Goal: Task Accomplishment & Management: Manage account settings

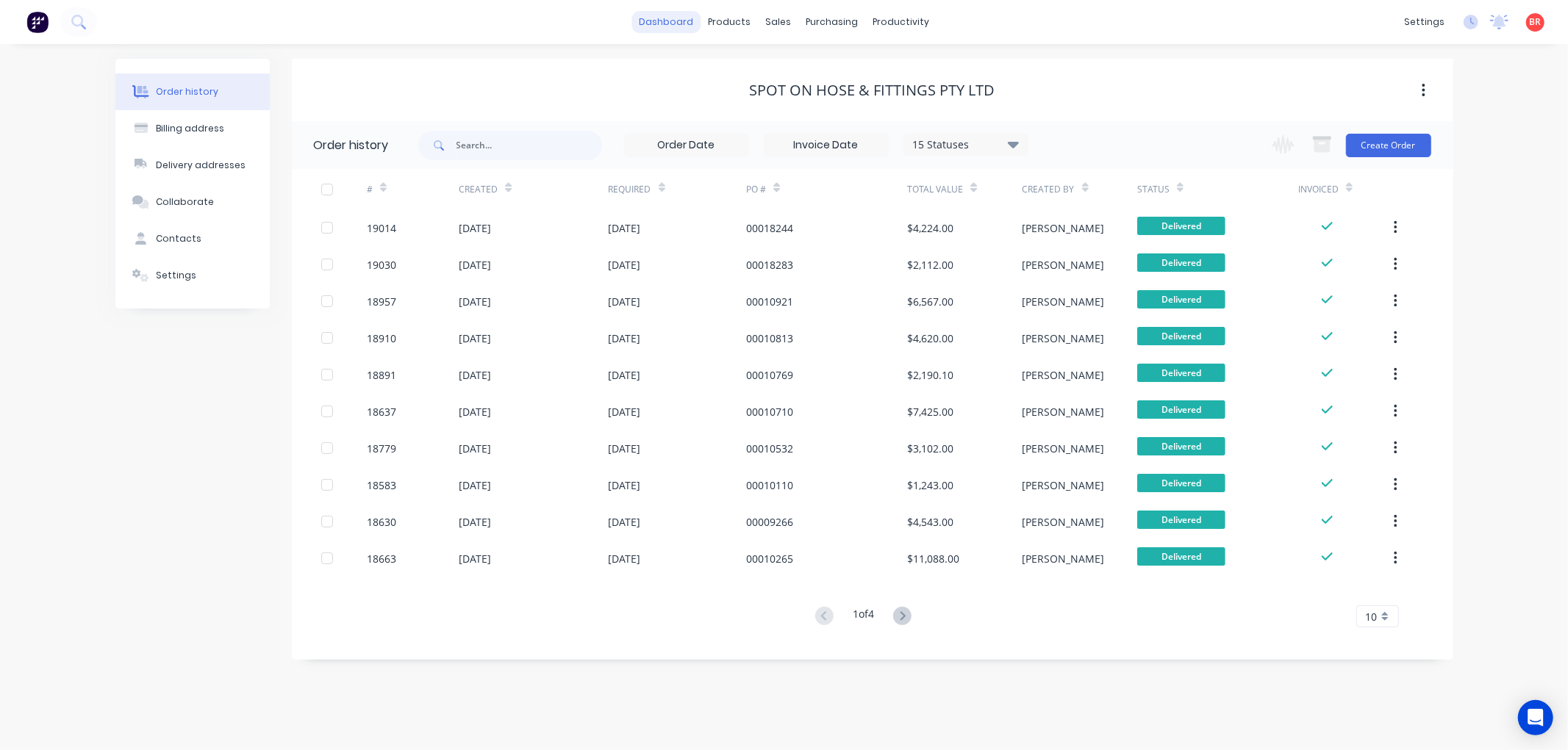
click at [676, 20] on link "dashboard" at bounding box center [666, 22] width 69 height 22
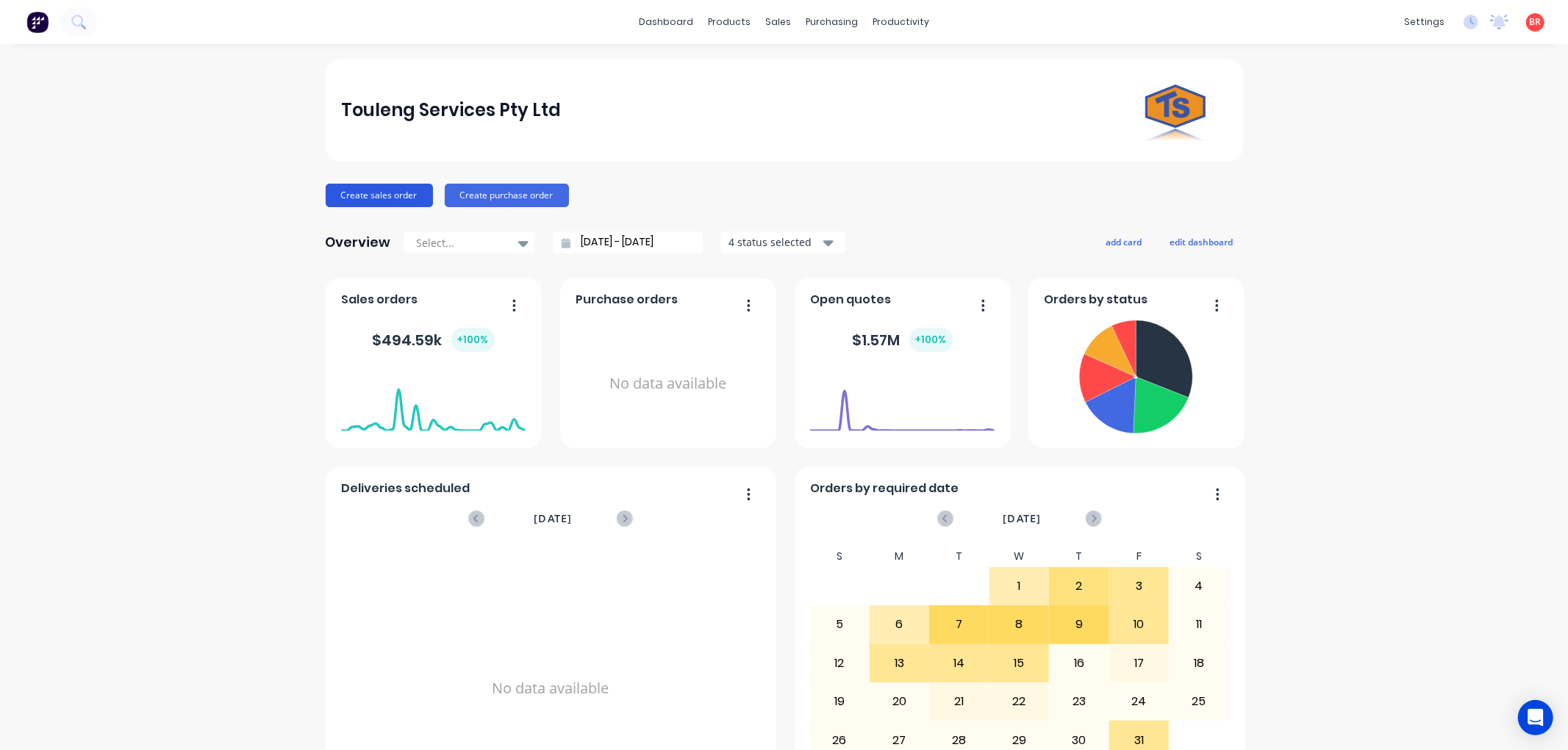
click at [390, 194] on button "Create sales order" at bounding box center [379, 195] width 108 height 24
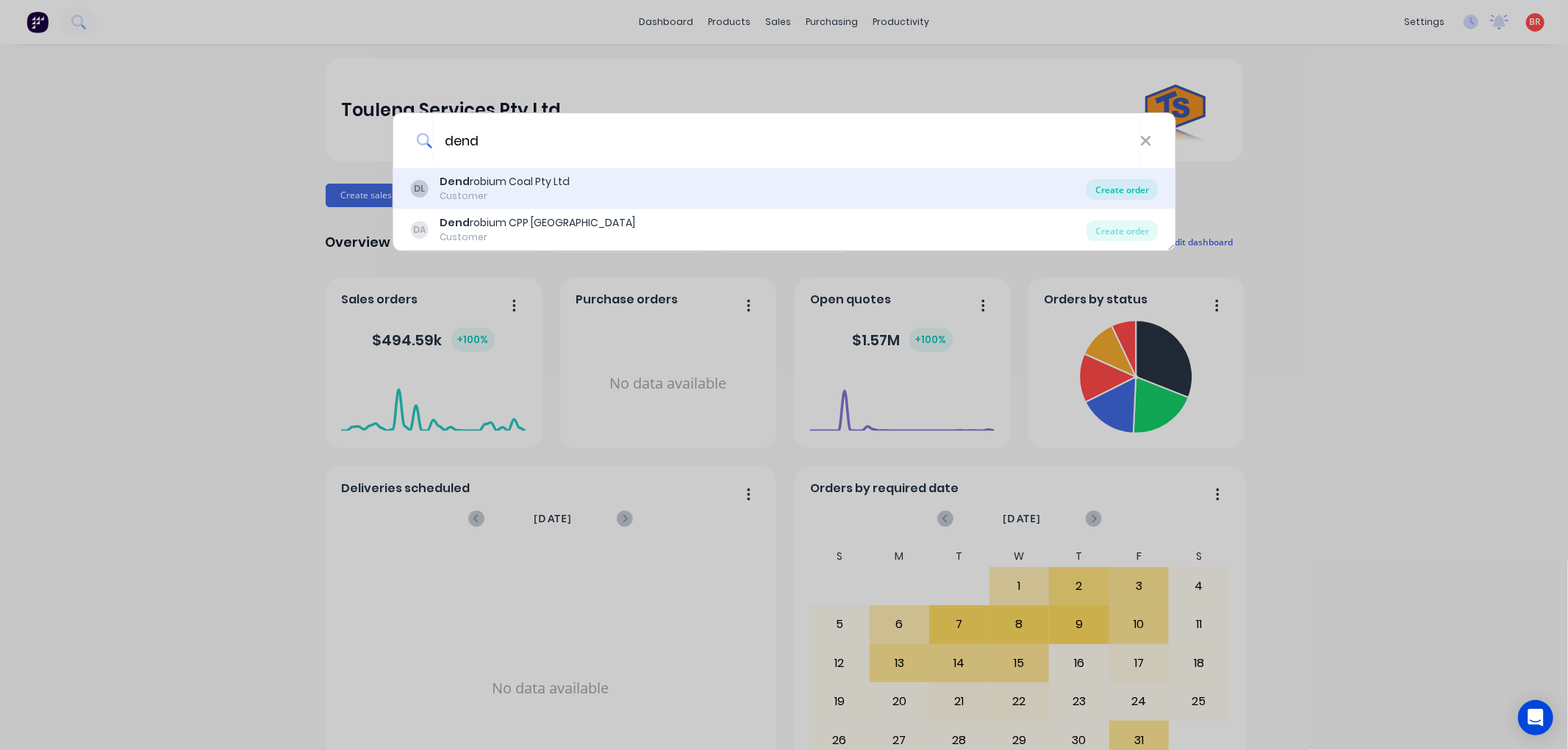
type input "dend"
click at [1098, 199] on div "Create order" at bounding box center [1123, 189] width 71 height 21
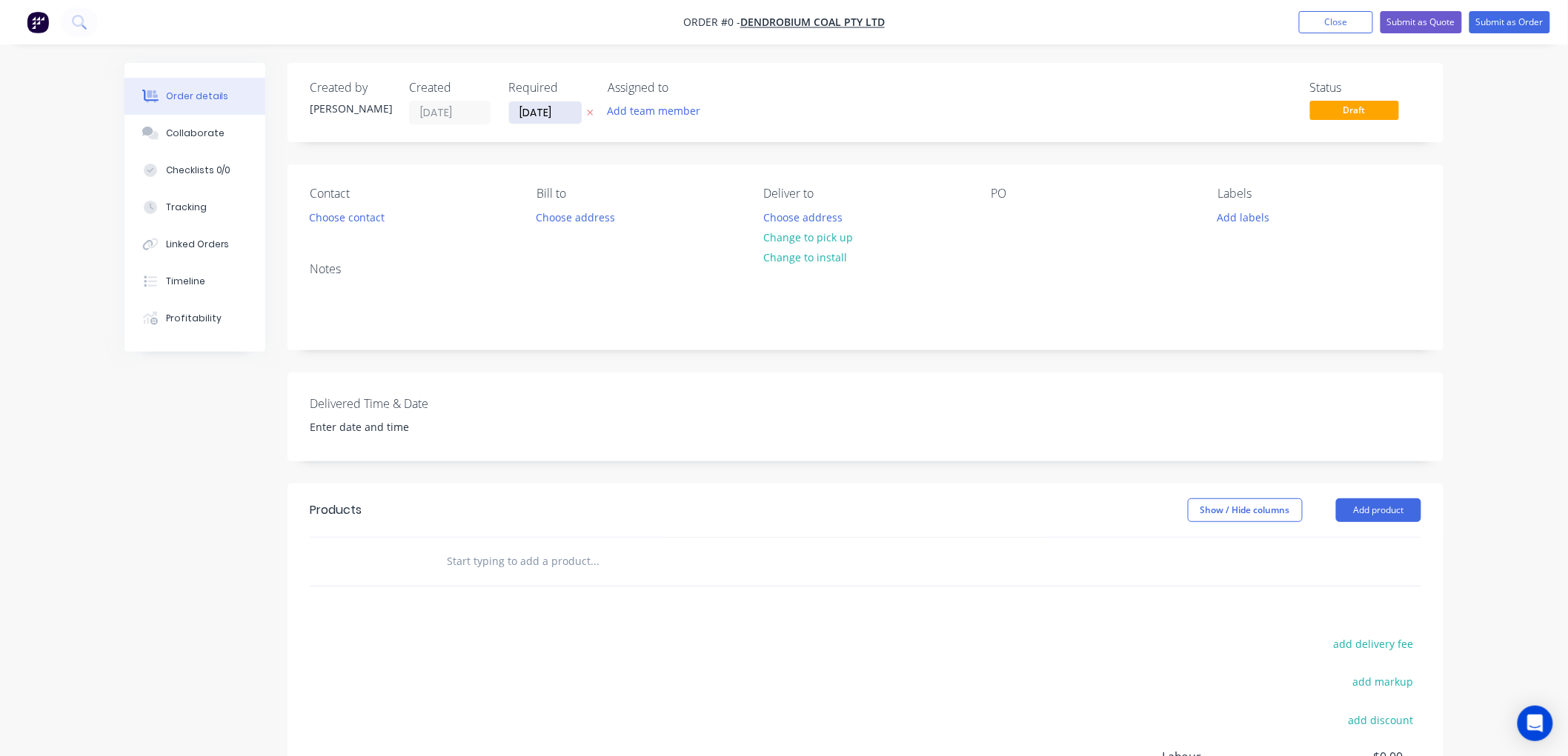
click at [539, 114] on input "[DATE]" at bounding box center [545, 112] width 73 height 22
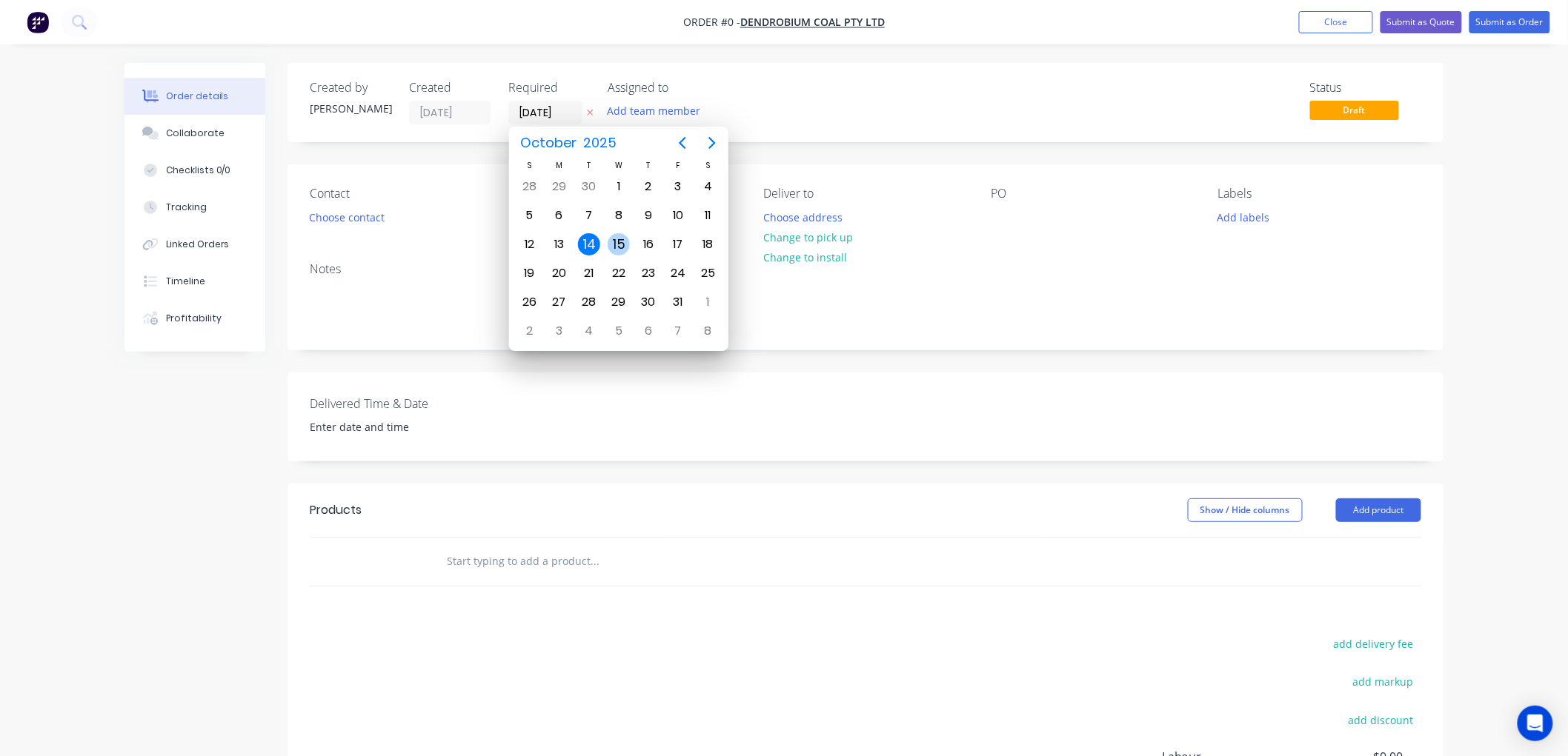
click at [614, 239] on div "15" at bounding box center [619, 245] width 22 height 22
type input "[DATE]"
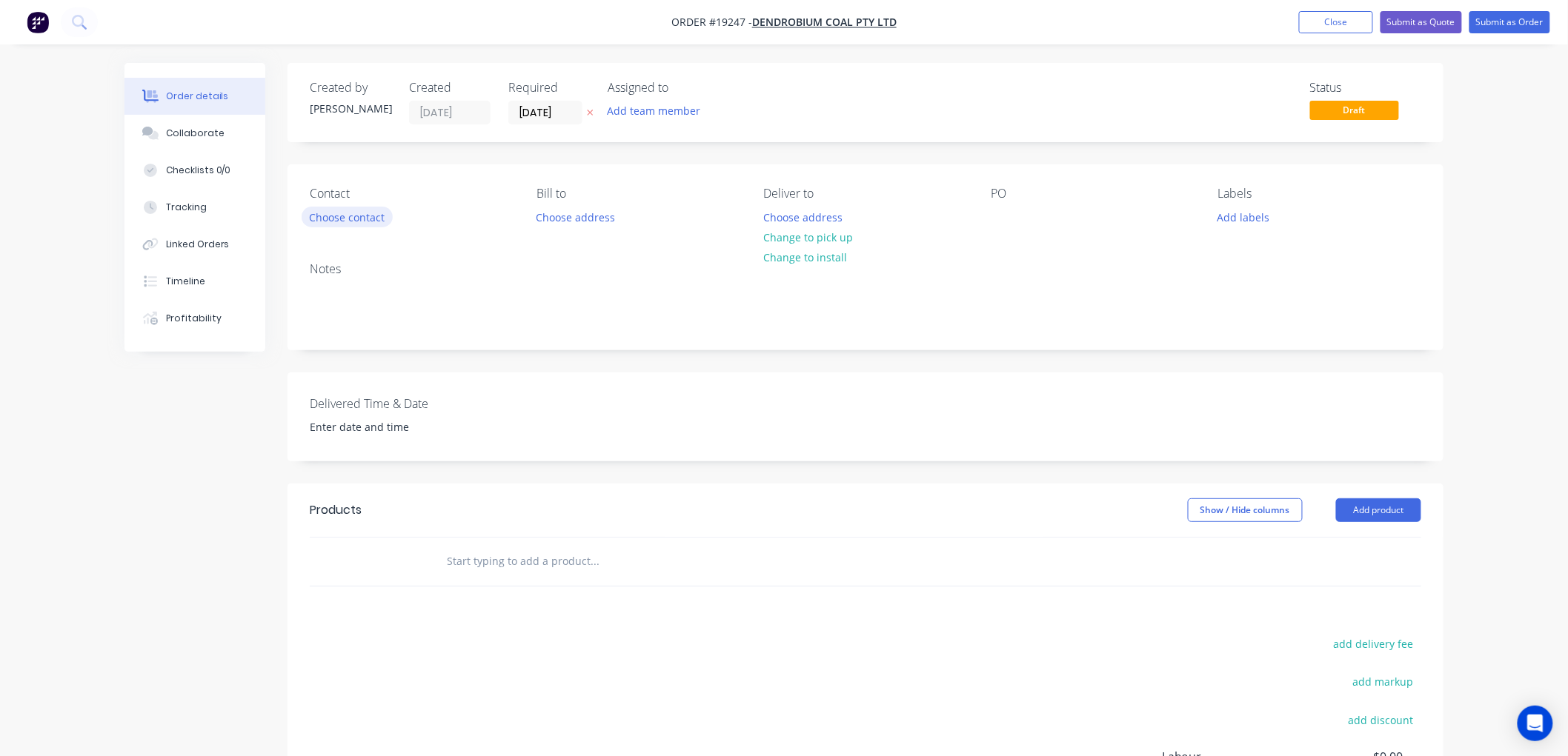
click at [343, 217] on button "Choose contact" at bounding box center [347, 217] width 92 height 20
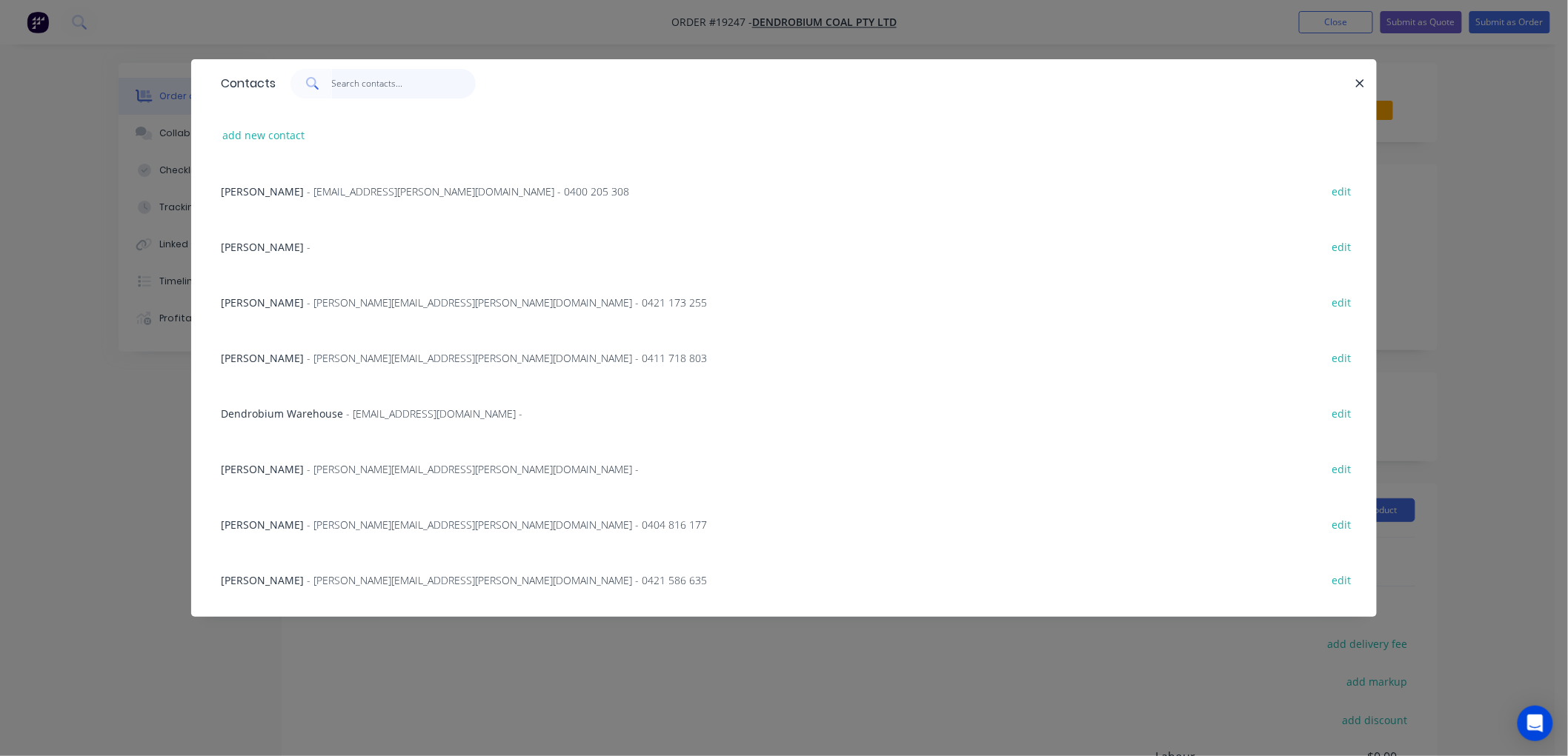
click at [363, 91] on input "text" at bounding box center [404, 84] width 144 height 30
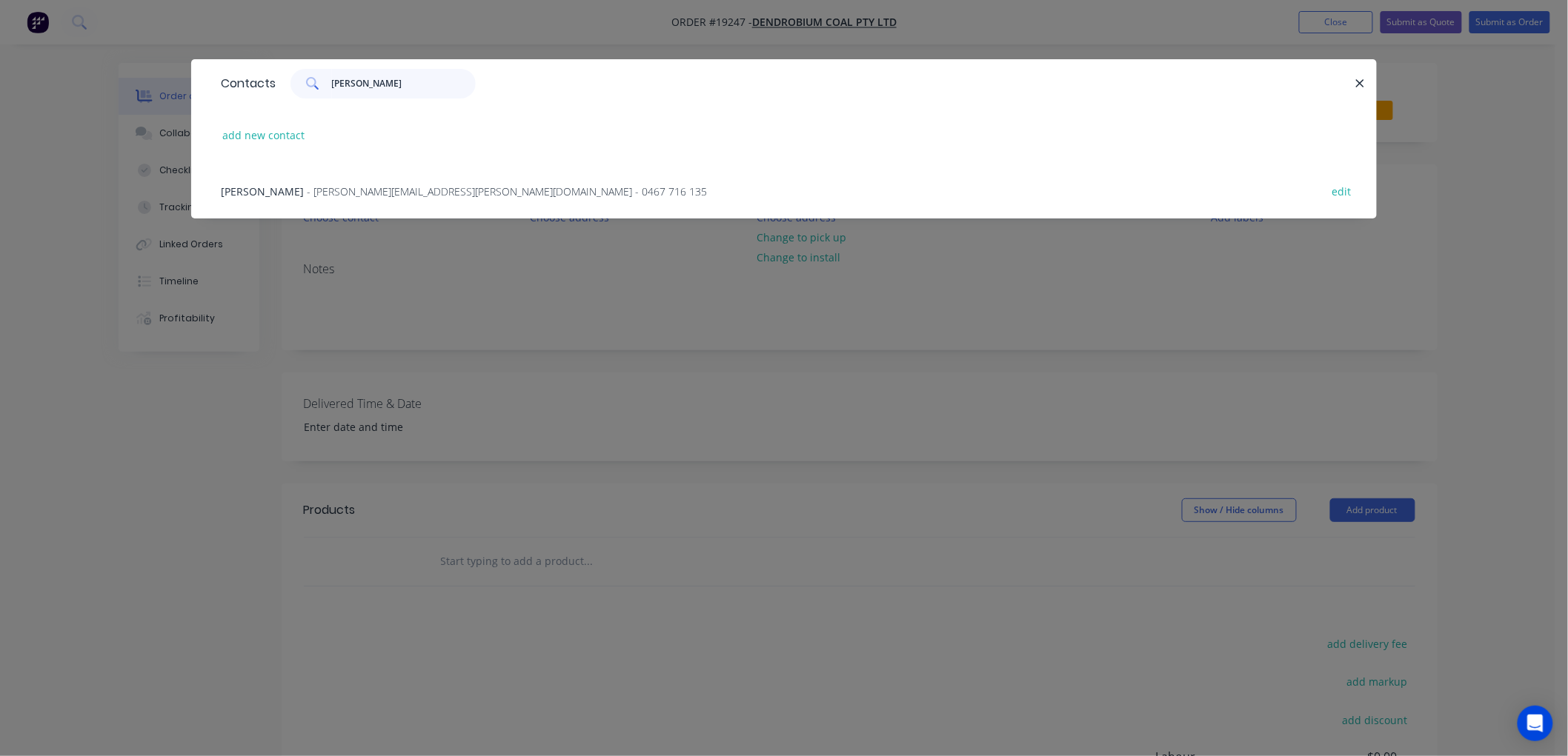
type input "[PERSON_NAME]"
click at [355, 193] on span "- [PERSON_NAME][EMAIL_ADDRESS][PERSON_NAME][DOMAIN_NAME] - 0467 716 135" at bounding box center [506, 191] width 400 height 14
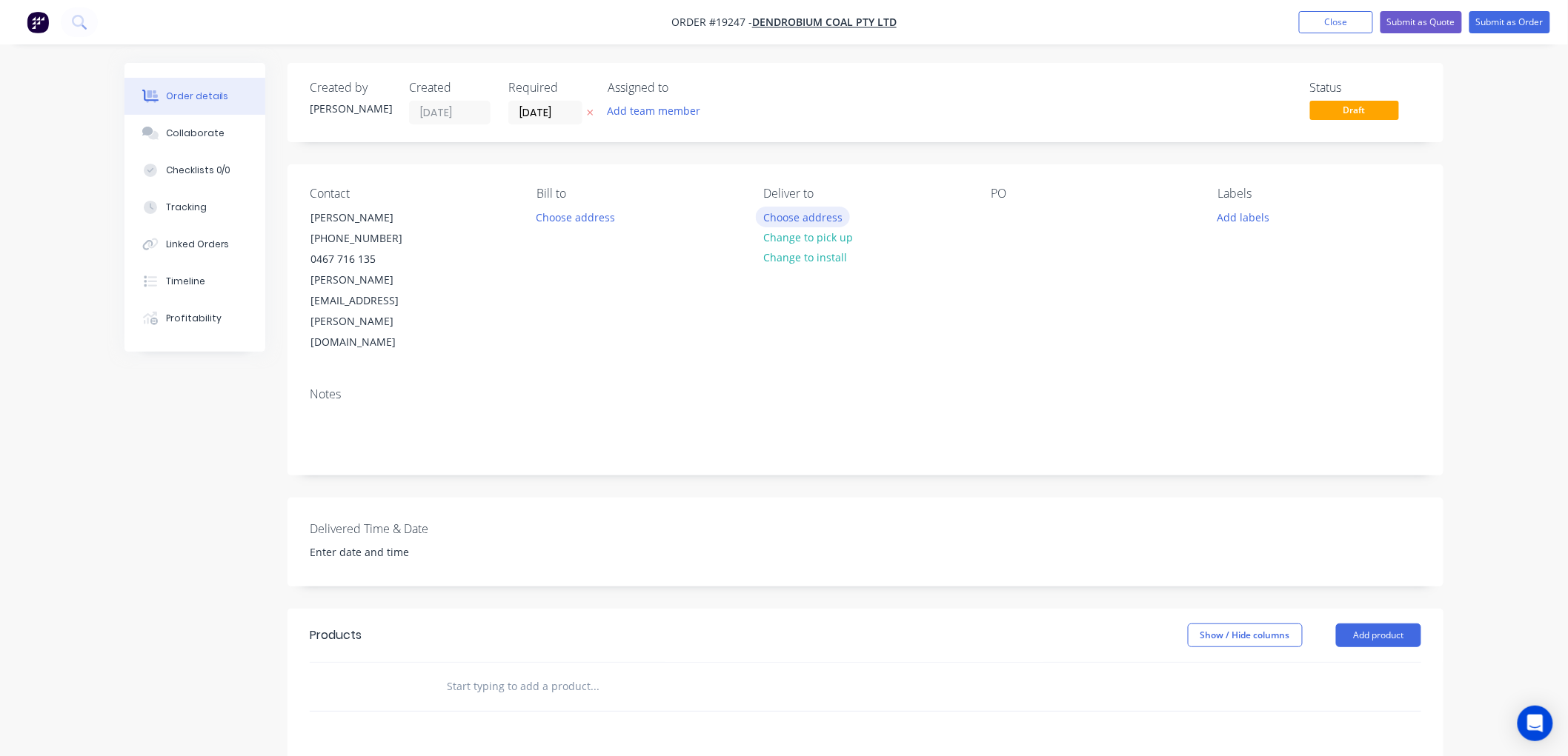
click at [791, 222] on button "Choose address" at bounding box center [802, 217] width 95 height 20
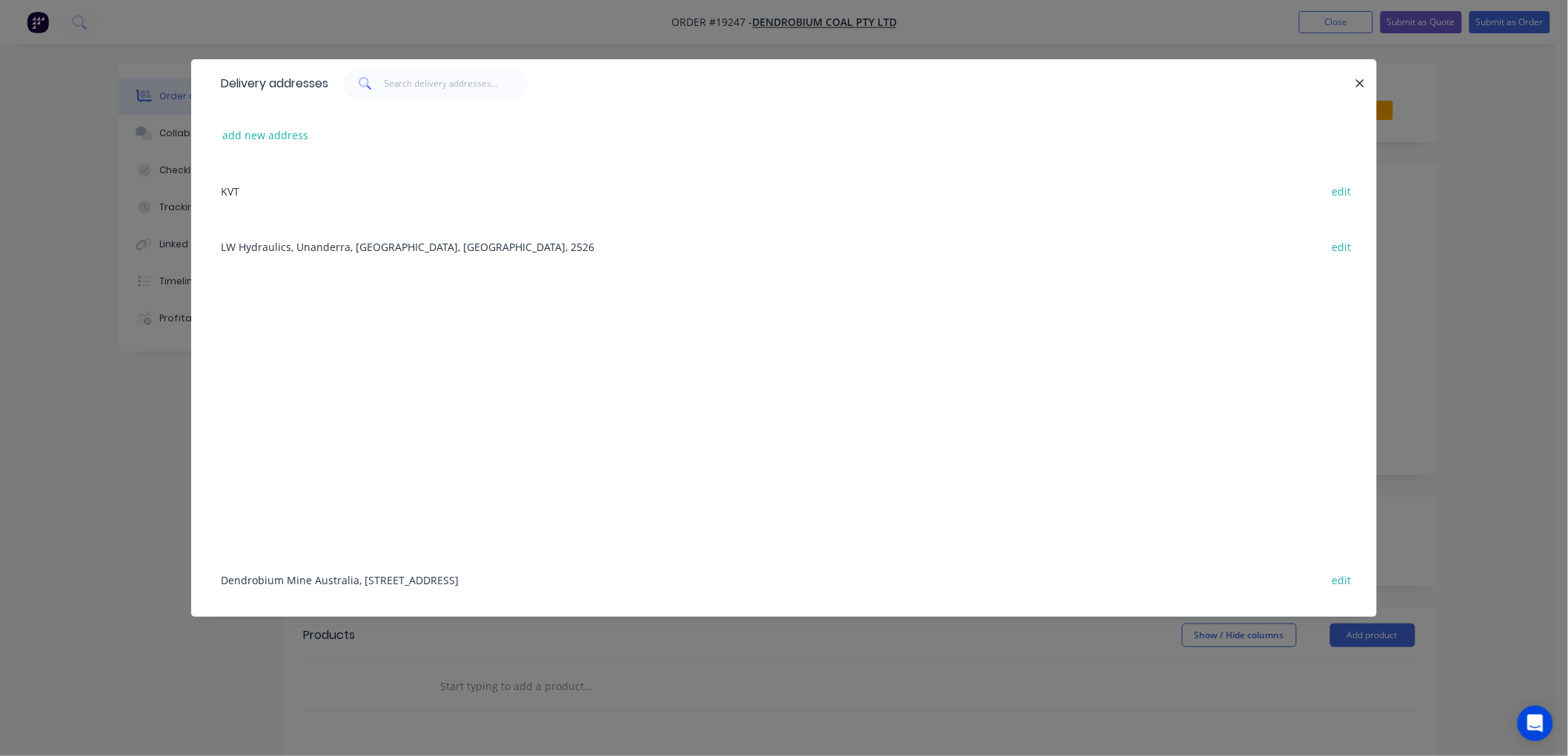
click at [352, 575] on div "Dendrobium Mine [GEOGRAPHIC_DATA], [STREET_ADDRESS] edit" at bounding box center [783, 580] width 1141 height 56
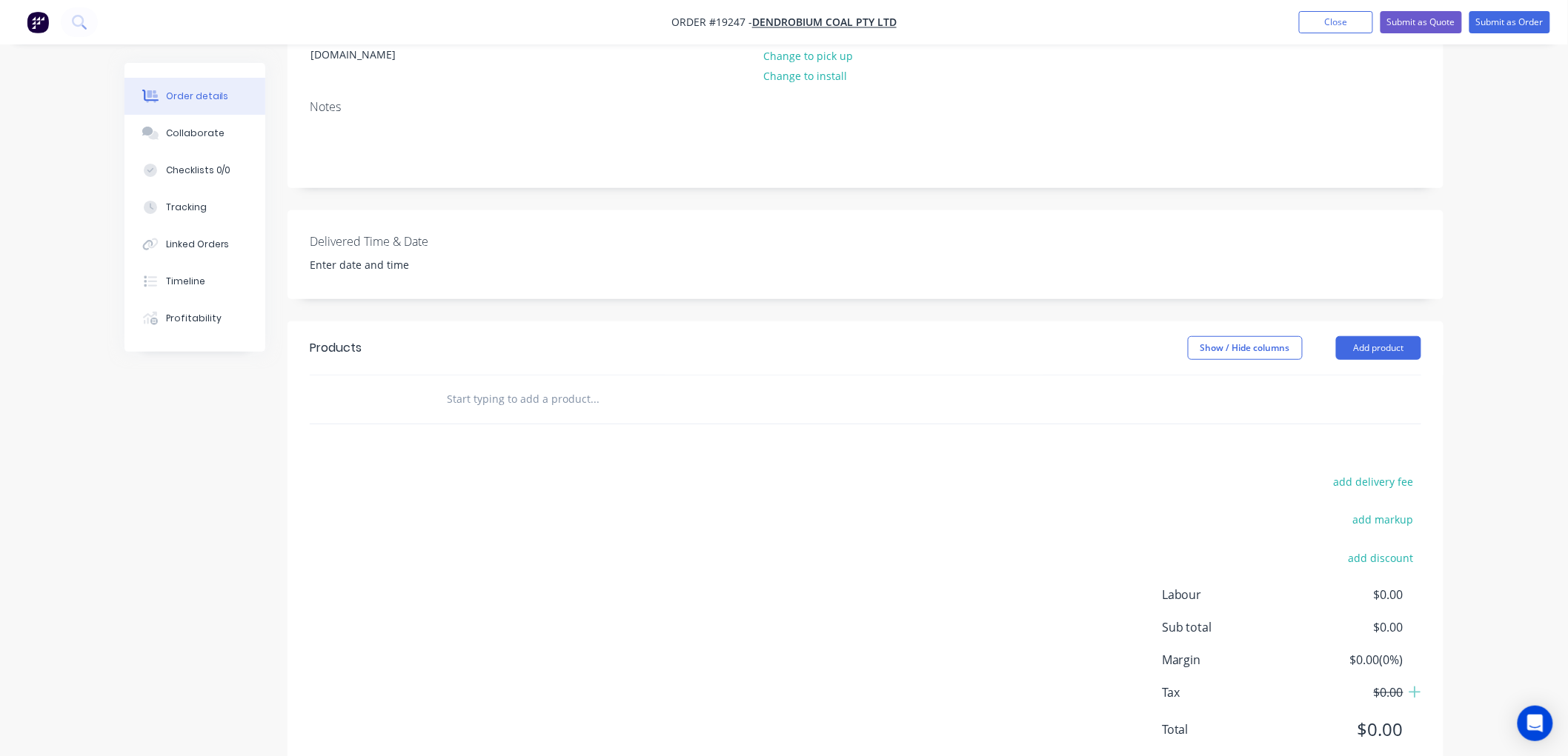
scroll to position [291, 0]
click at [530, 380] on input "text" at bounding box center [594, 395] width 296 height 30
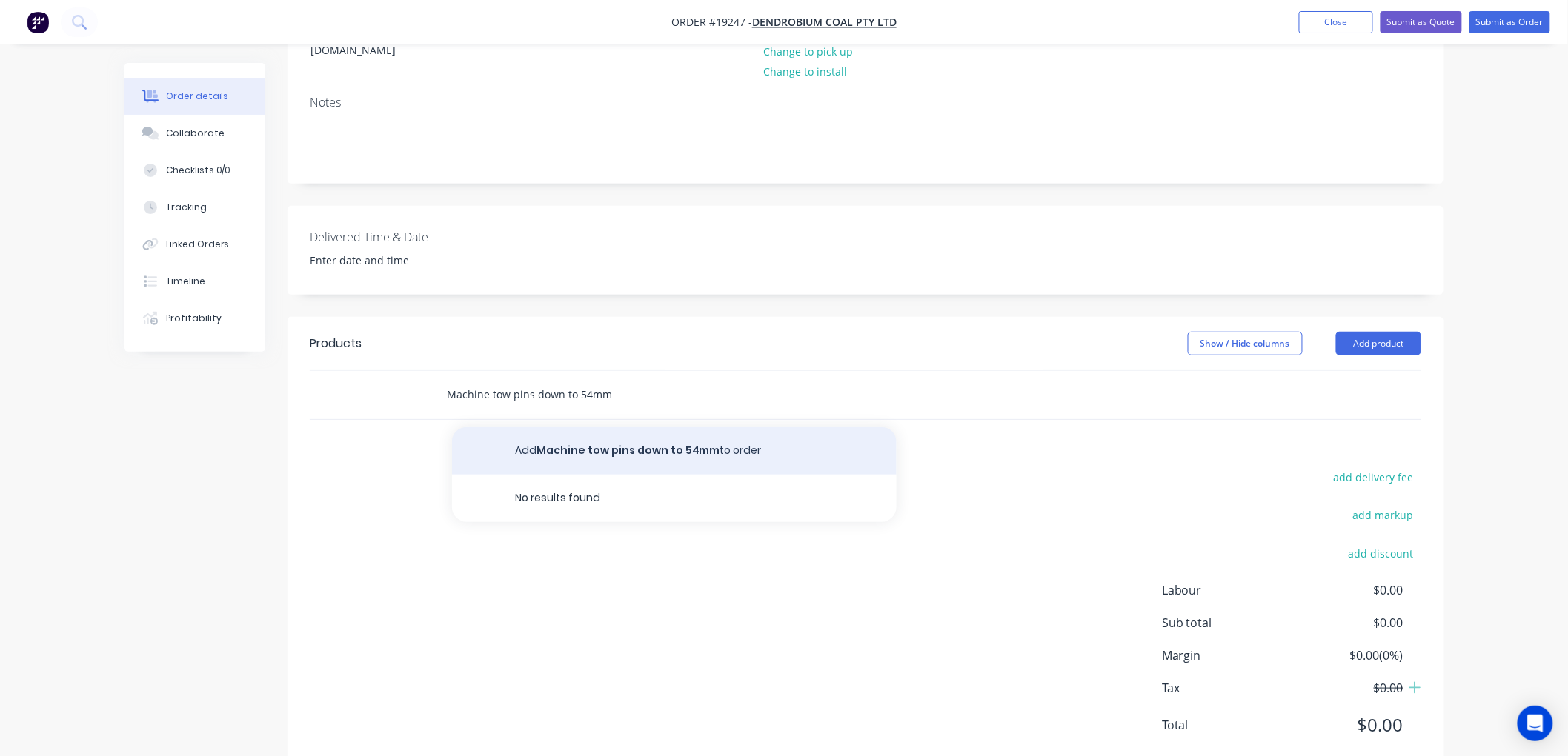
type input "Machine tow pins down to 54mm"
click at [582, 428] on button "Add Machine tow pins down to 54mm to order" at bounding box center [674, 452] width 445 height 48
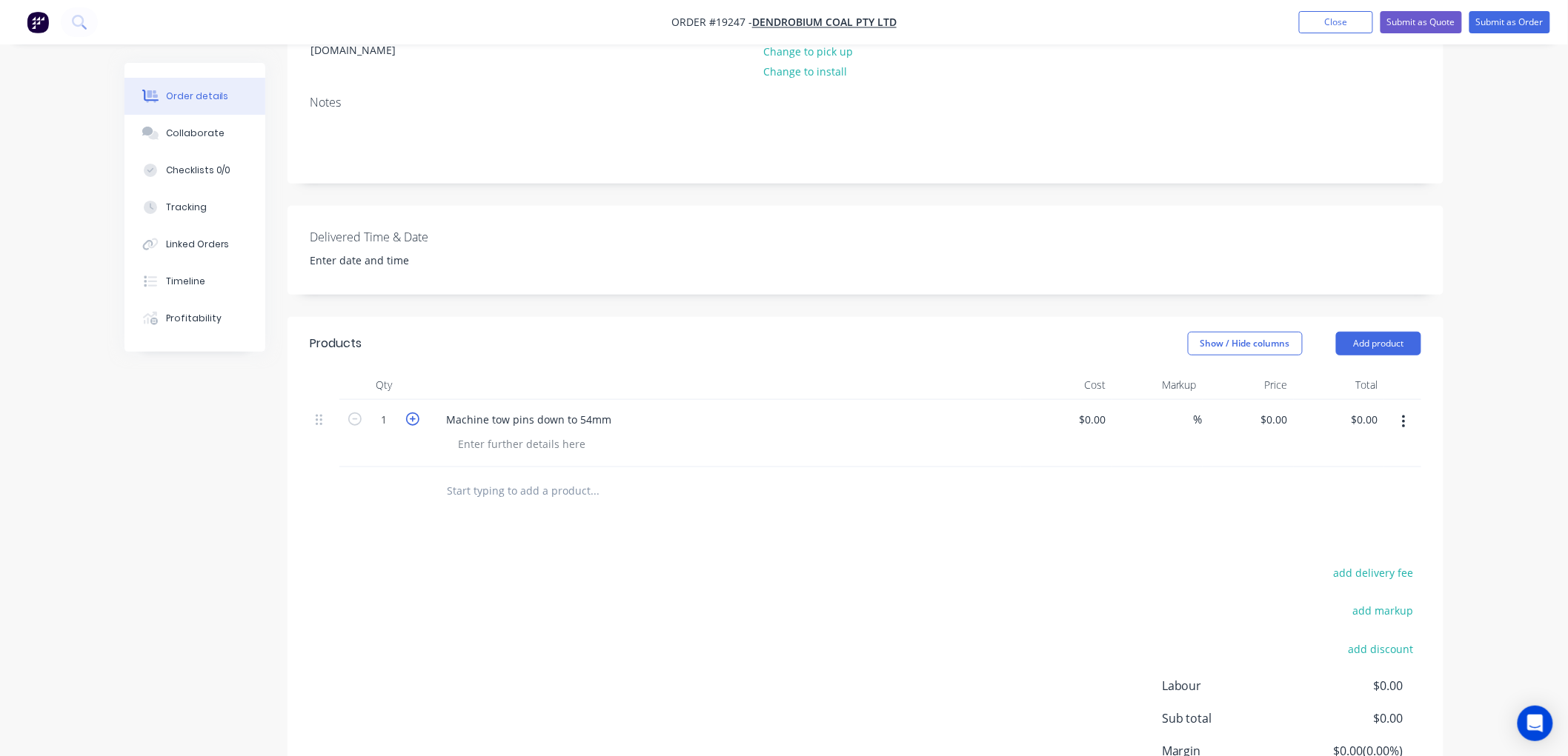
click at [411, 413] on icon "button" at bounding box center [412, 419] width 13 height 13
type input "2"
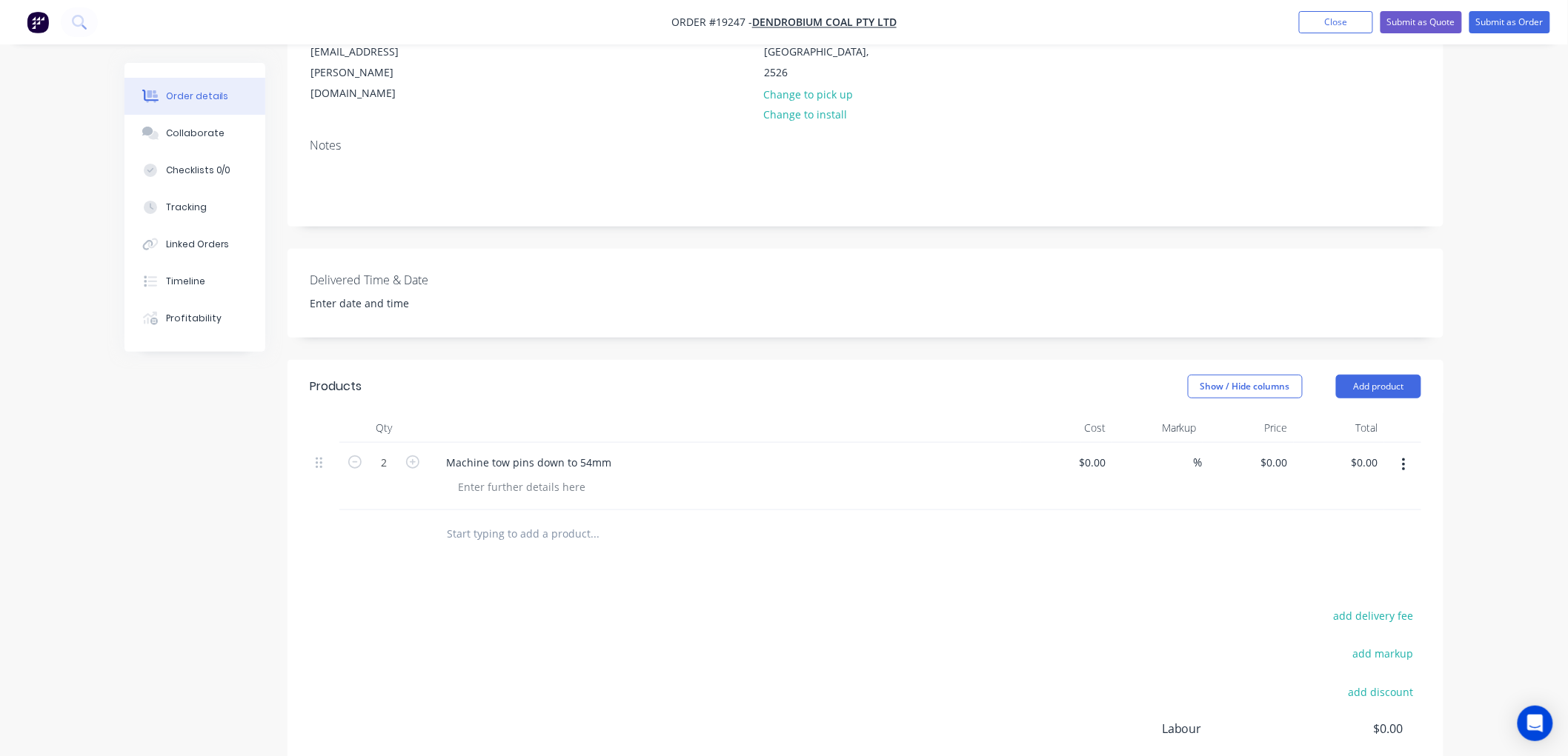
scroll to position [210, 0]
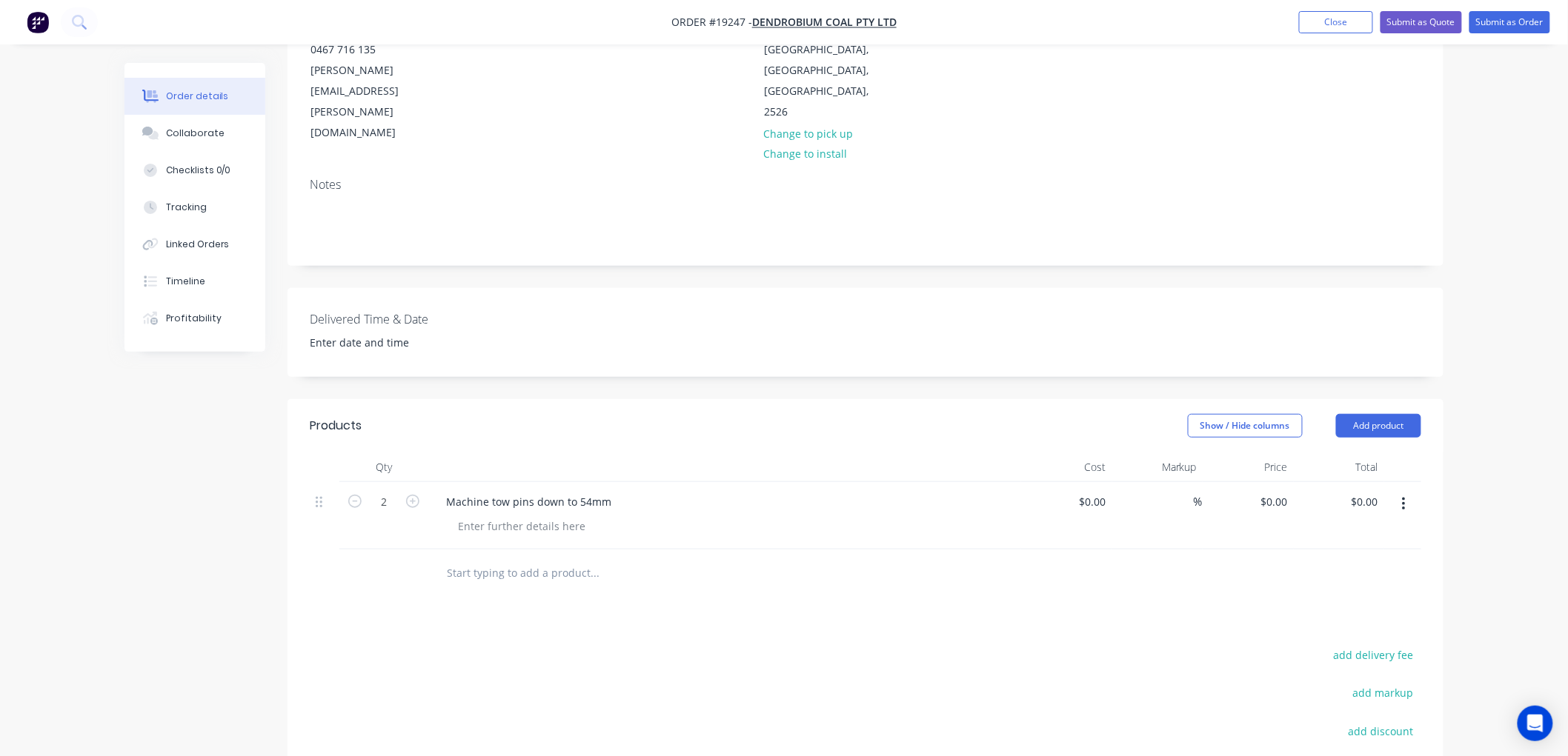
click at [1521, 184] on div "Order details Collaborate Checklists 0/0 Tracking Linked Orders Timeline Profit…" at bounding box center [784, 382] width 1568 height 1185
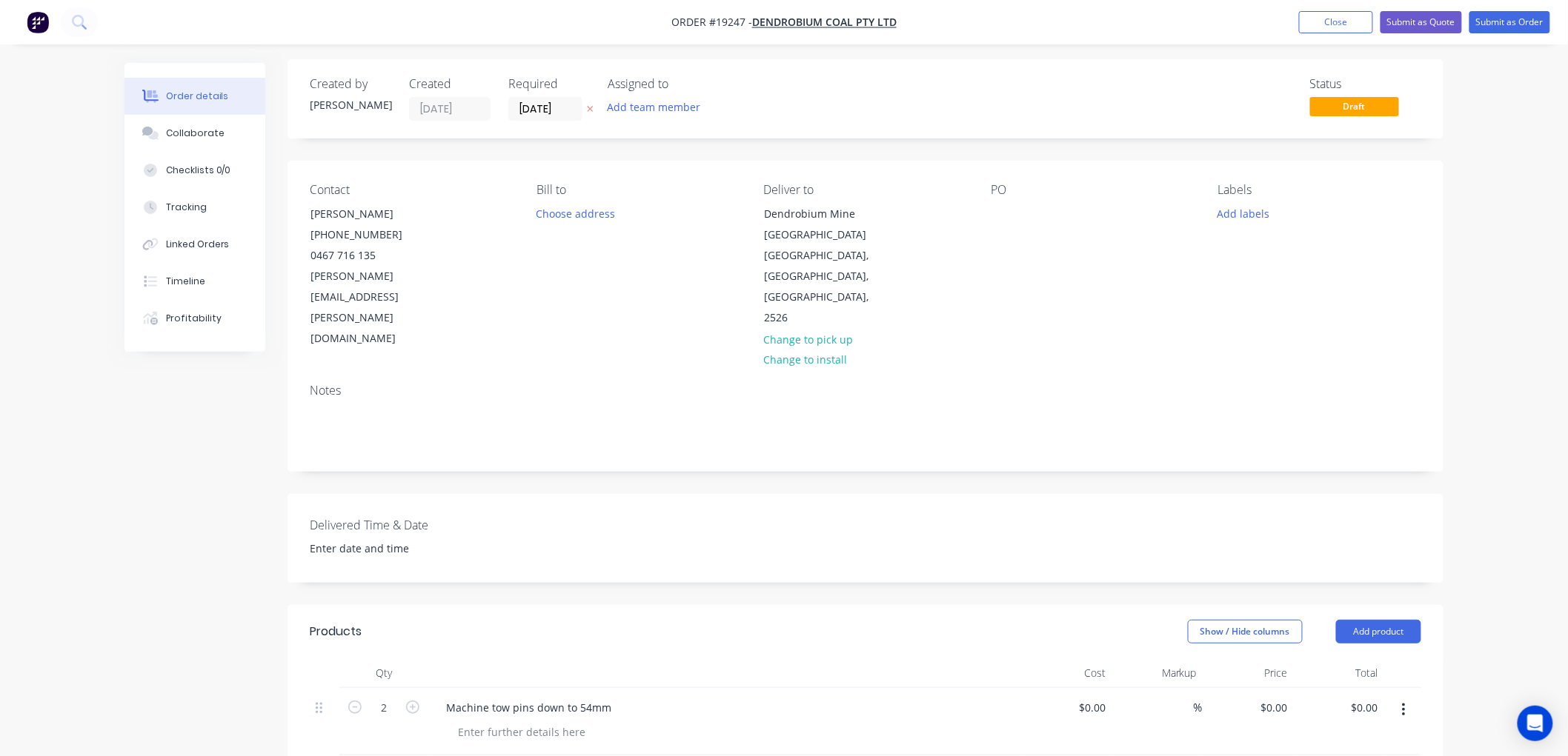
scroll to position [0, 0]
click at [1483, 19] on button "Submit as Order" at bounding box center [1509, 22] width 81 height 22
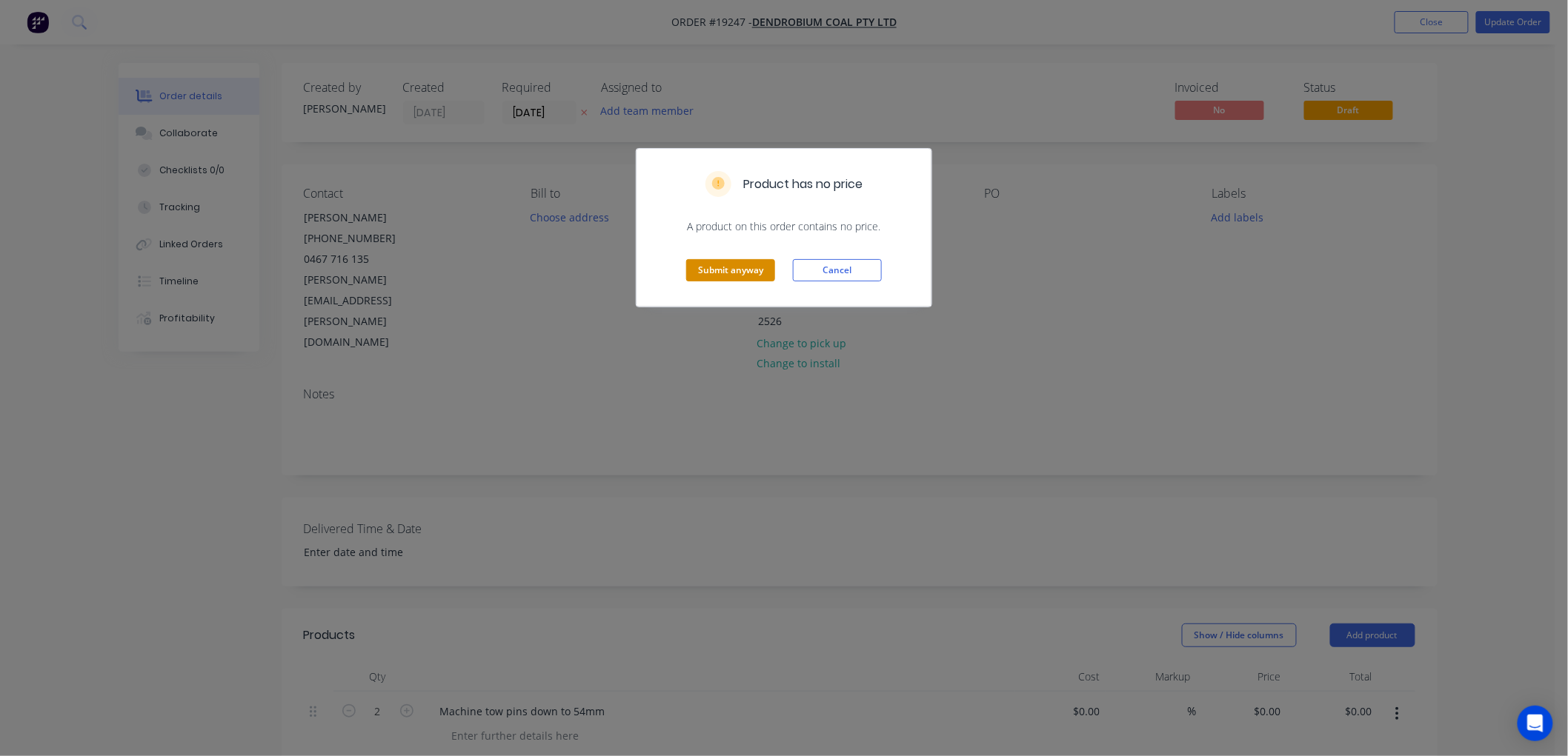
click at [751, 270] on button "Submit anyway" at bounding box center [730, 271] width 89 height 22
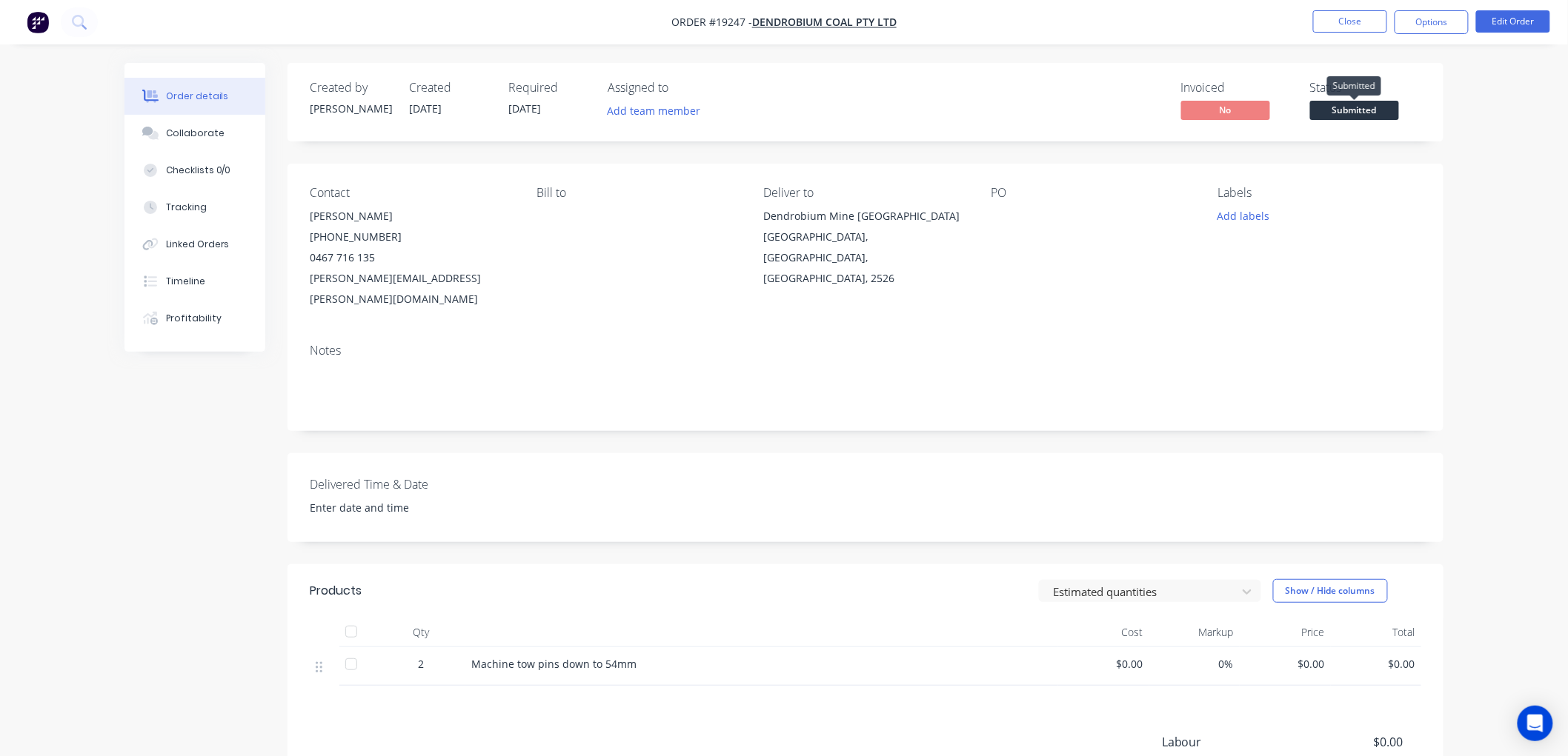
click at [1327, 105] on span "Submitted" at bounding box center [1353, 109] width 89 height 19
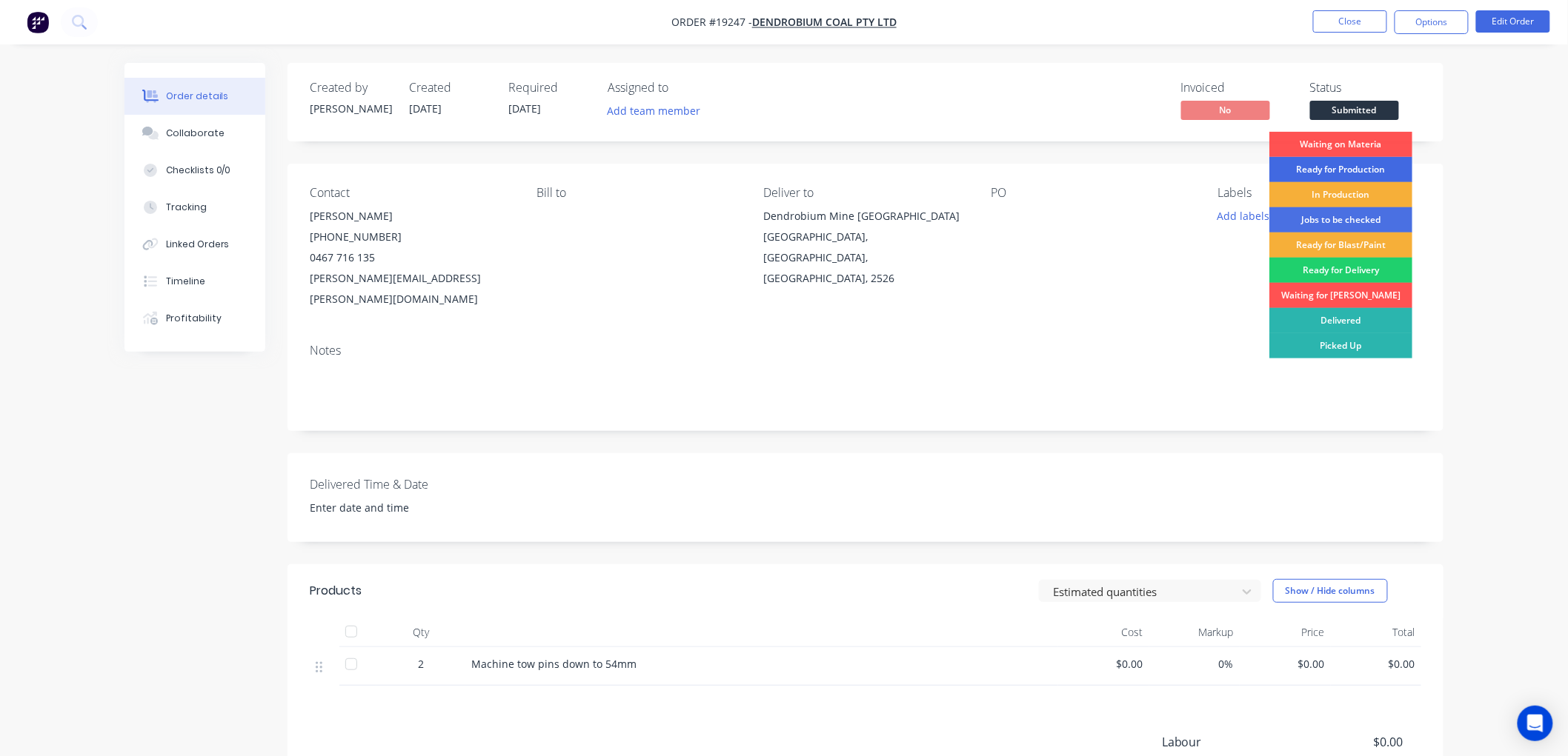
click at [1327, 166] on div "Ready for Production" at bounding box center [1341, 169] width 143 height 25
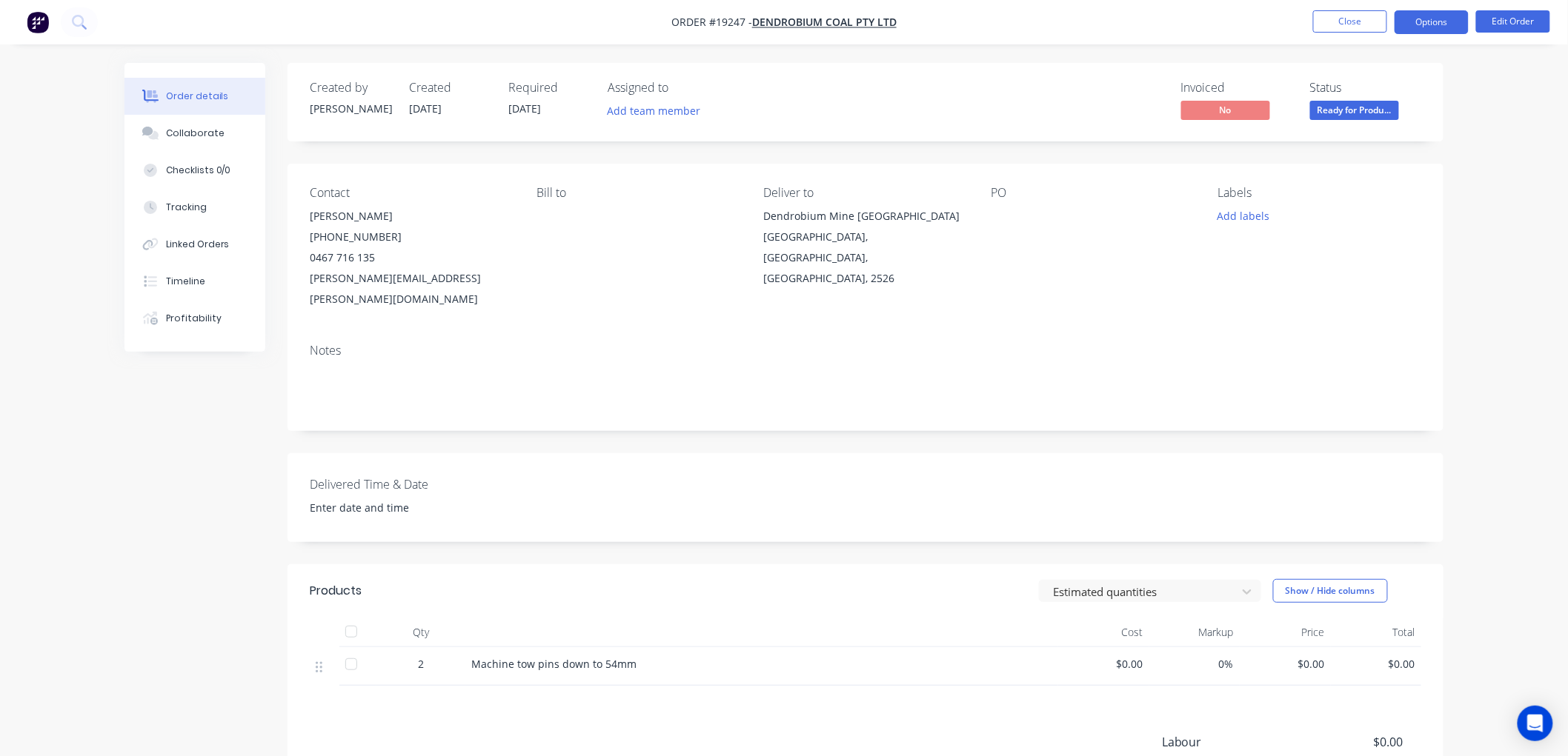
click at [1410, 19] on button "Options" at bounding box center [1431, 22] width 74 height 24
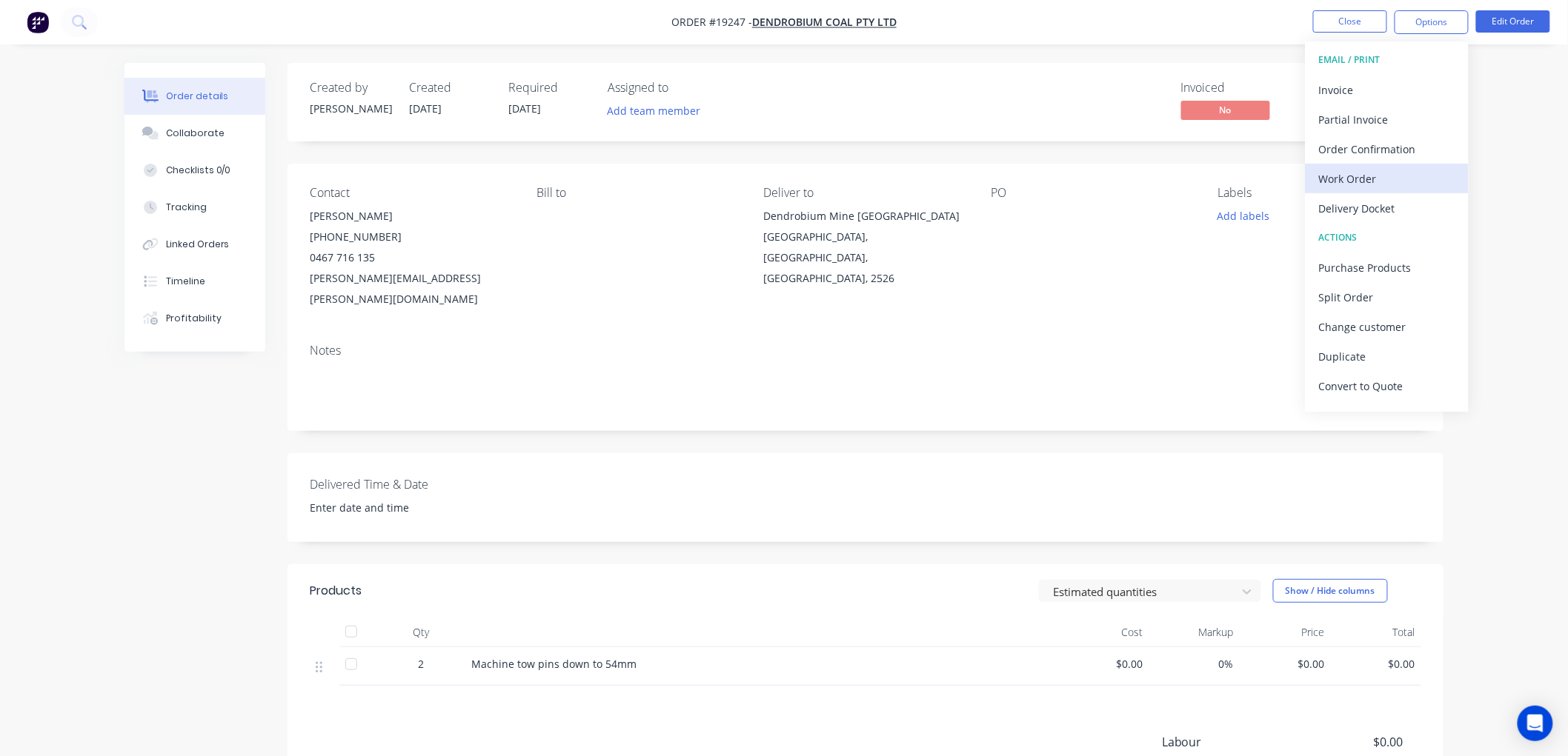
click at [1338, 182] on div "Work Order" at bounding box center [1386, 179] width 136 height 22
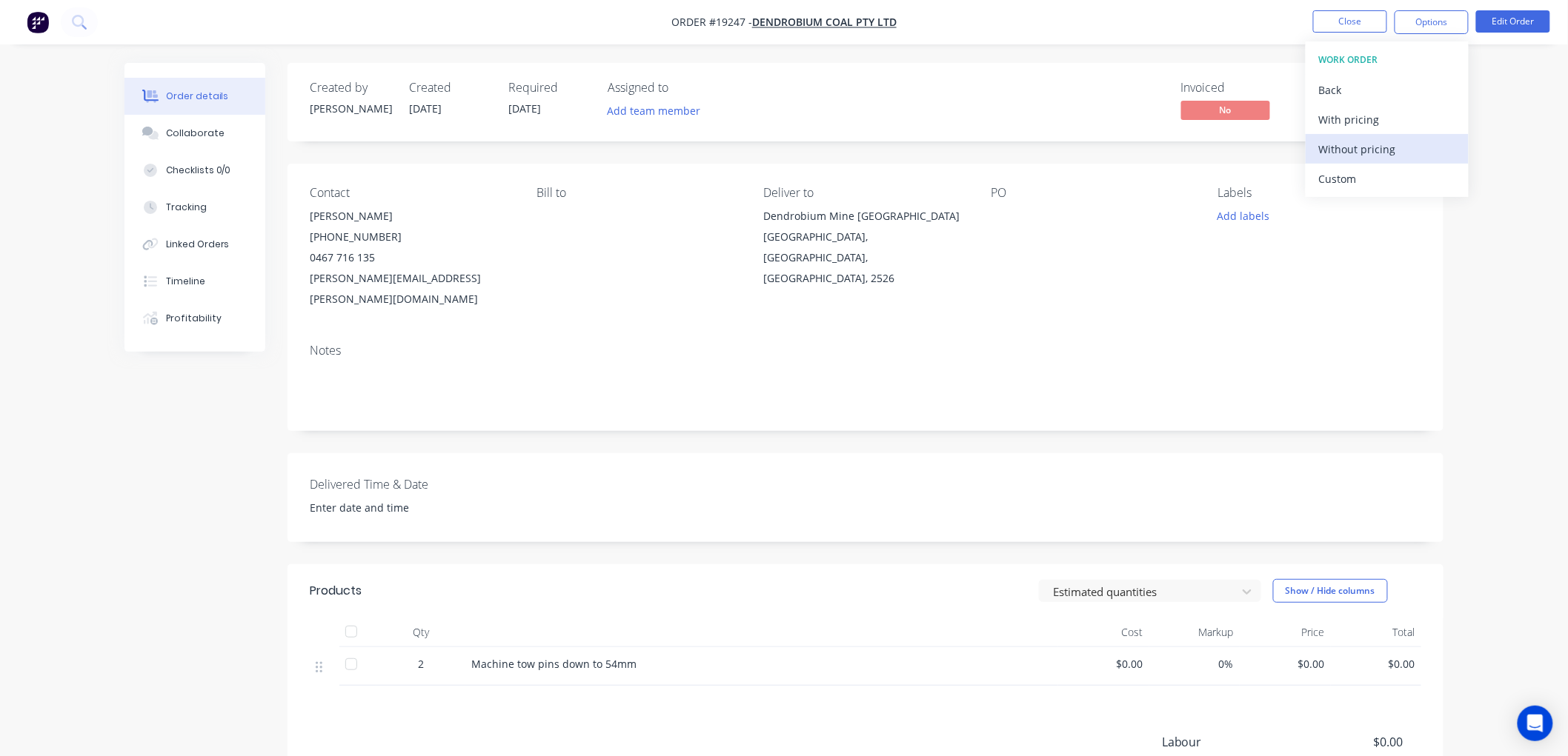
click at [1336, 145] on div "Without pricing" at bounding box center [1386, 149] width 136 height 22
click at [1337, 13] on button "Close" at bounding box center [1349, 21] width 74 height 22
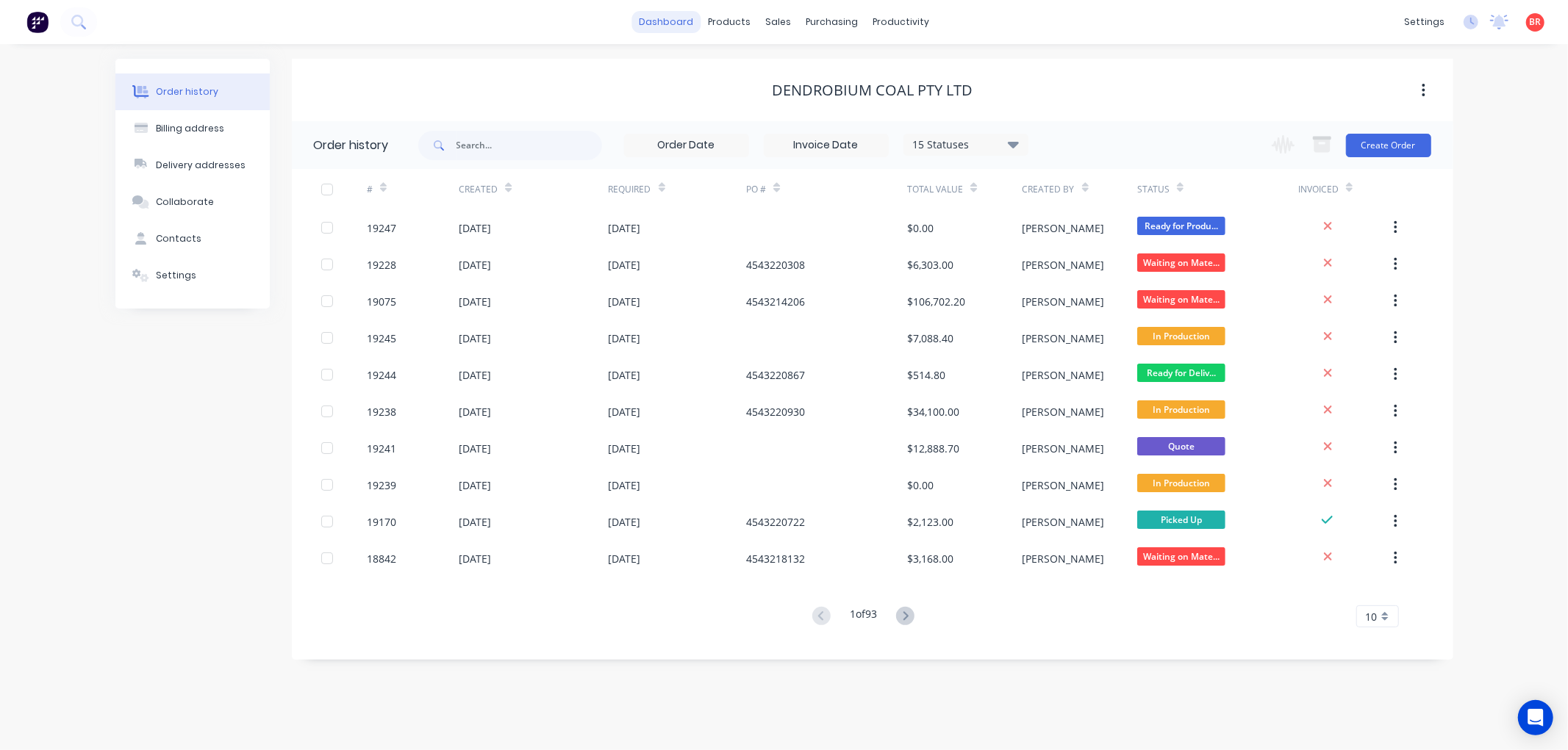
click at [685, 16] on link "dashboard" at bounding box center [666, 22] width 69 height 22
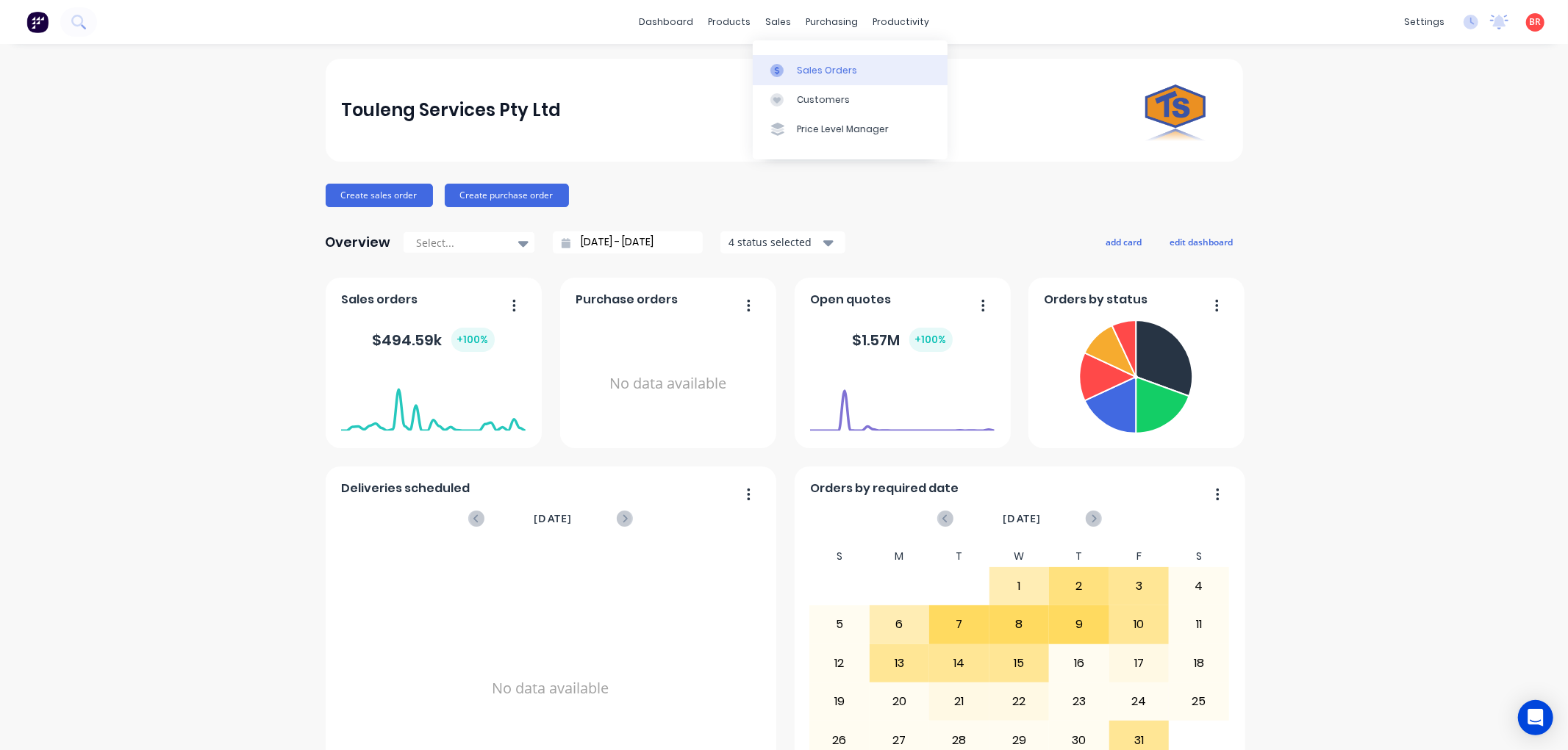
click at [814, 74] on div "Sales Orders" at bounding box center [826, 70] width 60 height 13
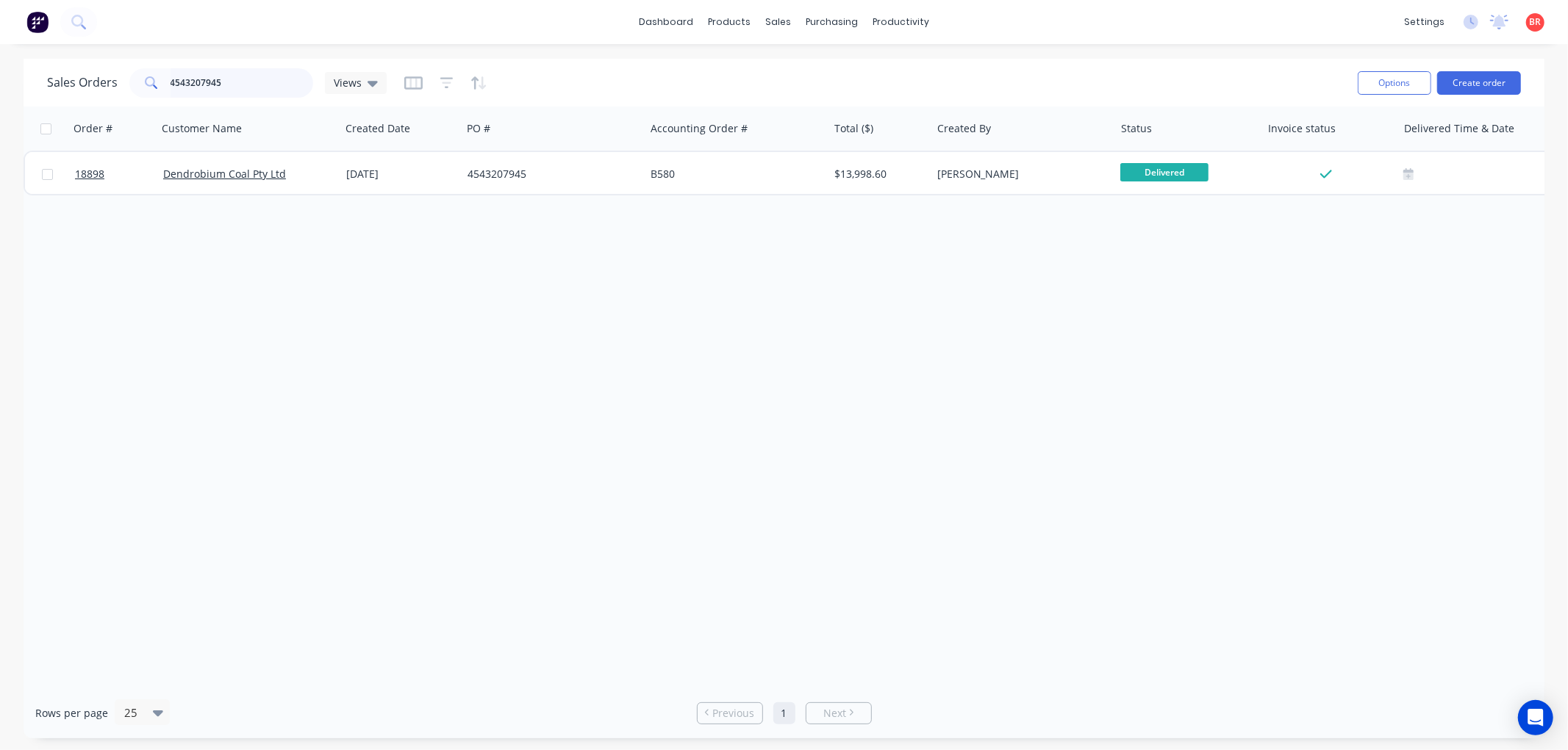
click at [232, 86] on input "4543207945" at bounding box center [242, 83] width 143 height 30
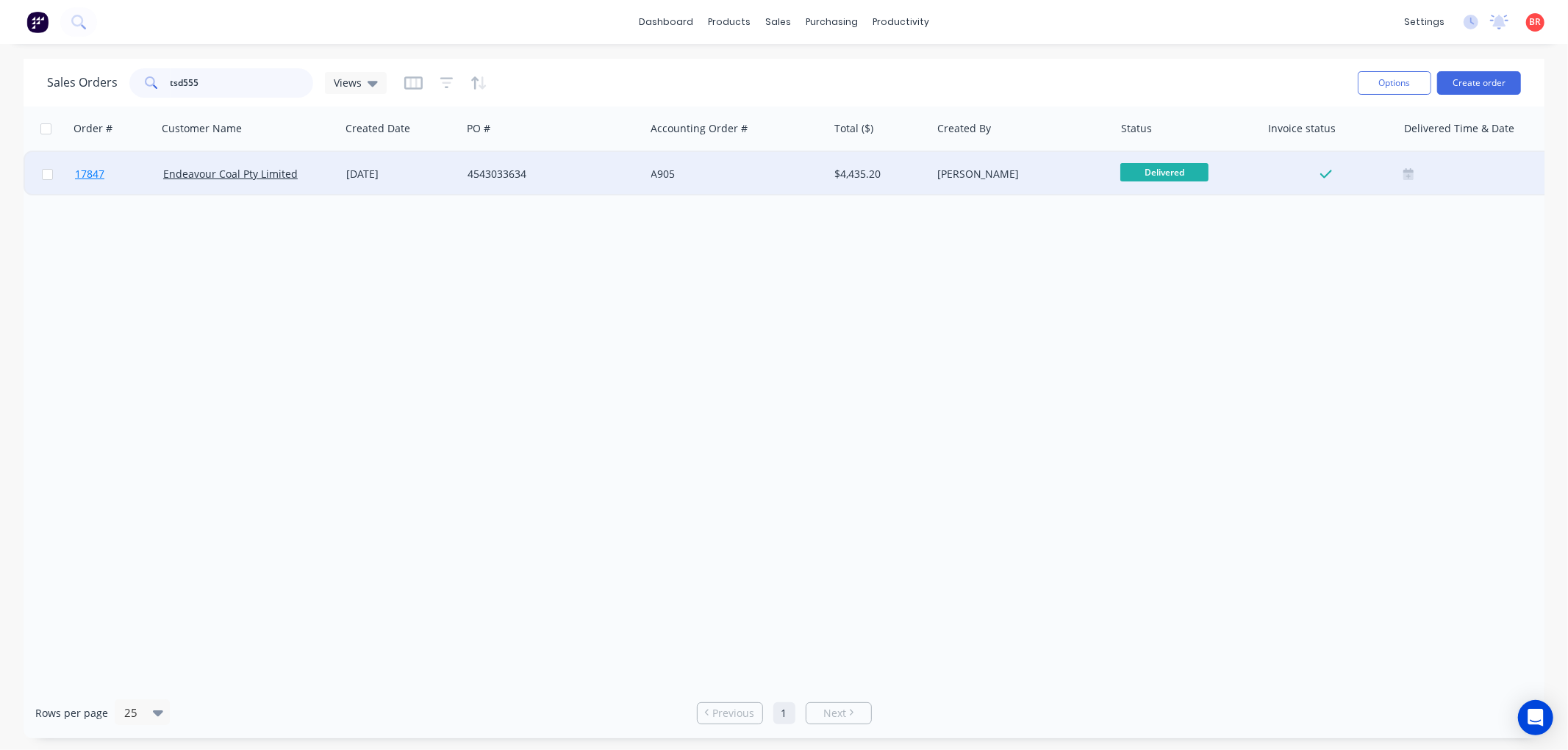
type input "tsd555"
click at [92, 171] on span "17847" at bounding box center [90, 174] width 30 height 15
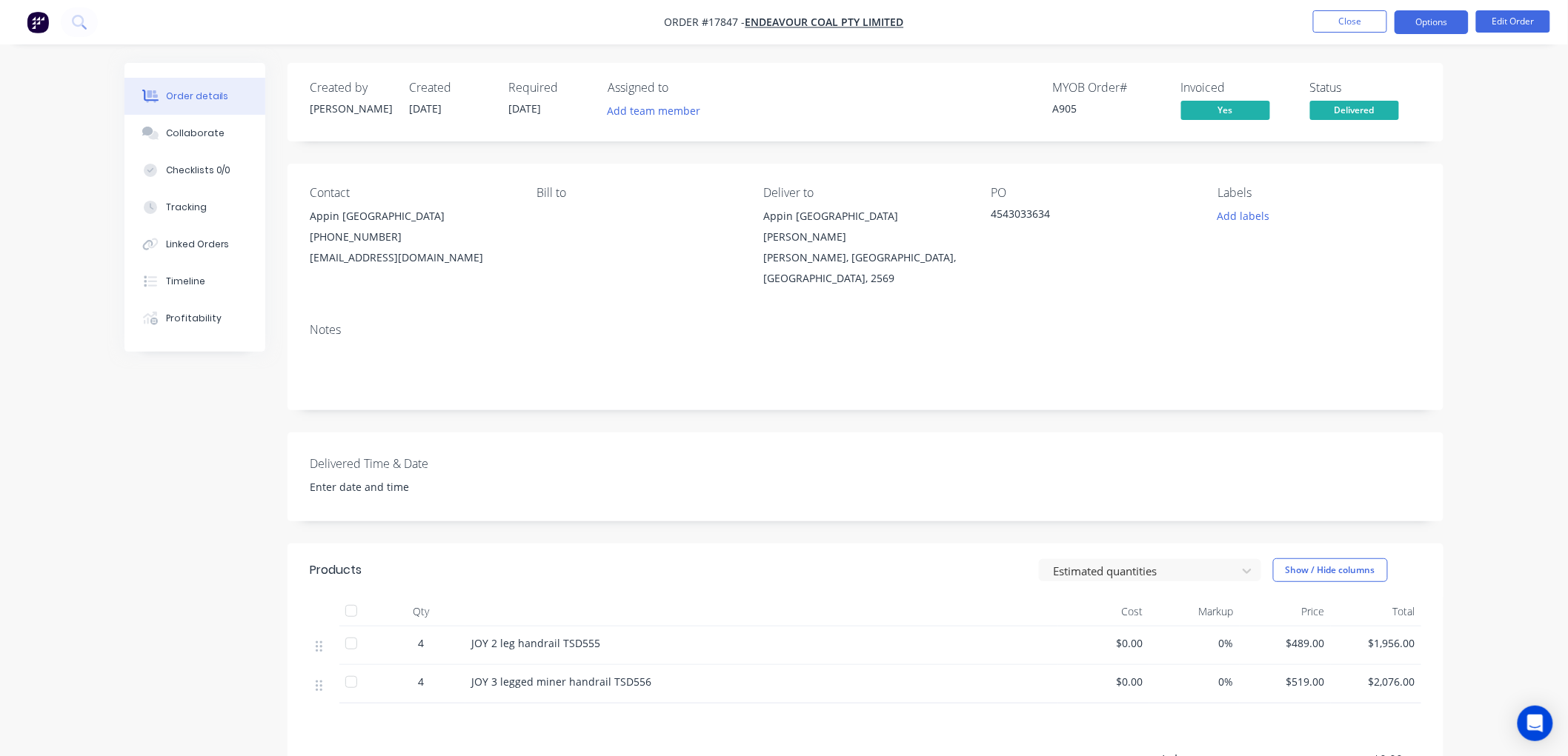
click at [1439, 23] on button "Options" at bounding box center [1431, 22] width 74 height 24
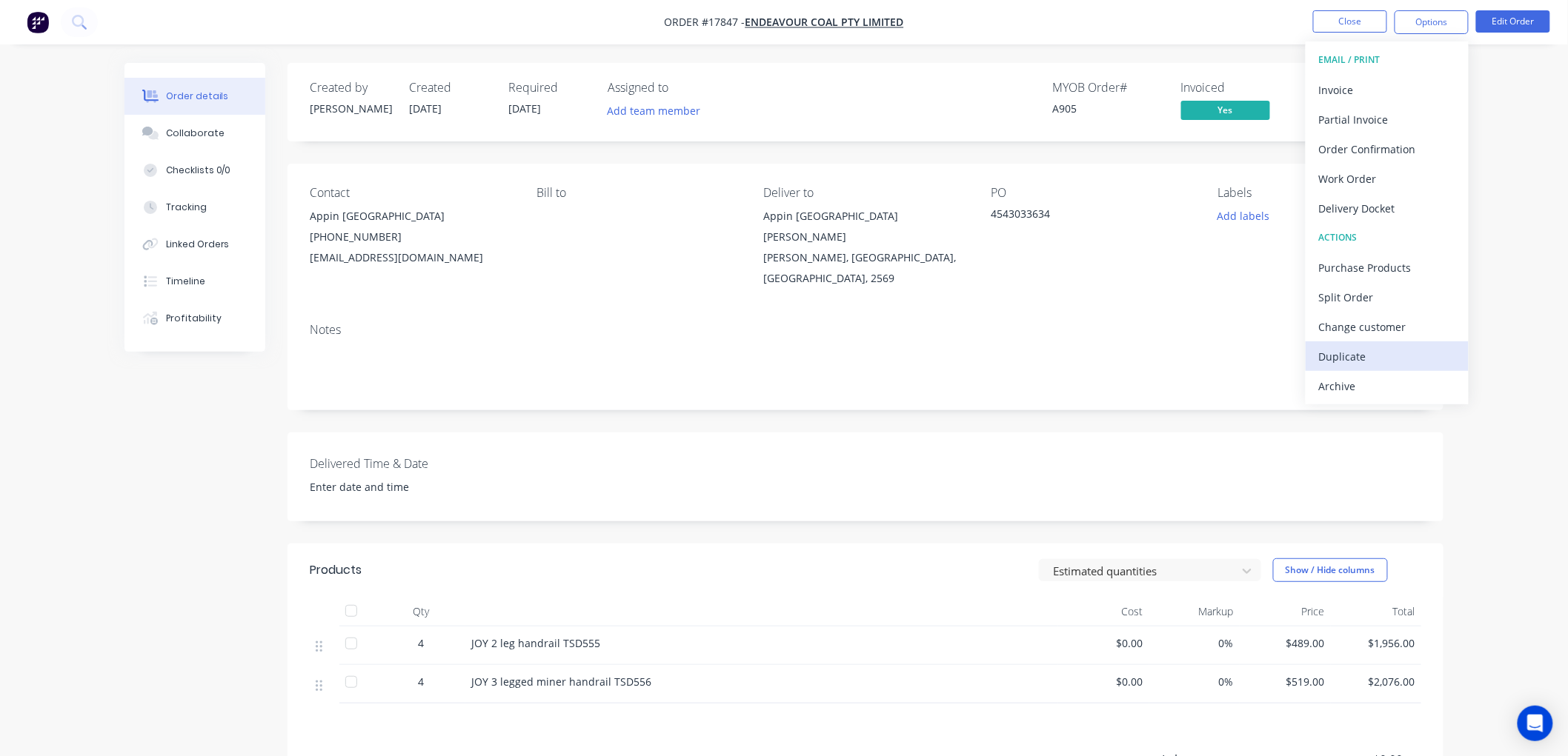
click at [1346, 355] on div "Duplicate" at bounding box center [1386, 357] width 136 height 22
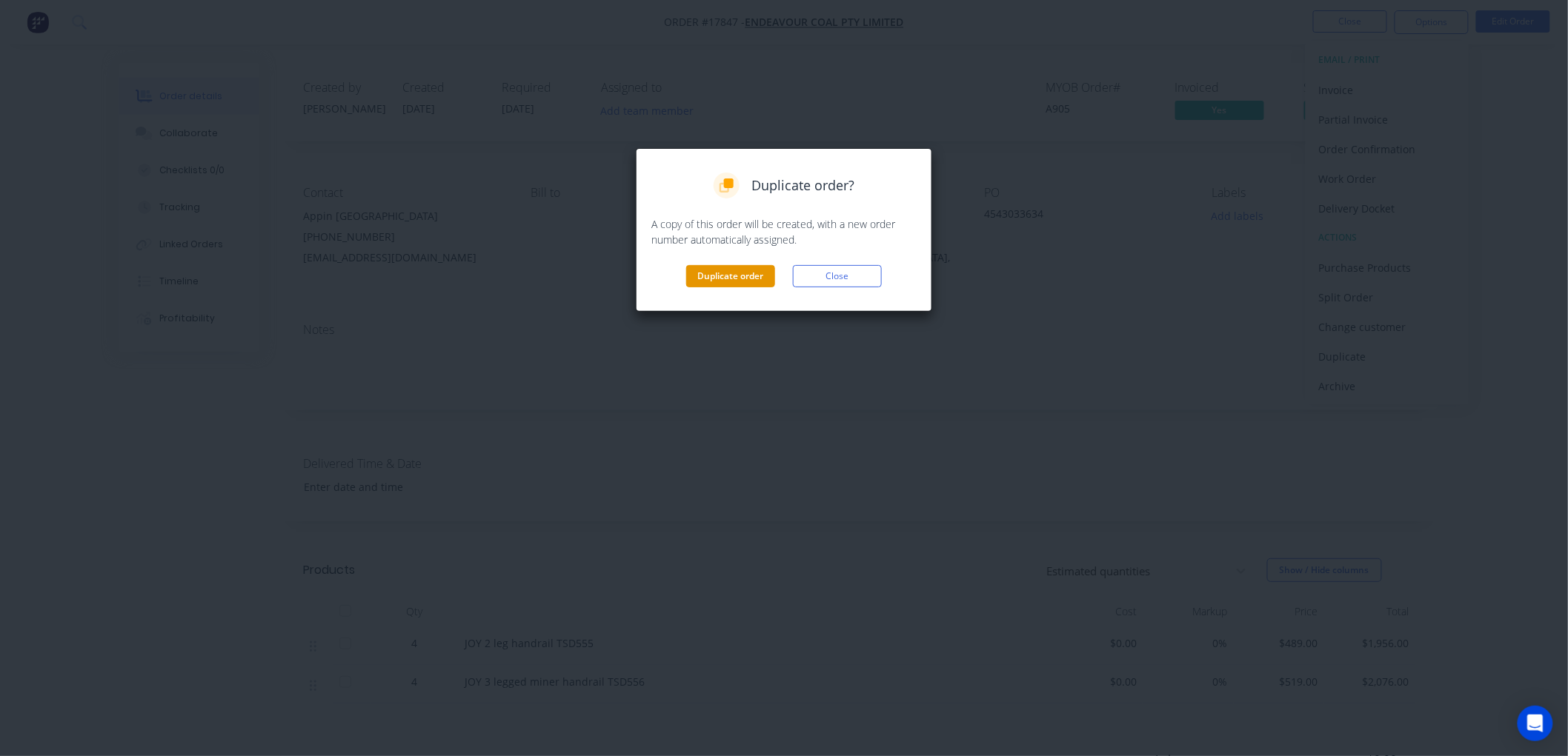
click at [753, 277] on button "Duplicate order" at bounding box center [730, 277] width 89 height 22
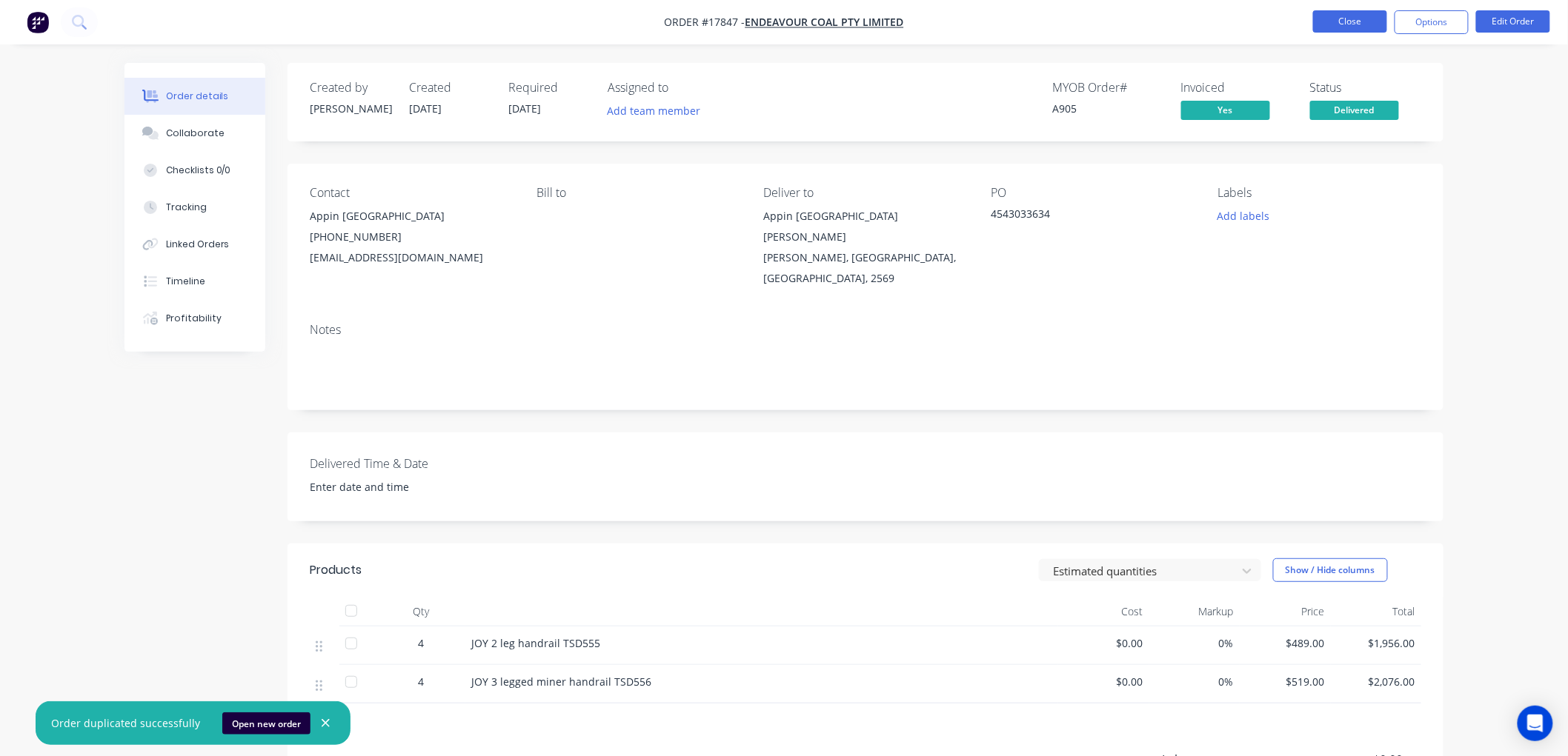
click at [1333, 22] on button "Close" at bounding box center [1349, 21] width 74 height 22
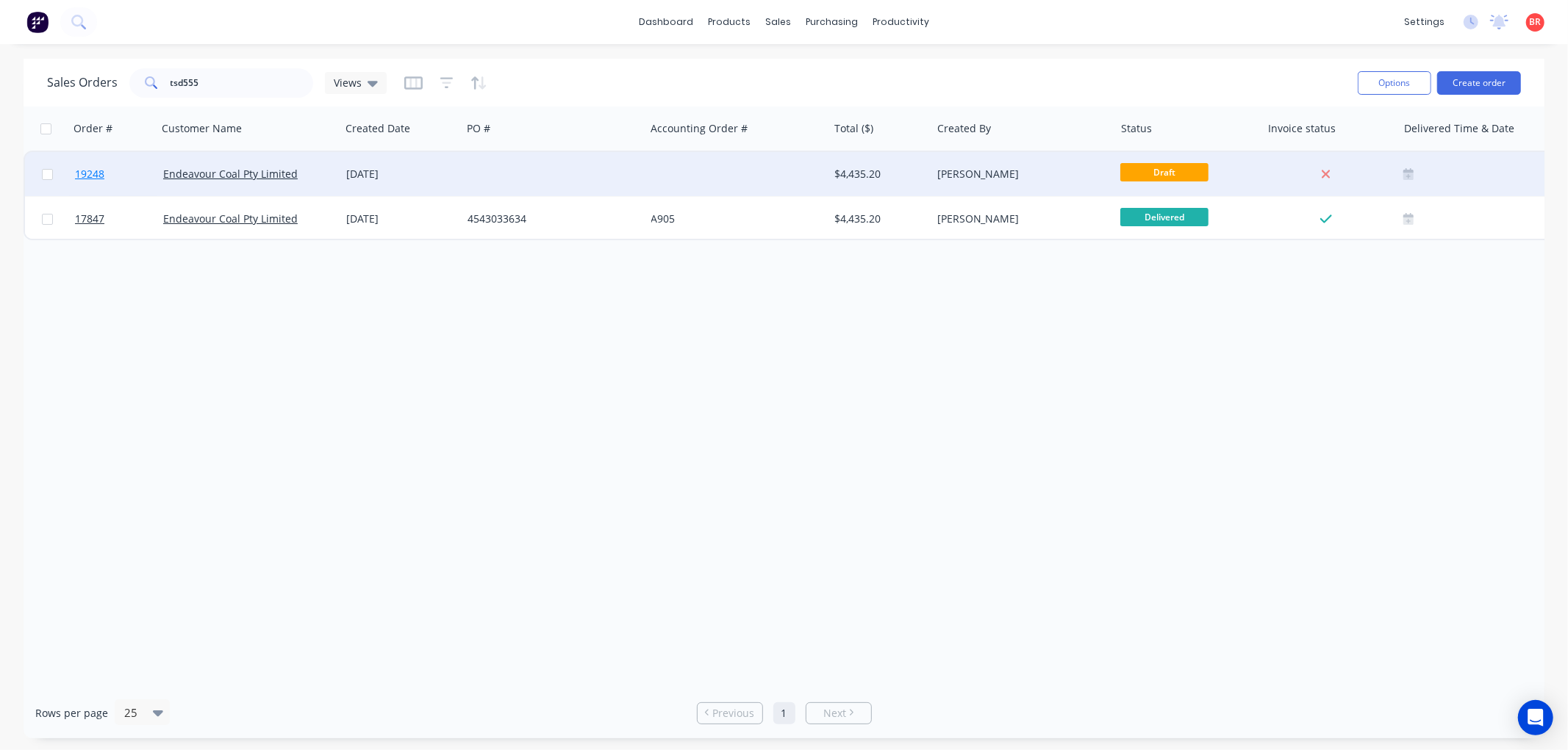
click at [86, 171] on span "19248" at bounding box center [90, 174] width 30 height 15
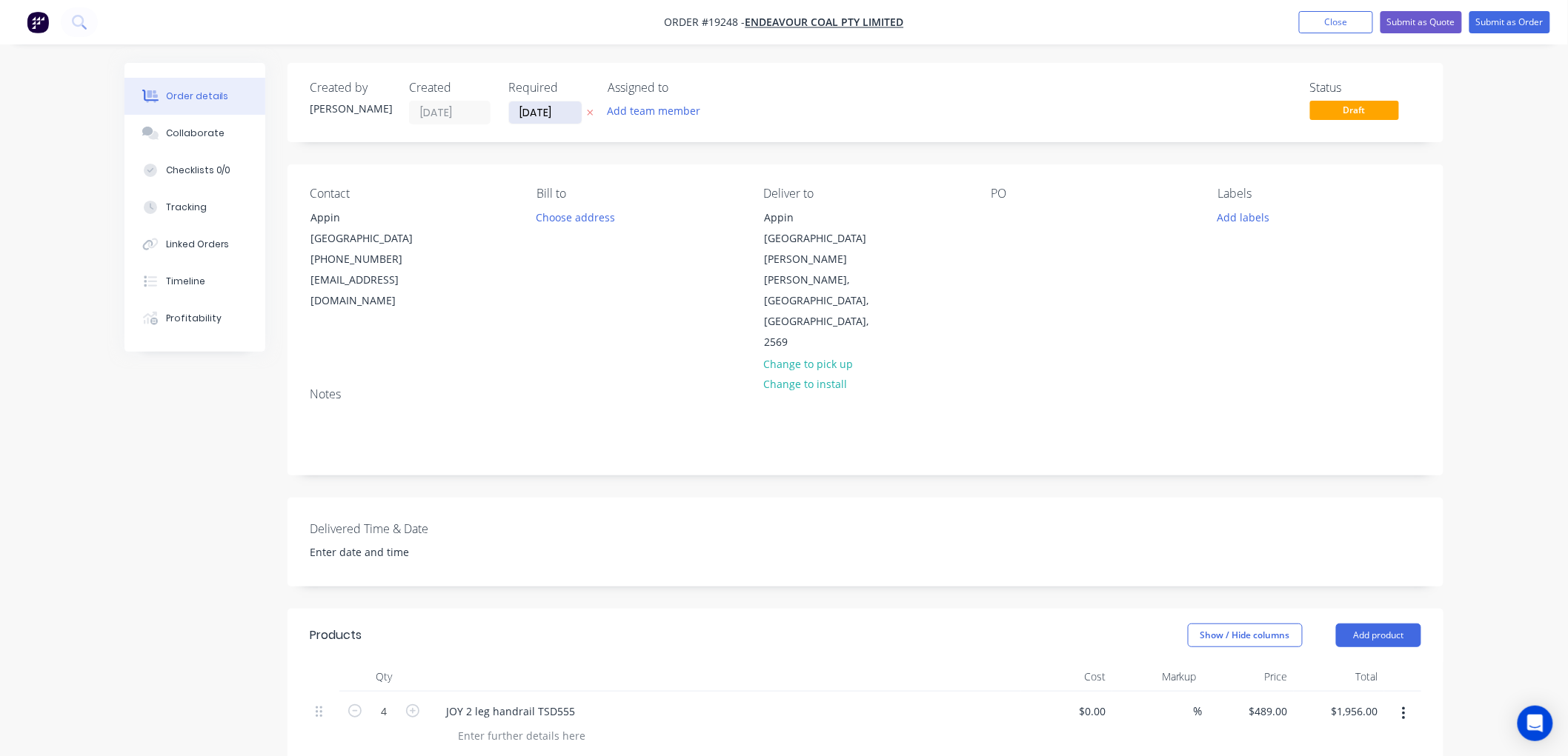
click at [553, 108] on input "[DATE]" at bounding box center [545, 112] width 73 height 22
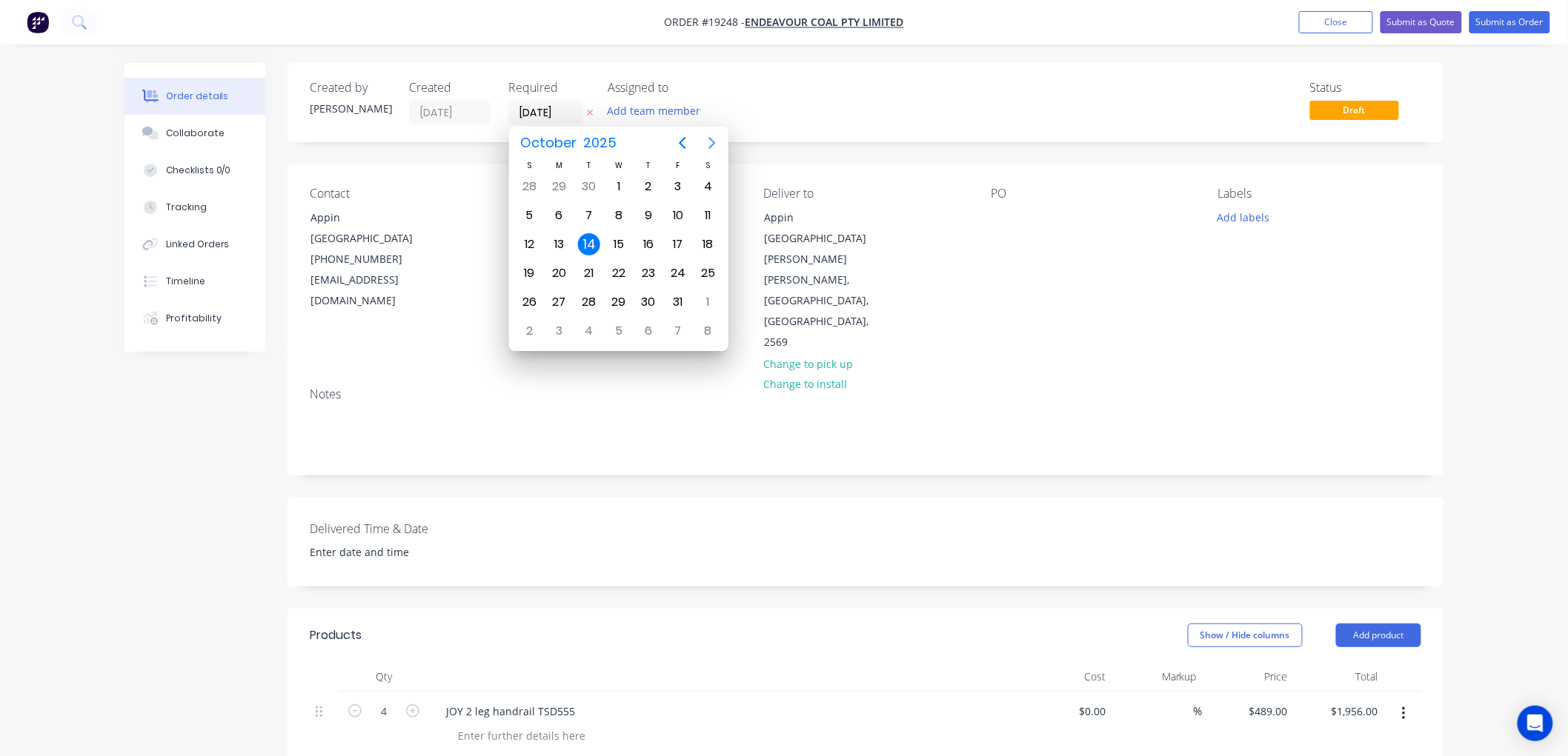
click at [715, 143] on icon "Next page" at bounding box center [712, 143] width 7 height 12
click at [527, 326] on div "30" at bounding box center [529, 331] width 22 height 22
type input "[DATE]"
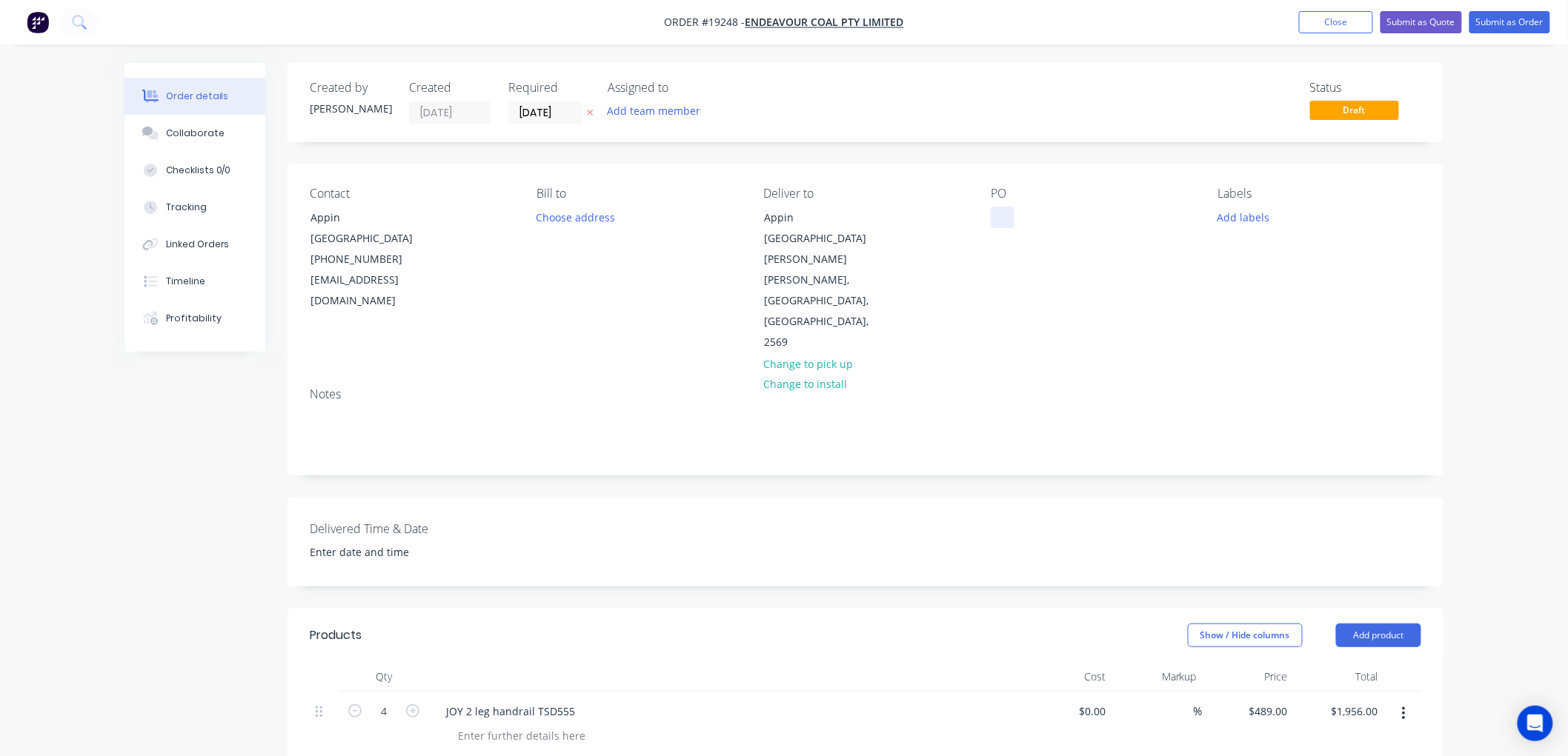
click at [1008, 221] on div at bounding box center [1003, 218] width 24 height 22
click at [1494, 25] on button "Submit as Order" at bounding box center [1509, 22] width 81 height 22
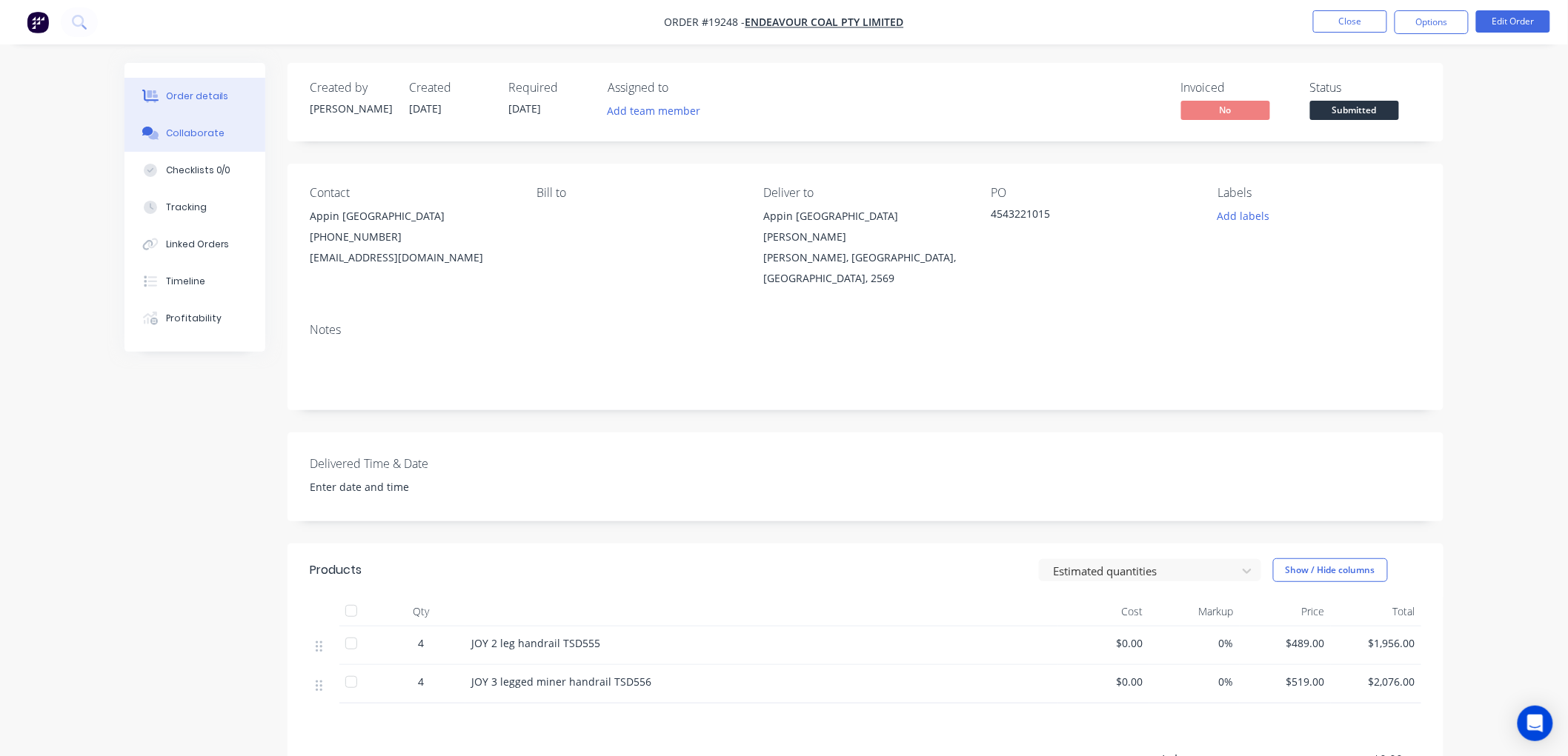
click at [205, 129] on div "Collaborate" at bounding box center [195, 132] width 59 height 13
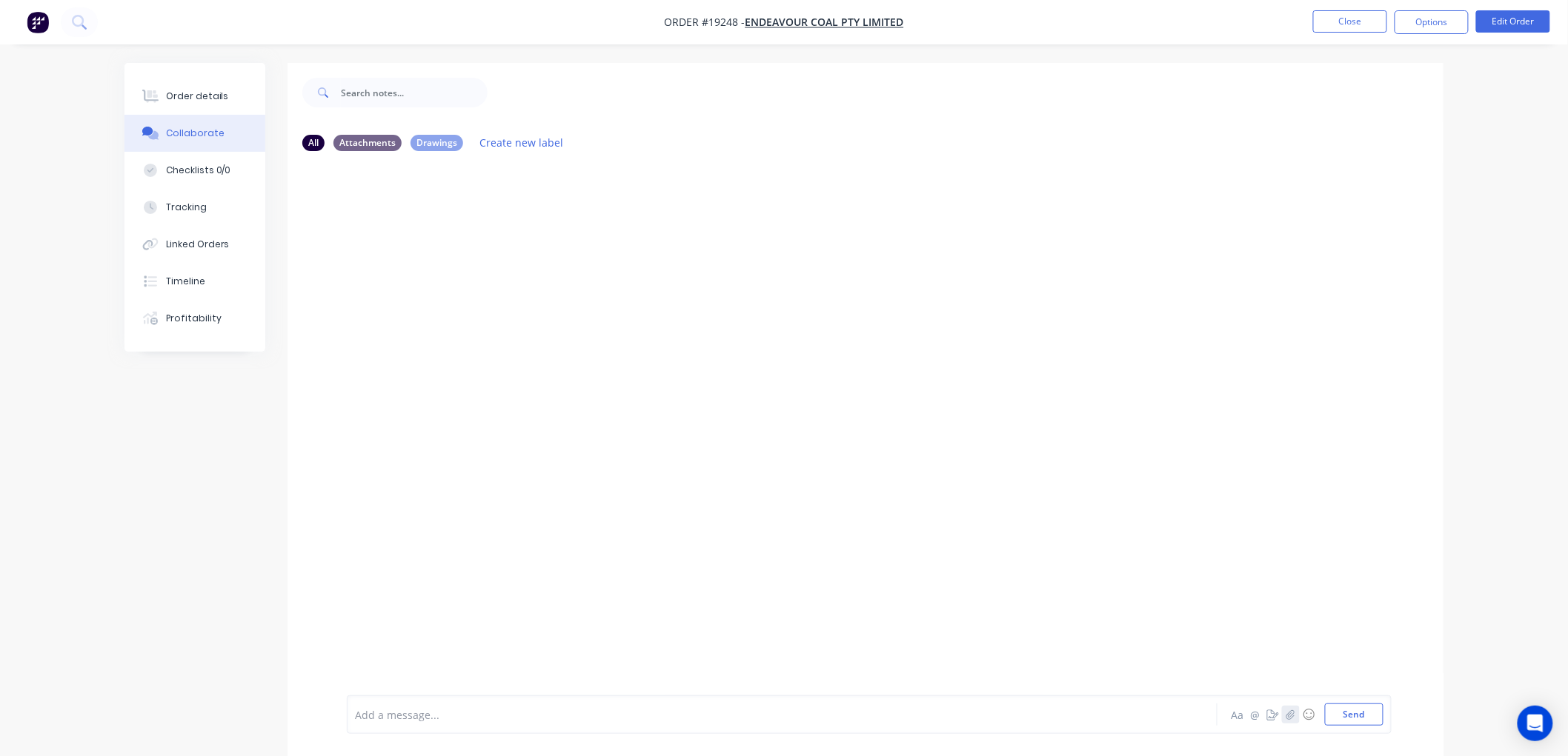
click at [1289, 712] on icon "button" at bounding box center [1290, 714] width 9 height 10
click at [1349, 719] on button "Send" at bounding box center [1353, 714] width 59 height 22
click at [190, 90] on div "Order details" at bounding box center [197, 95] width 63 height 13
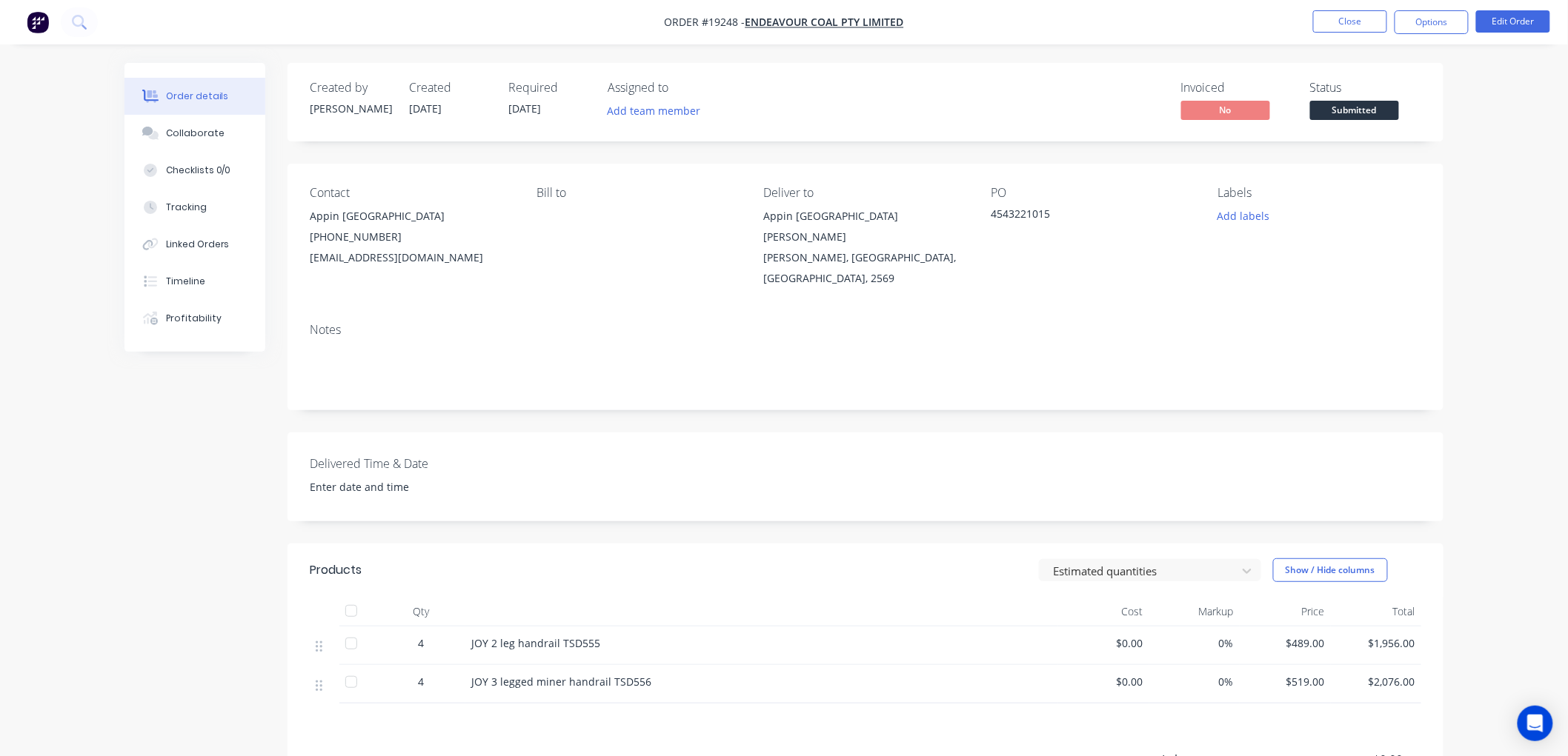
click at [190, 90] on div "Order details" at bounding box center [197, 95] width 63 height 13
click at [1335, 111] on span "Submitted" at bounding box center [1353, 109] width 89 height 19
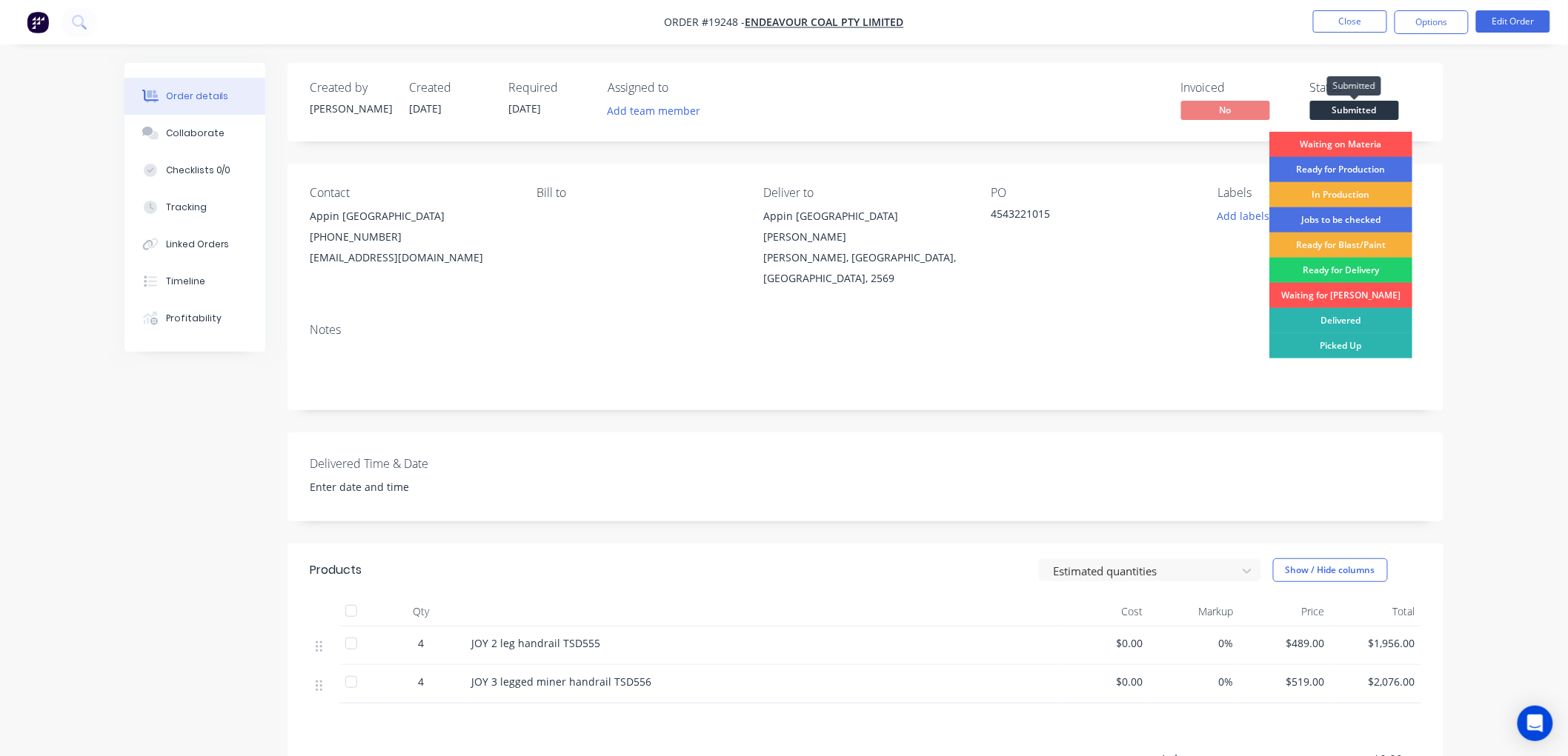
click at [1329, 111] on span "Submitted" at bounding box center [1353, 109] width 89 height 19
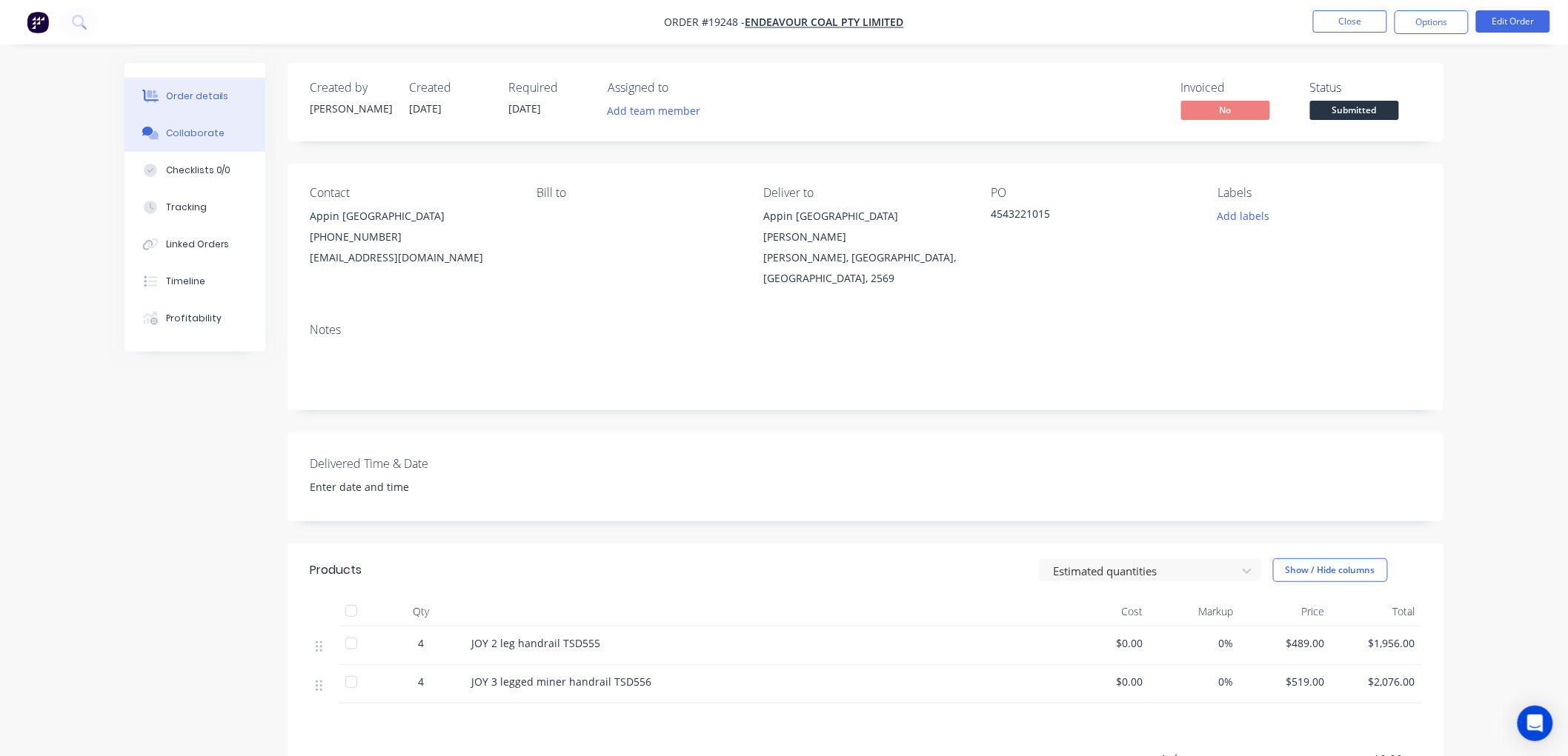
click at [210, 137] on div "Collaborate" at bounding box center [195, 132] width 59 height 13
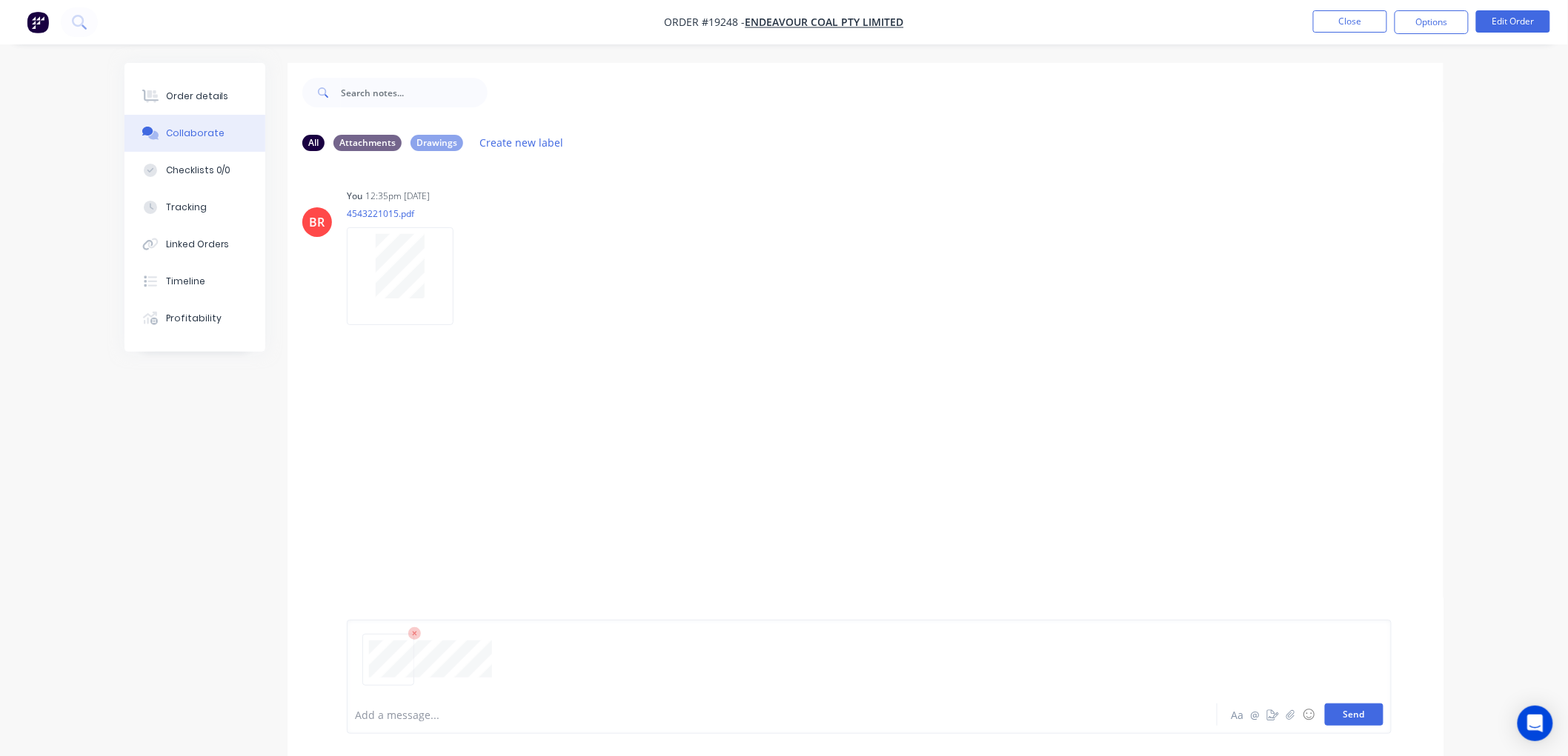
click at [1358, 711] on button "Send" at bounding box center [1353, 714] width 59 height 22
click at [218, 87] on button "Order details" at bounding box center [194, 95] width 140 height 37
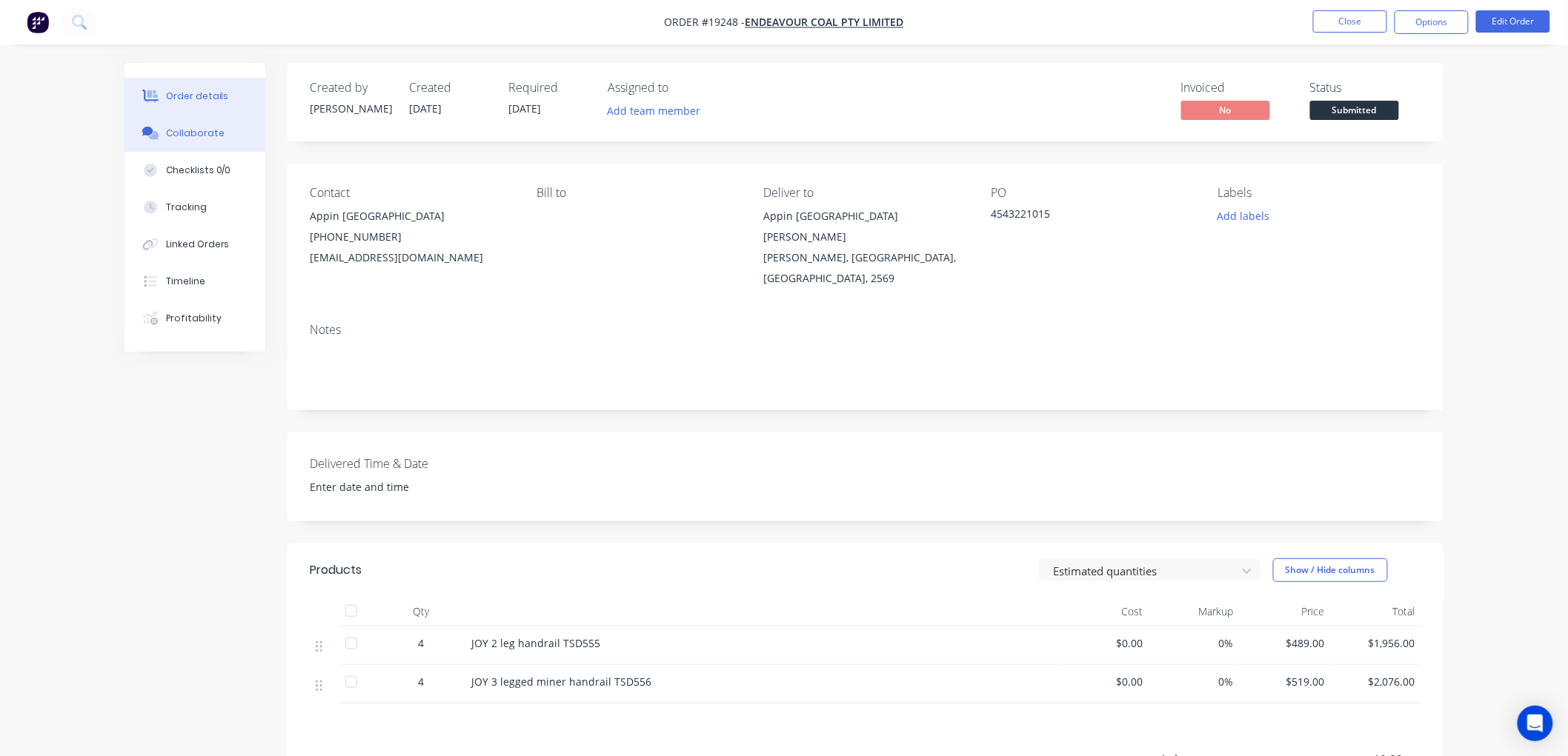
click at [196, 135] on div "Collaborate" at bounding box center [195, 132] width 59 height 13
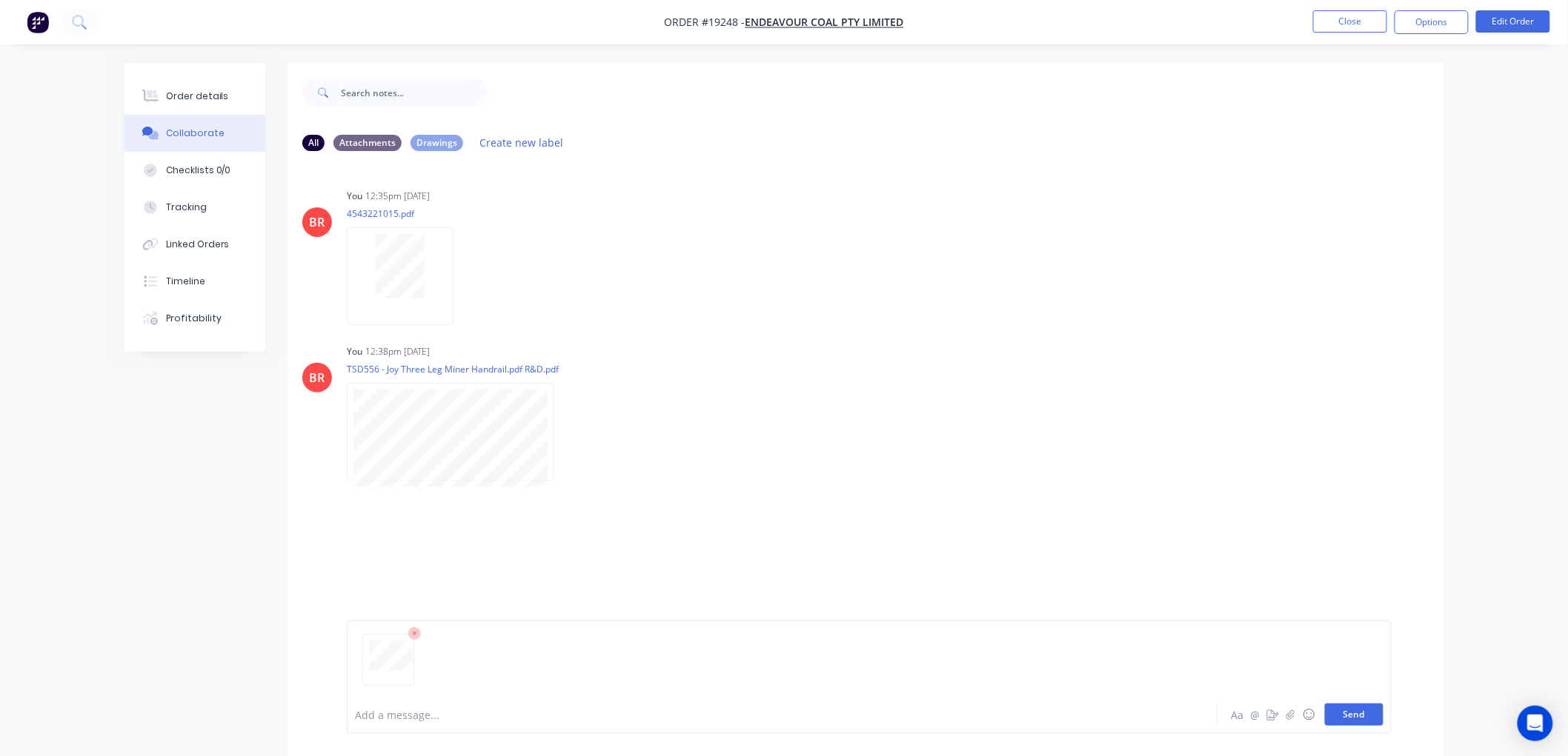
click at [1333, 718] on button "Send" at bounding box center [1353, 714] width 59 height 22
click at [196, 90] on div "Order details" at bounding box center [197, 95] width 63 height 13
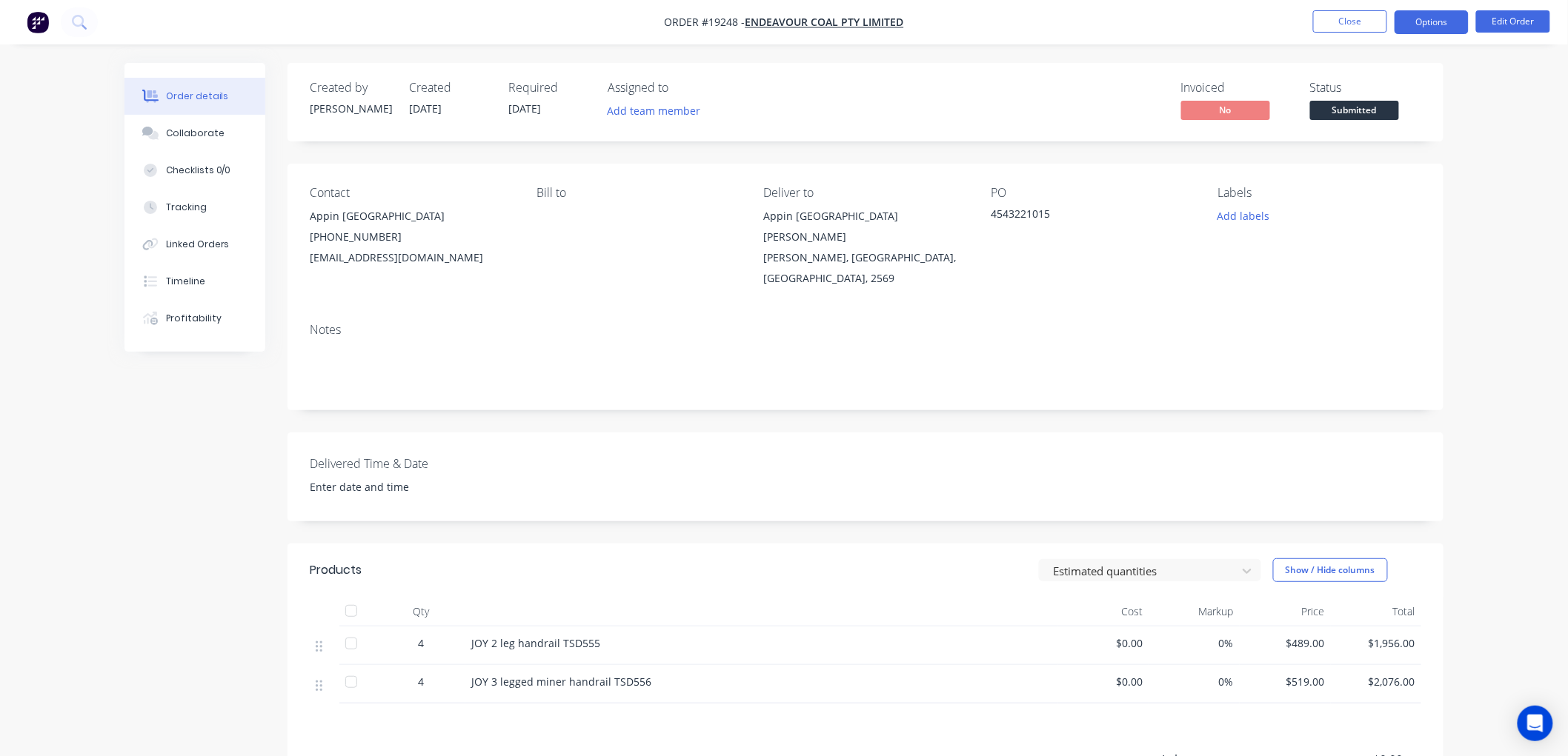
click at [1406, 23] on button "Options" at bounding box center [1431, 22] width 74 height 24
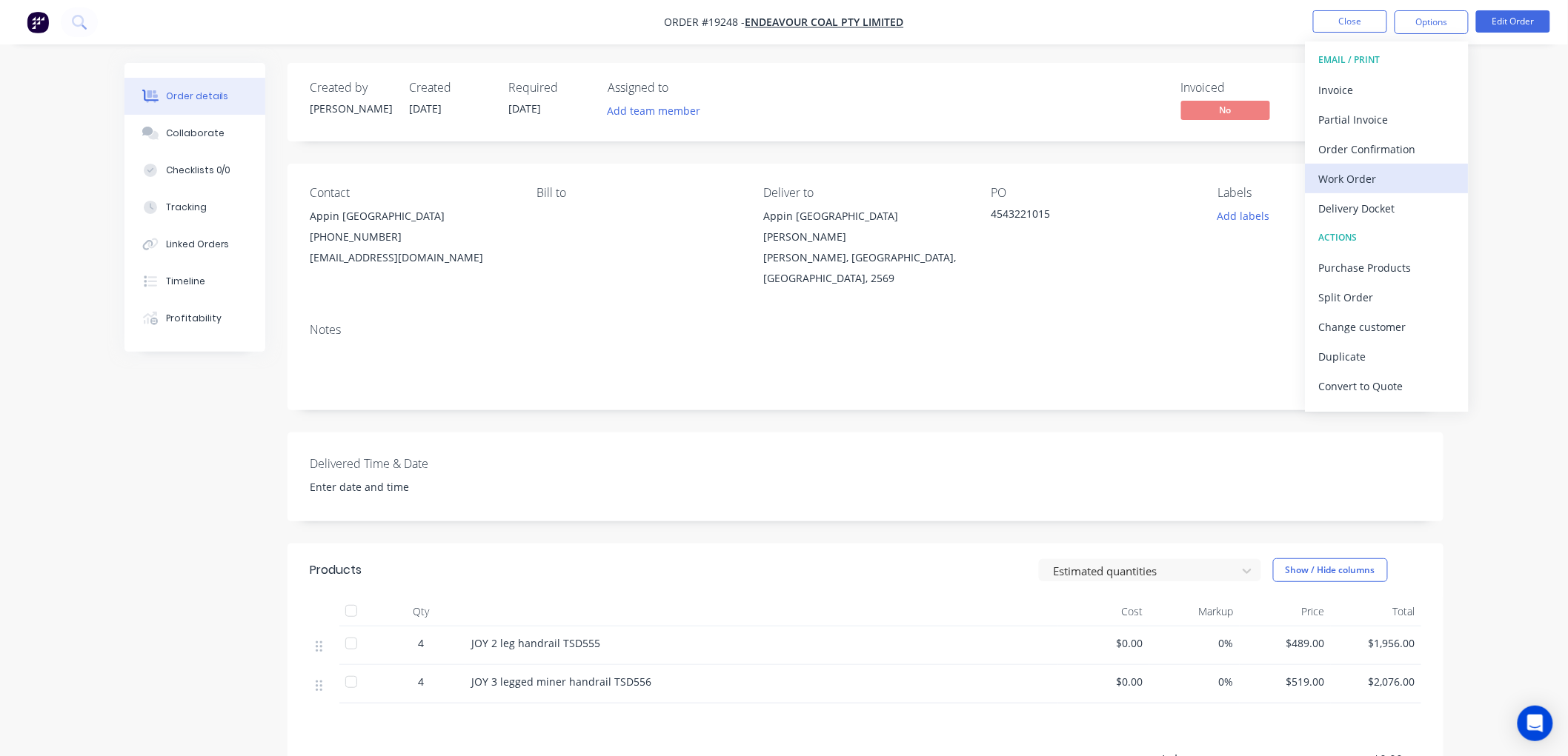
click at [1345, 181] on div "Work Order" at bounding box center [1386, 179] width 136 height 22
click at [1345, 181] on div "Custom" at bounding box center [1386, 179] width 136 height 22
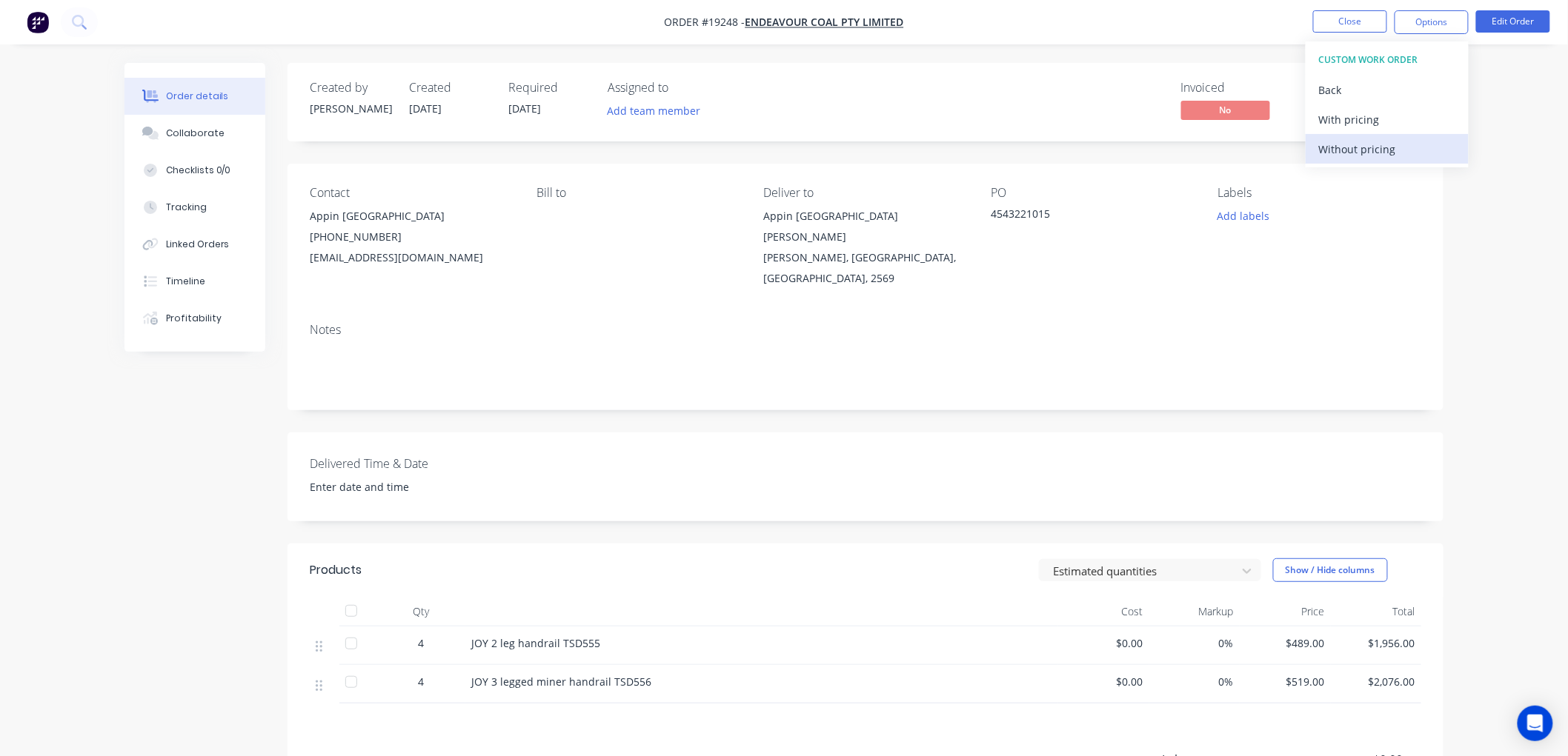
click at [1338, 148] on div "Without pricing" at bounding box center [1386, 149] width 136 height 22
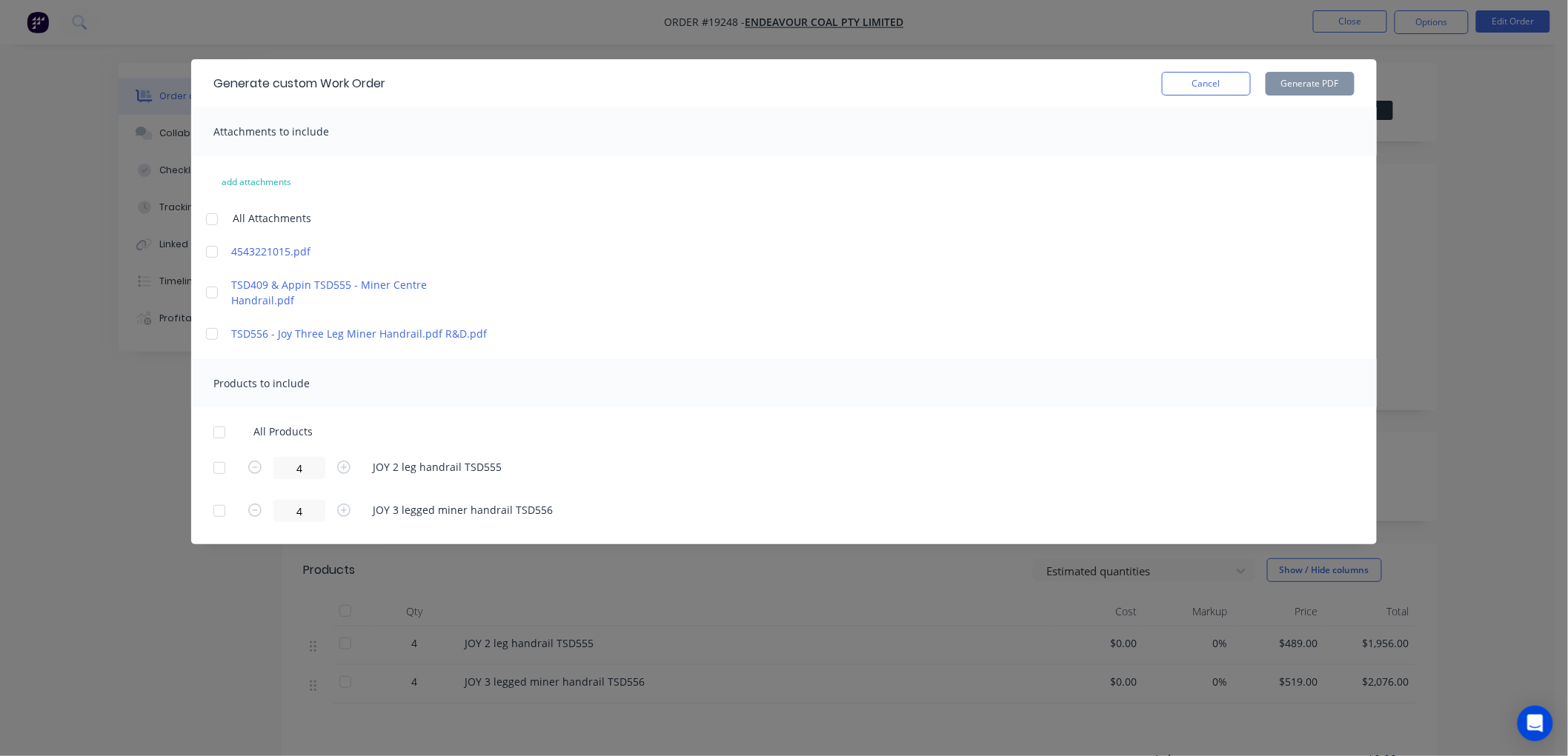
click at [215, 284] on div at bounding box center [212, 292] width 30 height 30
click at [211, 322] on div at bounding box center [212, 334] width 30 height 30
click at [219, 419] on div at bounding box center [220, 433] width 30 height 30
click at [1283, 87] on button "Generate PDF" at bounding box center [1309, 84] width 89 height 24
click at [1210, 94] on button "Cancel" at bounding box center [1206, 84] width 89 height 24
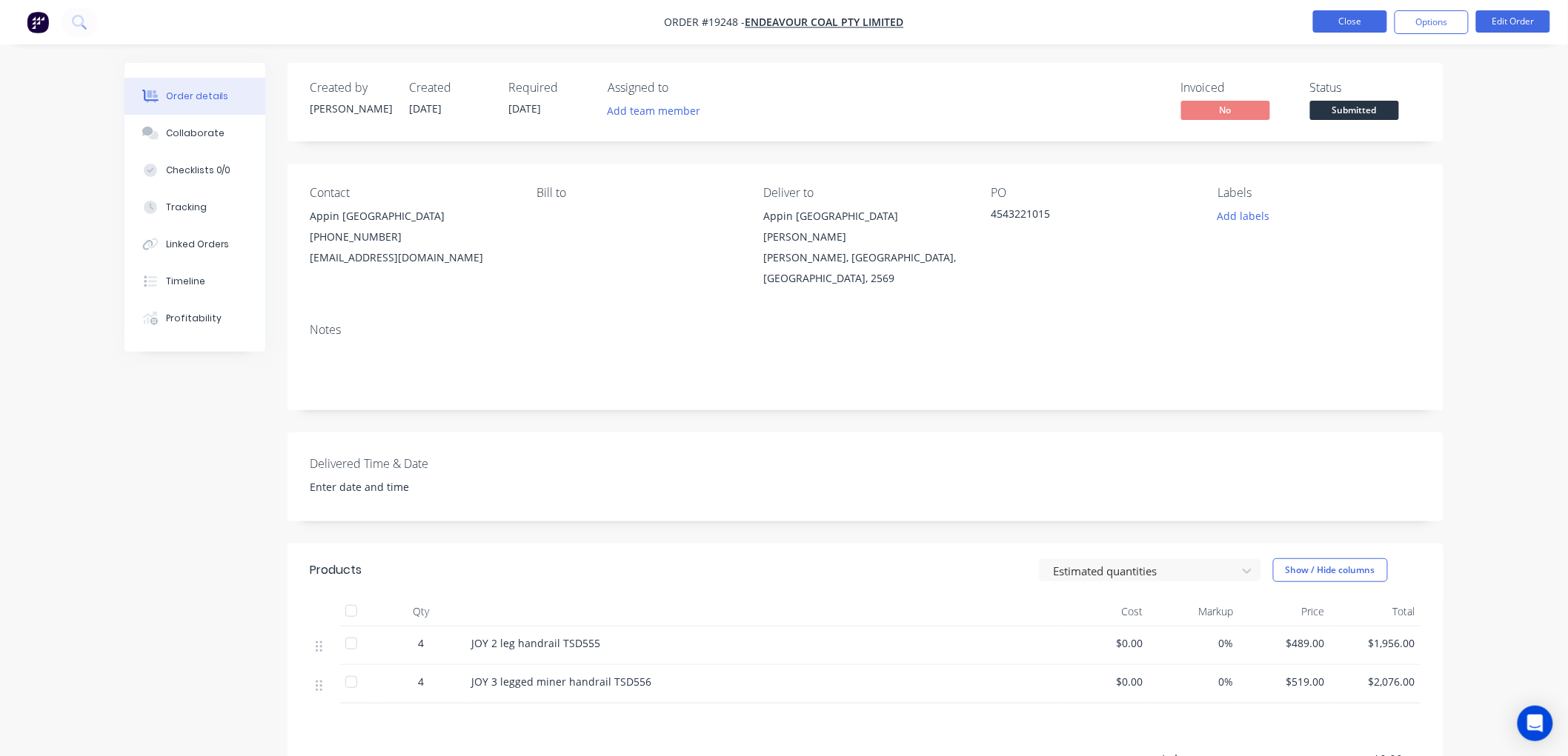
click at [1339, 24] on button "Close" at bounding box center [1349, 21] width 74 height 22
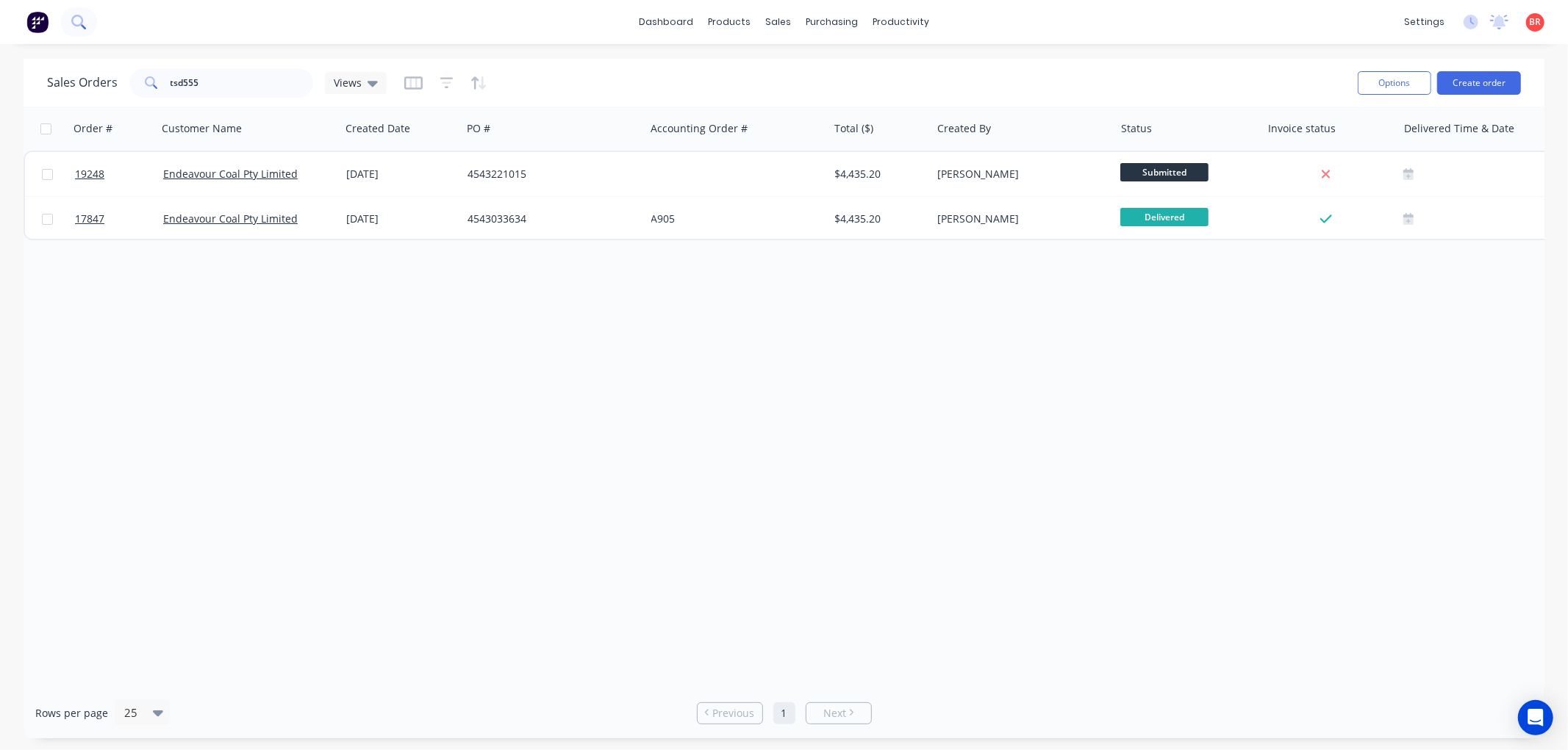
click at [77, 19] on icon at bounding box center [78, 22] width 14 height 14
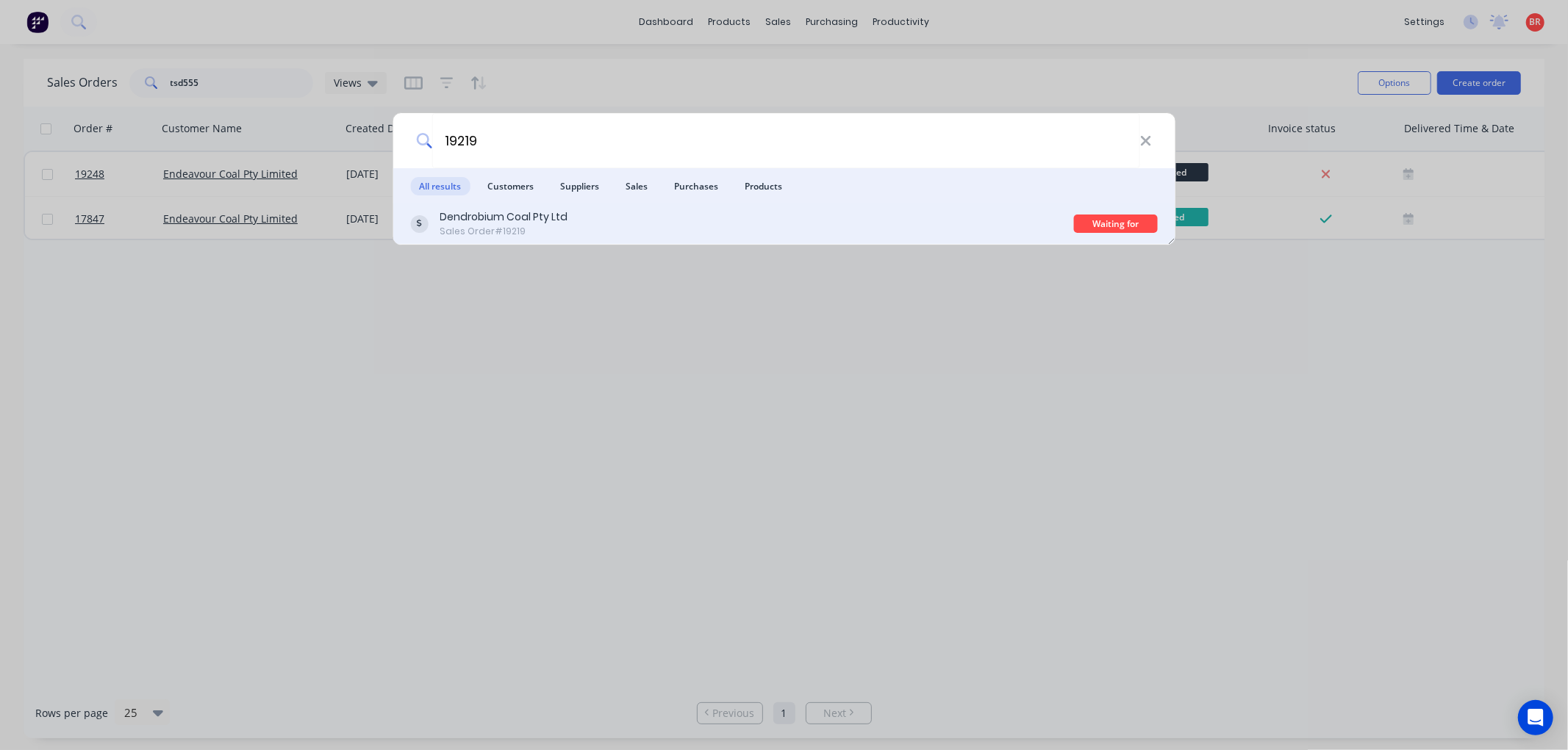
type input "19219"
click at [603, 217] on div "Dendrobium Coal Pty Ltd Sales Order #19219" at bounding box center [742, 223] width 664 height 29
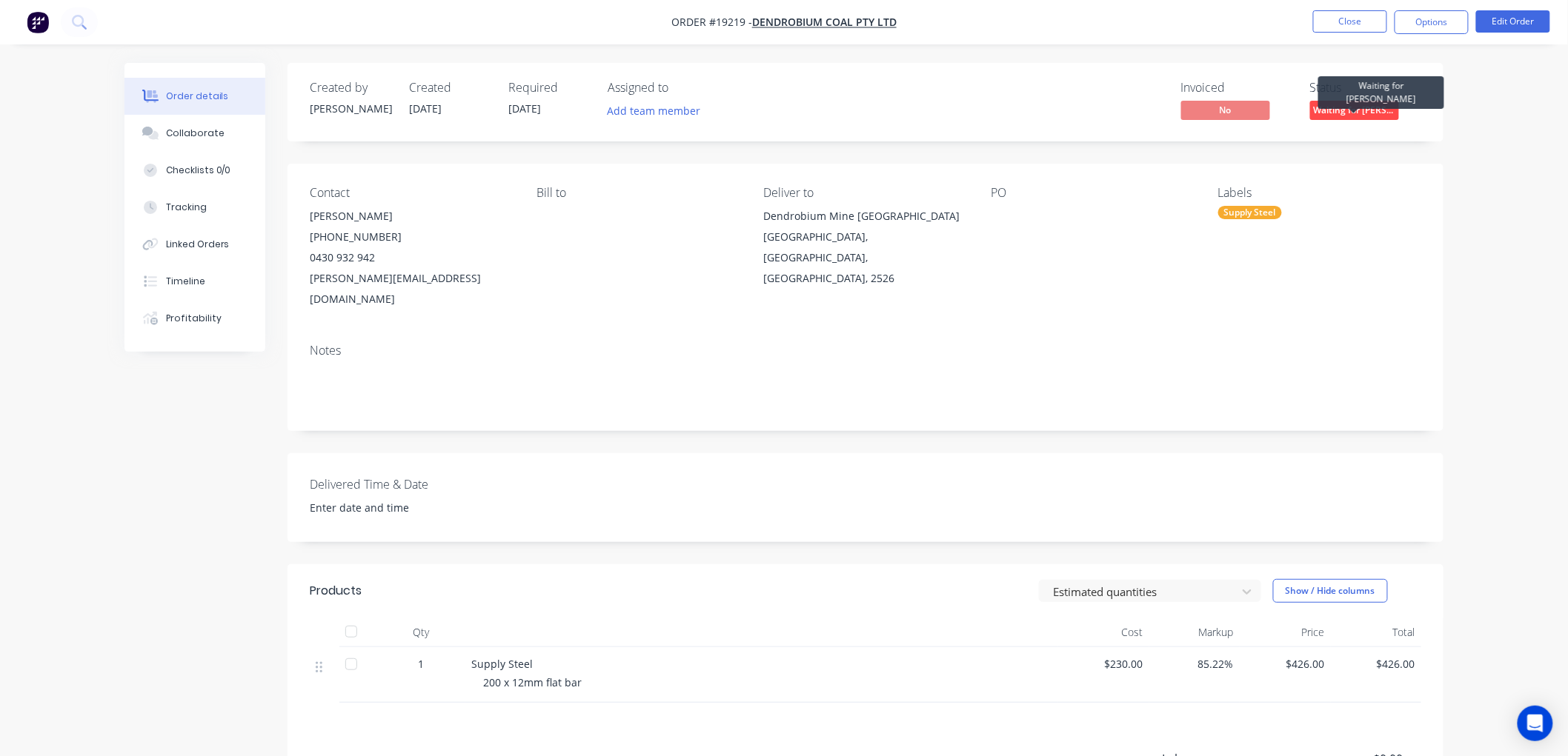
click at [1341, 112] on span "Waiting for [PERSON_NAME]" at bounding box center [1353, 109] width 89 height 19
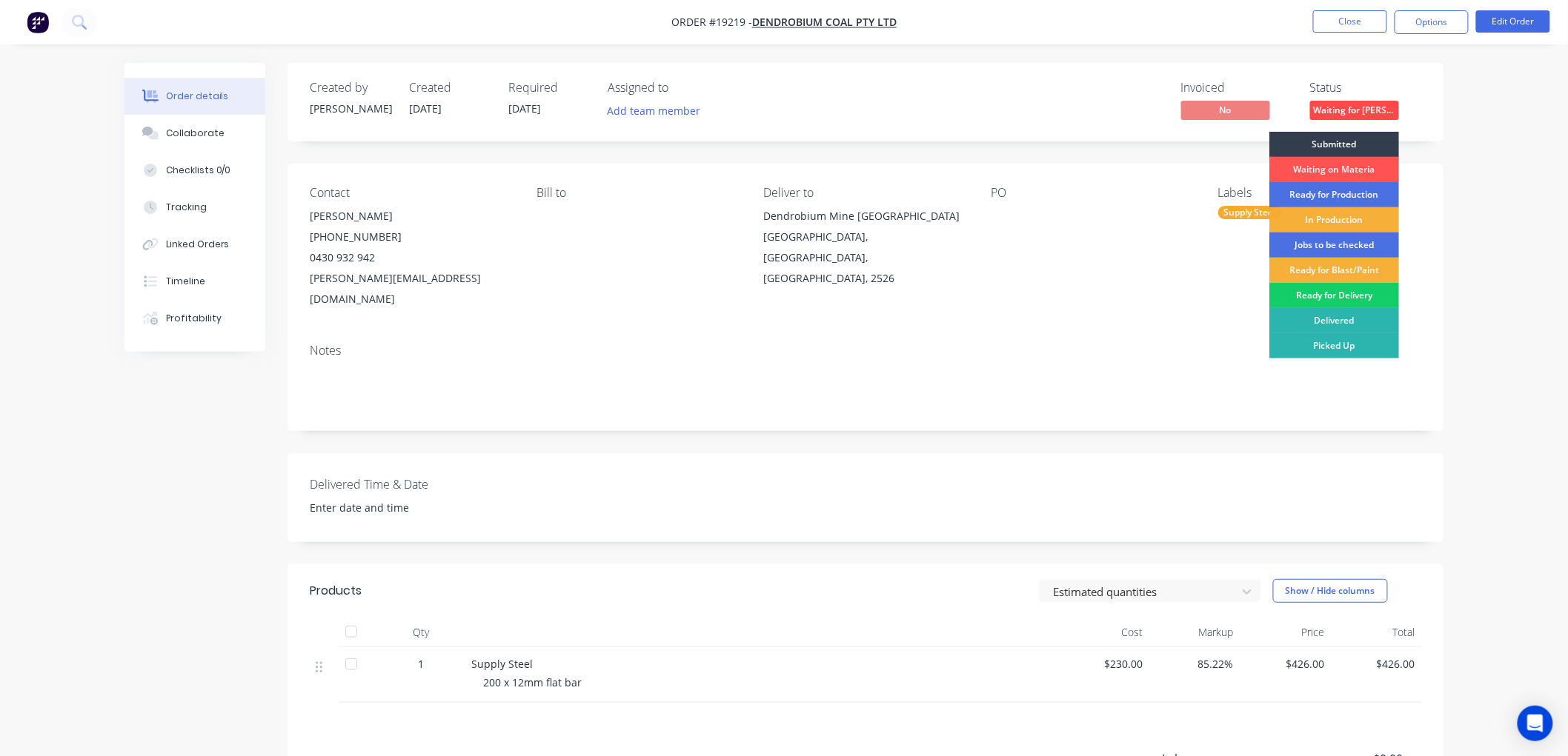
click at [1301, 298] on div "Ready for Delivery" at bounding box center [1334, 294] width 129 height 25
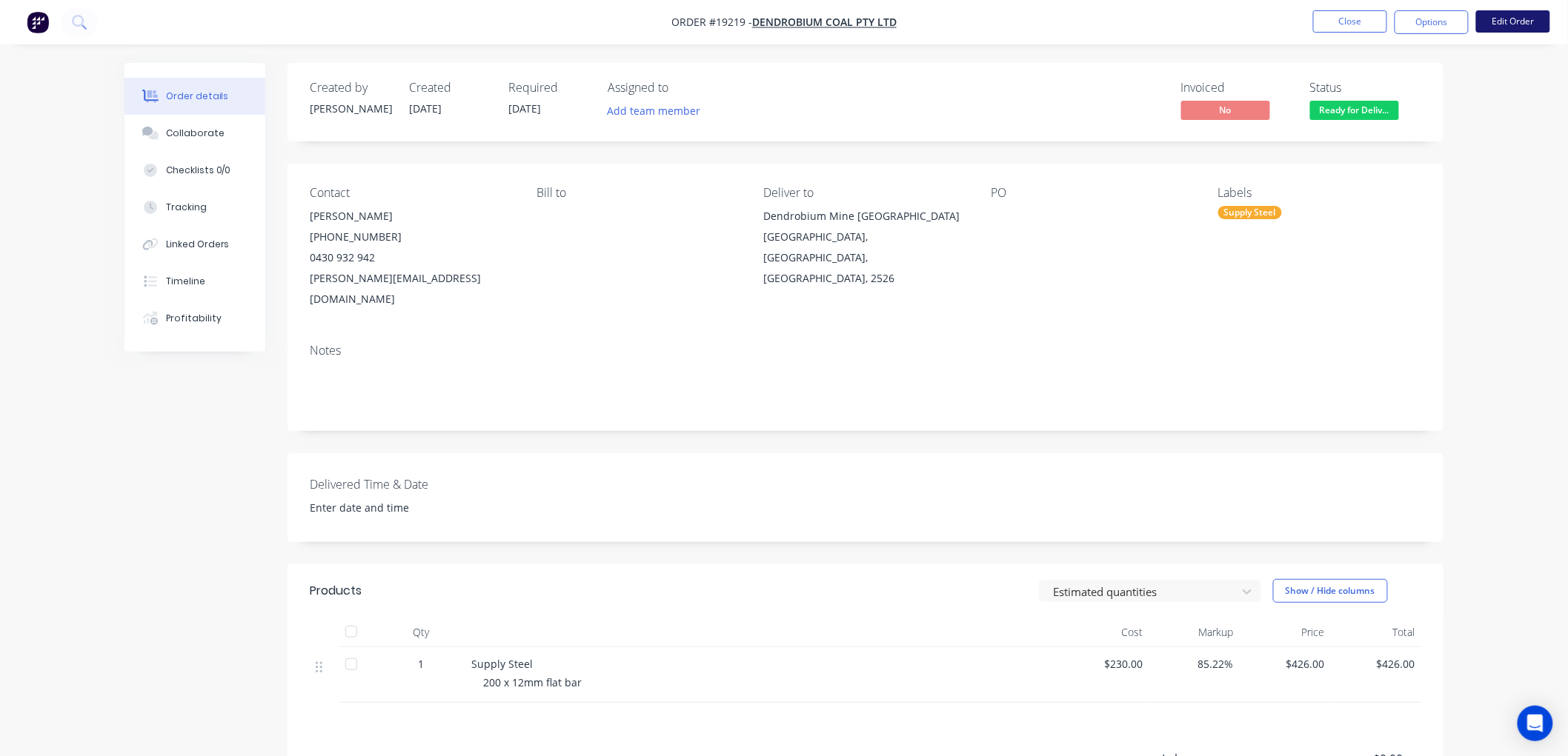
click at [1494, 24] on button "Edit Order" at bounding box center [1512, 21] width 74 height 22
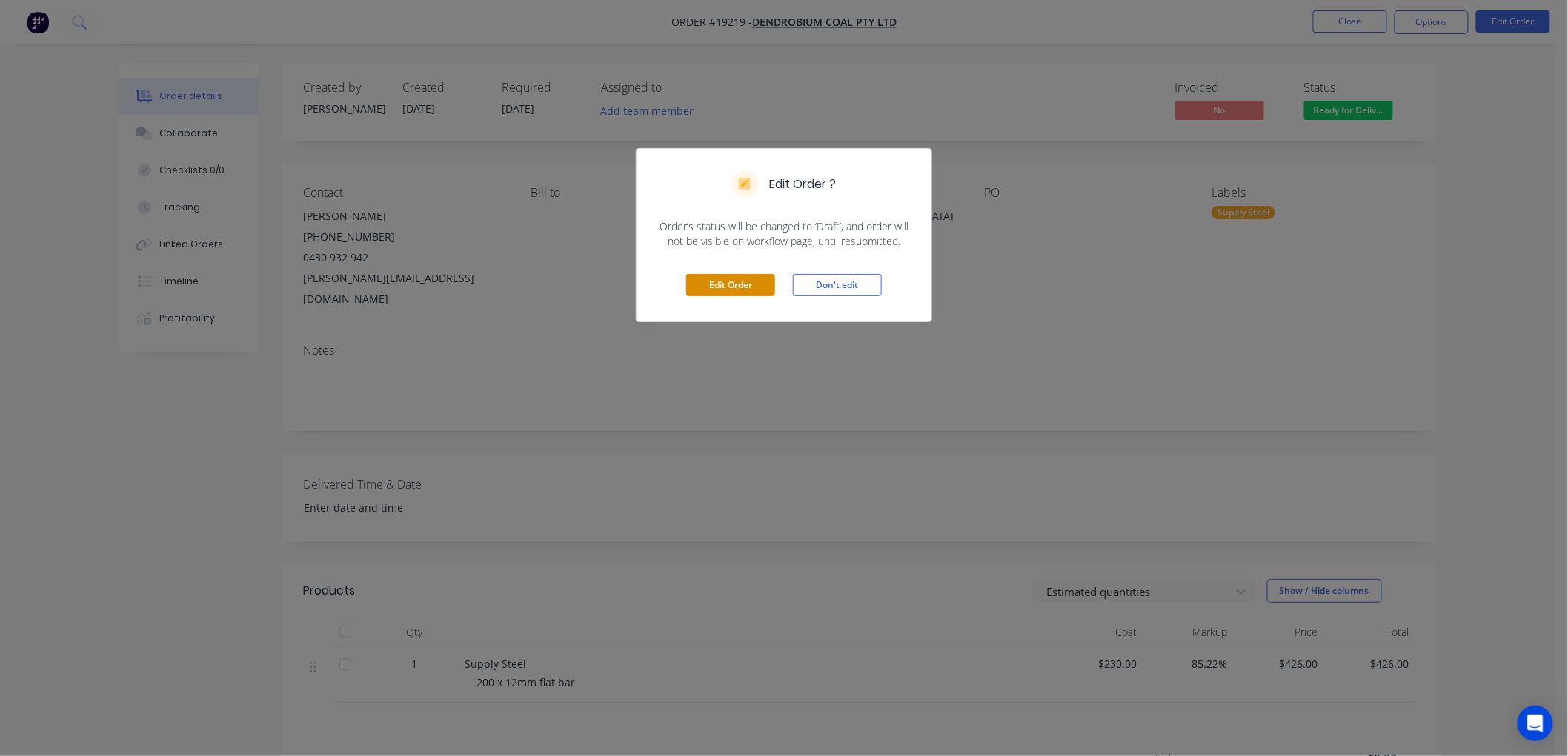
click at [723, 291] on button "Edit Order" at bounding box center [730, 285] width 89 height 22
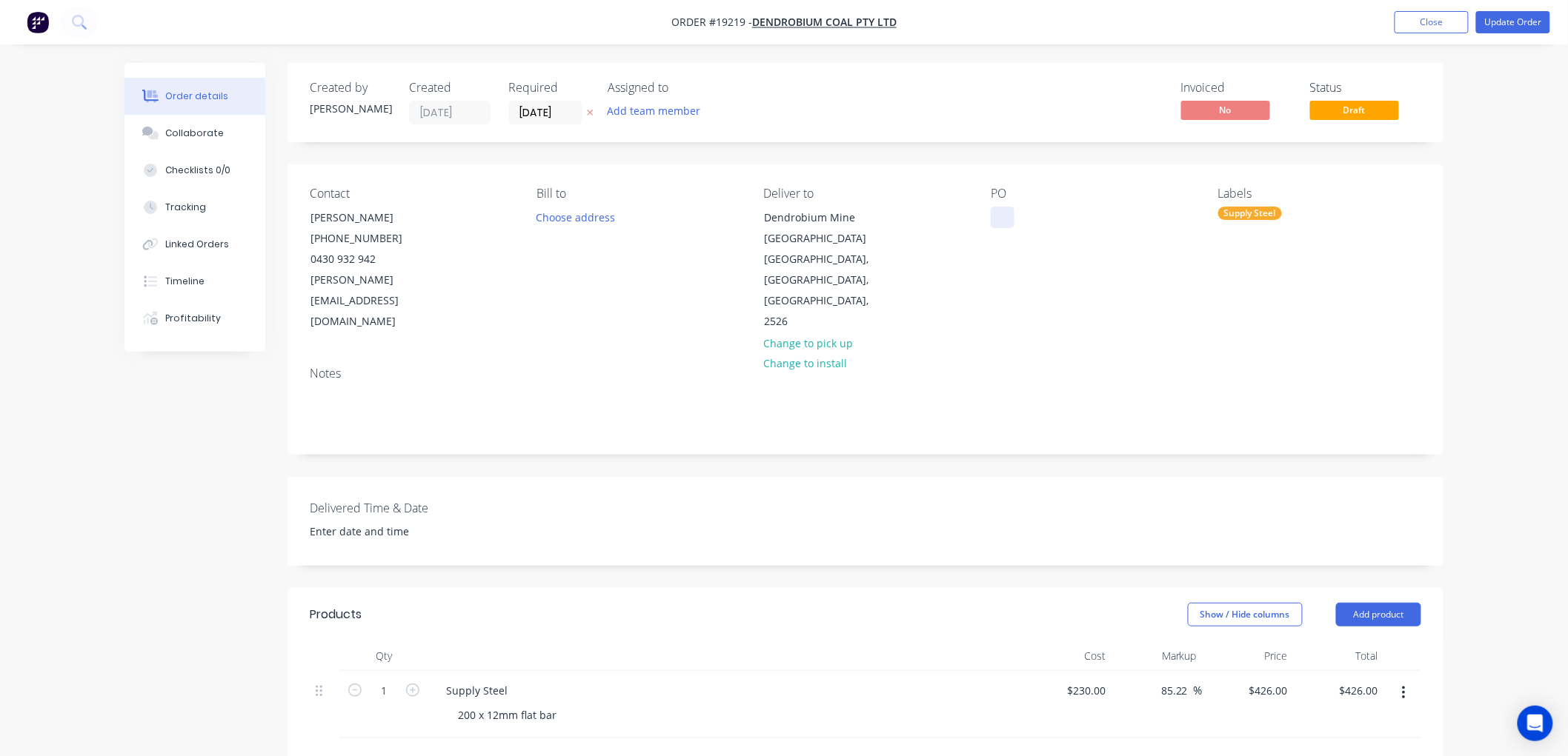
click at [1006, 211] on div at bounding box center [1003, 218] width 24 height 22
click at [1520, 19] on button "Update Order" at bounding box center [1512, 22] width 74 height 22
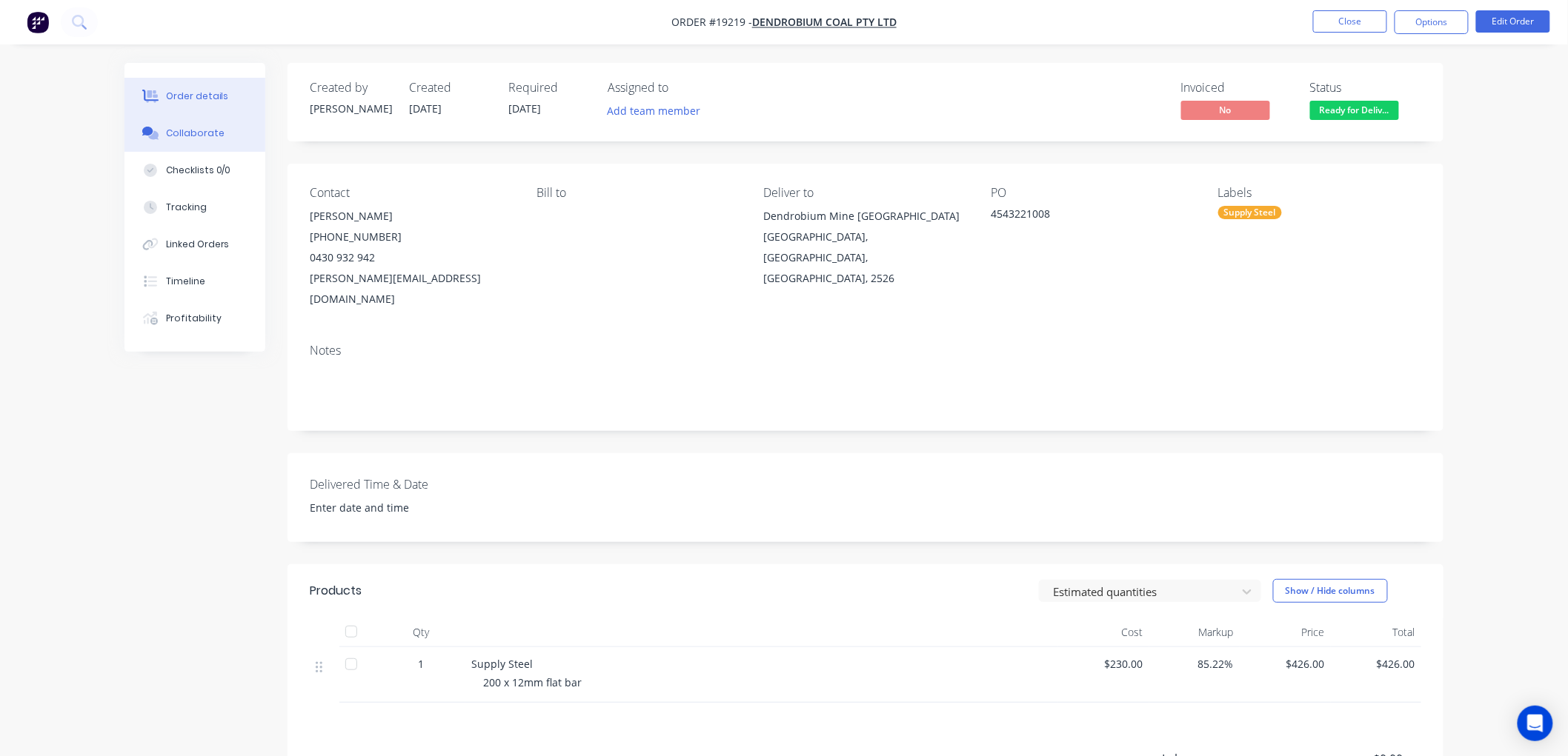
click at [198, 134] on div "Collaborate" at bounding box center [195, 132] width 59 height 13
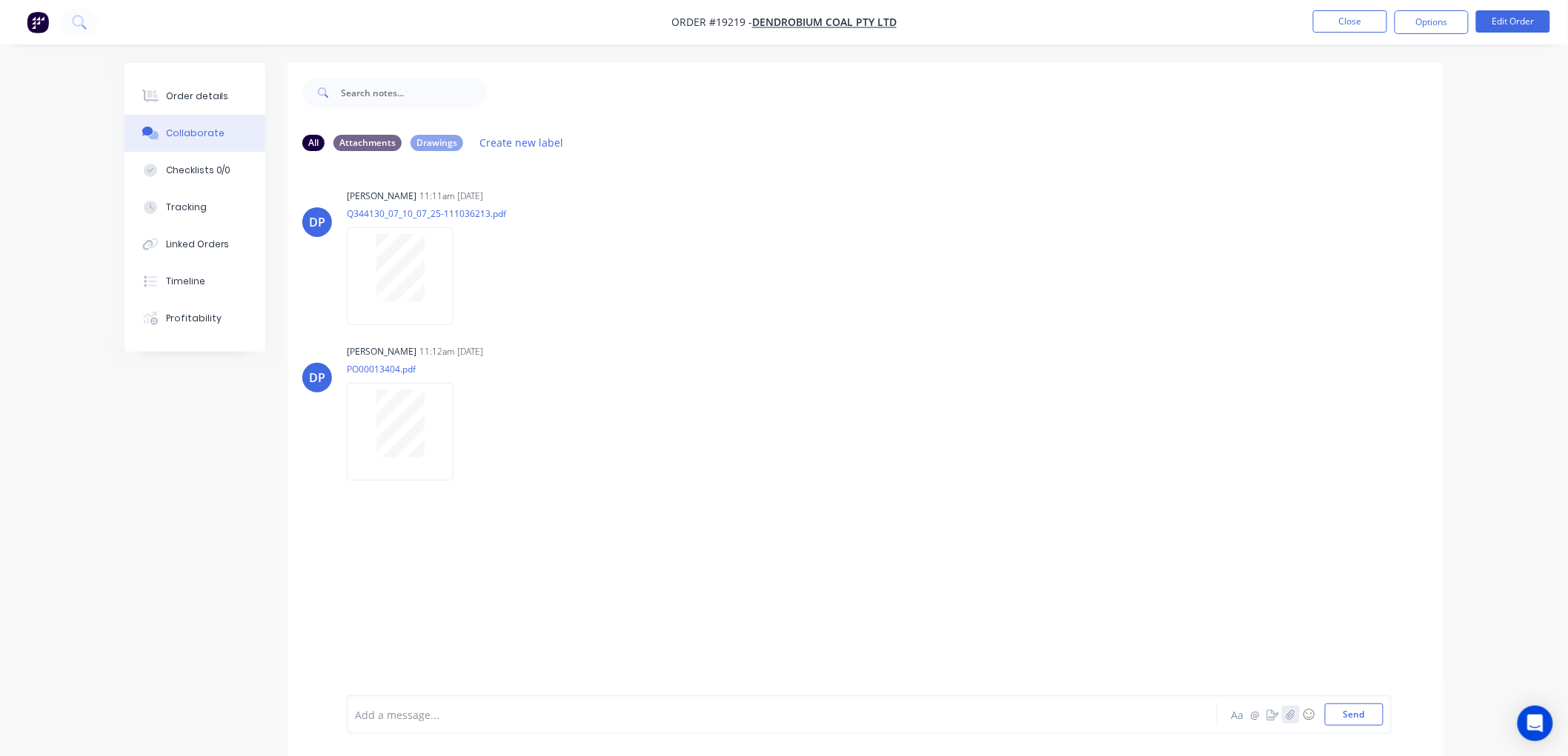
click at [1286, 715] on icon "button" at bounding box center [1290, 714] width 8 height 10
click at [1332, 711] on button "Send" at bounding box center [1353, 714] width 59 height 22
click at [187, 102] on div "Order details" at bounding box center [197, 95] width 63 height 13
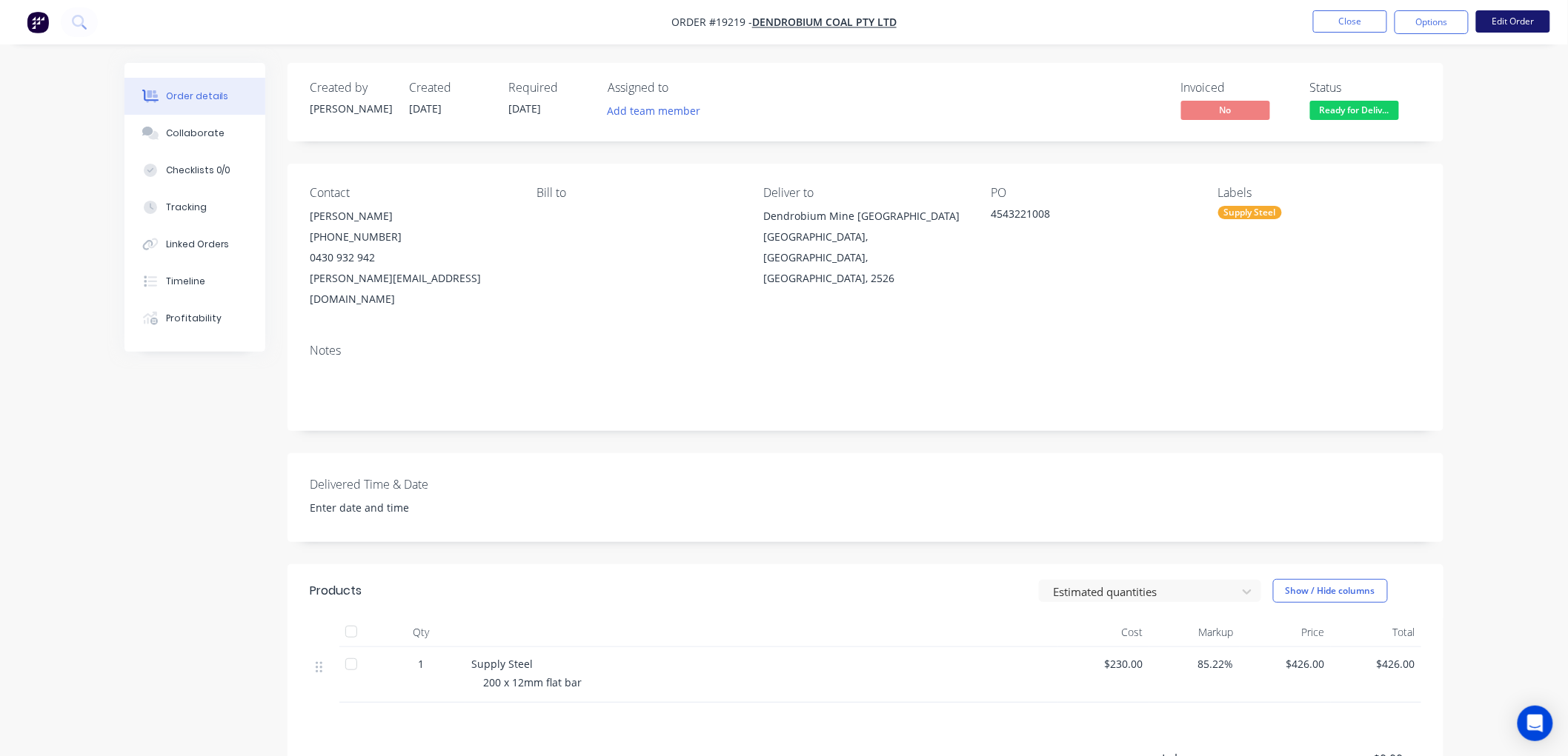
click at [1499, 20] on button "Edit Order" at bounding box center [1512, 21] width 74 height 22
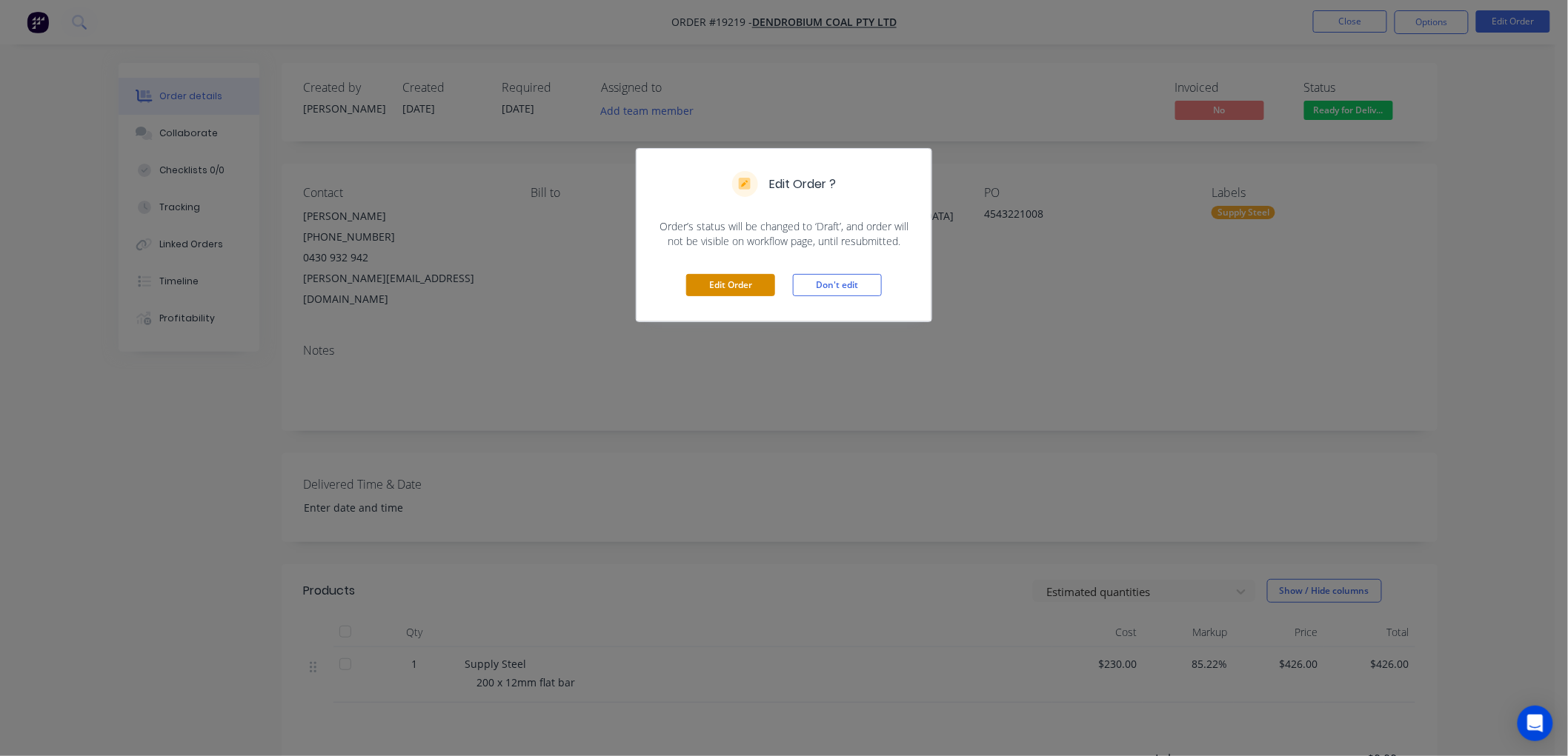
click at [767, 277] on button "Edit Order" at bounding box center [730, 285] width 89 height 22
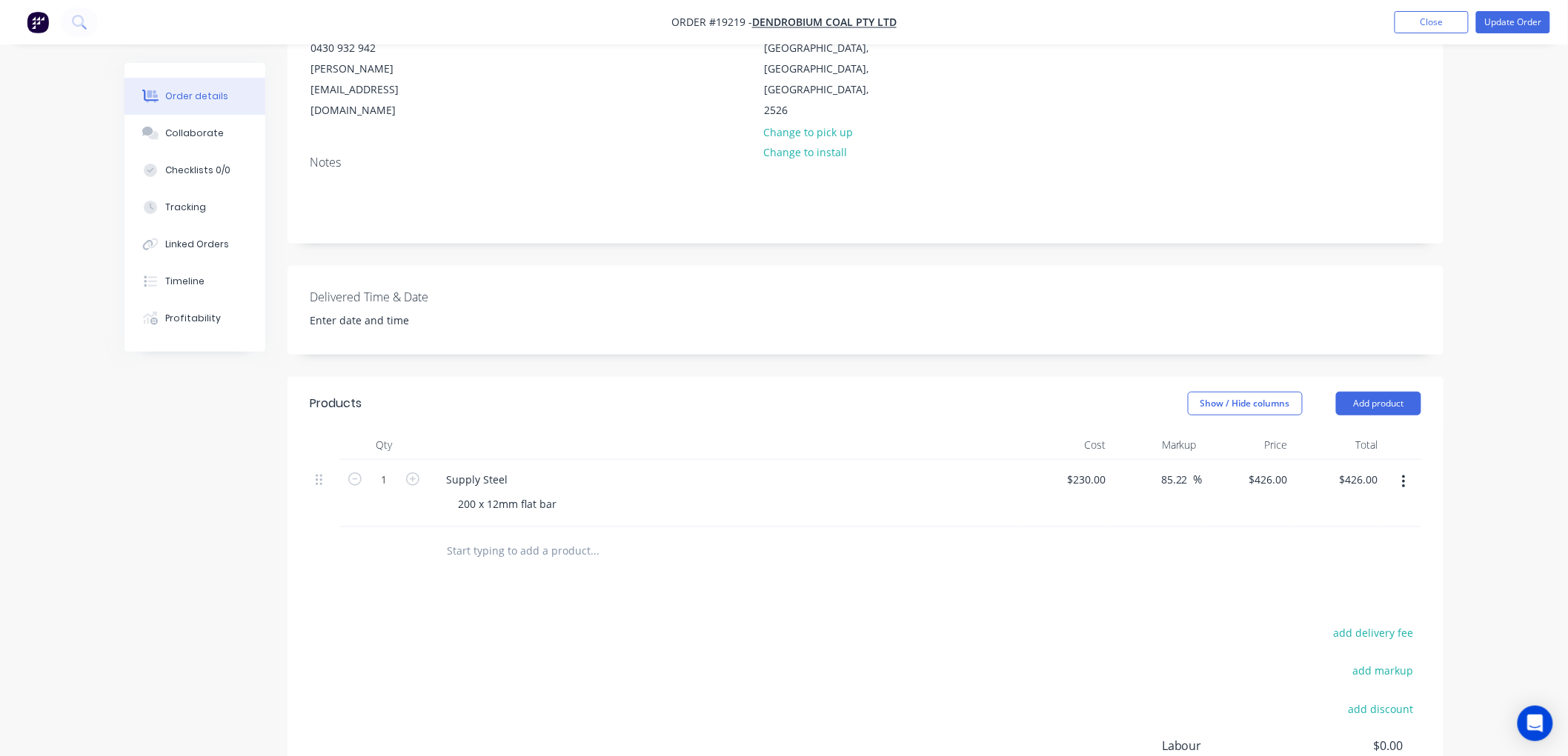
scroll to position [247, 0]
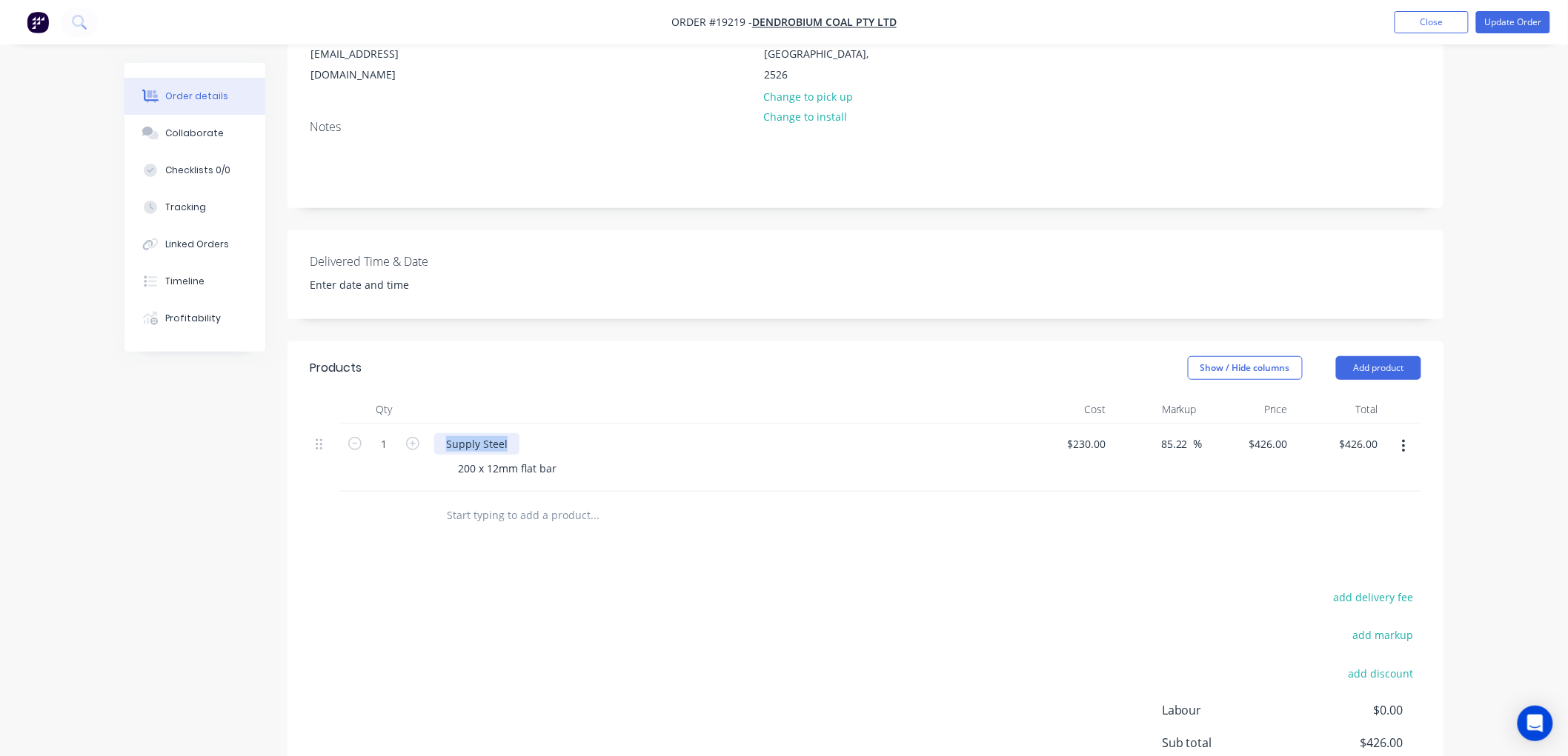
drag, startPoint x: 509, startPoint y: 426, endPoint x: 438, endPoint y: 431, distance: 71.2
click at [438, 434] on div "Supply Steel" at bounding box center [477, 445] width 86 height 22
click at [1502, 22] on button "Update Order" at bounding box center [1512, 22] width 74 height 22
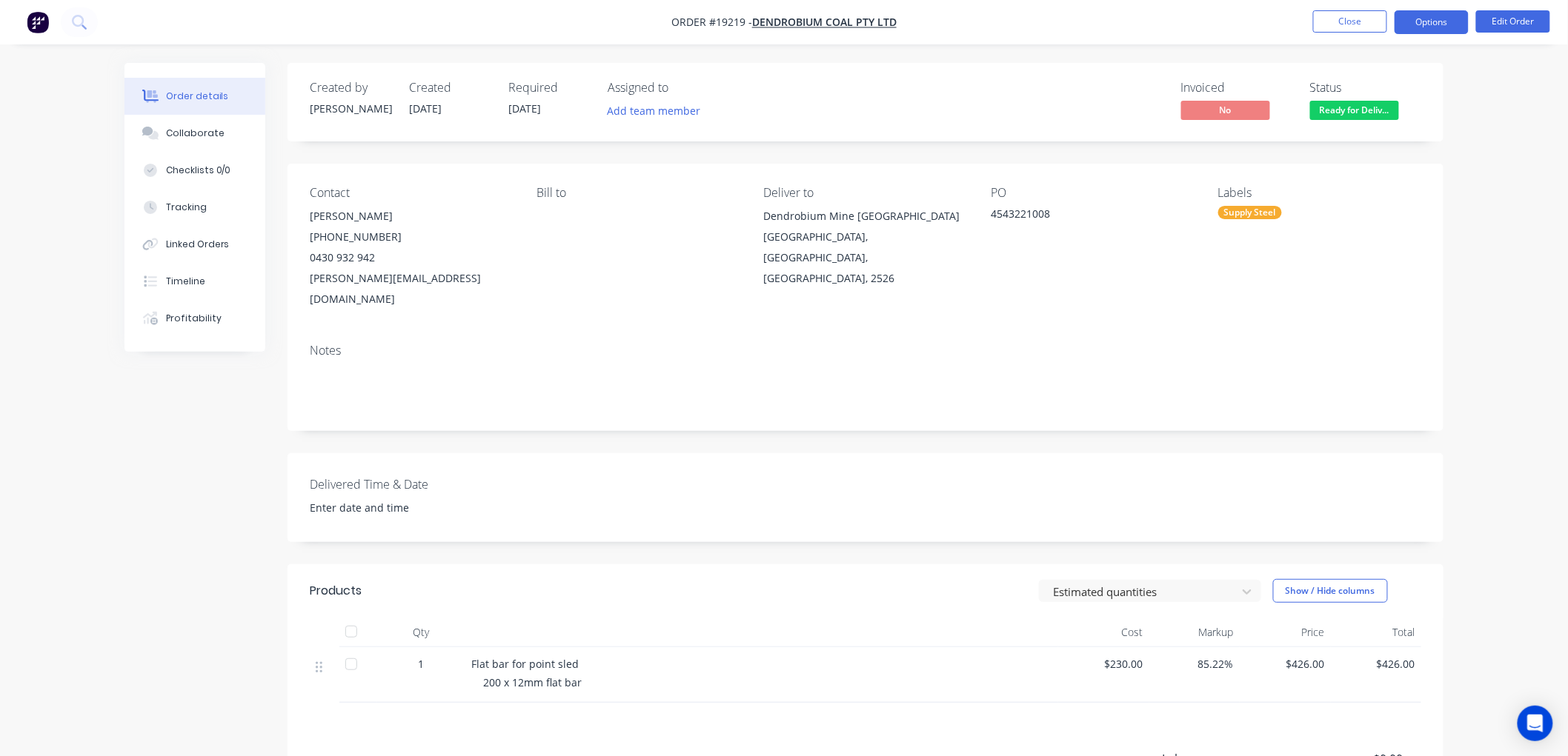
click at [1426, 22] on button "Options" at bounding box center [1431, 22] width 74 height 24
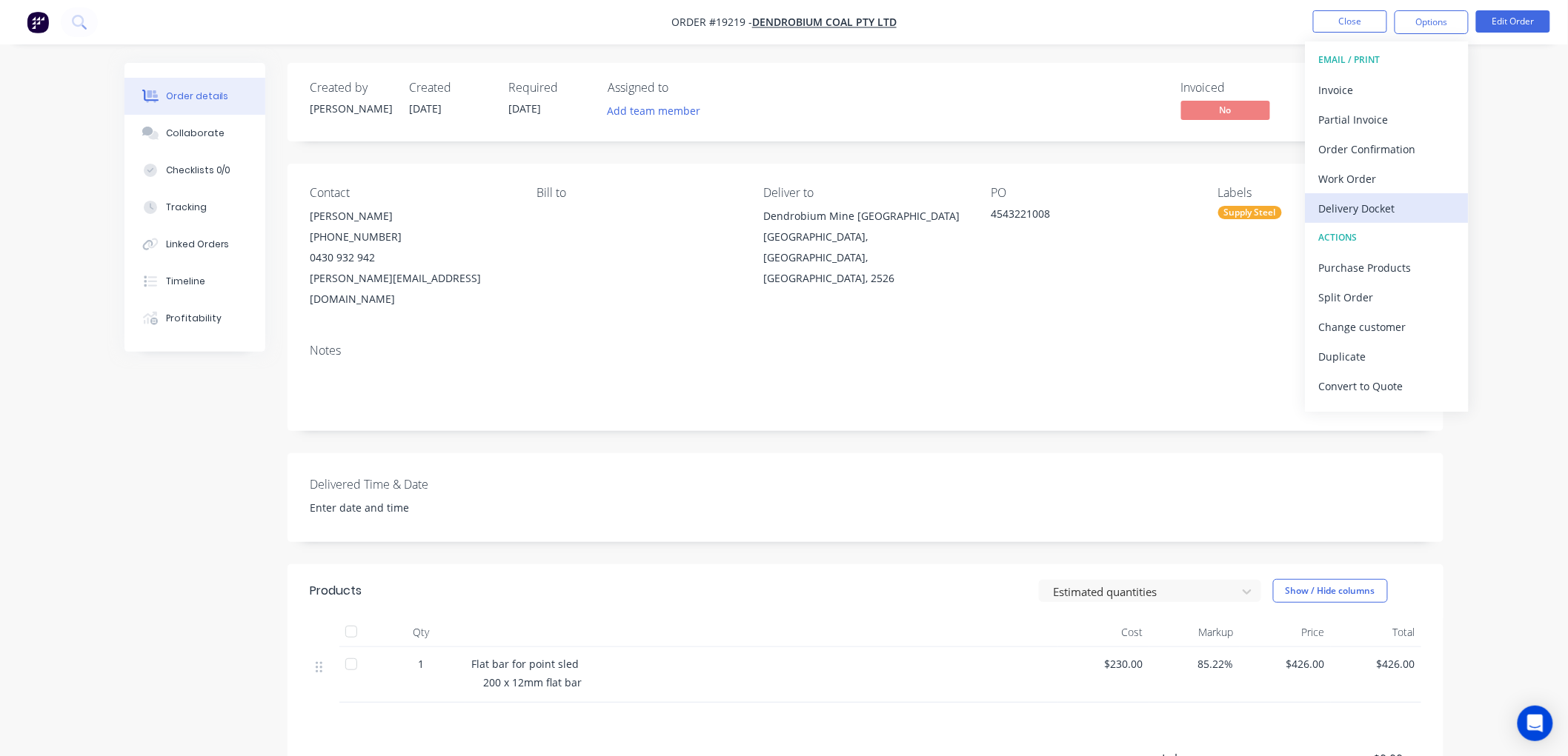
click at [1359, 211] on div "Delivery Docket" at bounding box center [1386, 209] width 136 height 22
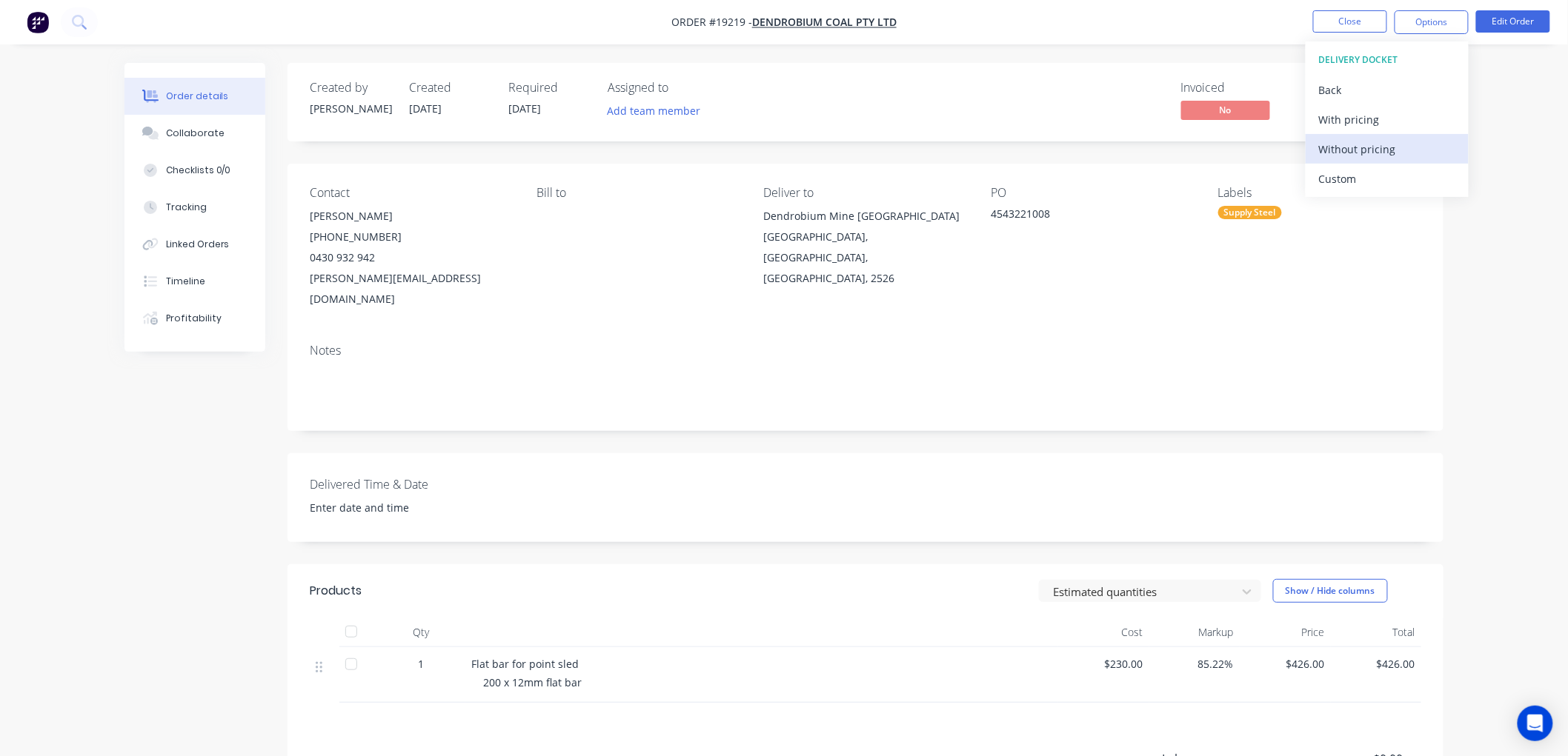
click at [1341, 146] on div "Without pricing" at bounding box center [1386, 149] width 136 height 22
drag, startPoint x: 1533, startPoint y: 152, endPoint x: 1521, endPoint y: 149, distance: 12.4
click at [1532, 151] on div "Order details Collaborate Checklists 0/0 Tracking Linked Orders Timeline Profit…" at bounding box center [784, 483] width 1568 height 967
click at [1364, 25] on button "Close" at bounding box center [1349, 21] width 74 height 22
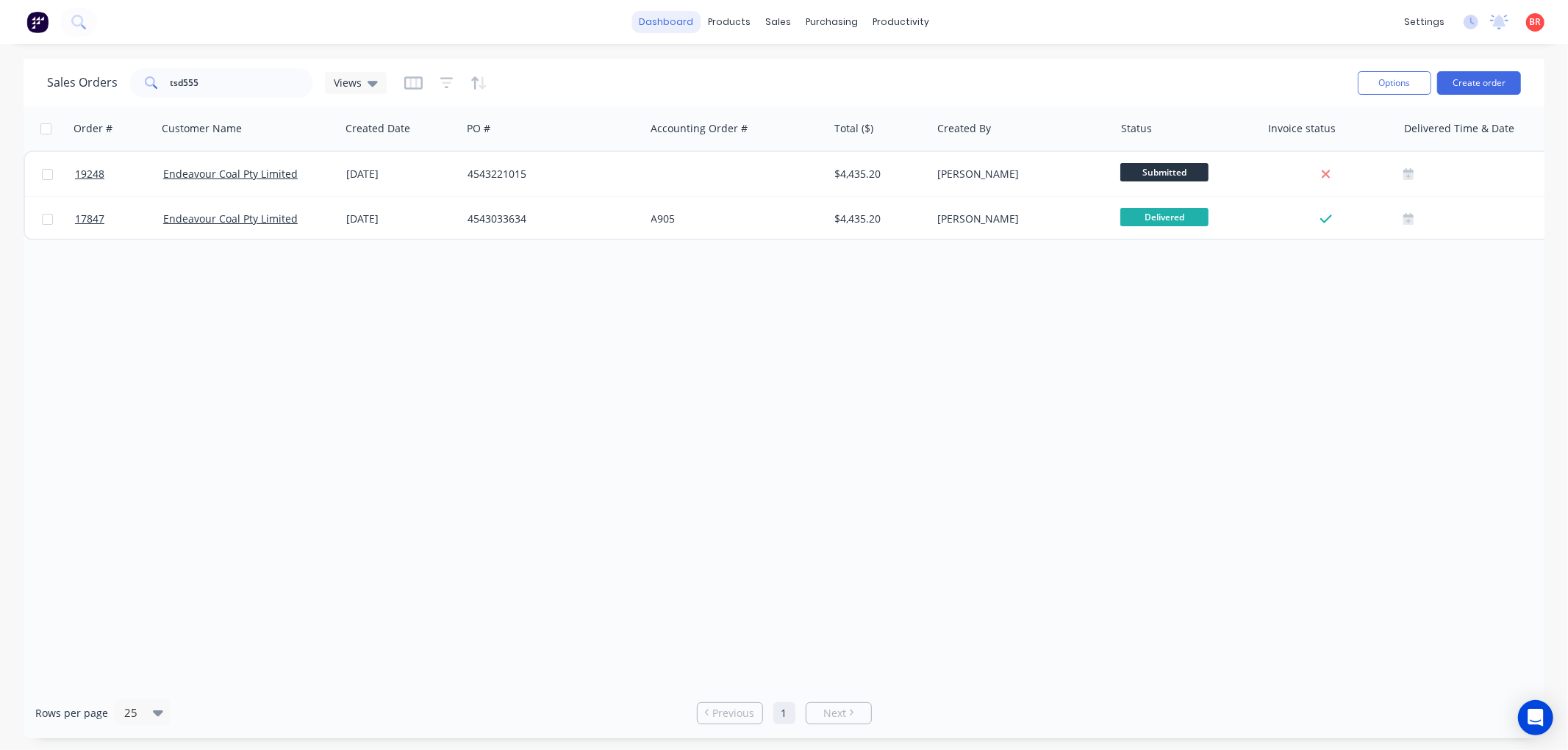
click at [677, 21] on link "dashboard" at bounding box center [666, 22] width 69 height 22
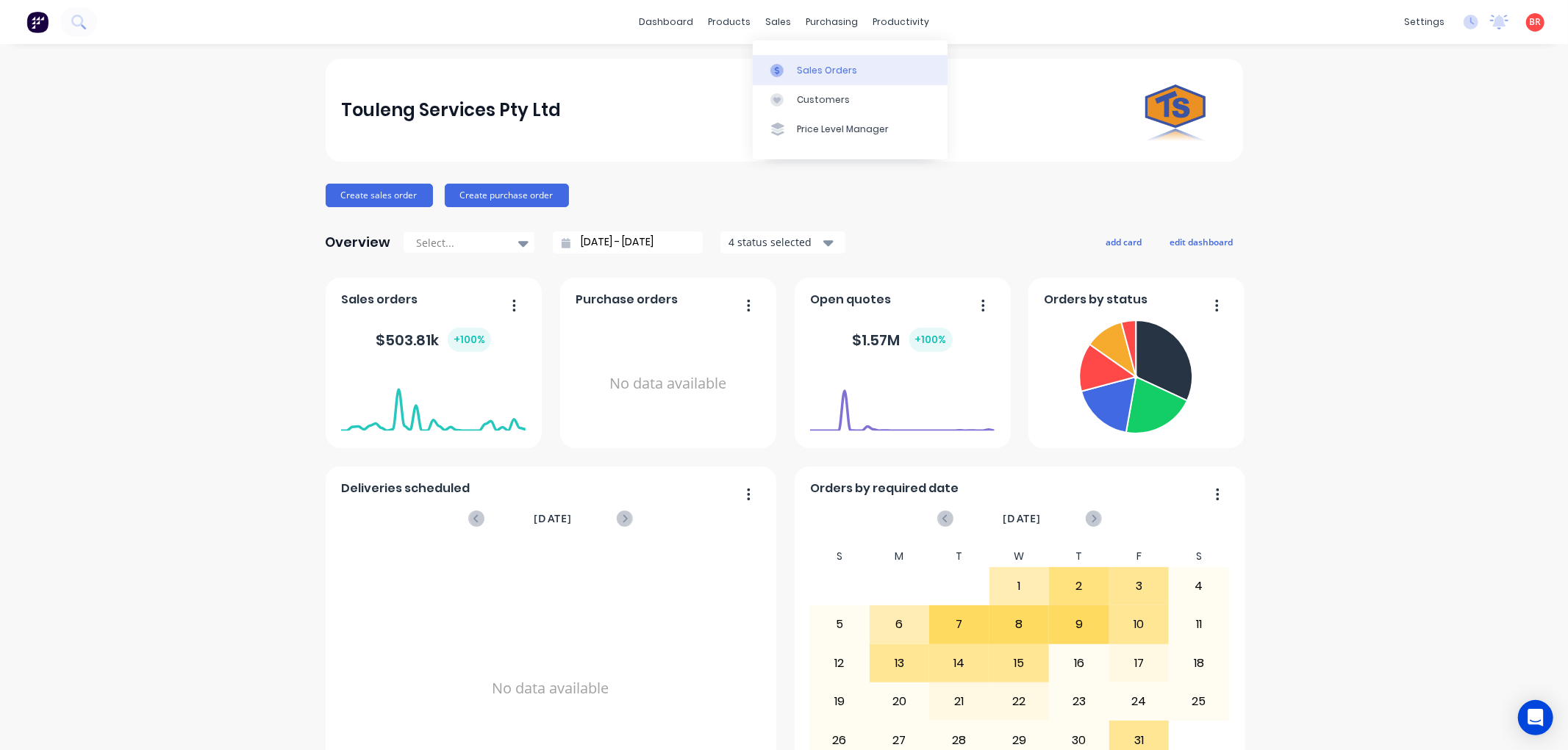
click at [793, 73] on link "Sales Orders" at bounding box center [849, 70] width 195 height 30
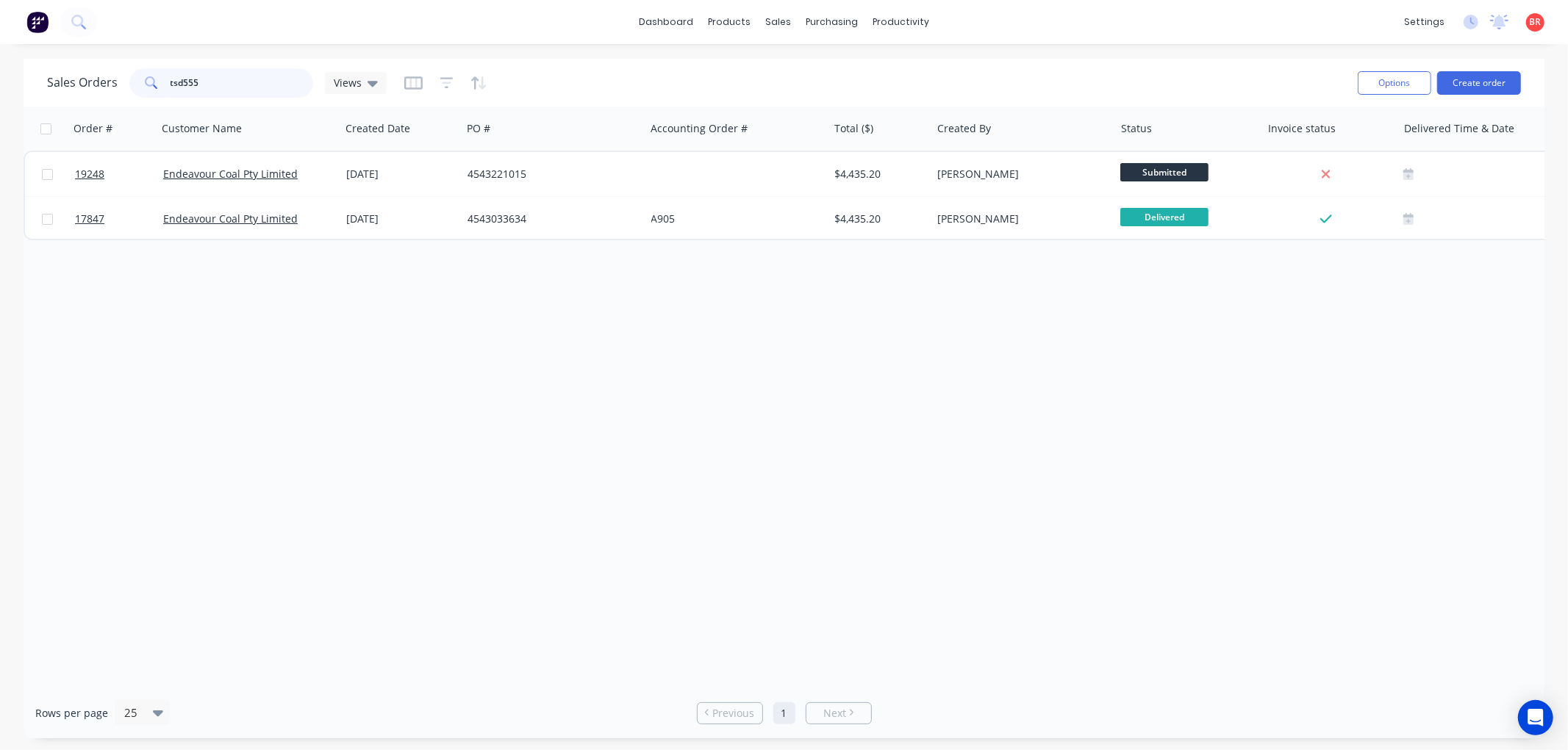
click at [217, 85] on input "tsd555" at bounding box center [242, 83] width 143 height 30
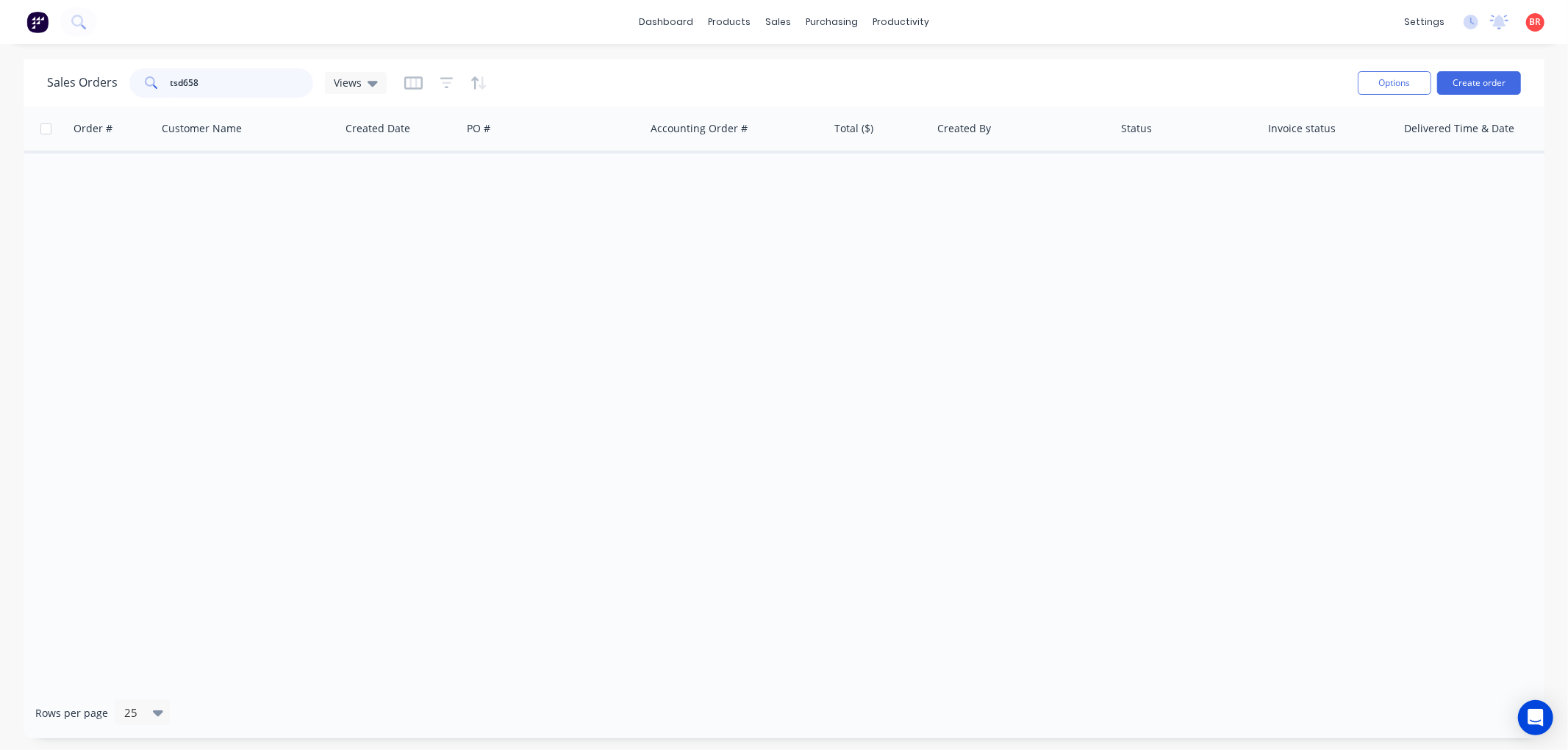
click at [234, 83] on input "tsd658" at bounding box center [242, 83] width 143 height 30
click at [234, 84] on input "tsd658" at bounding box center [242, 83] width 143 height 30
click at [213, 84] on input "tsd658" at bounding box center [242, 83] width 143 height 30
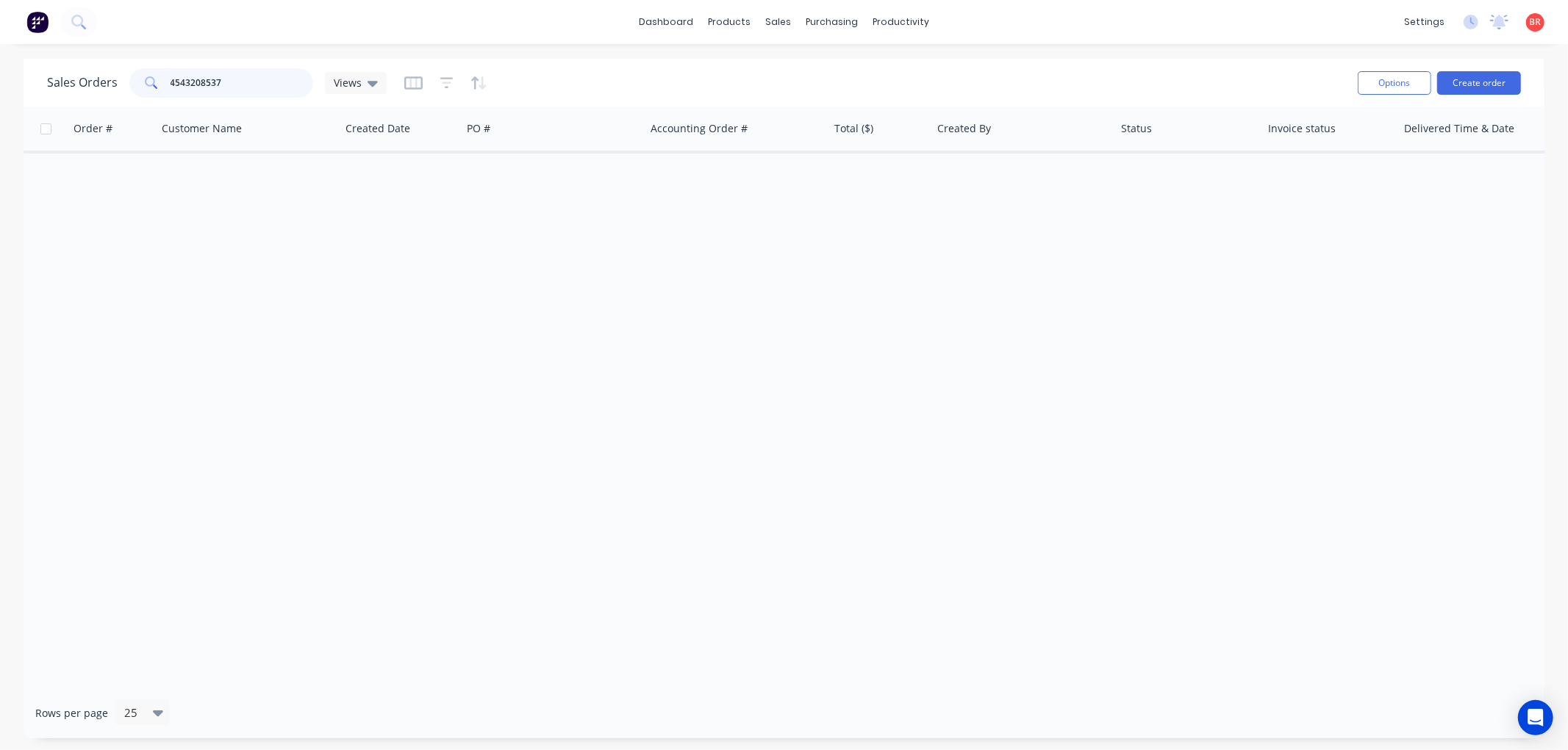
click at [213, 96] on input "4543208537" at bounding box center [242, 83] width 143 height 30
click at [240, 85] on input "4543208537" at bounding box center [242, 83] width 143 height 30
click at [213, 85] on input "tsd658" at bounding box center [242, 83] width 143 height 30
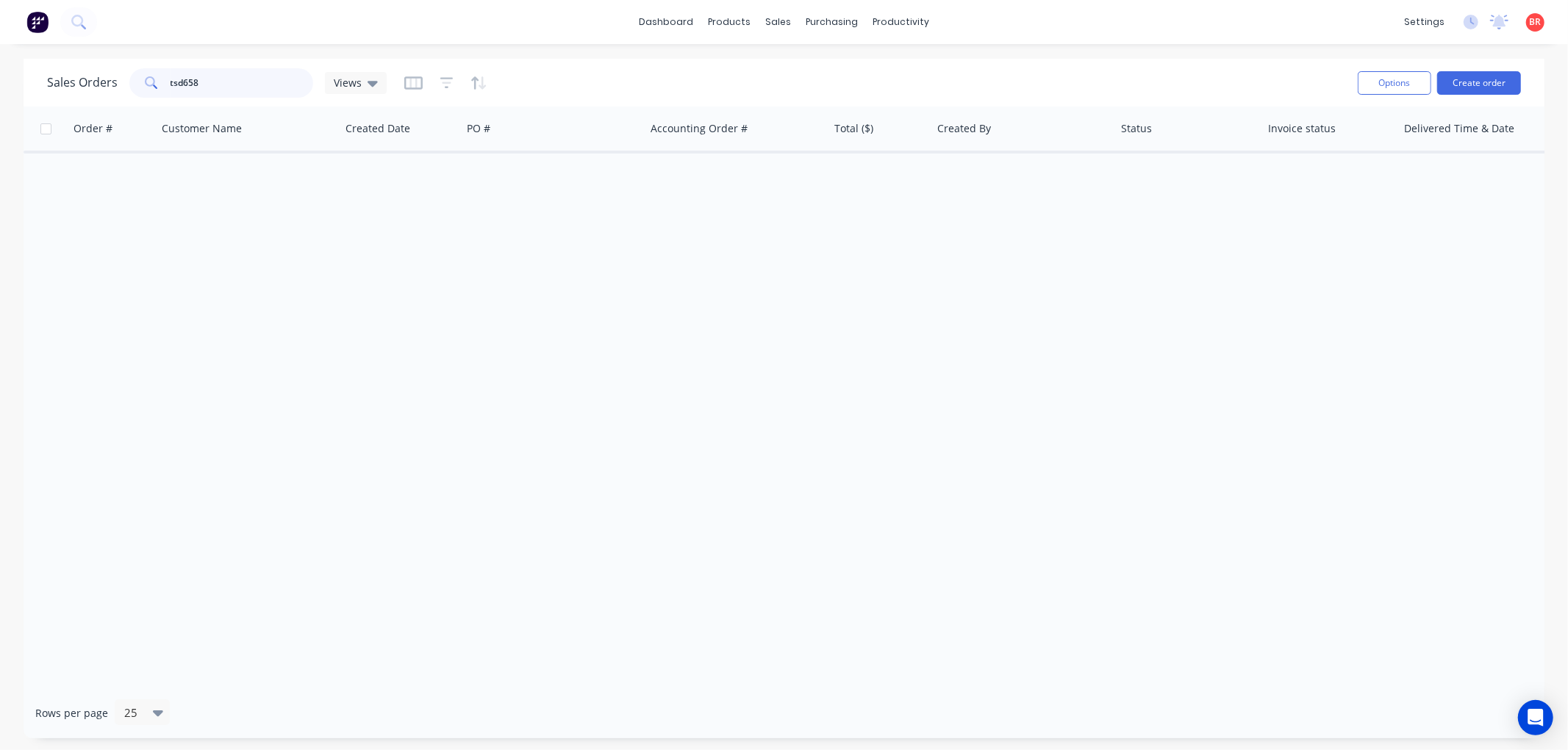
click at [213, 85] on input "tsd658" at bounding box center [242, 83] width 143 height 30
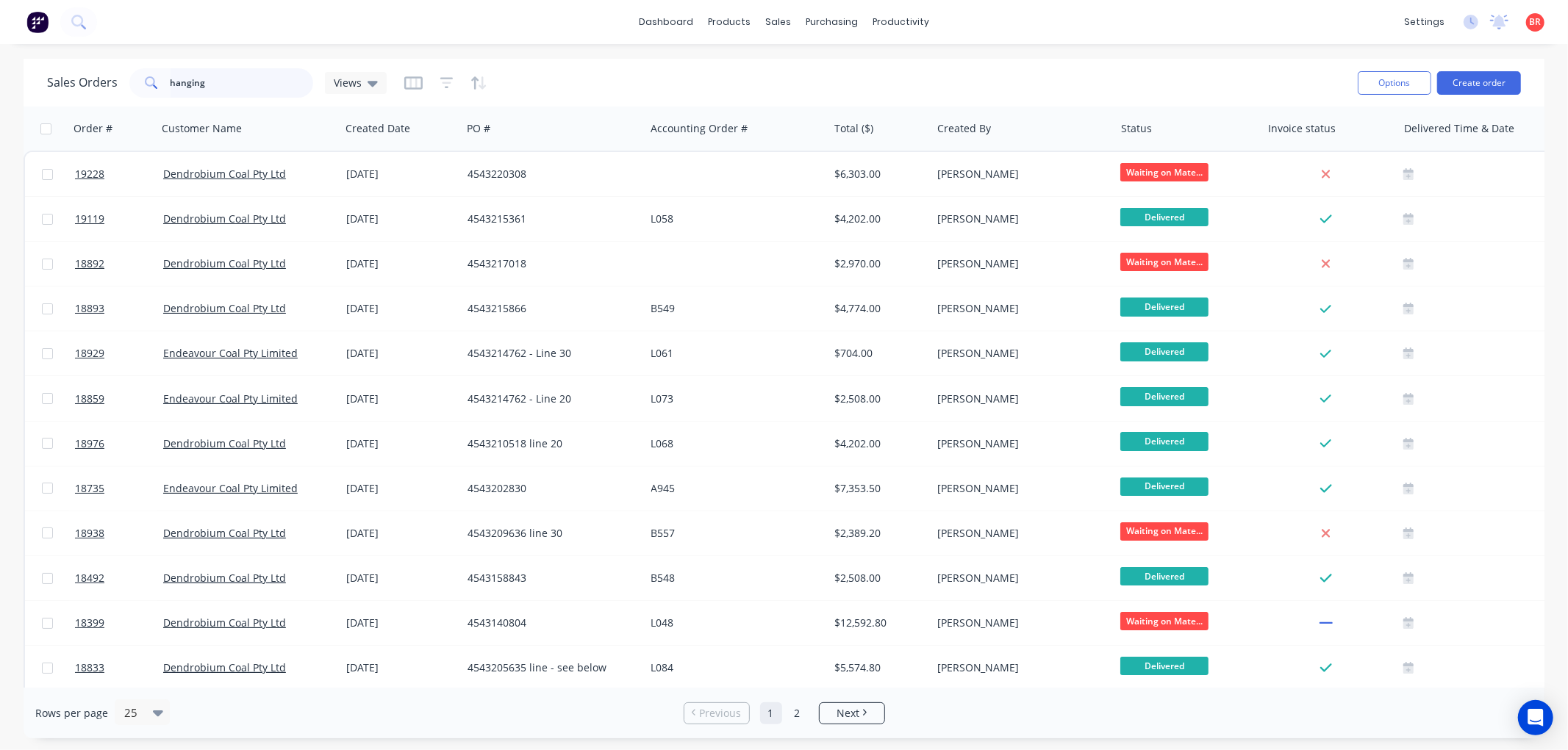
click at [222, 84] on input "hanging" at bounding box center [242, 83] width 143 height 30
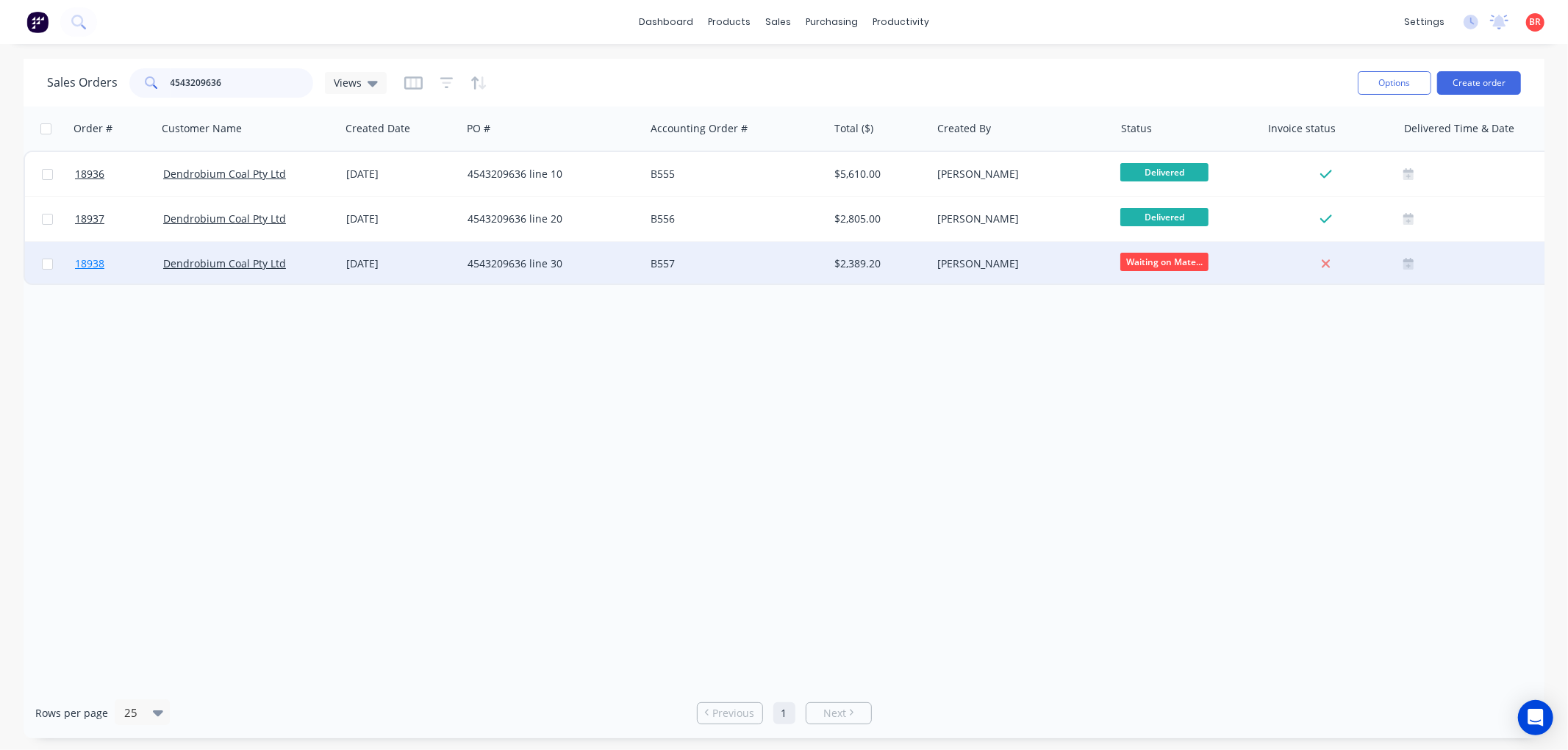
type input "4543209636"
click at [91, 260] on span "18938" at bounding box center [90, 263] width 30 height 15
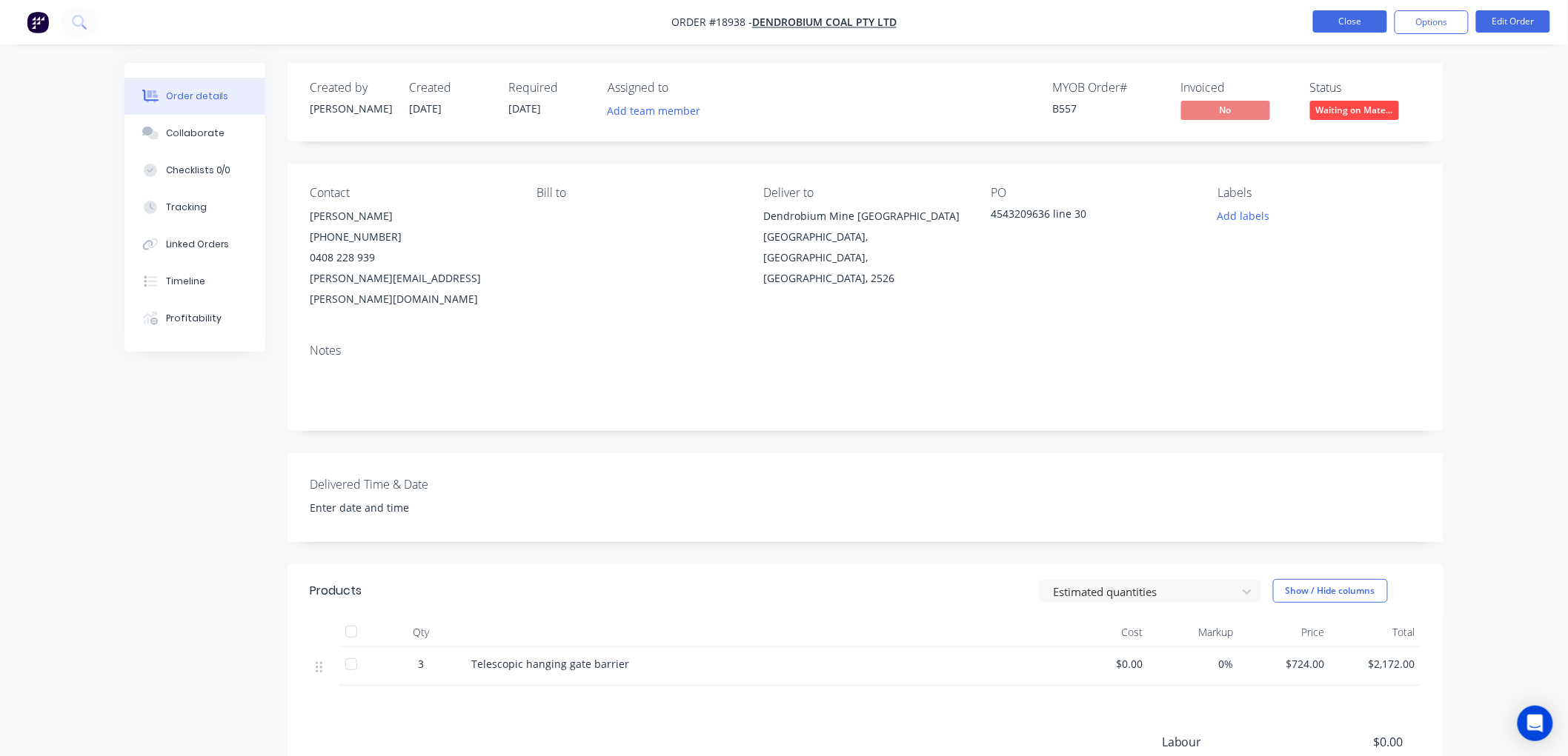
click at [1349, 21] on button "Close" at bounding box center [1349, 21] width 74 height 22
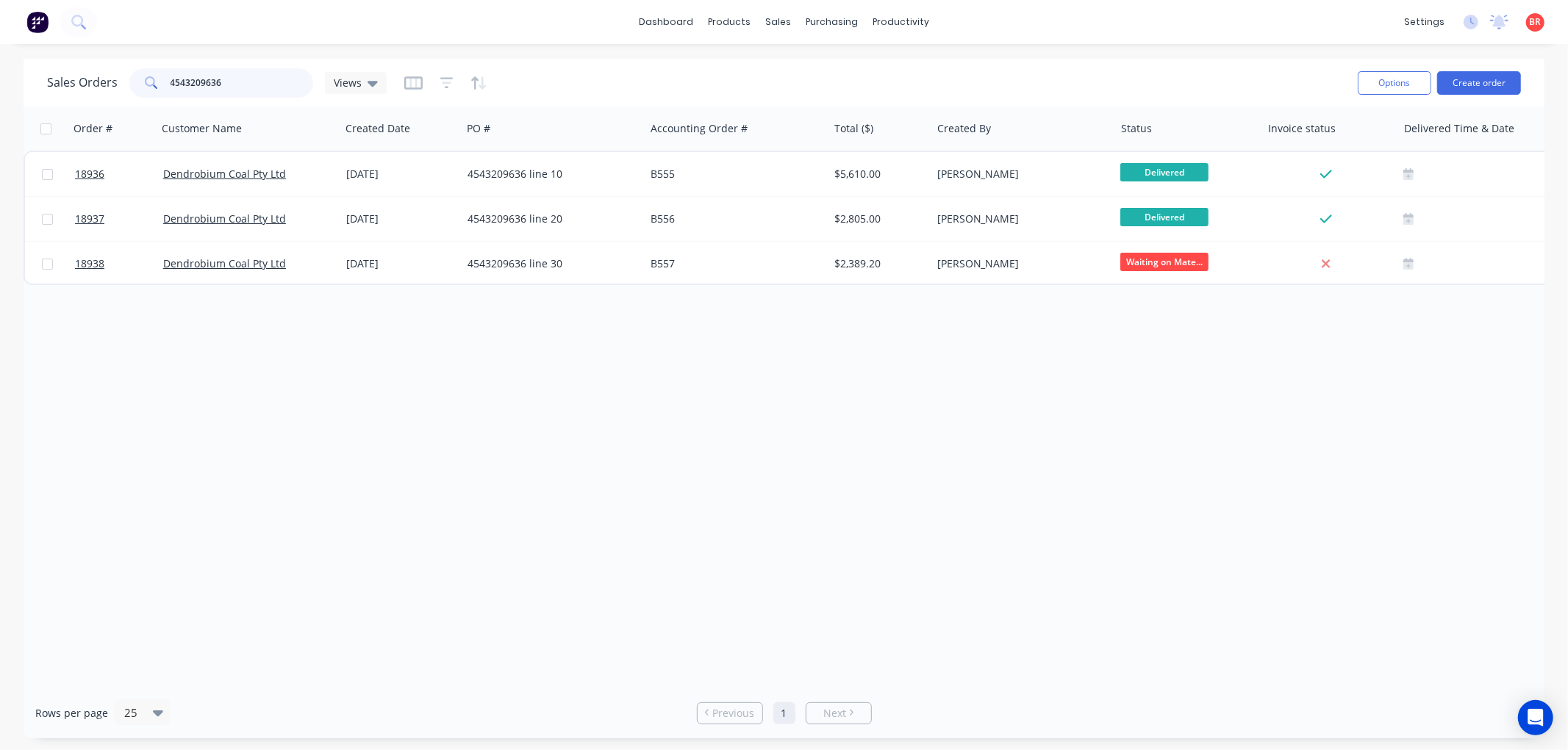
click at [226, 85] on input "4543209636" at bounding box center [242, 83] width 143 height 30
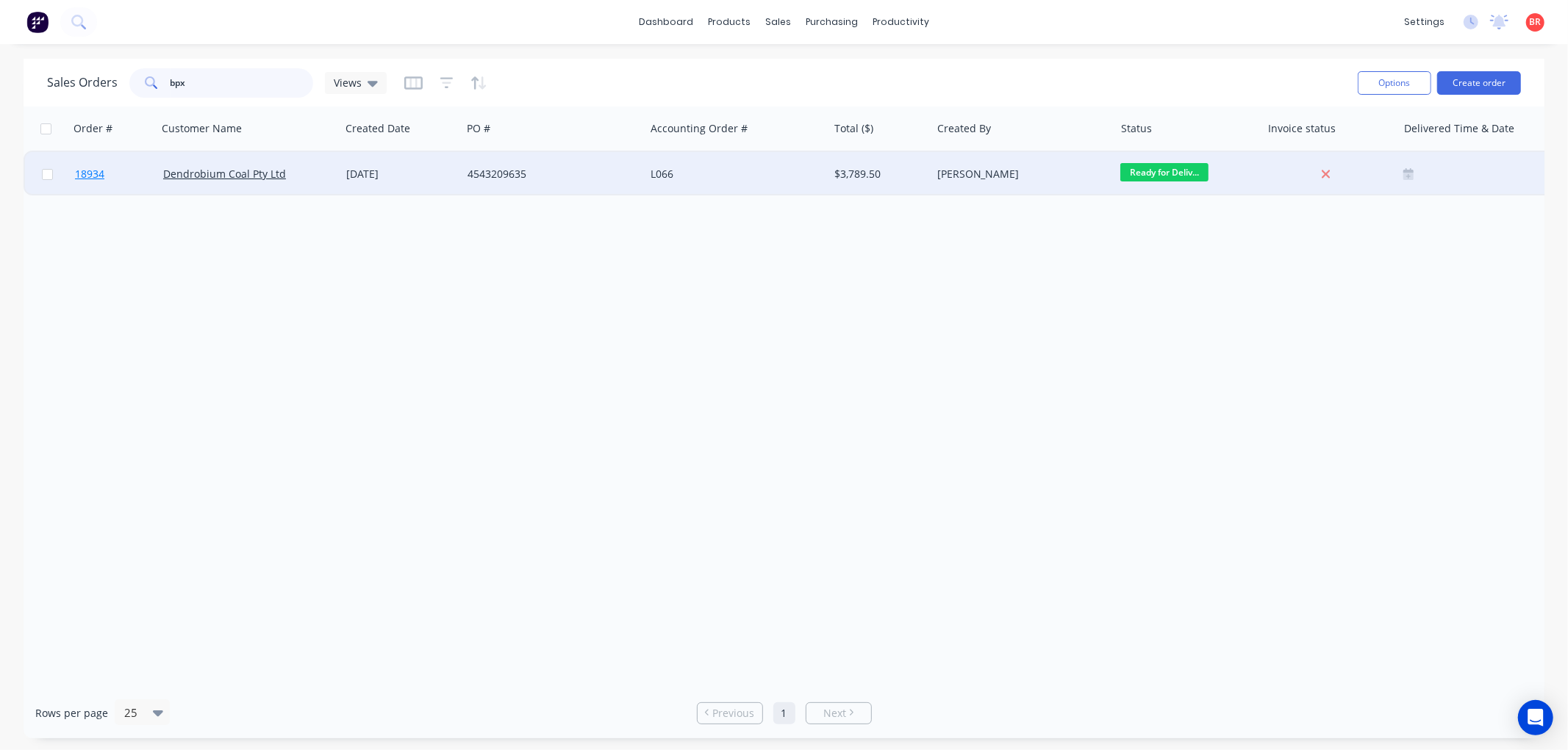
type input "bpx"
click at [90, 172] on span "18934" at bounding box center [90, 174] width 30 height 15
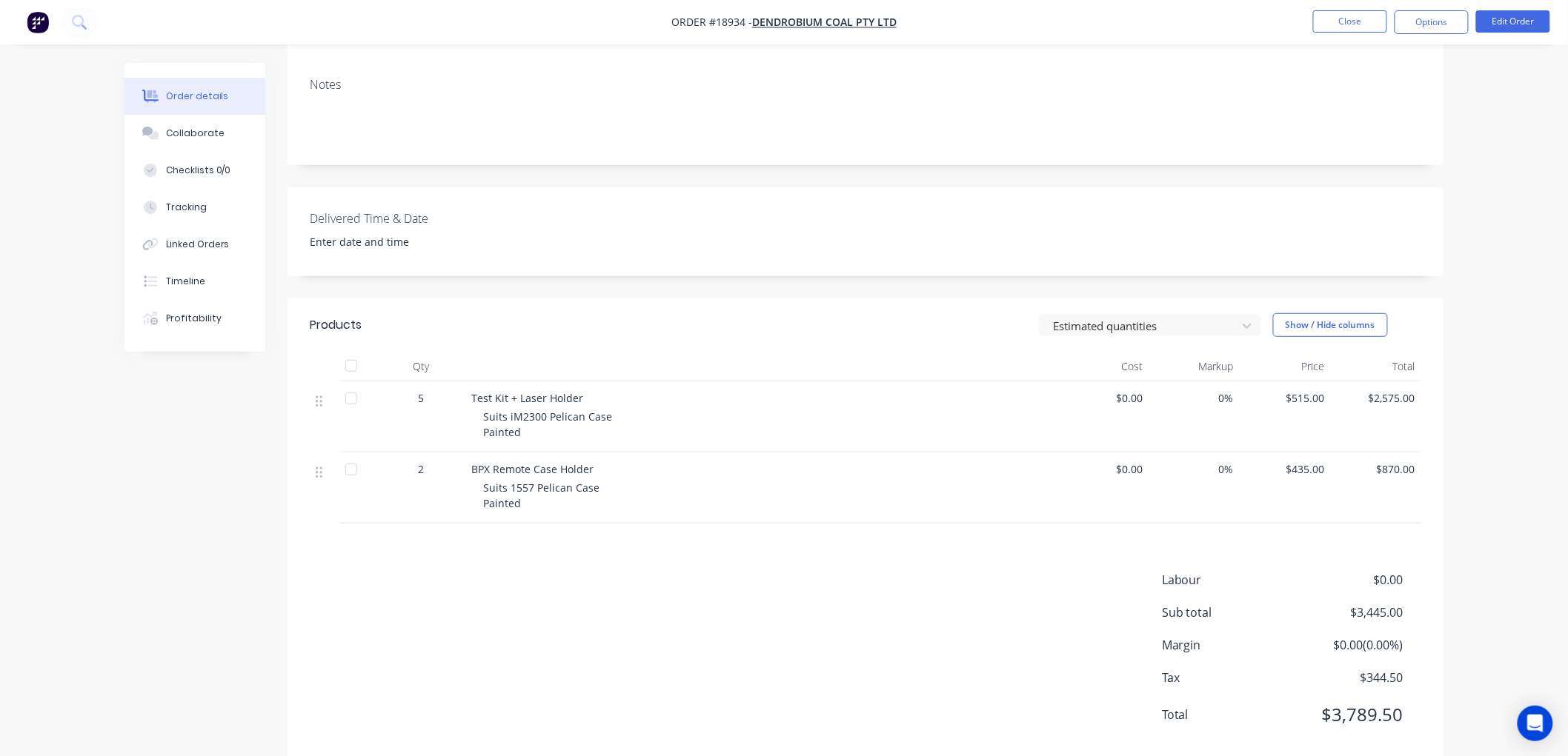
scroll to position [247, 0]
click at [1353, 16] on button "Close" at bounding box center [1349, 21] width 74 height 22
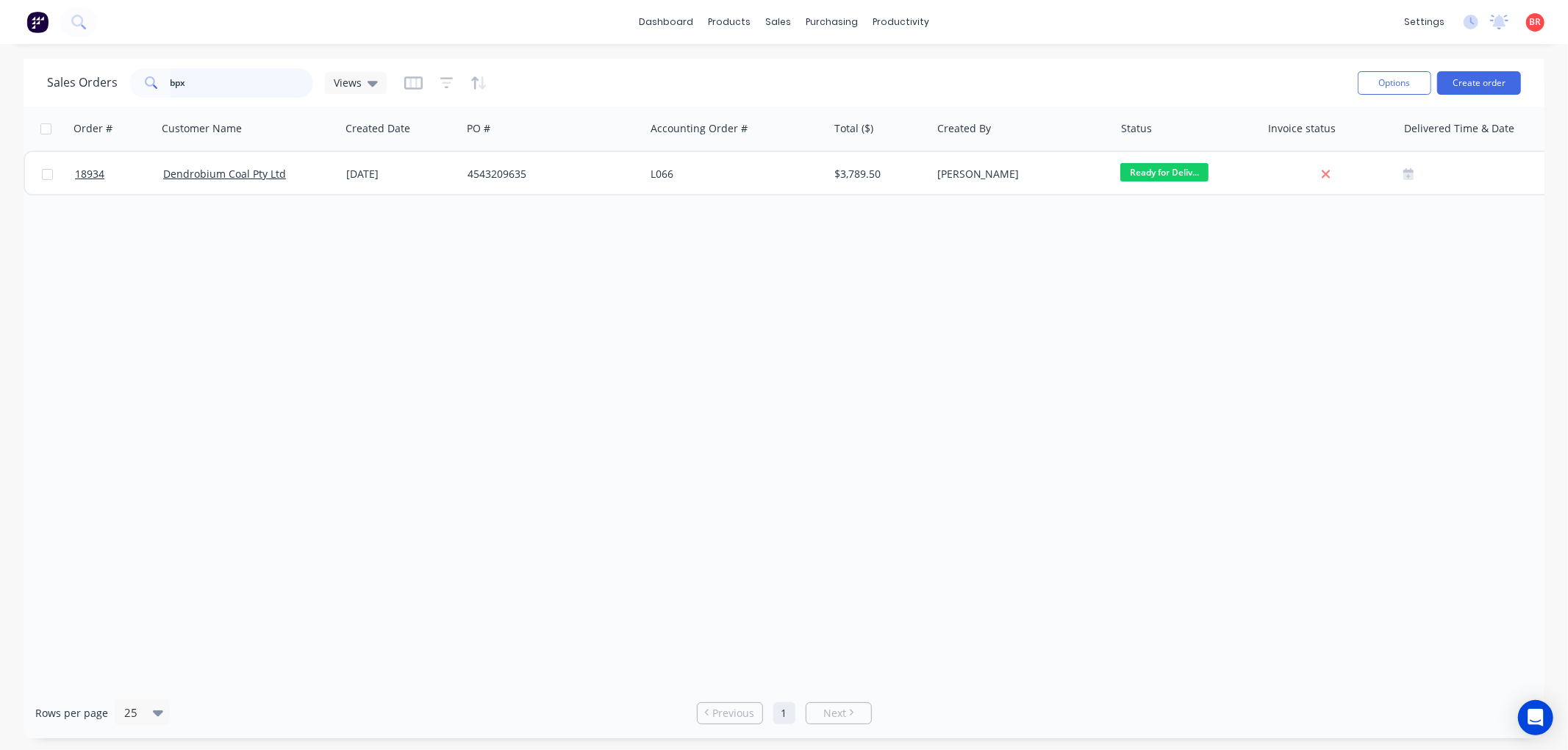
click at [189, 83] on input "bpx" at bounding box center [242, 83] width 143 height 30
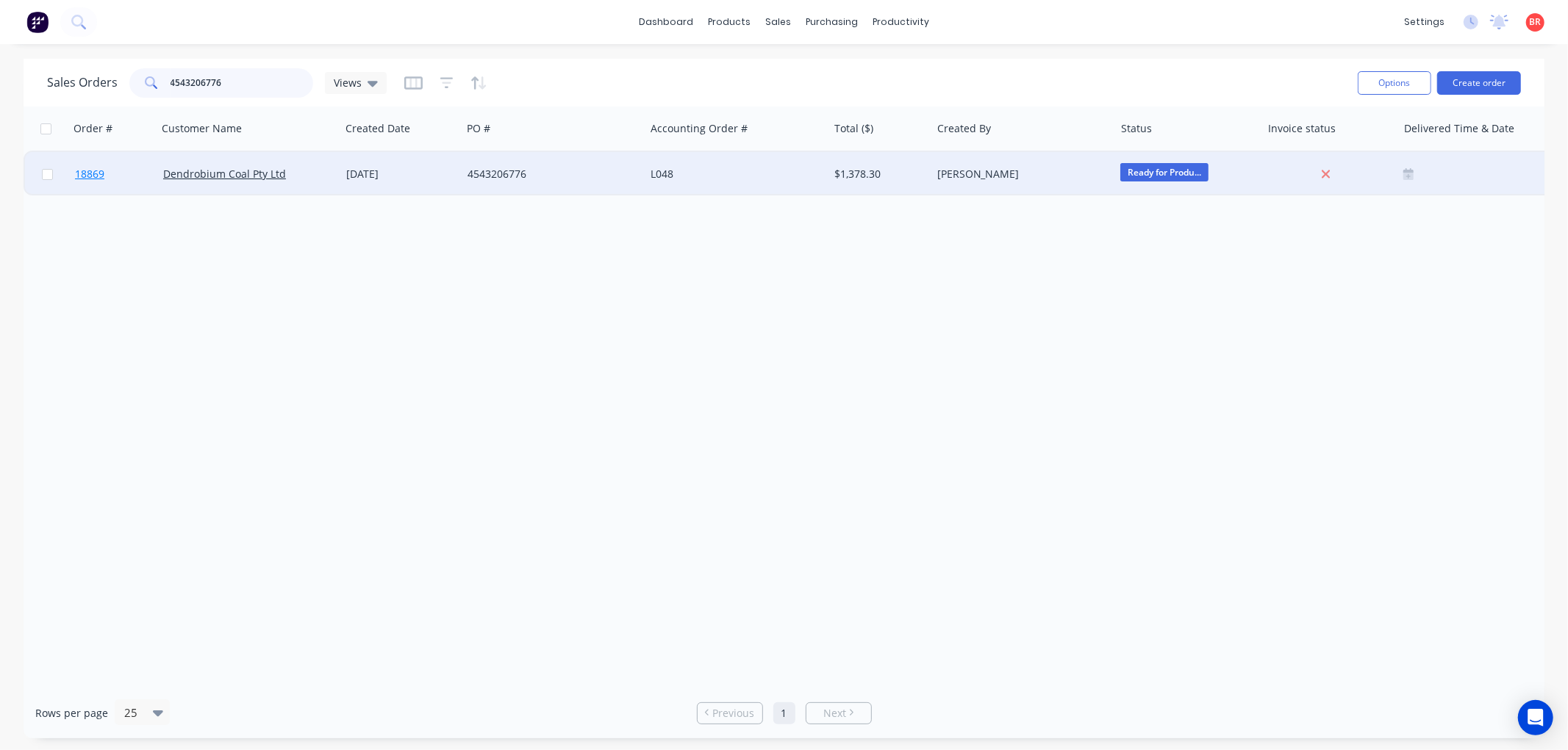
type input "4543206776"
click at [94, 171] on span "18869" at bounding box center [90, 174] width 30 height 15
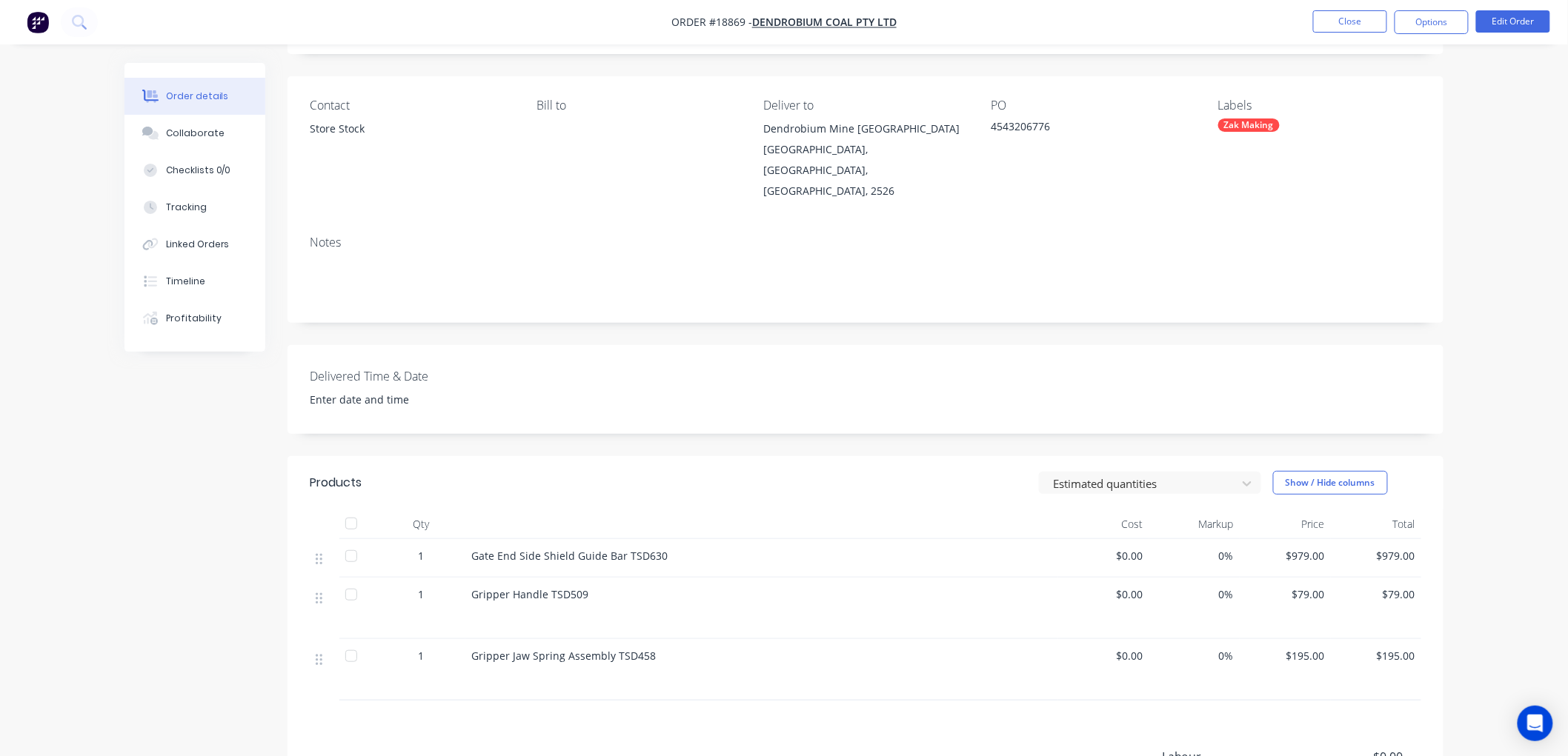
scroll to position [247, 0]
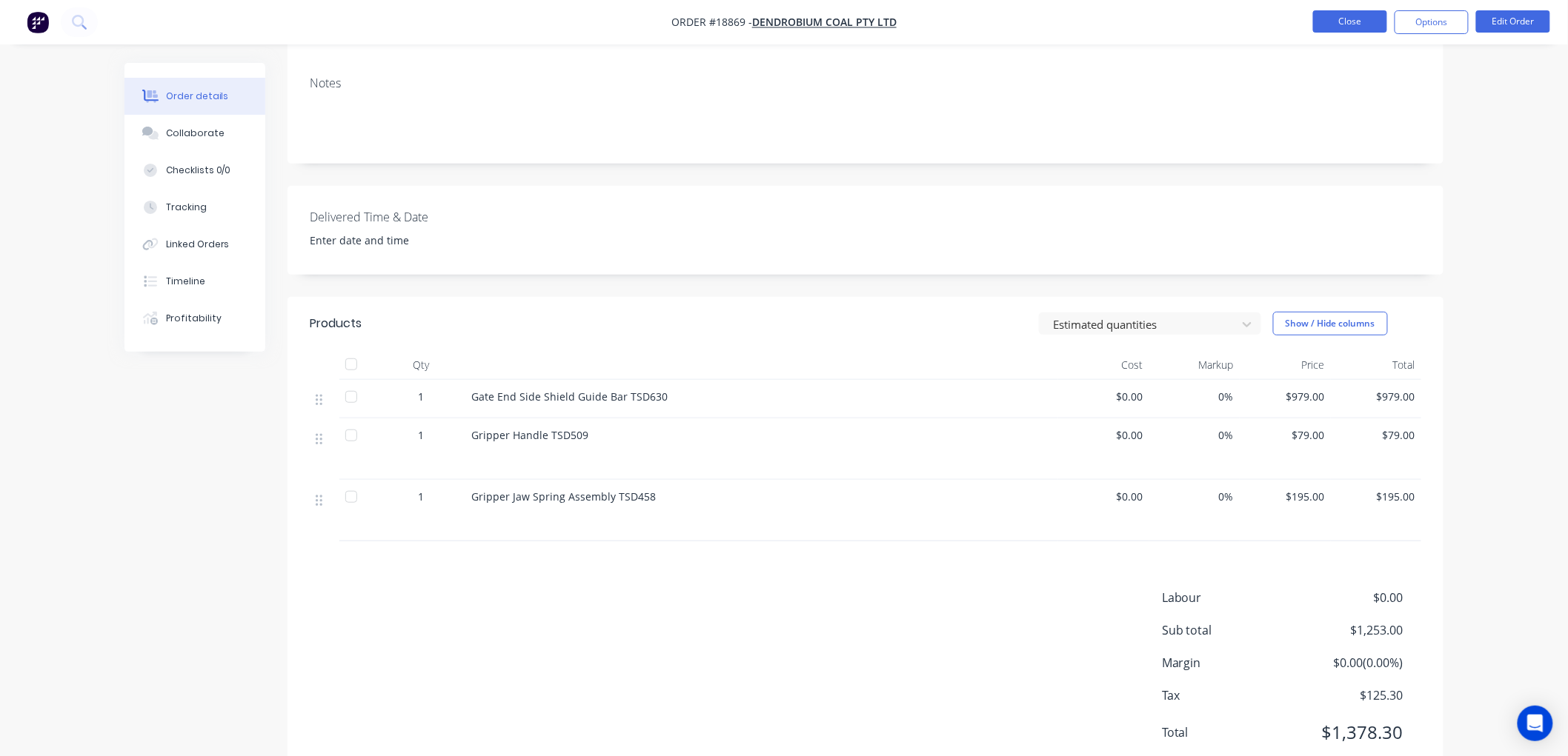
click at [1344, 20] on button "Close" at bounding box center [1349, 21] width 74 height 22
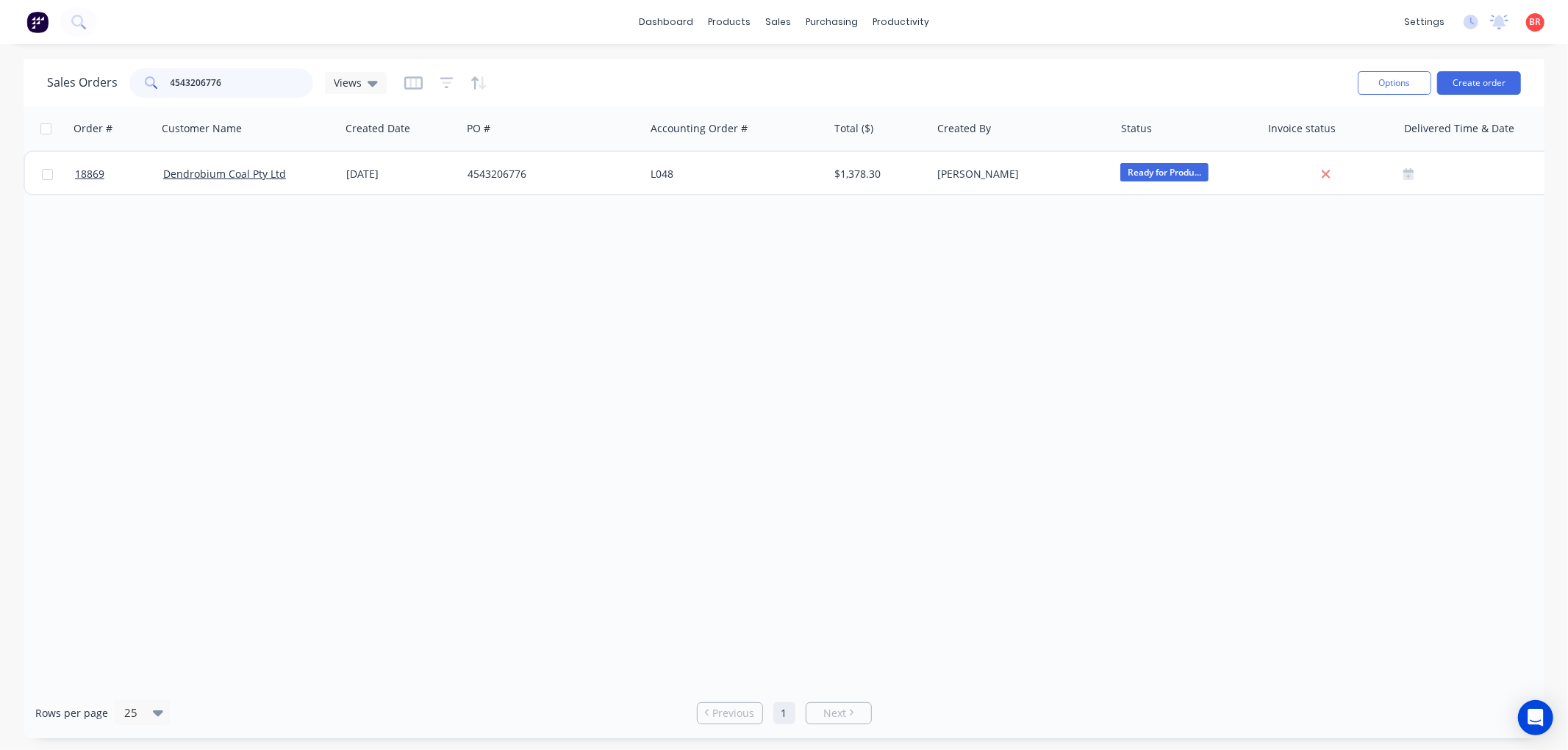
click at [229, 88] on input "4543206776" at bounding box center [242, 83] width 143 height 30
click at [230, 88] on input "4543206776" at bounding box center [242, 83] width 143 height 30
click at [213, 82] on input "mmi0023" at bounding box center [242, 83] width 143 height 30
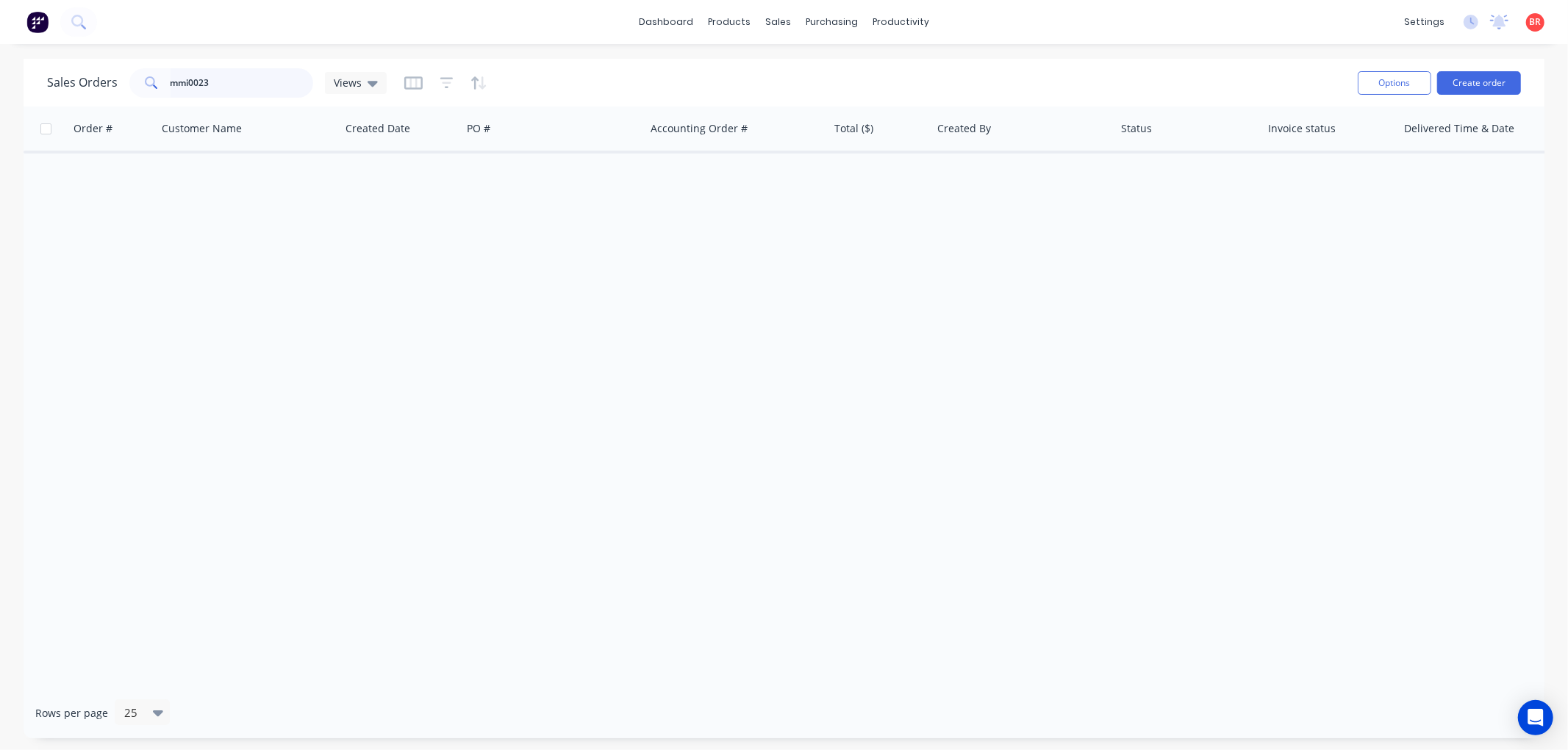
click at [226, 79] on input "mmi0023" at bounding box center [242, 83] width 143 height 30
click at [217, 82] on input "mmi0023" at bounding box center [242, 83] width 143 height 30
click at [222, 79] on input "4543205373" at bounding box center [242, 83] width 143 height 30
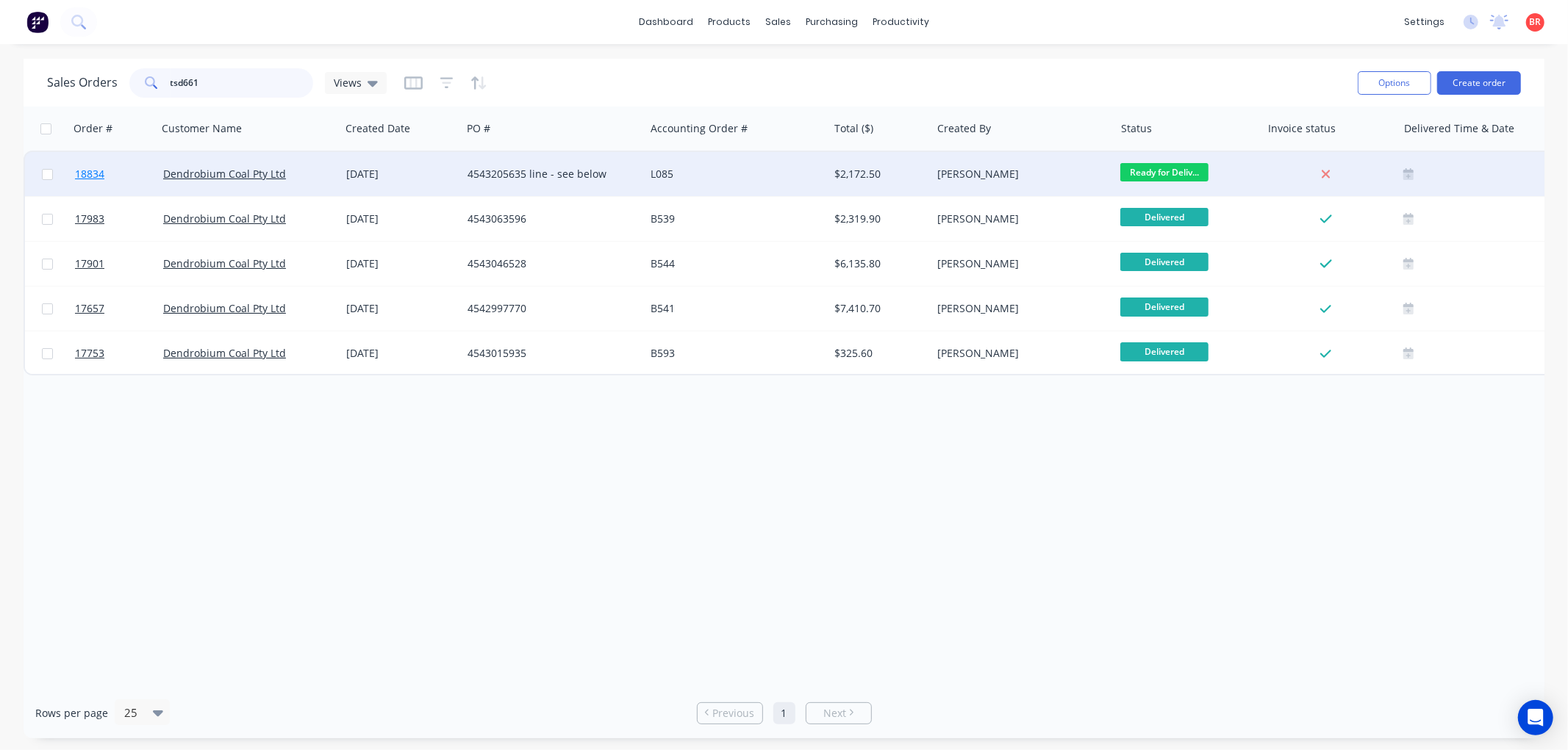
type input "tsd661"
click at [90, 167] on span "18834" at bounding box center [90, 174] width 30 height 15
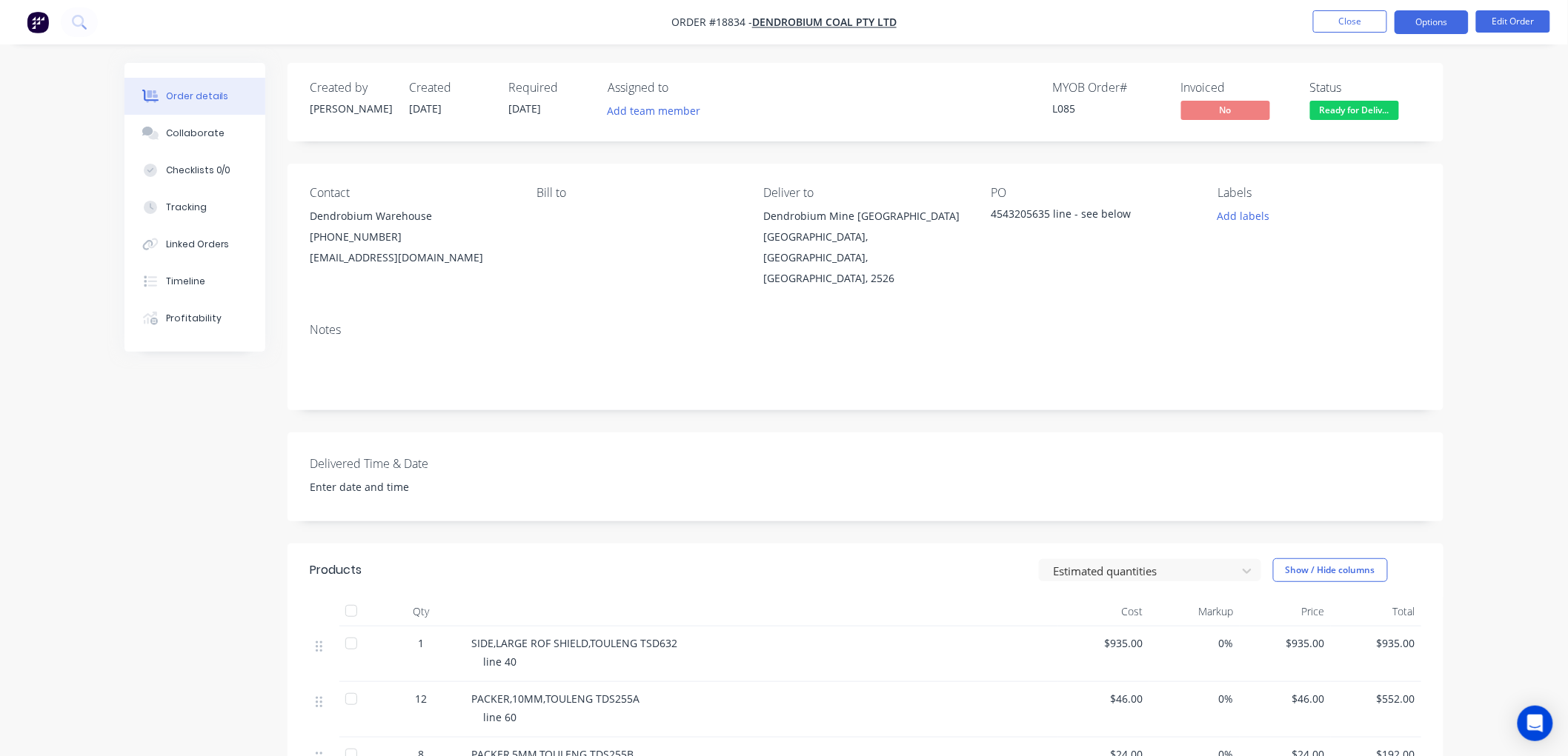
click at [1417, 22] on button "Options" at bounding box center [1431, 22] width 74 height 24
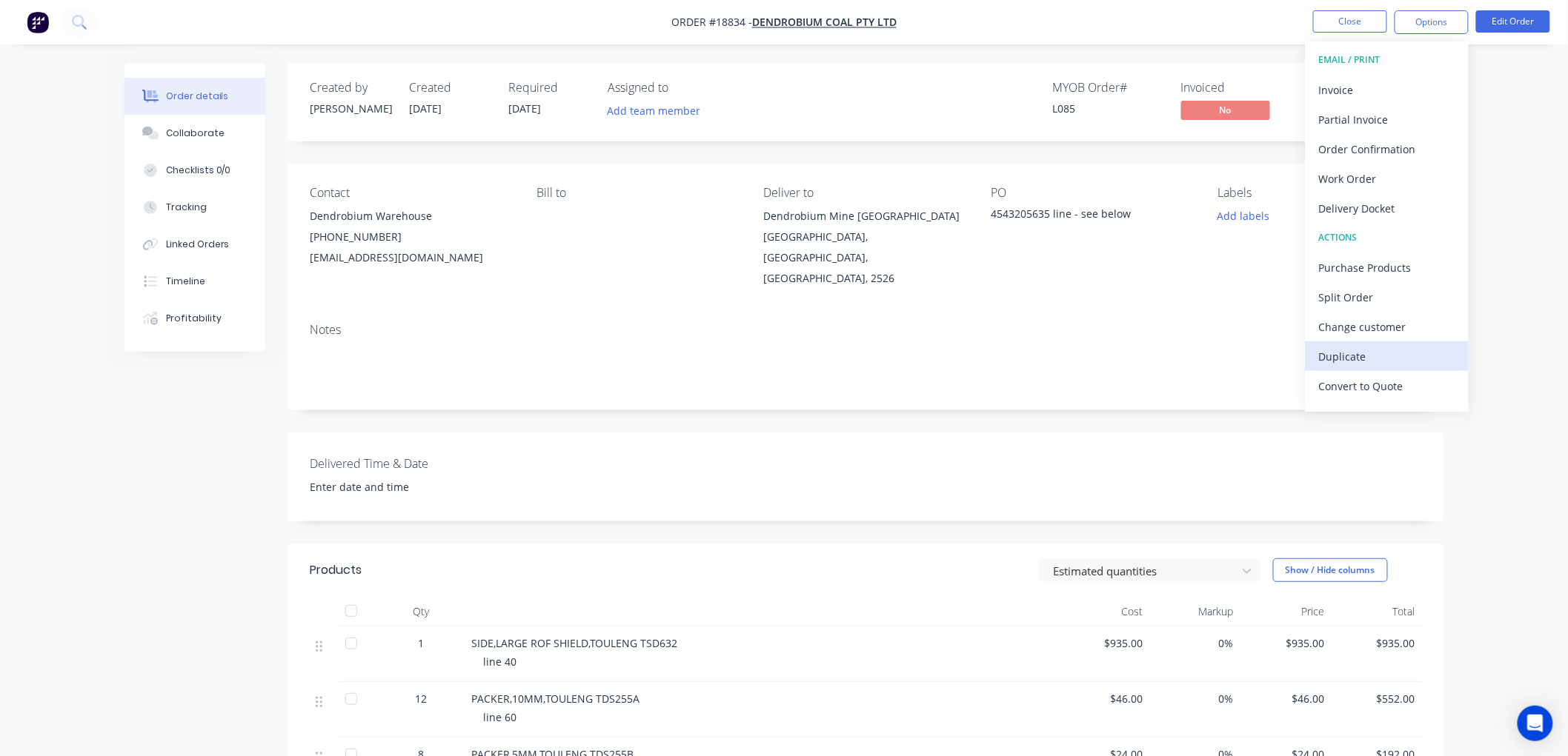
click at [1349, 351] on div "Duplicate" at bounding box center [1386, 357] width 136 height 22
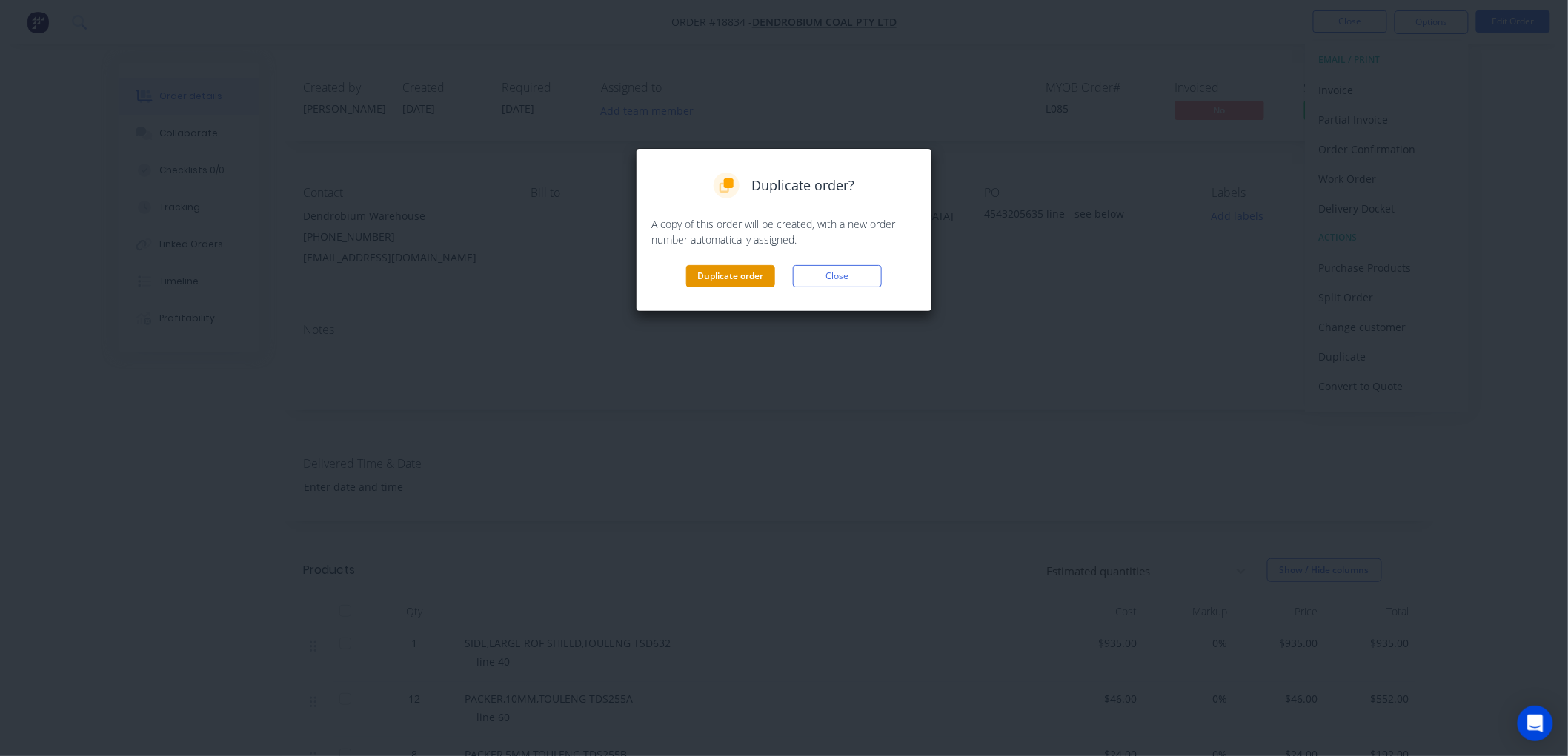
click at [708, 275] on button "Duplicate order" at bounding box center [730, 277] width 89 height 22
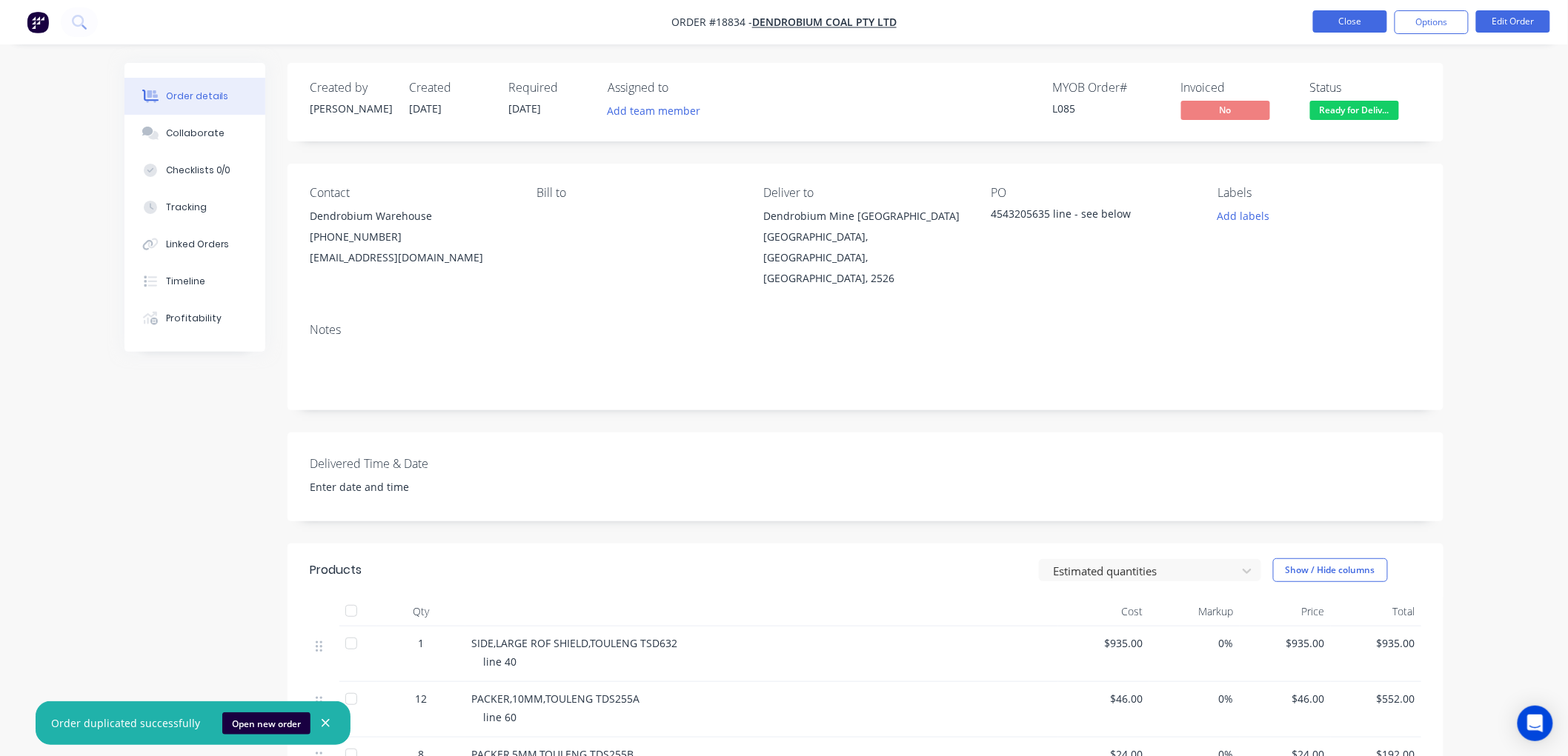
click at [1332, 20] on button "Close" at bounding box center [1349, 21] width 74 height 22
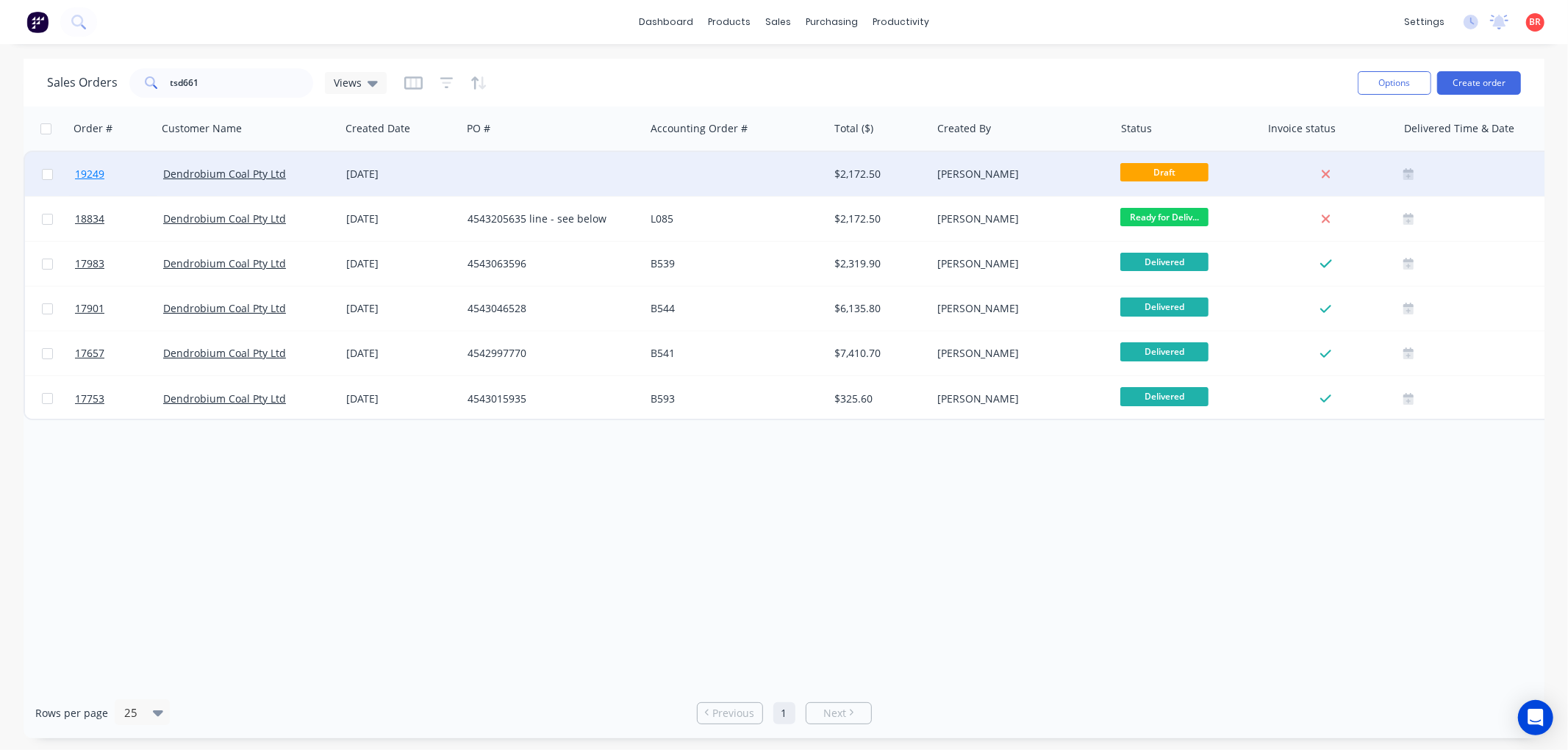
click at [92, 170] on span "19249" at bounding box center [90, 174] width 30 height 15
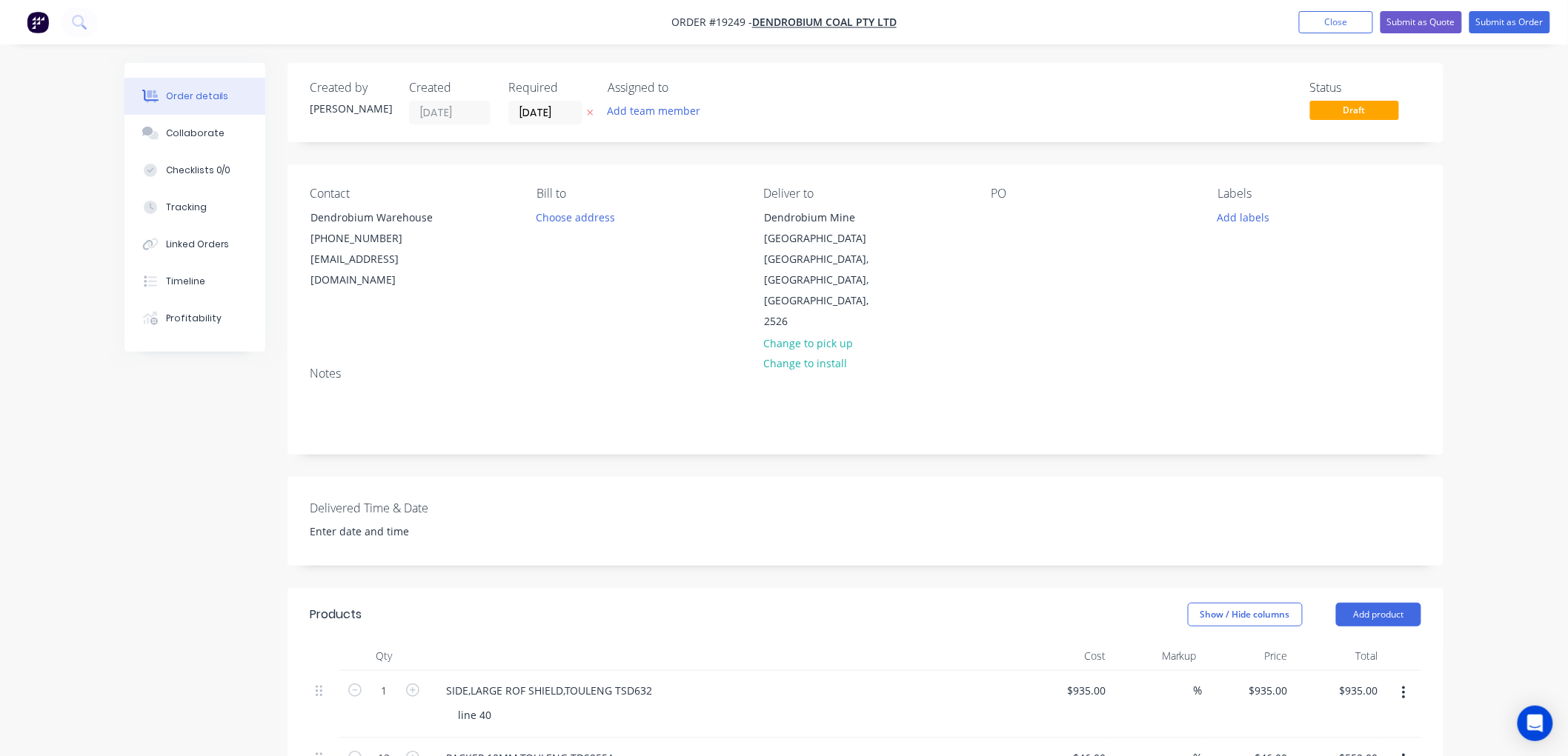
scroll to position [590, 0]
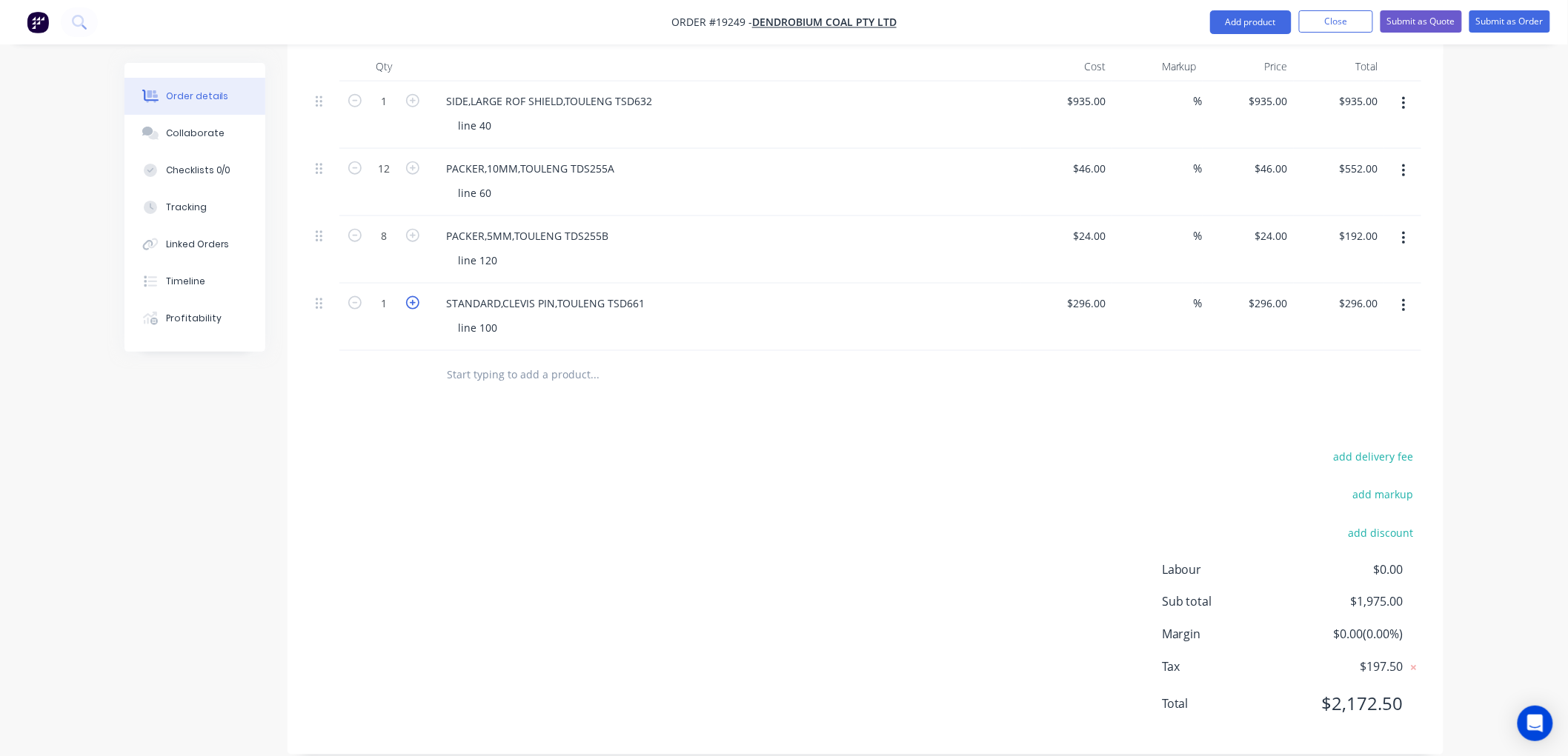
click at [413, 296] on icon "button" at bounding box center [412, 302] width 13 height 13
type input "2"
type input "$592.00"
click at [413, 296] on icon "button" at bounding box center [412, 302] width 13 height 13
type input "3"
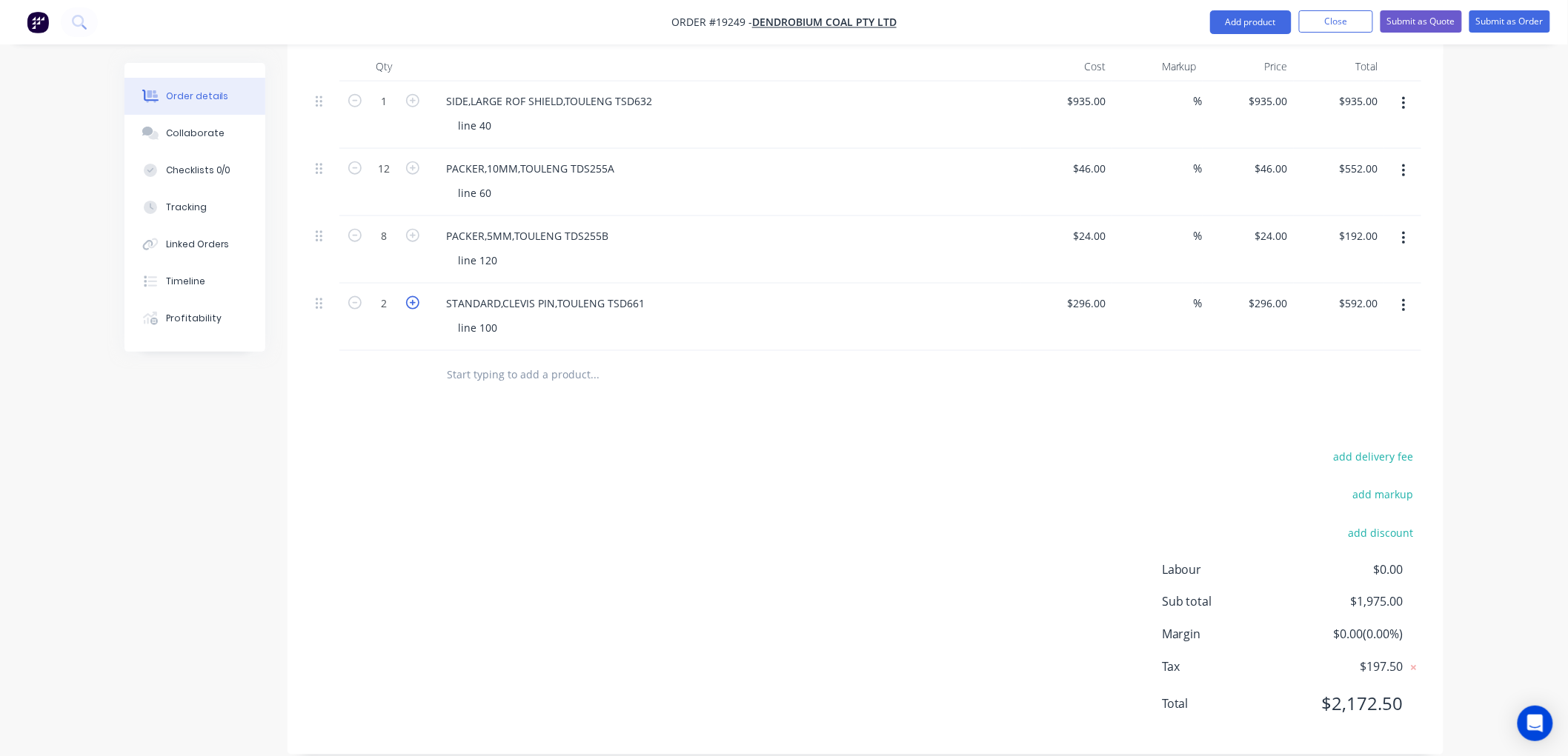
type input "$888.00"
click at [411, 296] on icon "button" at bounding box center [412, 302] width 13 height 13
type input "4"
type input "$1,184.00"
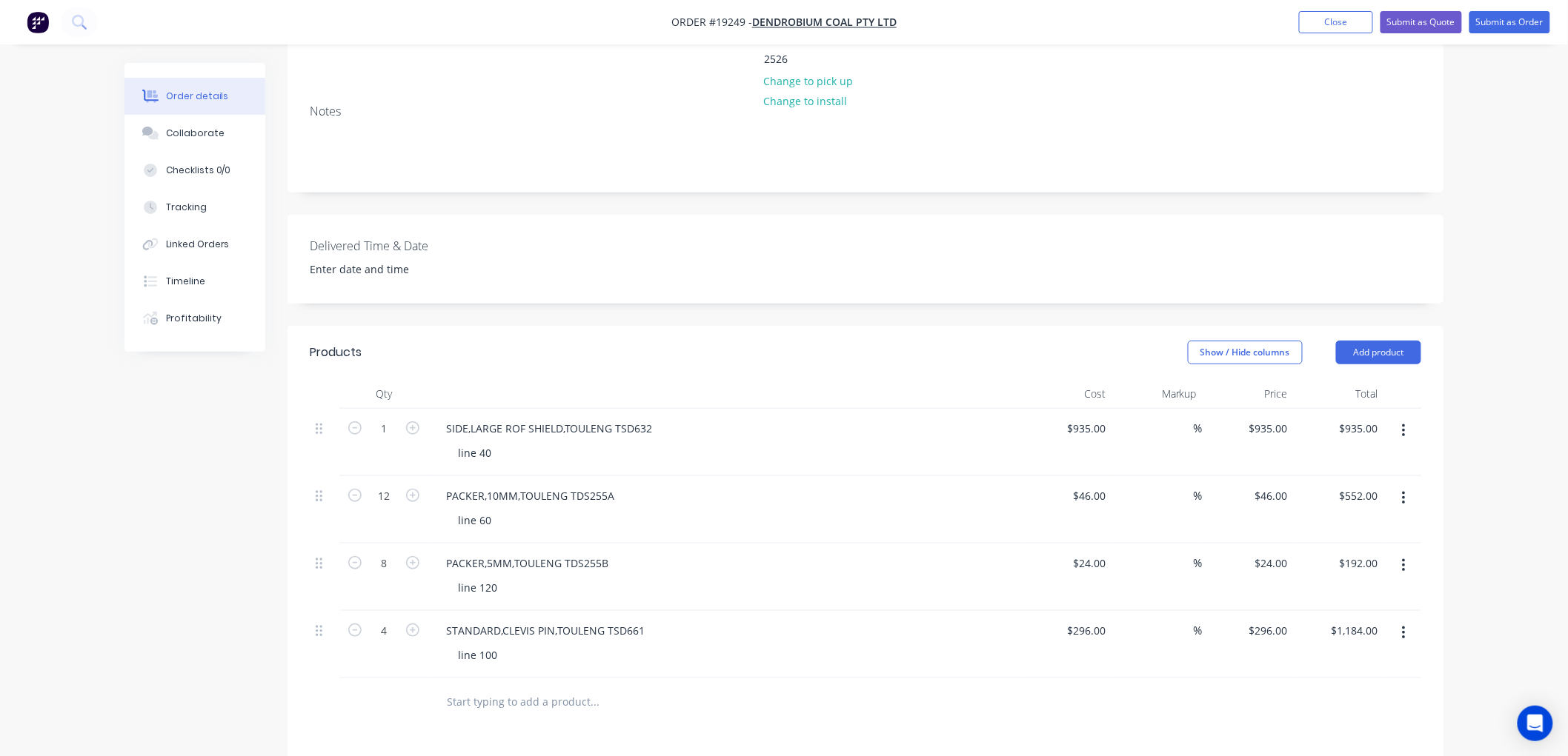
scroll to position [411, 0]
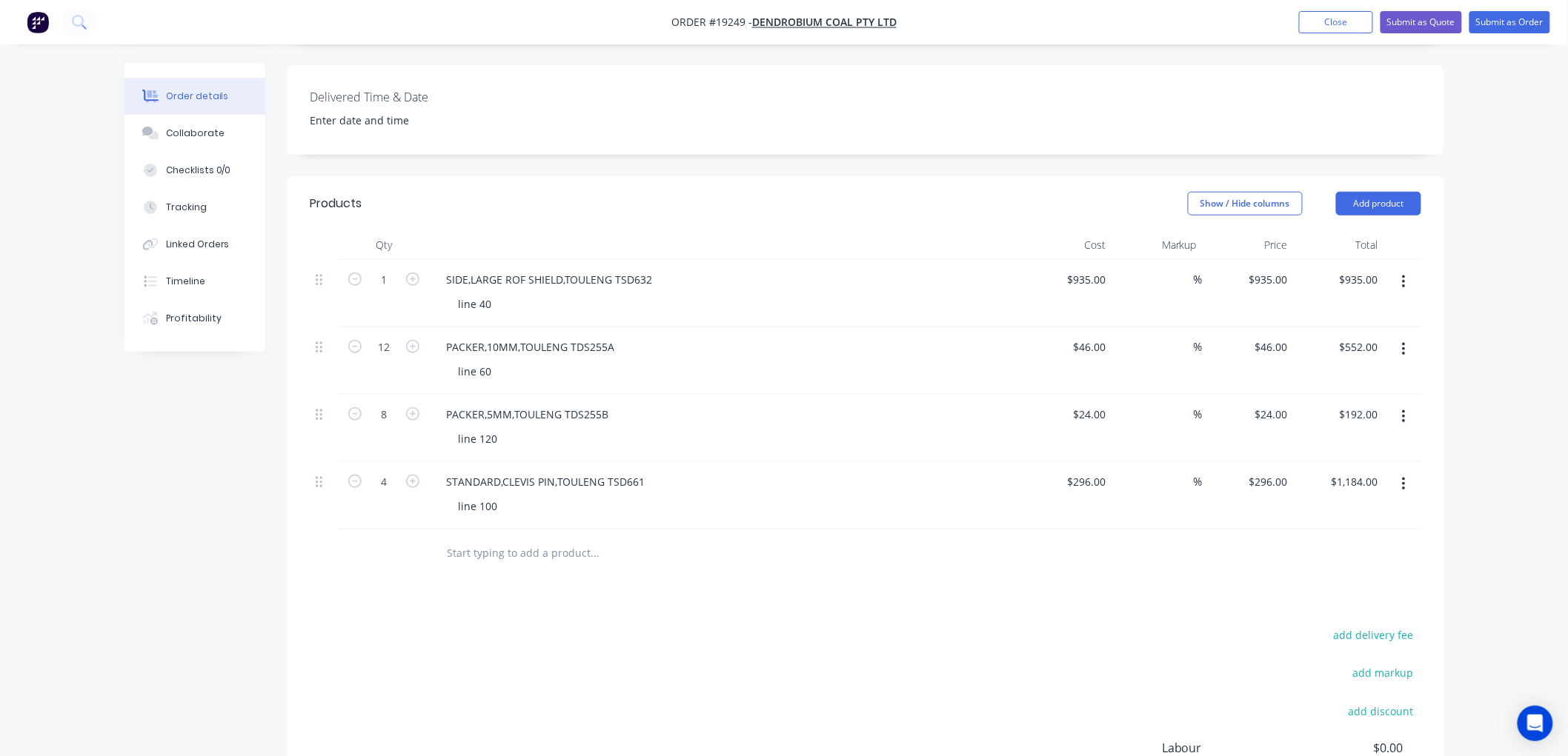
click at [1408, 269] on button "button" at bounding box center [1403, 282] width 35 height 27
click at [1332, 399] on div "Delete" at bounding box center [1350, 410] width 114 height 22
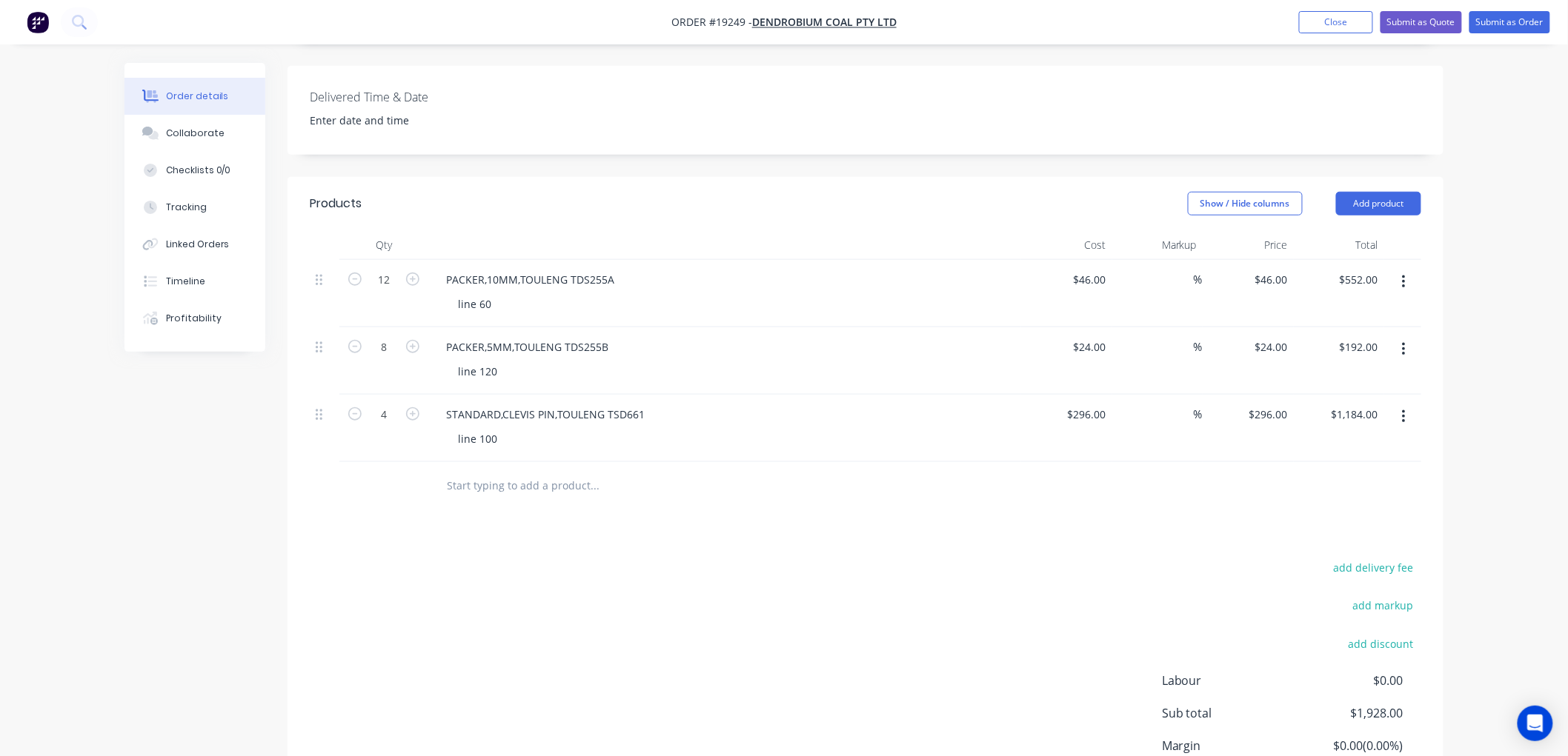
click at [1406, 269] on button "button" at bounding box center [1403, 282] width 35 height 27
click at [1330, 399] on div "Delete" at bounding box center [1350, 410] width 114 height 22
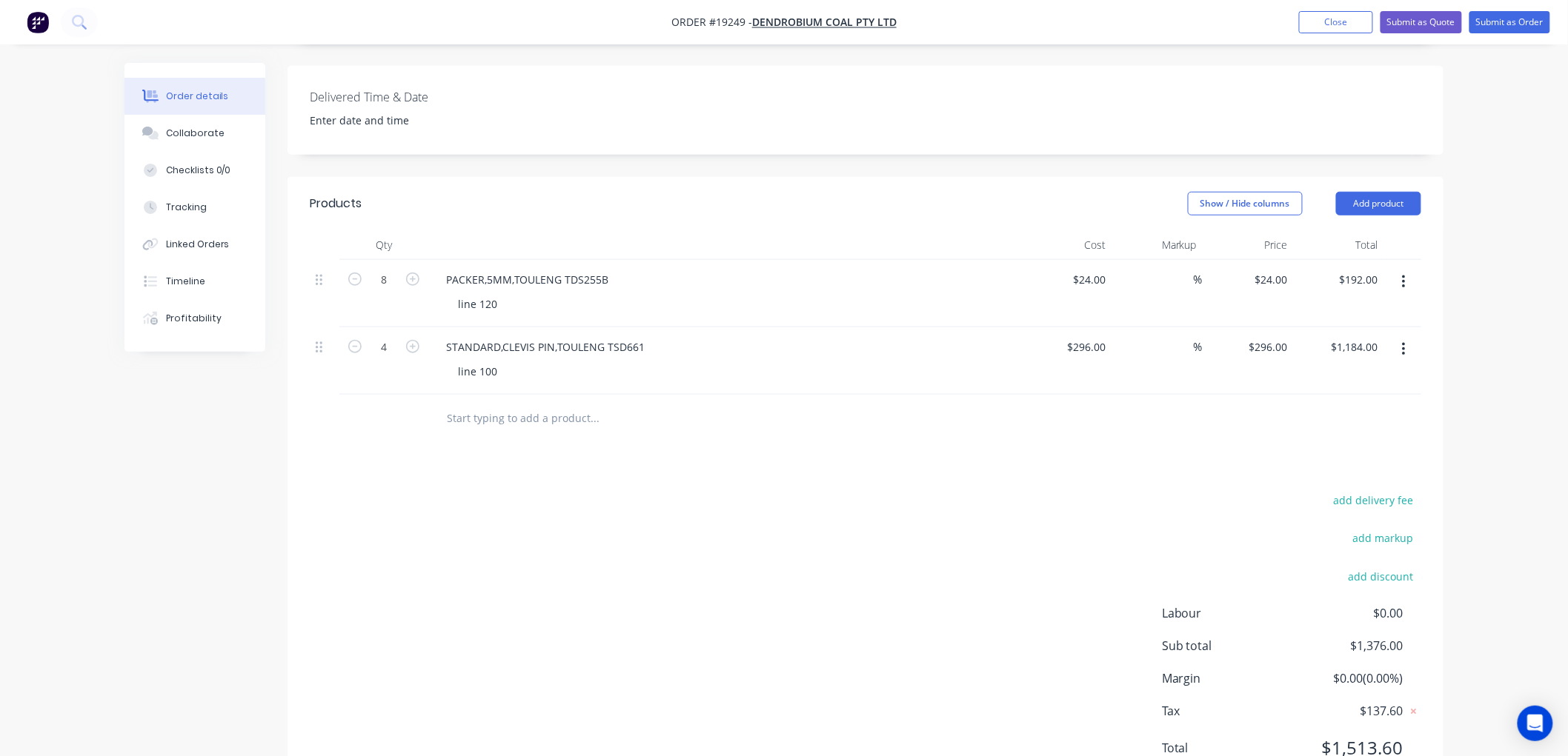
click at [1403, 275] on icon "button" at bounding box center [1404, 283] width 4 height 16
click at [1324, 399] on div "Delete" at bounding box center [1350, 410] width 114 height 22
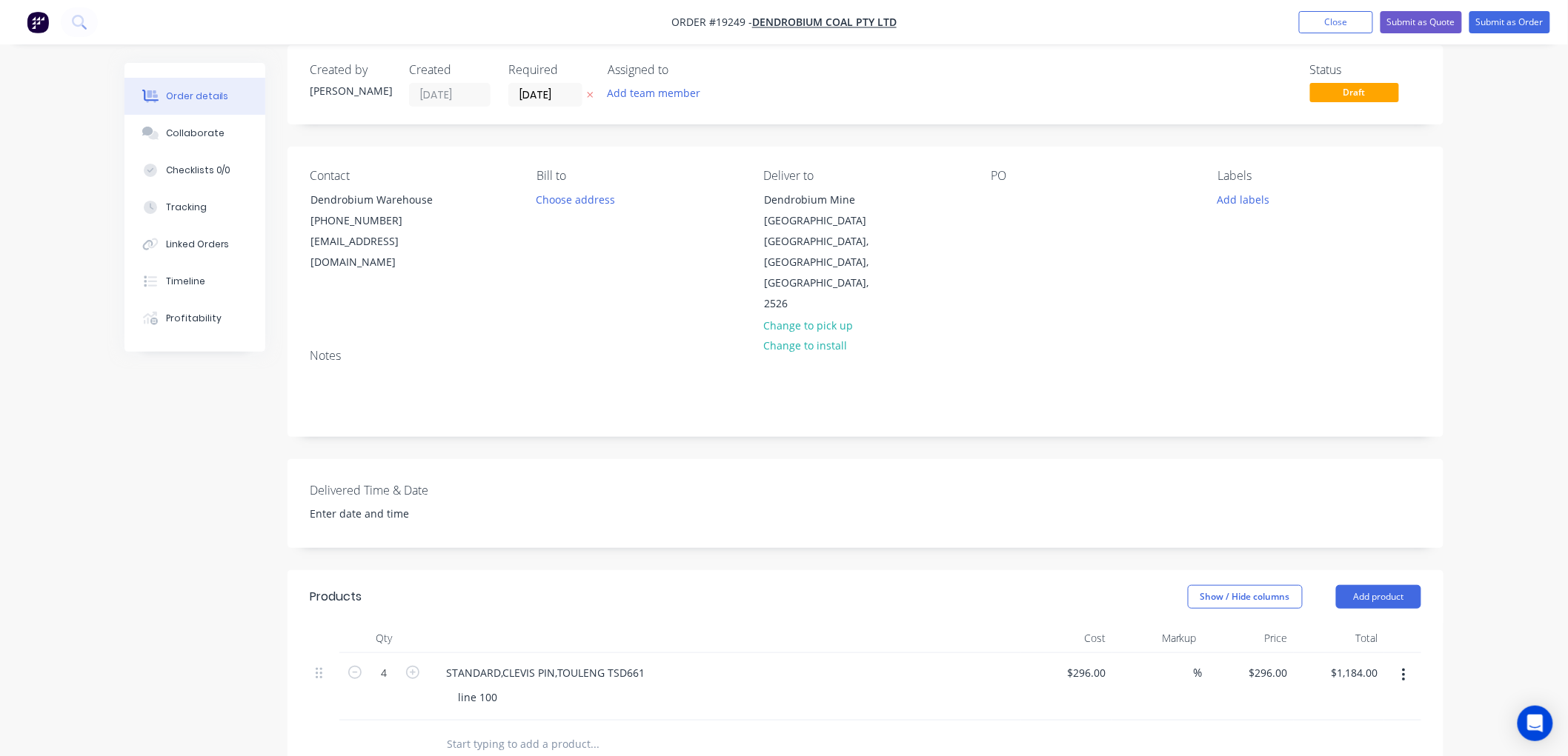
scroll to position [0, 0]
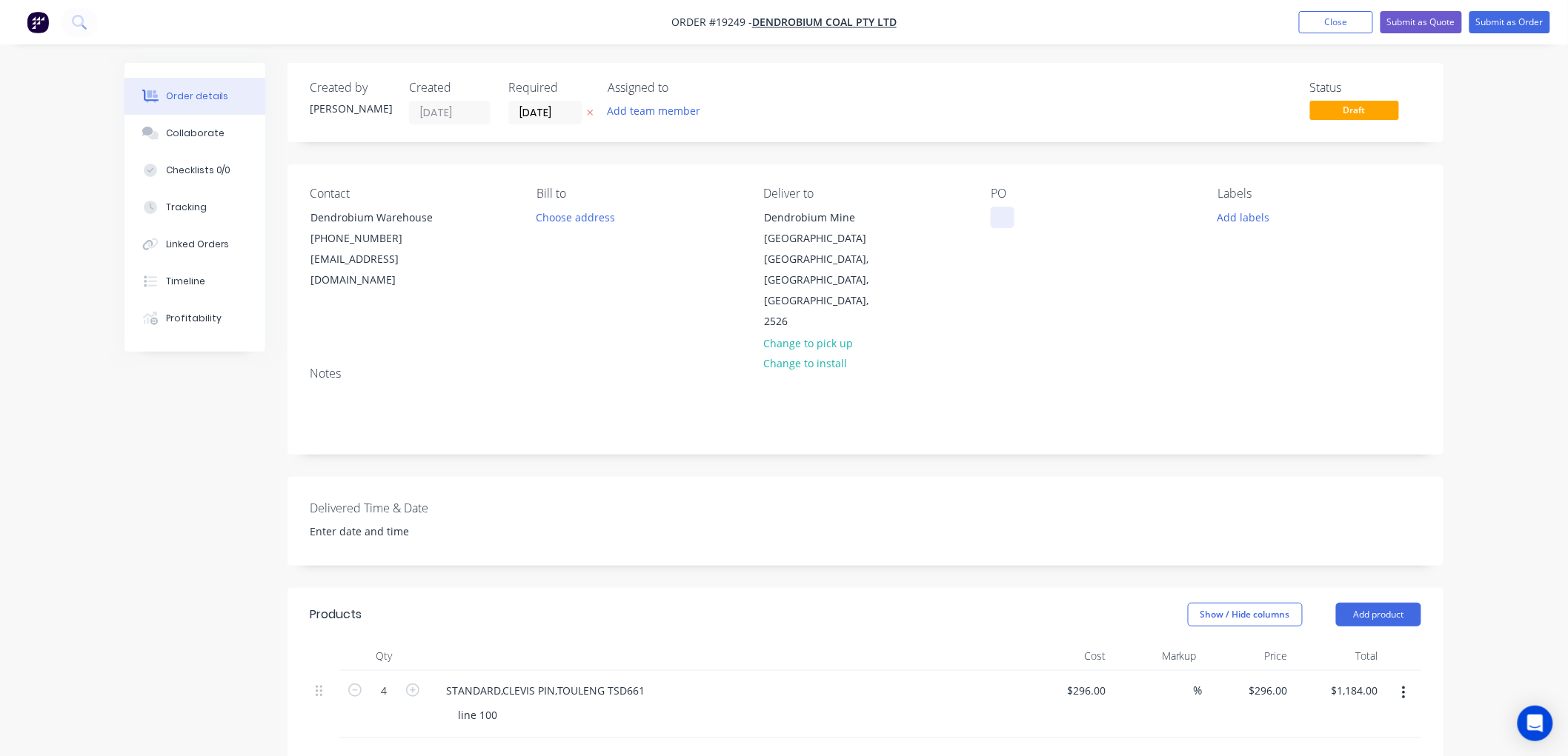
click at [996, 216] on div at bounding box center [1003, 218] width 24 height 22
click at [552, 109] on input "[DATE]" at bounding box center [545, 112] width 73 height 22
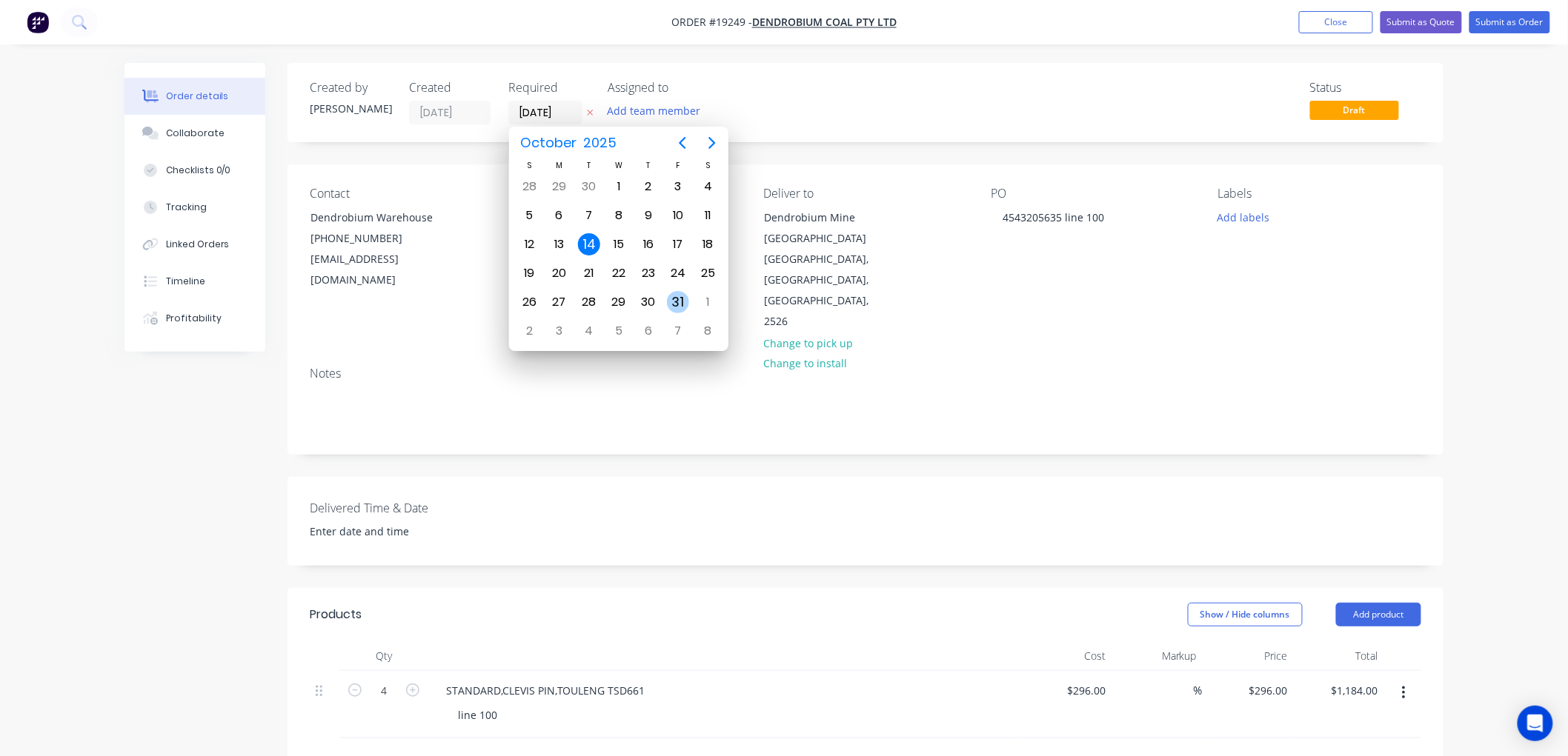
click at [678, 291] on div "31" at bounding box center [678, 302] width 22 height 22
type input "[DATE]"
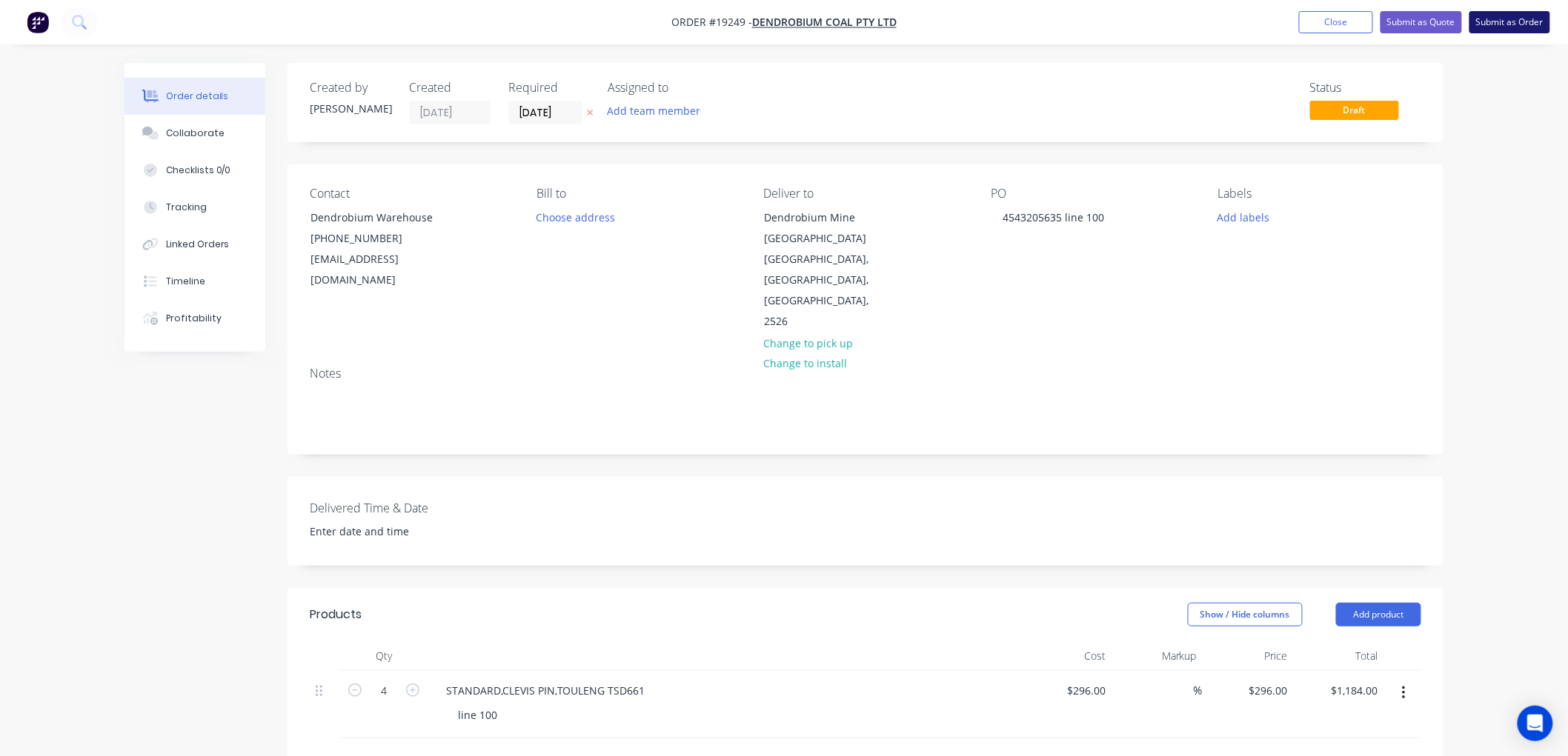
click at [1492, 21] on button "Submit as Order" at bounding box center [1509, 22] width 81 height 22
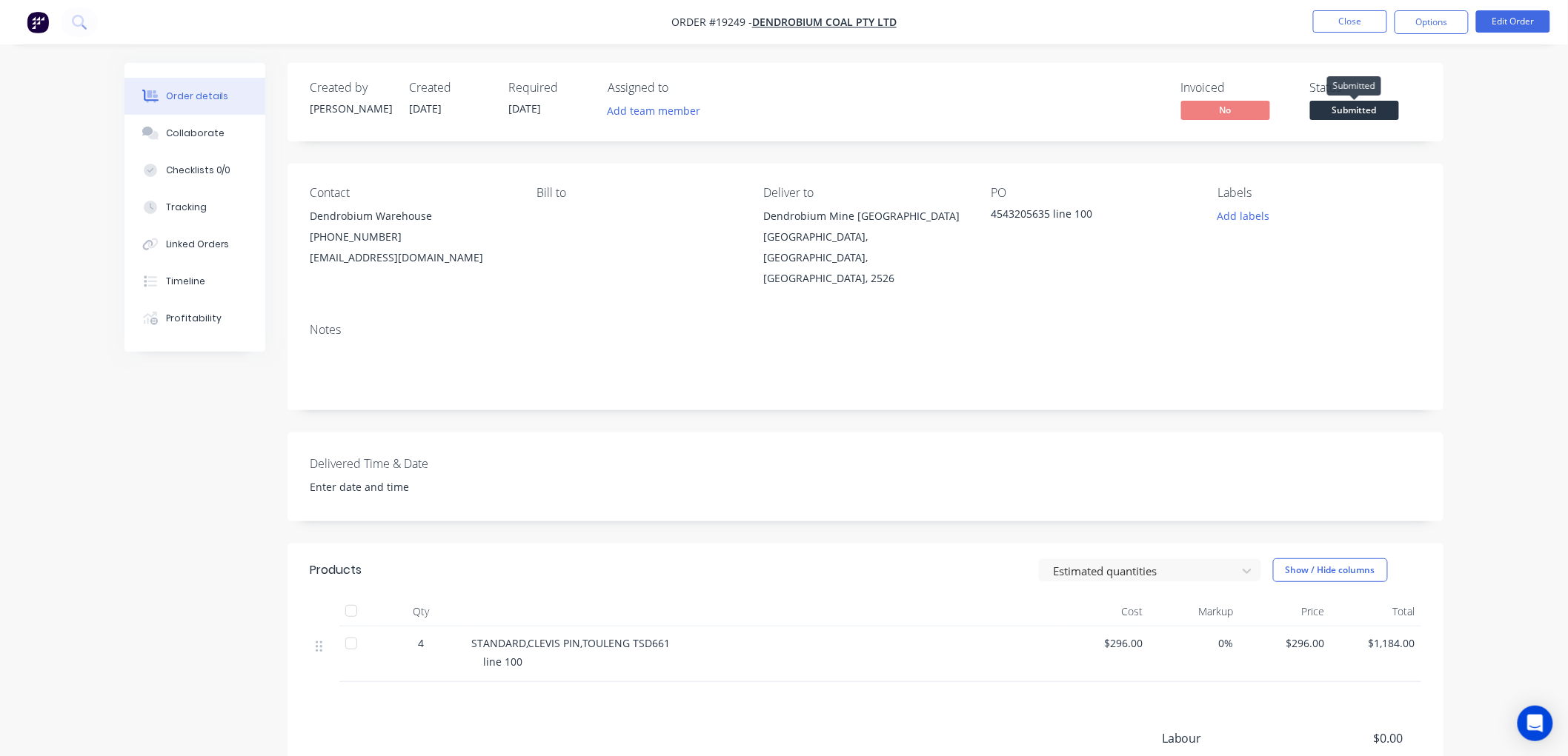
click at [1358, 107] on span "Submitted" at bounding box center [1353, 109] width 89 height 19
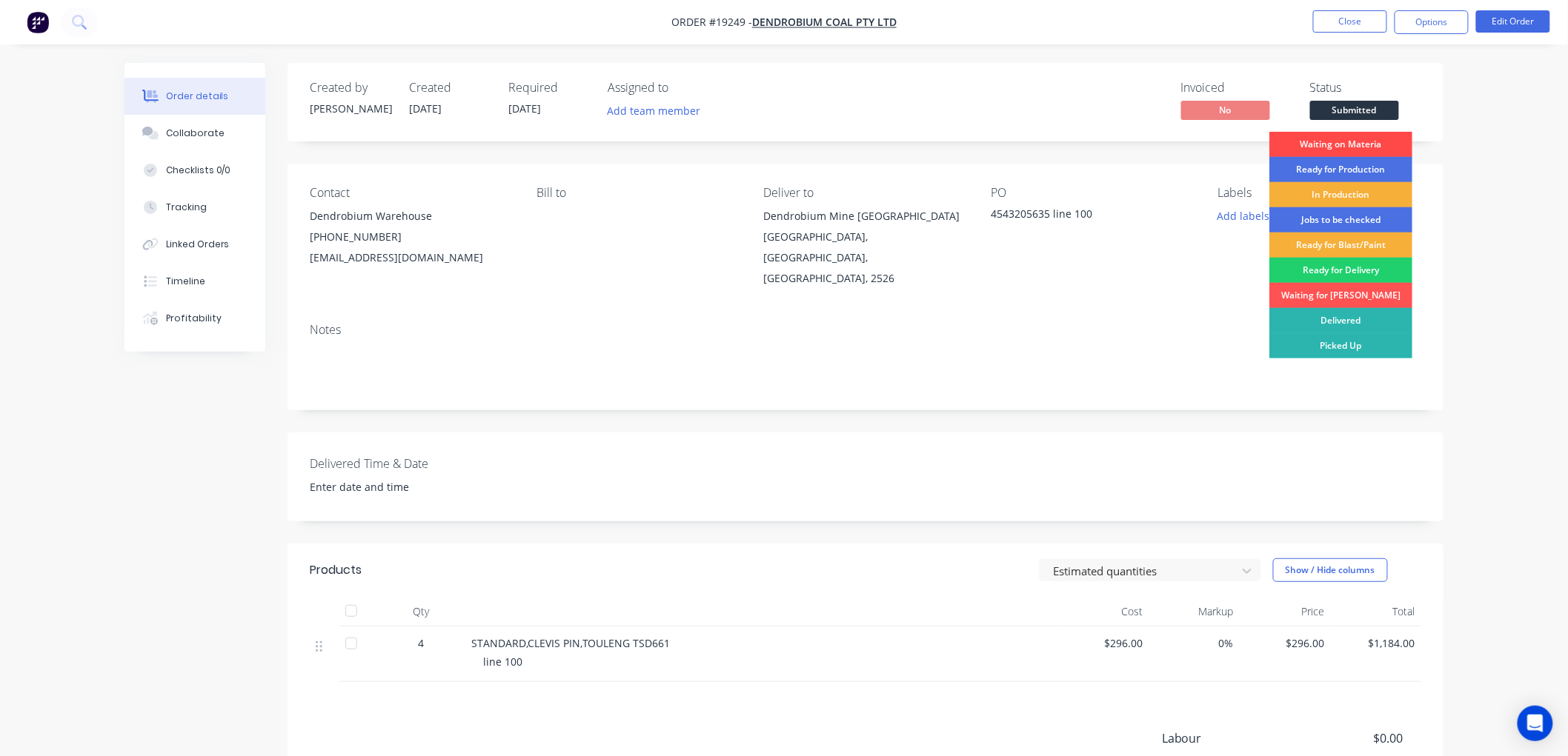
click at [1321, 144] on div "Waiting on Materia" at bounding box center [1341, 144] width 143 height 25
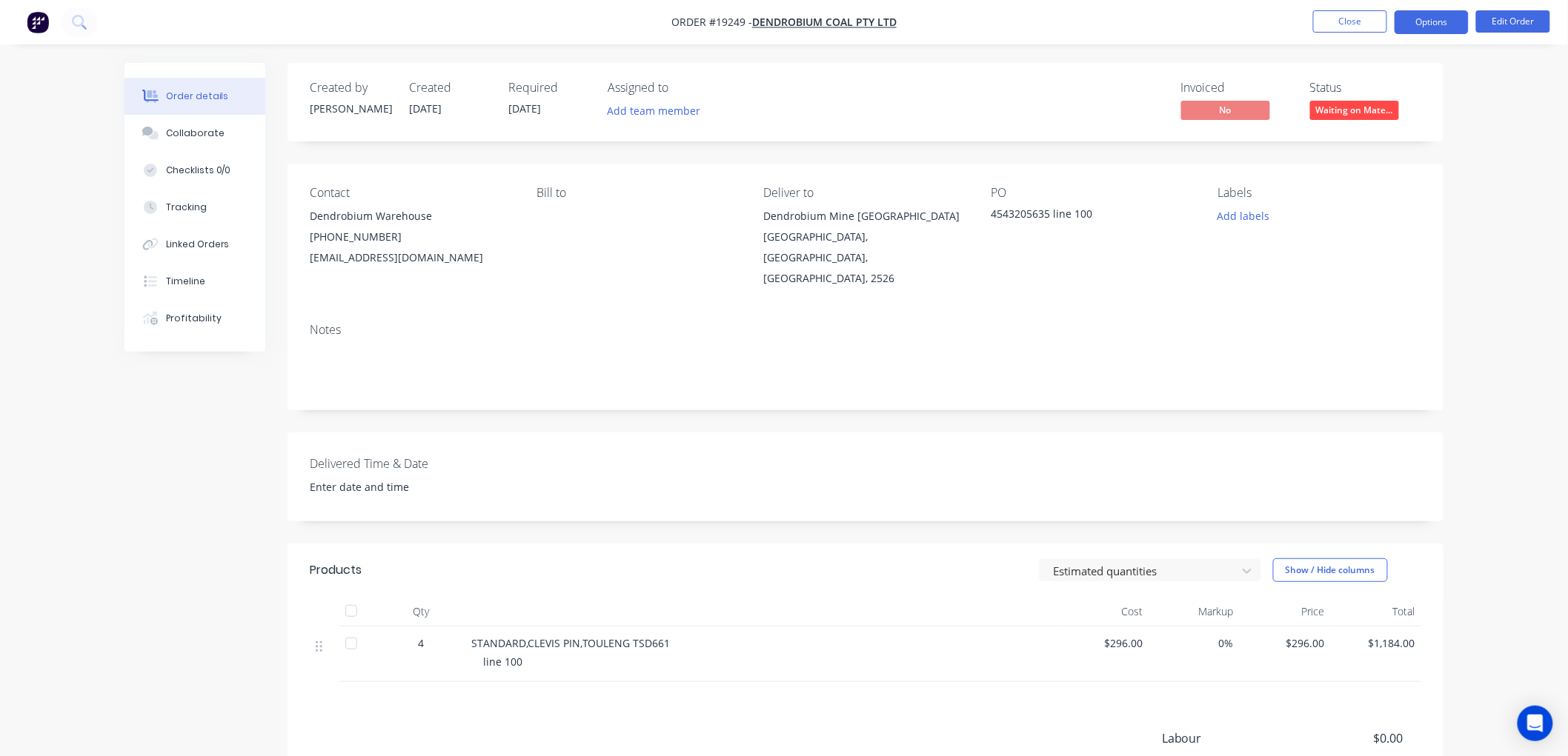
click at [1419, 27] on button "Options" at bounding box center [1431, 22] width 74 height 24
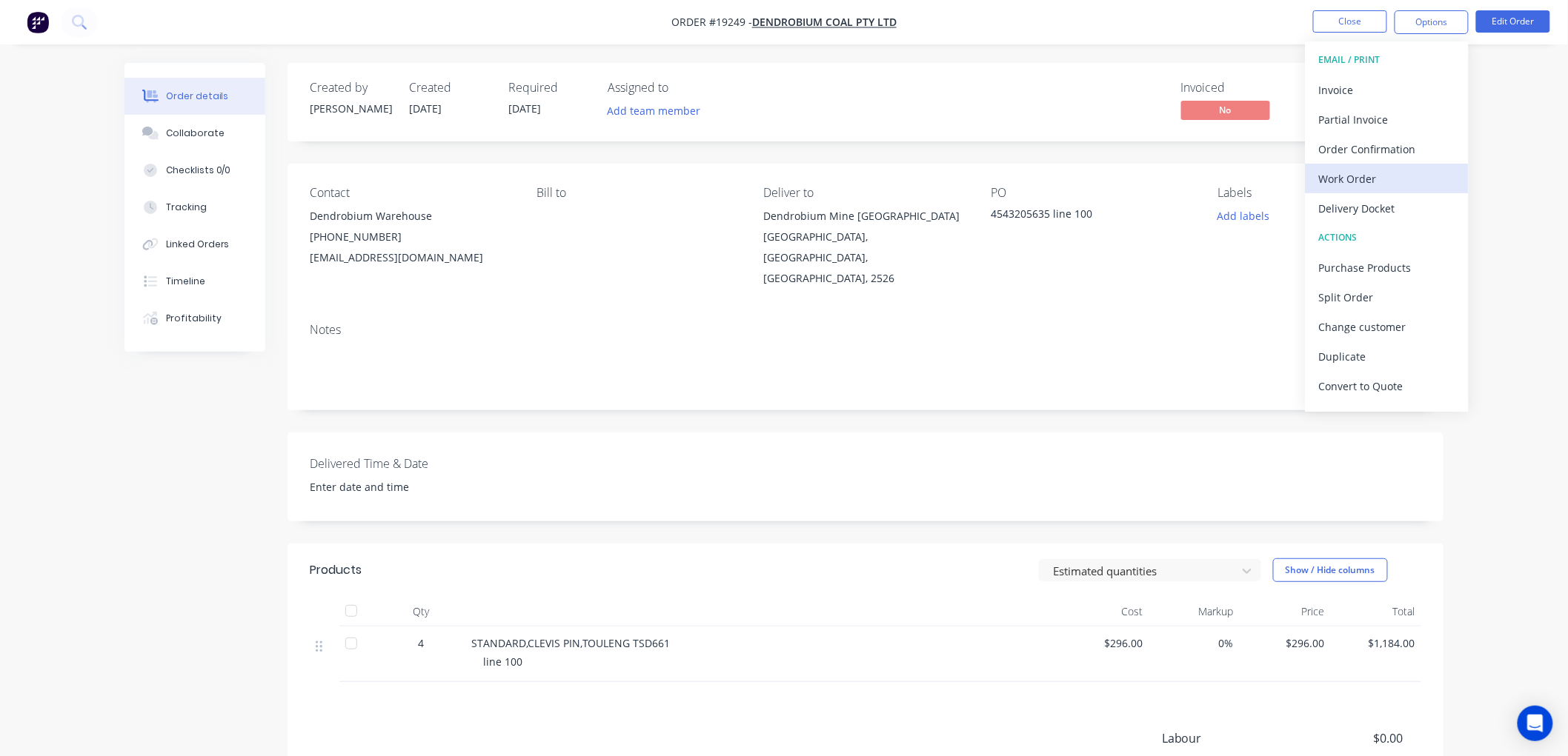
click at [1342, 175] on div "Work Order" at bounding box center [1386, 179] width 136 height 22
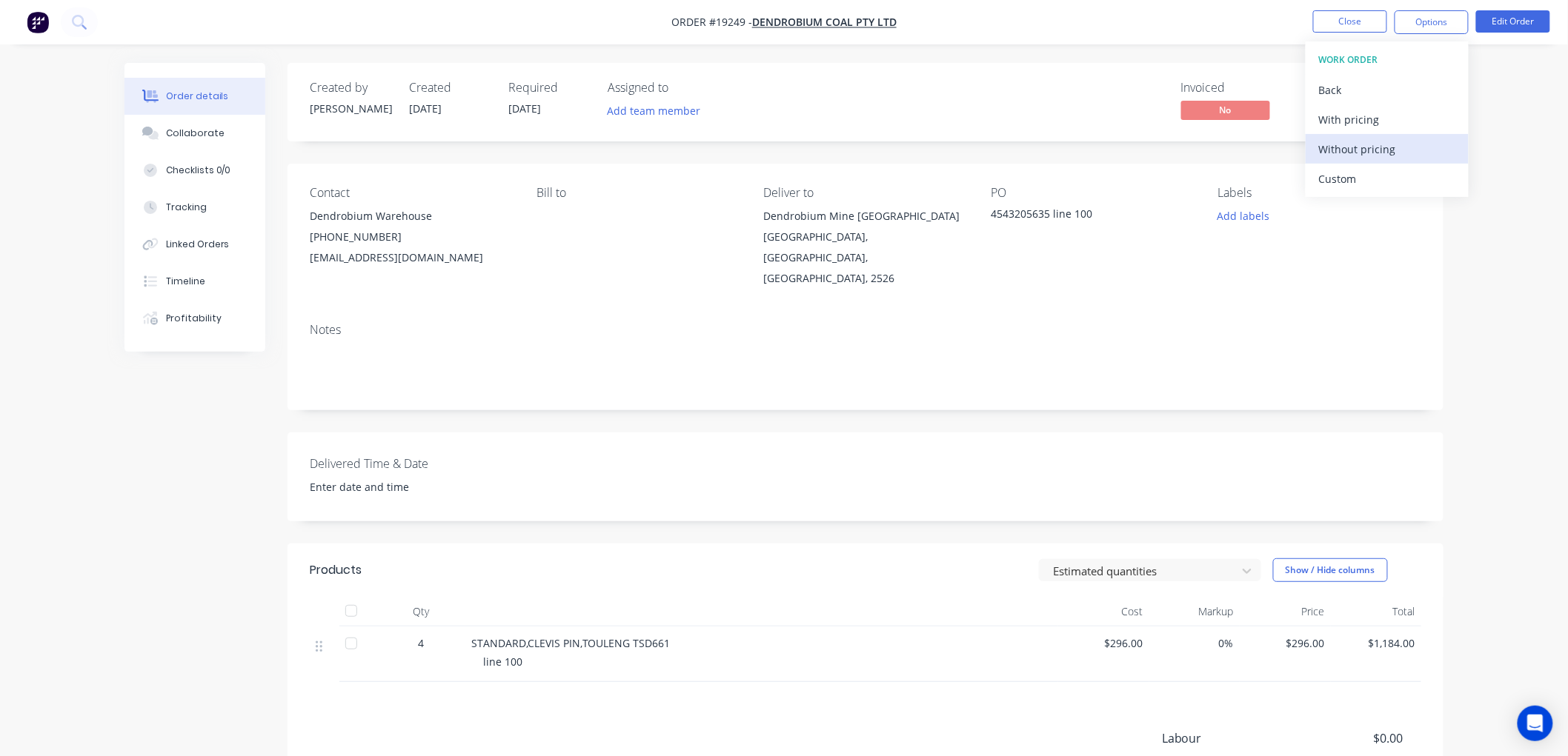
click at [1338, 150] on div "Without pricing" at bounding box center [1386, 149] width 136 height 22
click at [1492, 137] on div "Order details Collaborate Checklists 0/0 Tracking Linked Orders Timeline Profit…" at bounding box center [784, 472] width 1568 height 946
click at [1326, 23] on button "Close" at bounding box center [1349, 21] width 74 height 22
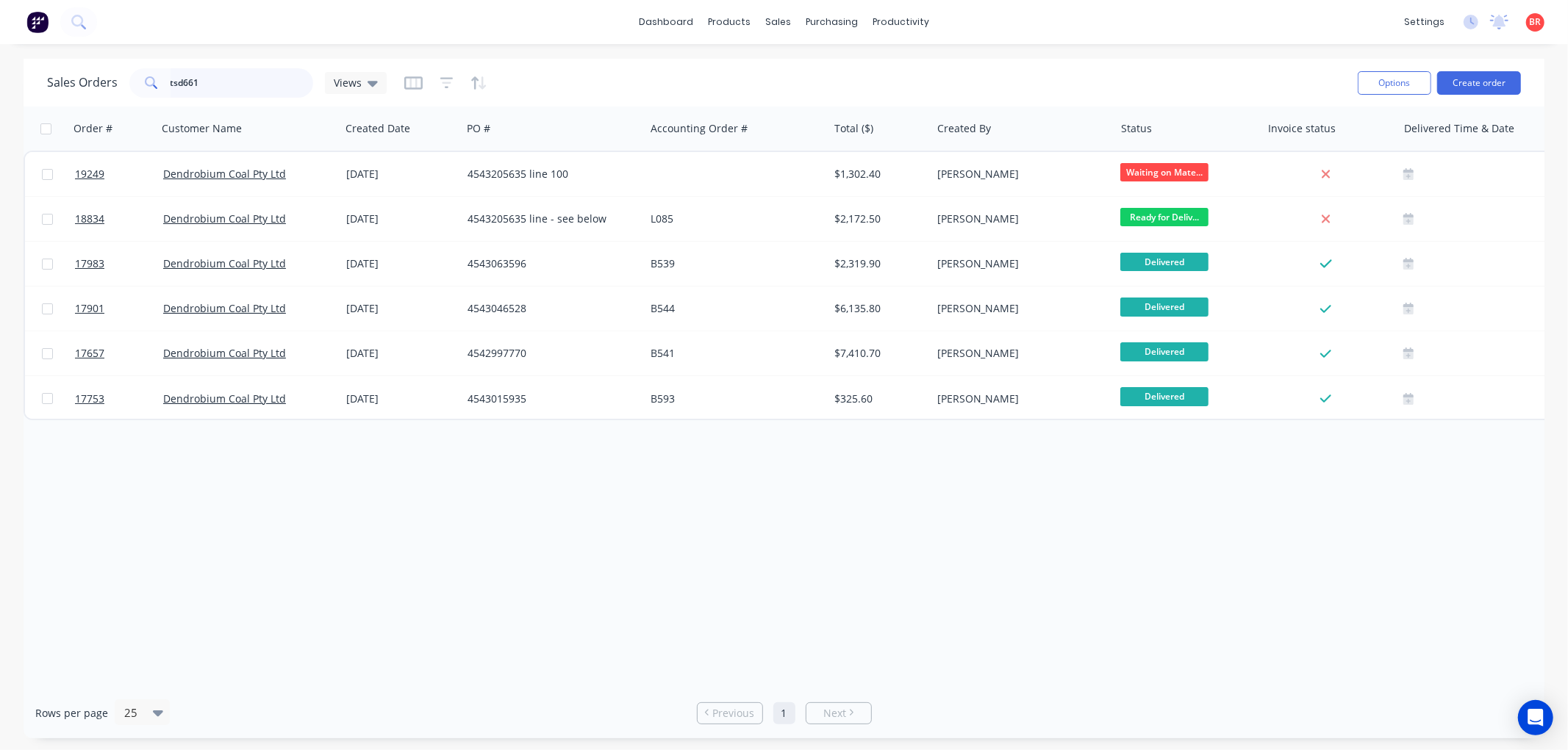
click at [223, 79] on input "tsd661" at bounding box center [242, 83] width 143 height 30
click at [215, 90] on input "tsd661" at bounding box center [242, 83] width 143 height 30
click at [209, 82] on input "tsd661" at bounding box center [242, 83] width 143 height 30
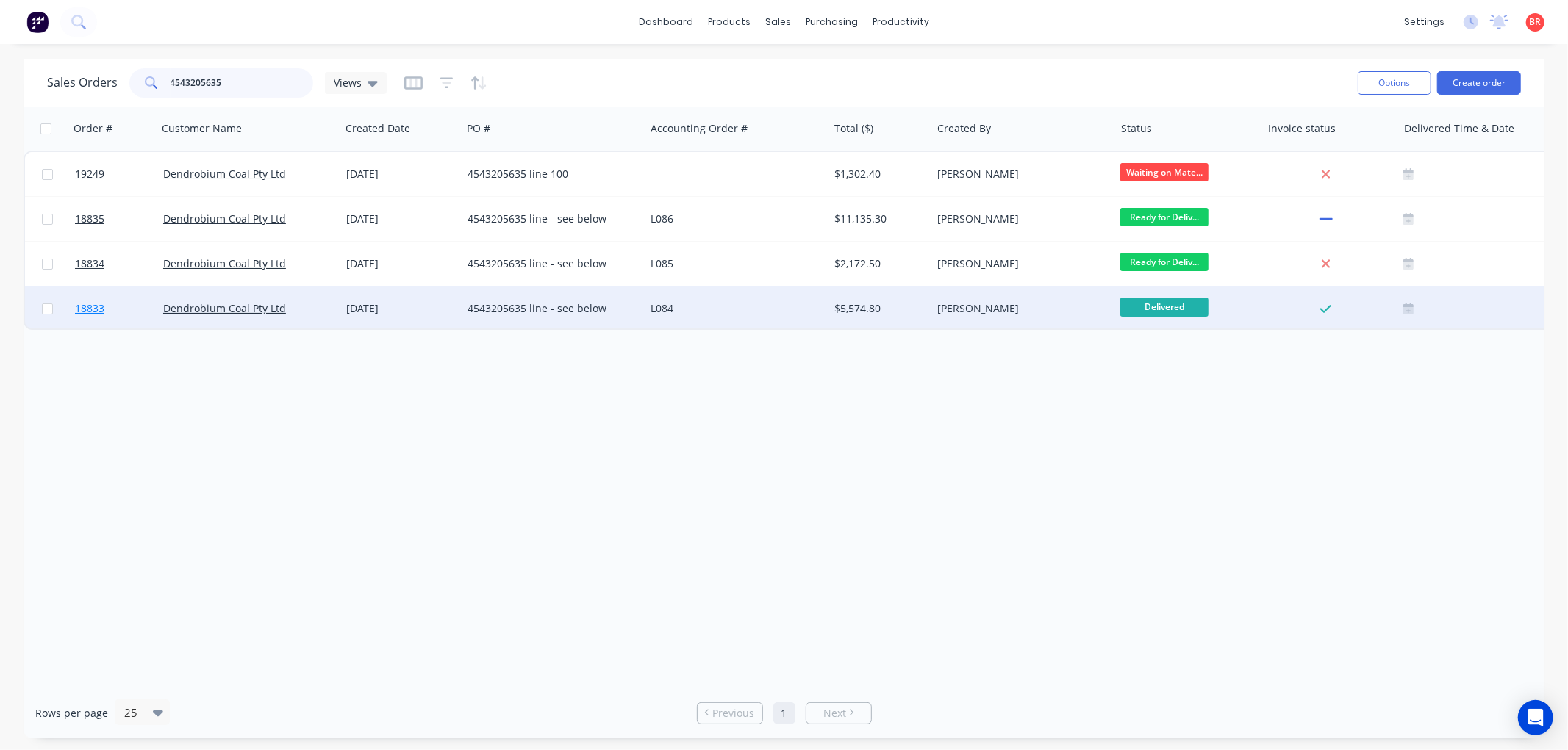
type input "4543205635"
click at [92, 306] on span "18833" at bounding box center [90, 308] width 30 height 15
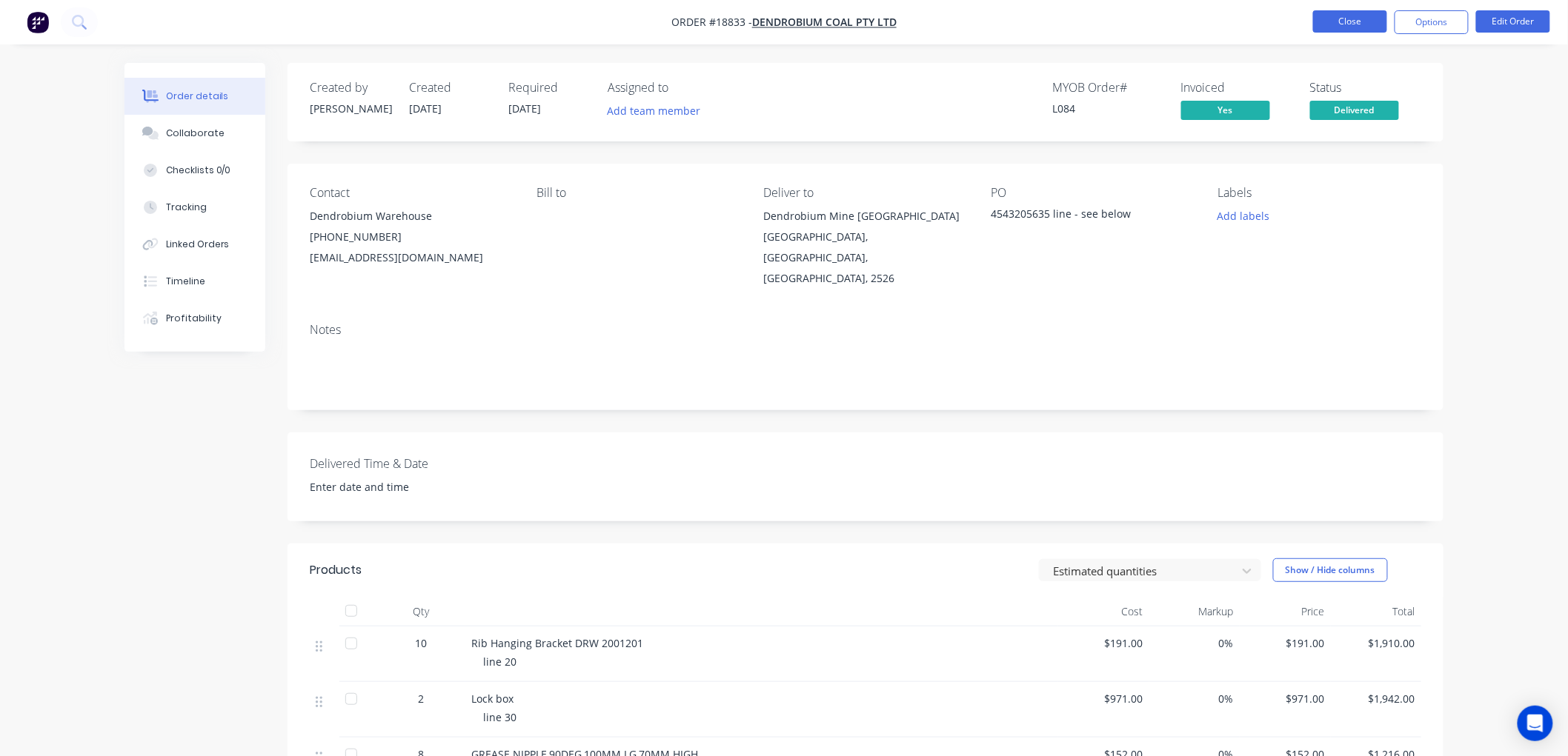
click at [1336, 18] on button "Close" at bounding box center [1349, 21] width 74 height 22
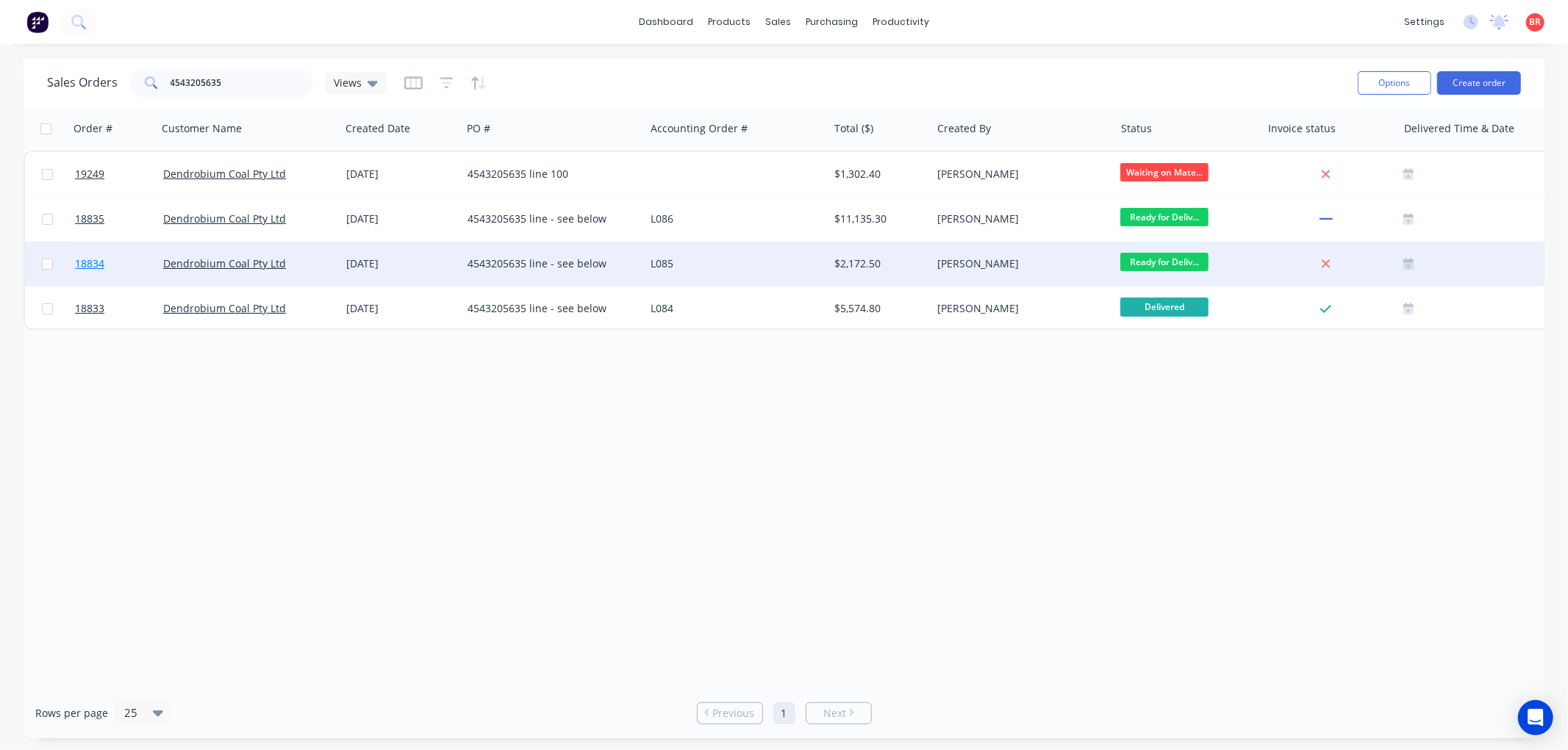
click at [94, 258] on span "18834" at bounding box center [90, 263] width 30 height 15
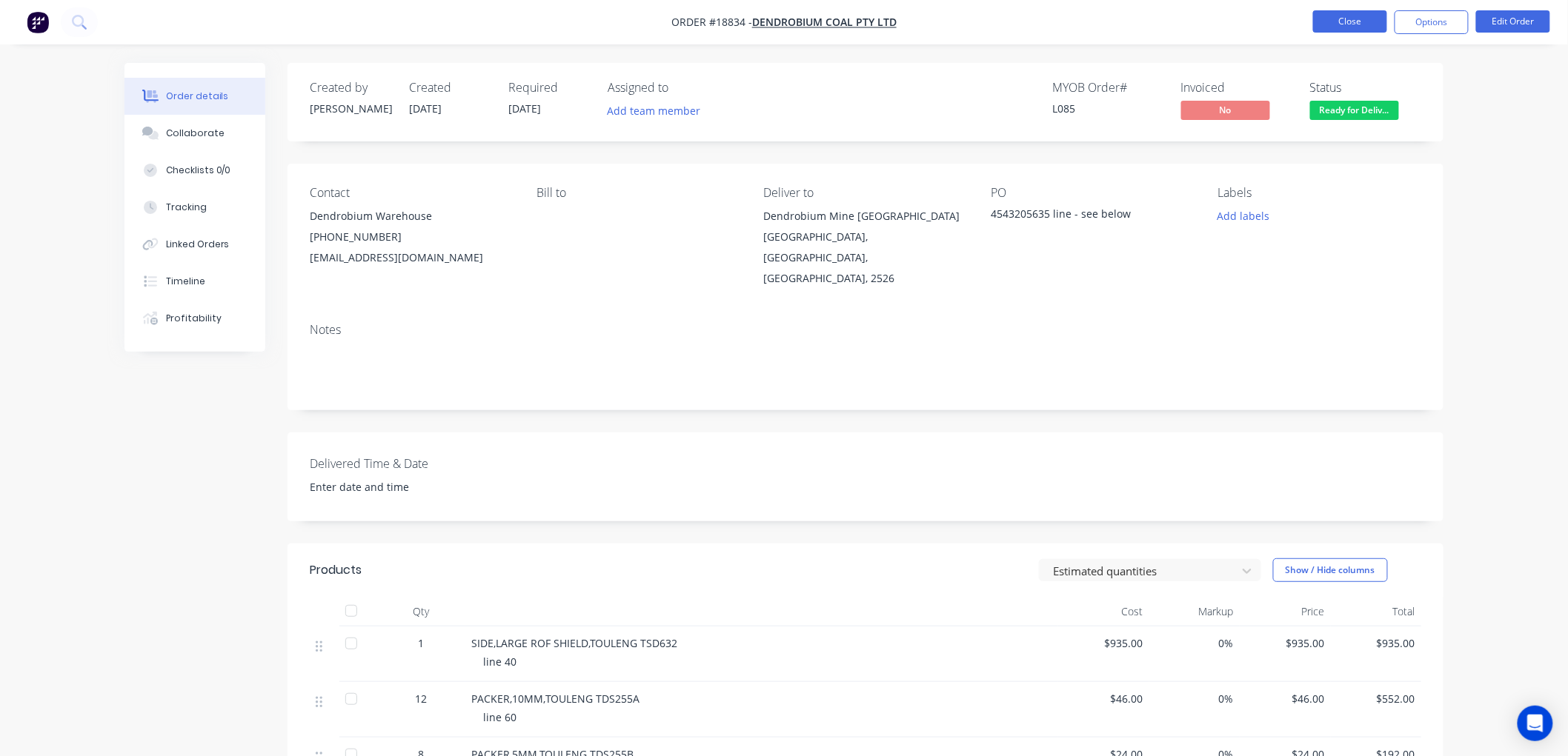
click at [1339, 24] on button "Close" at bounding box center [1349, 21] width 74 height 22
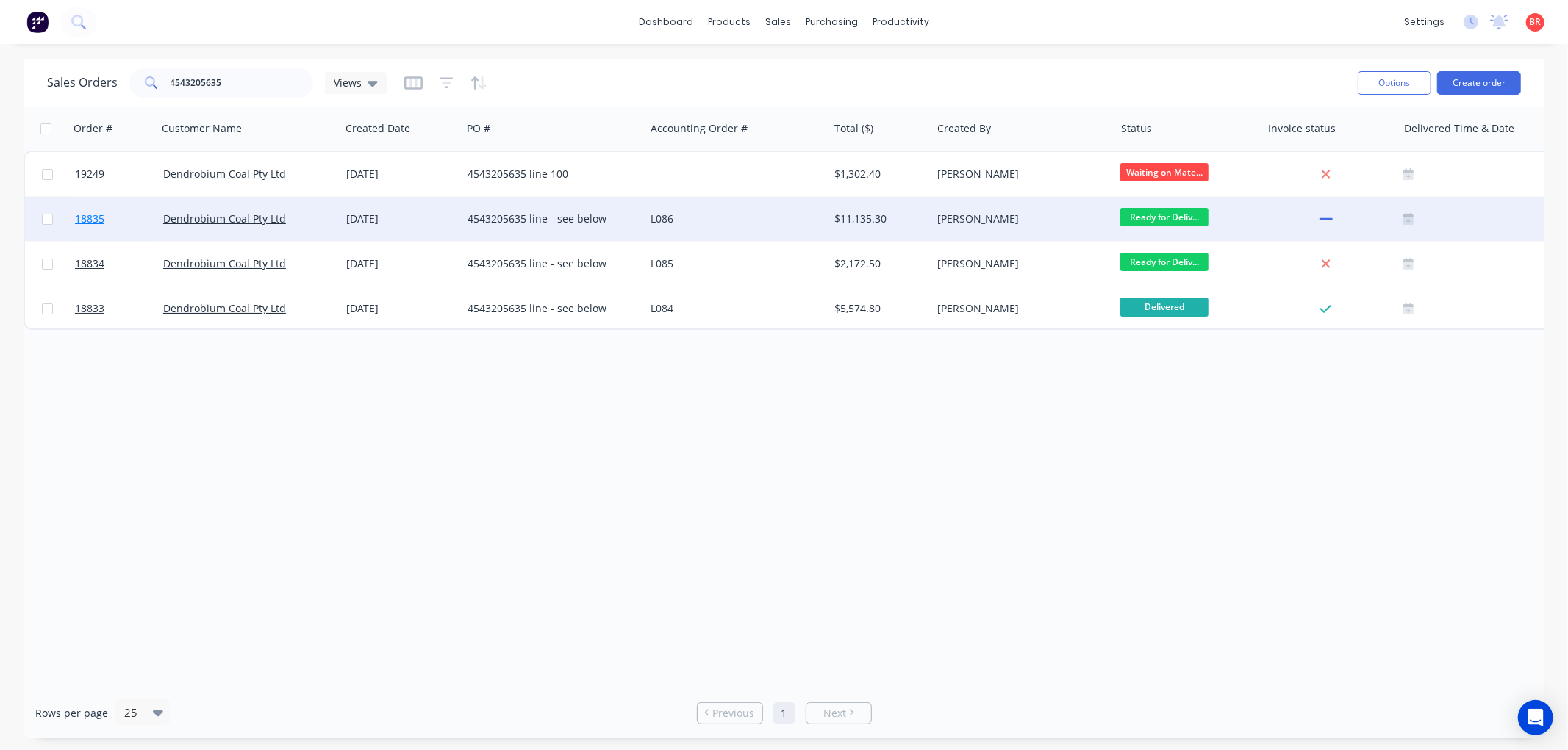
click at [88, 214] on span "18835" at bounding box center [90, 218] width 30 height 15
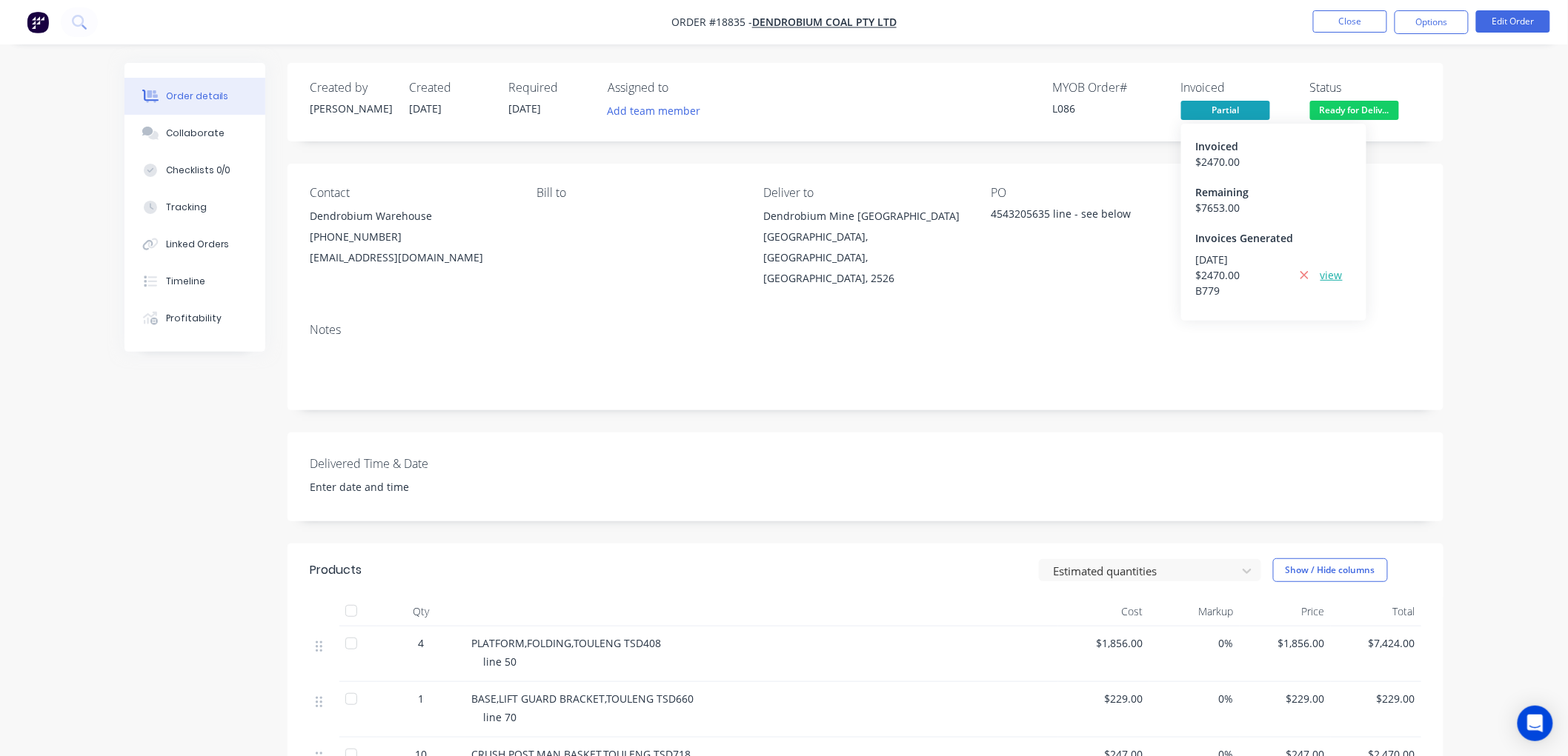
click at [1324, 272] on link "view" at bounding box center [1331, 276] width 22 height 16
click at [1344, 22] on button "Close" at bounding box center [1349, 21] width 74 height 22
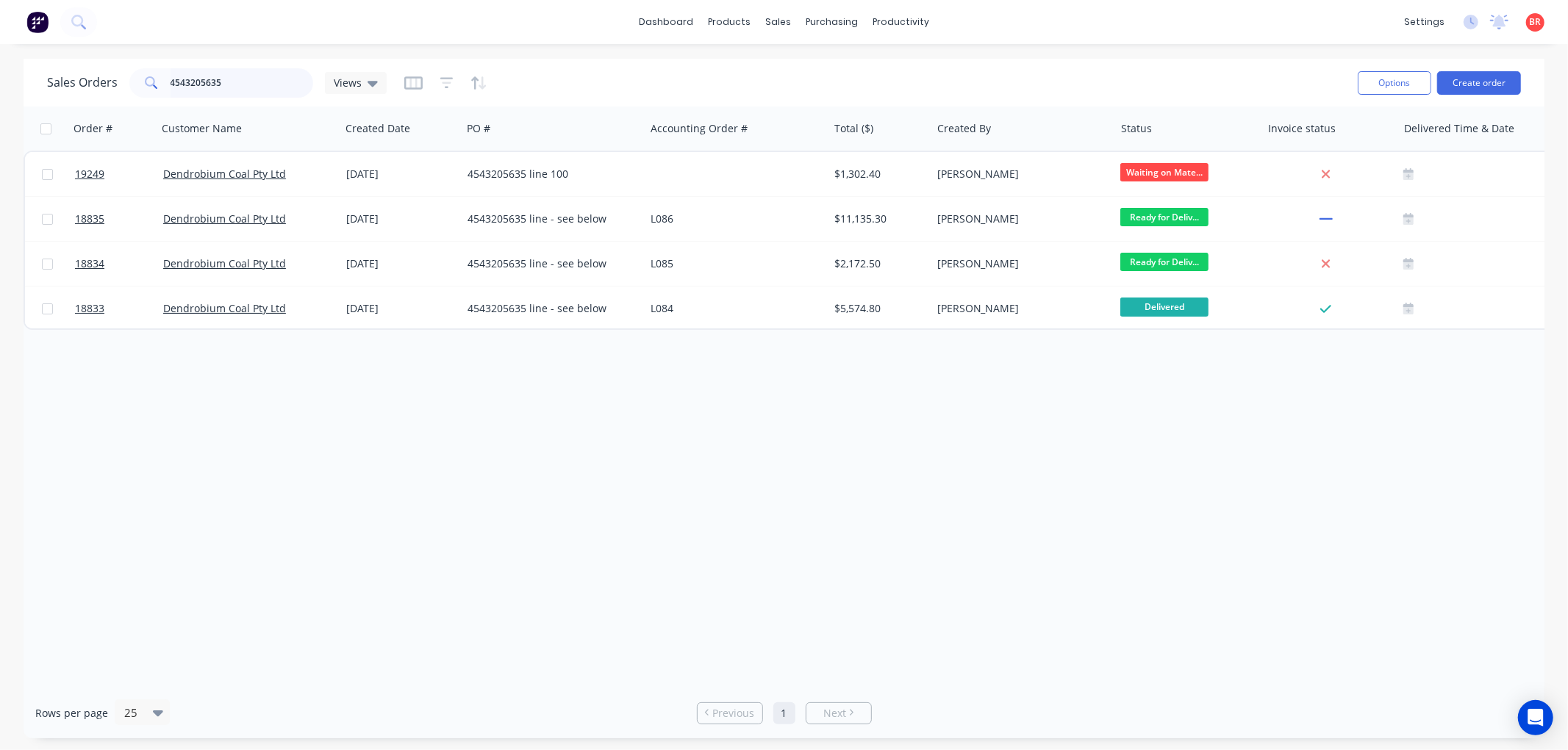
click at [248, 77] on input "4543205635" at bounding box center [242, 83] width 143 height 30
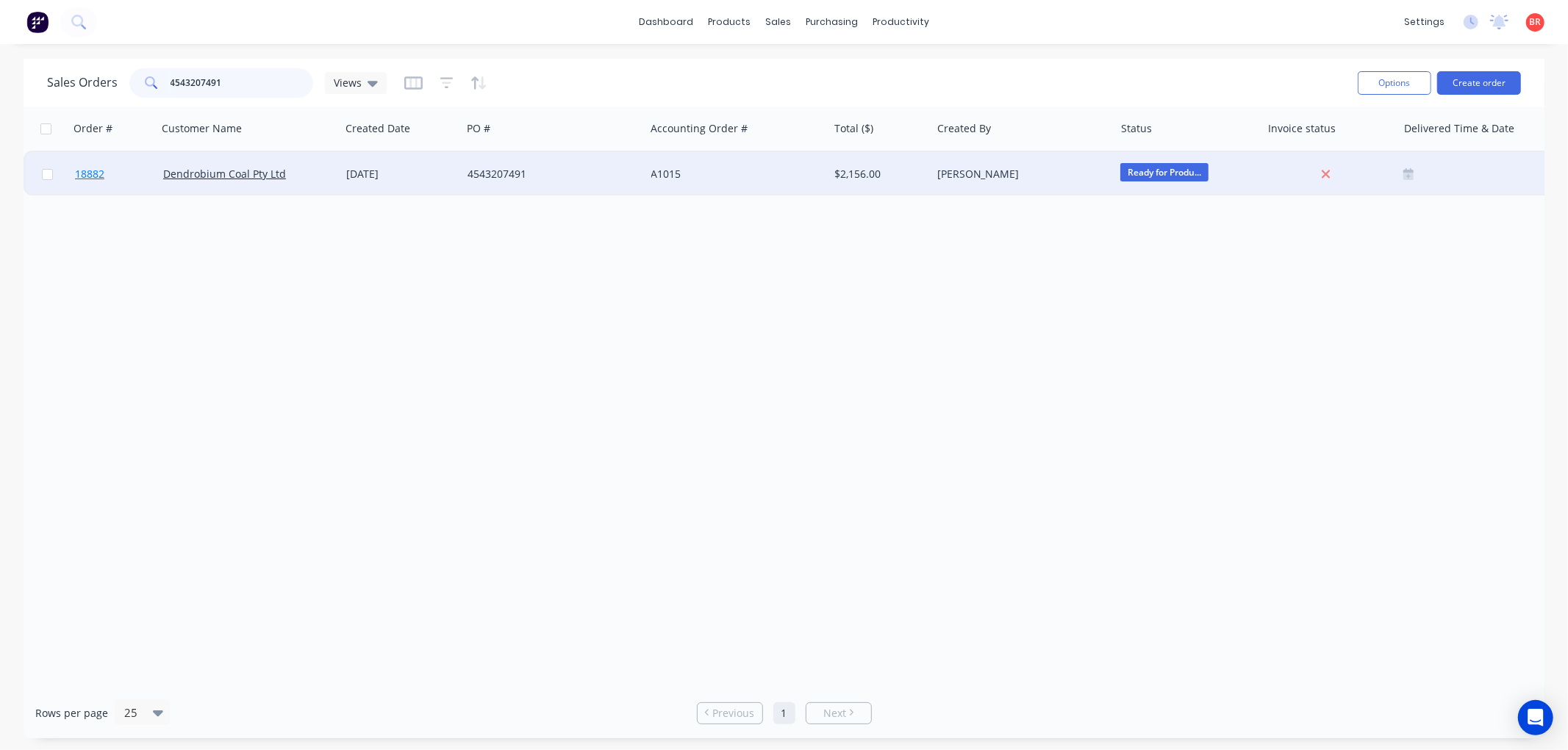
type input "4543207491"
click at [93, 171] on span "18882" at bounding box center [90, 174] width 30 height 15
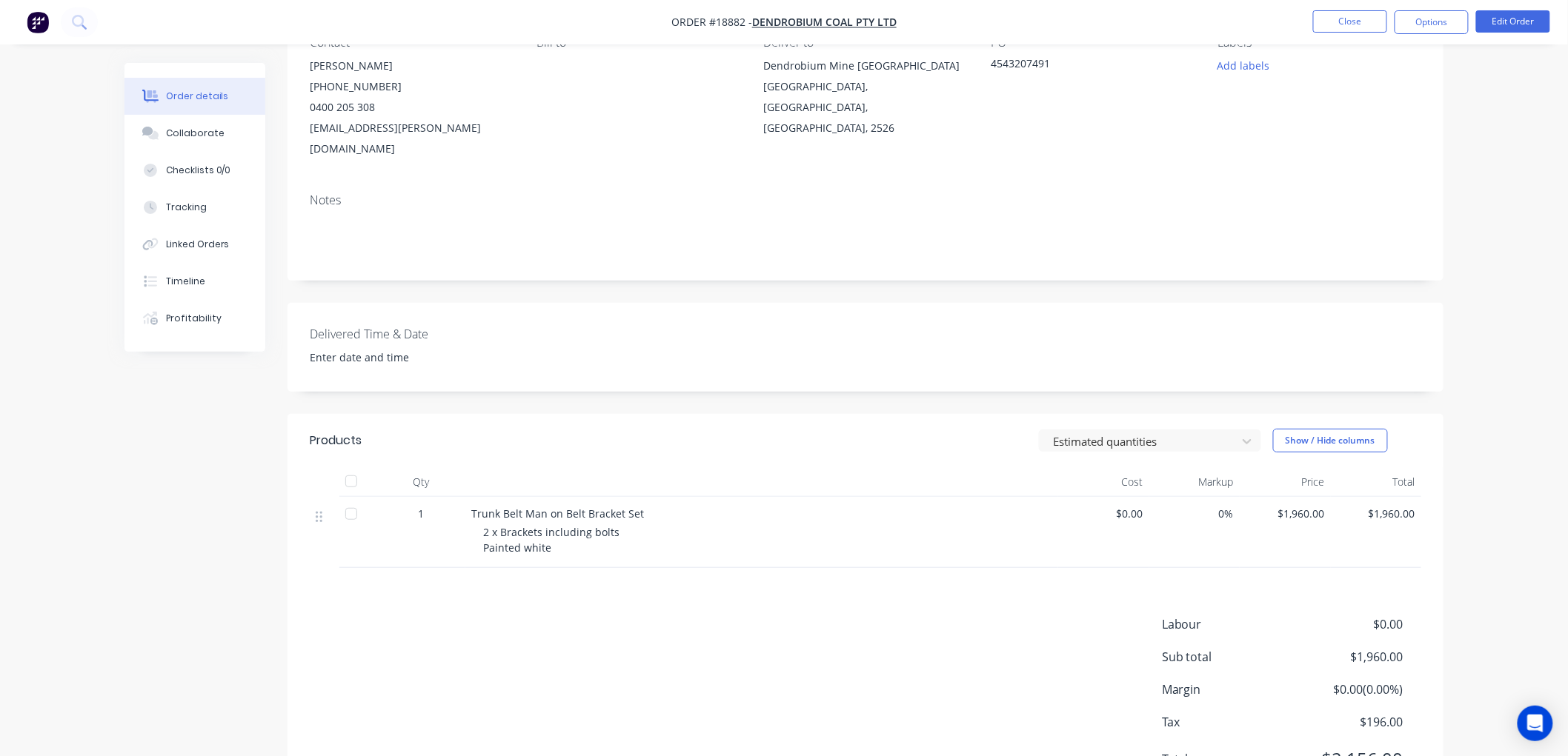
scroll to position [164, 0]
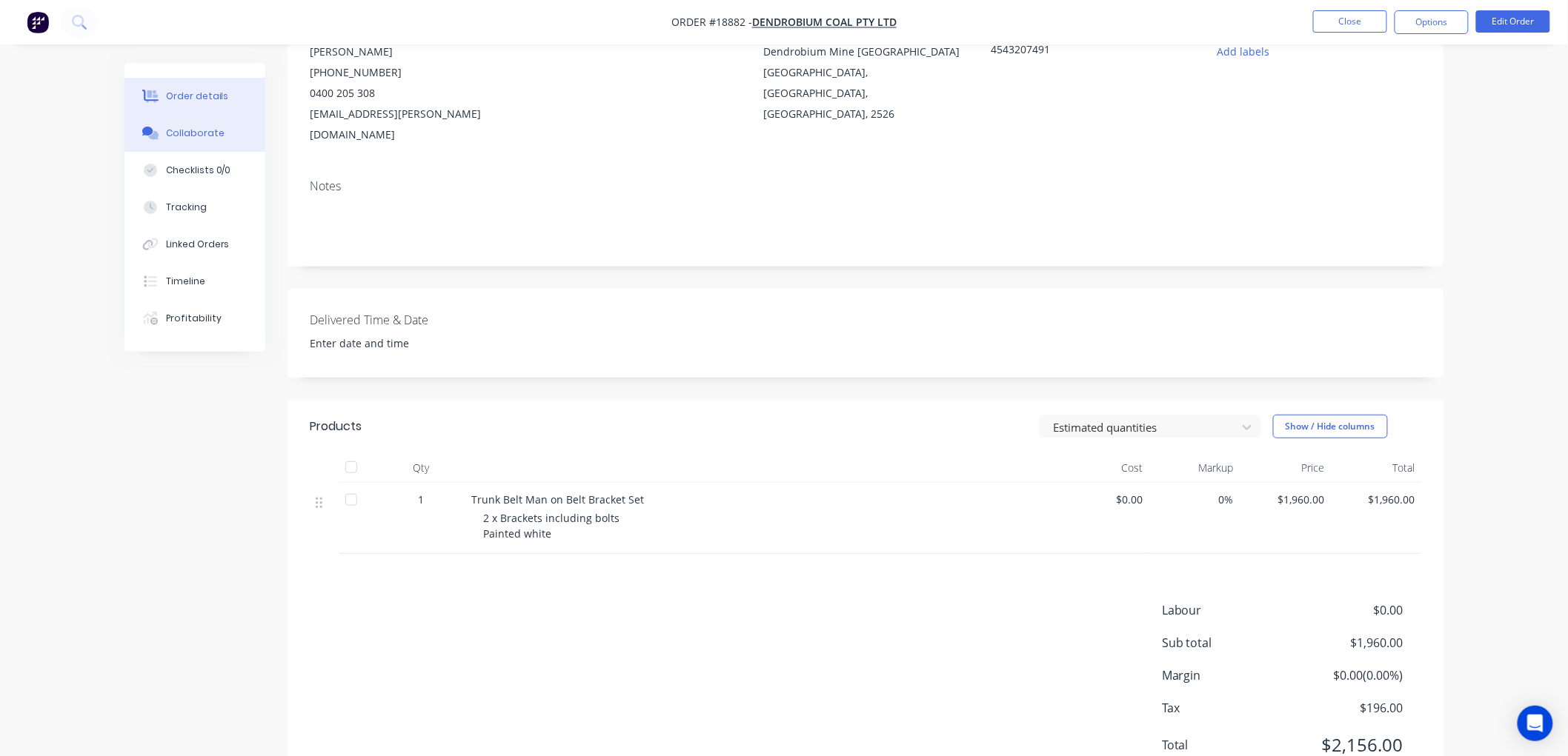
click at [205, 134] on div "Collaborate" at bounding box center [195, 132] width 59 height 13
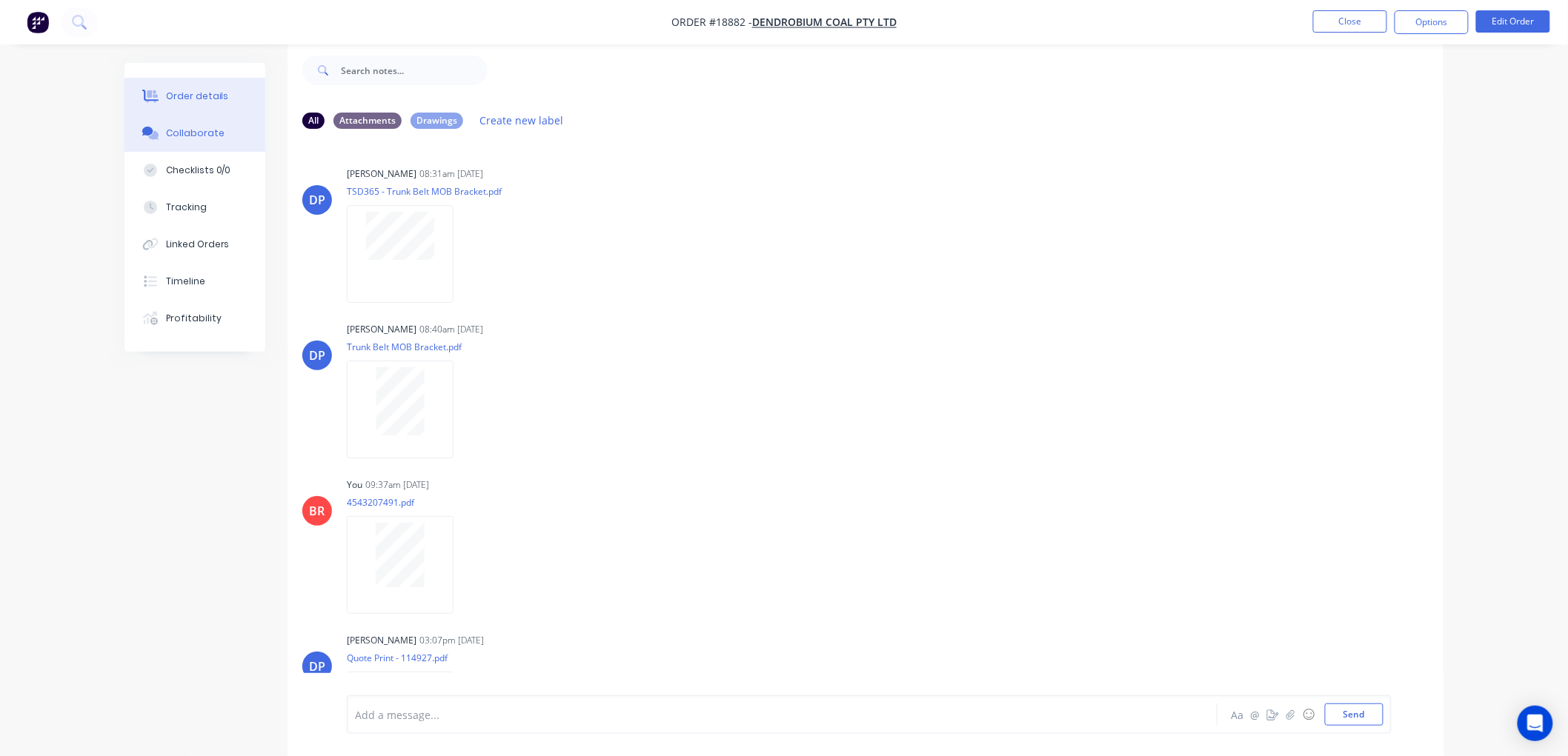
click at [203, 87] on button "Order details" at bounding box center [194, 95] width 140 height 37
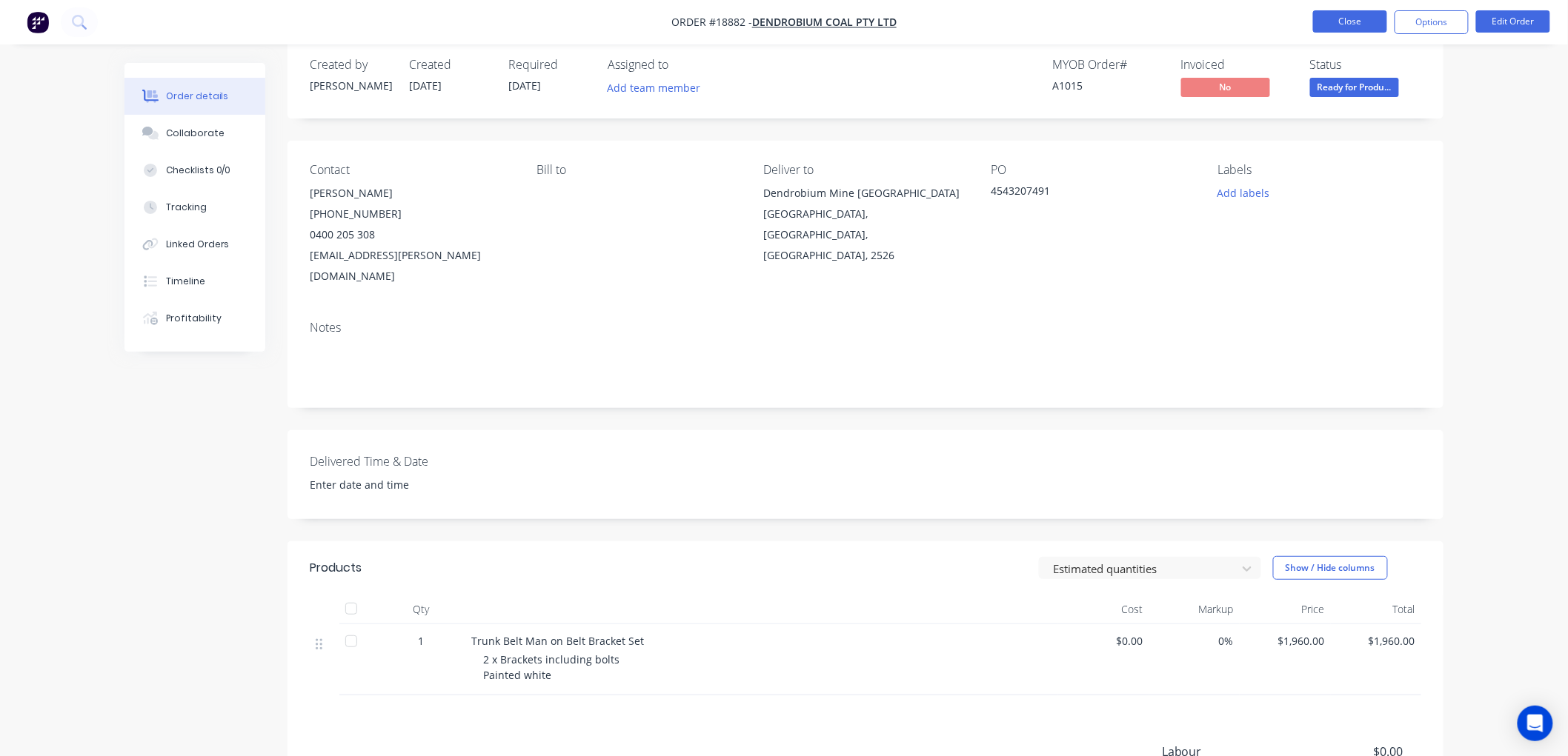
click at [1354, 19] on button "Close" at bounding box center [1349, 21] width 74 height 22
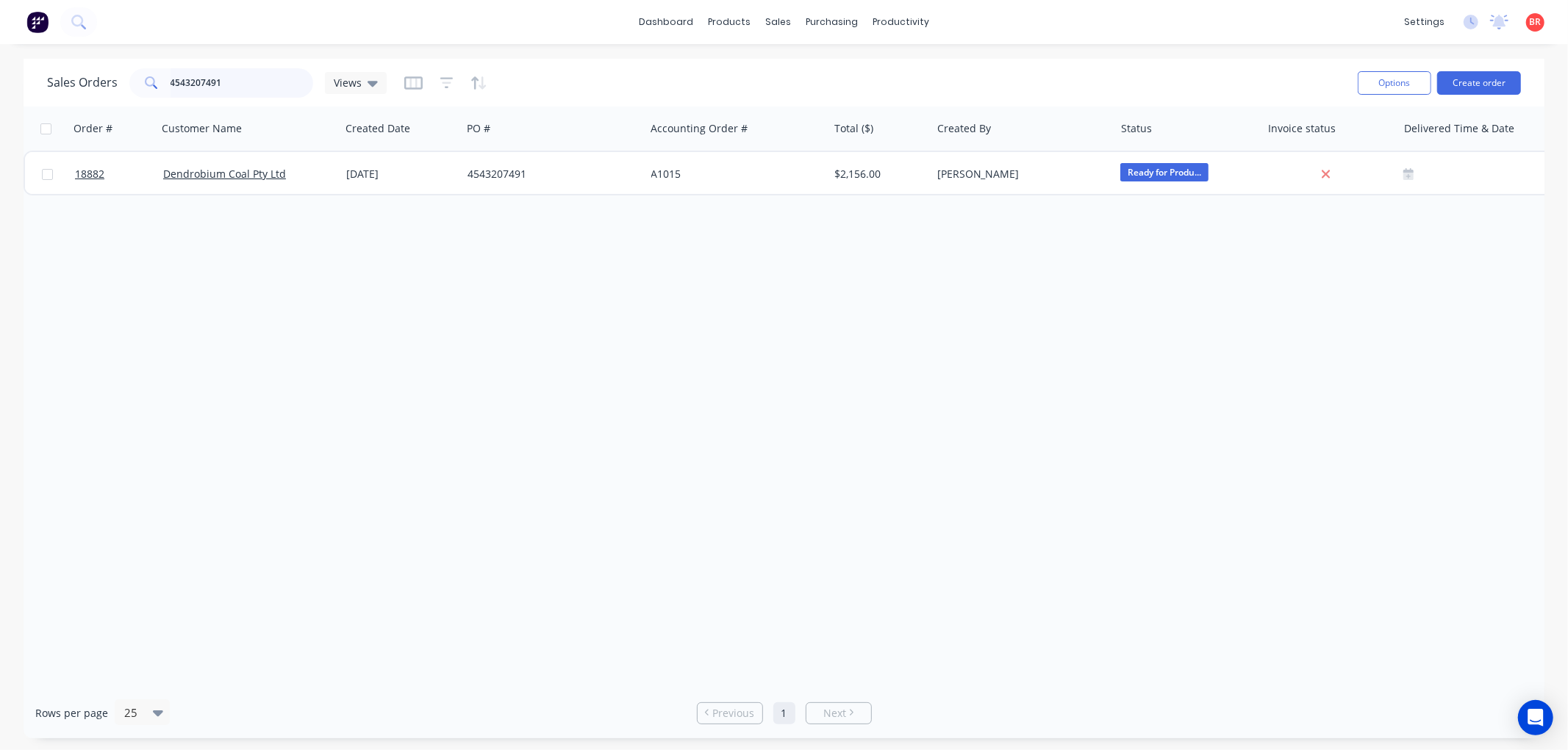
click at [238, 85] on input "4543207491" at bounding box center [242, 83] width 143 height 30
click at [211, 82] on input "fkd013" at bounding box center [242, 83] width 143 height 30
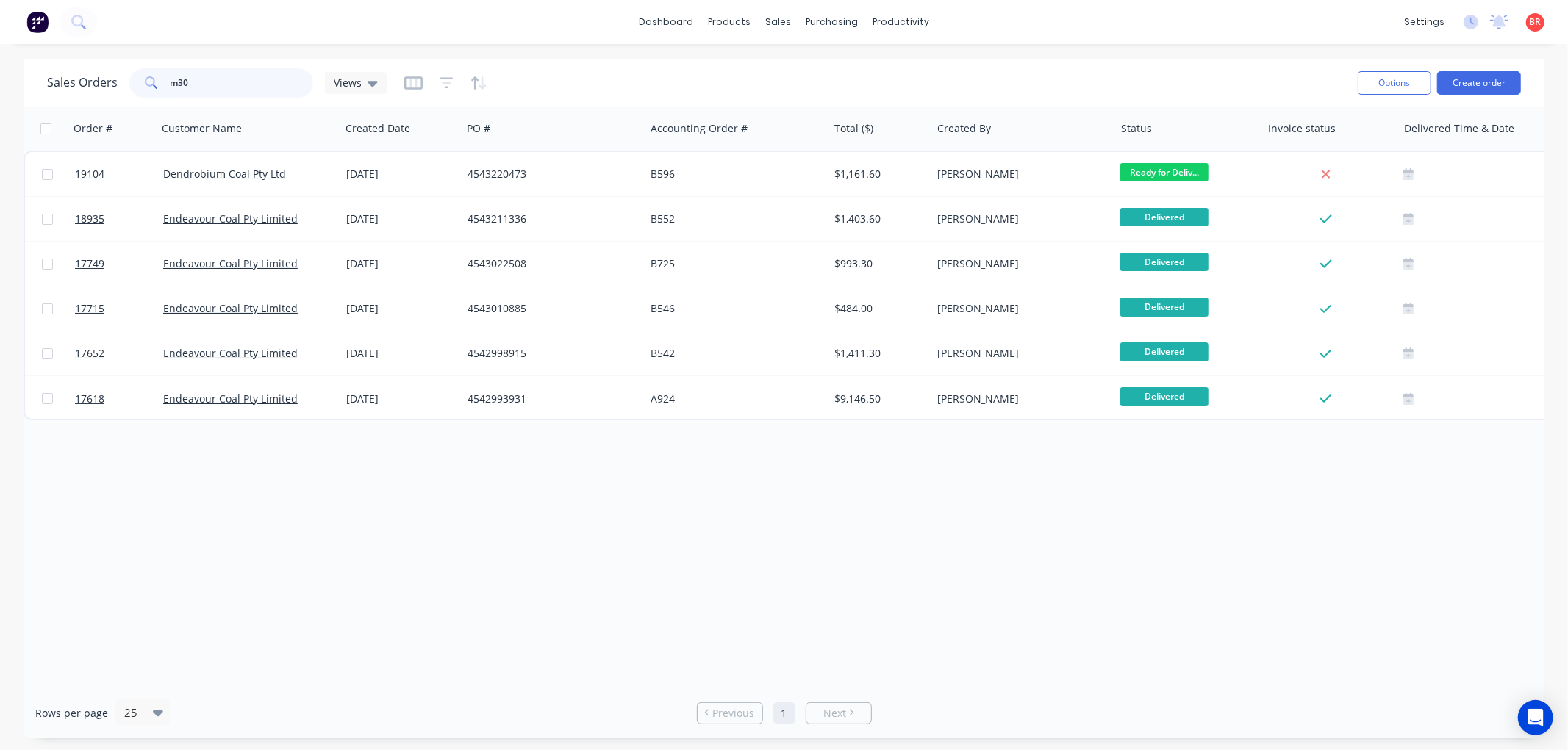
click at [211, 81] on input "m30" at bounding box center [242, 83] width 143 height 30
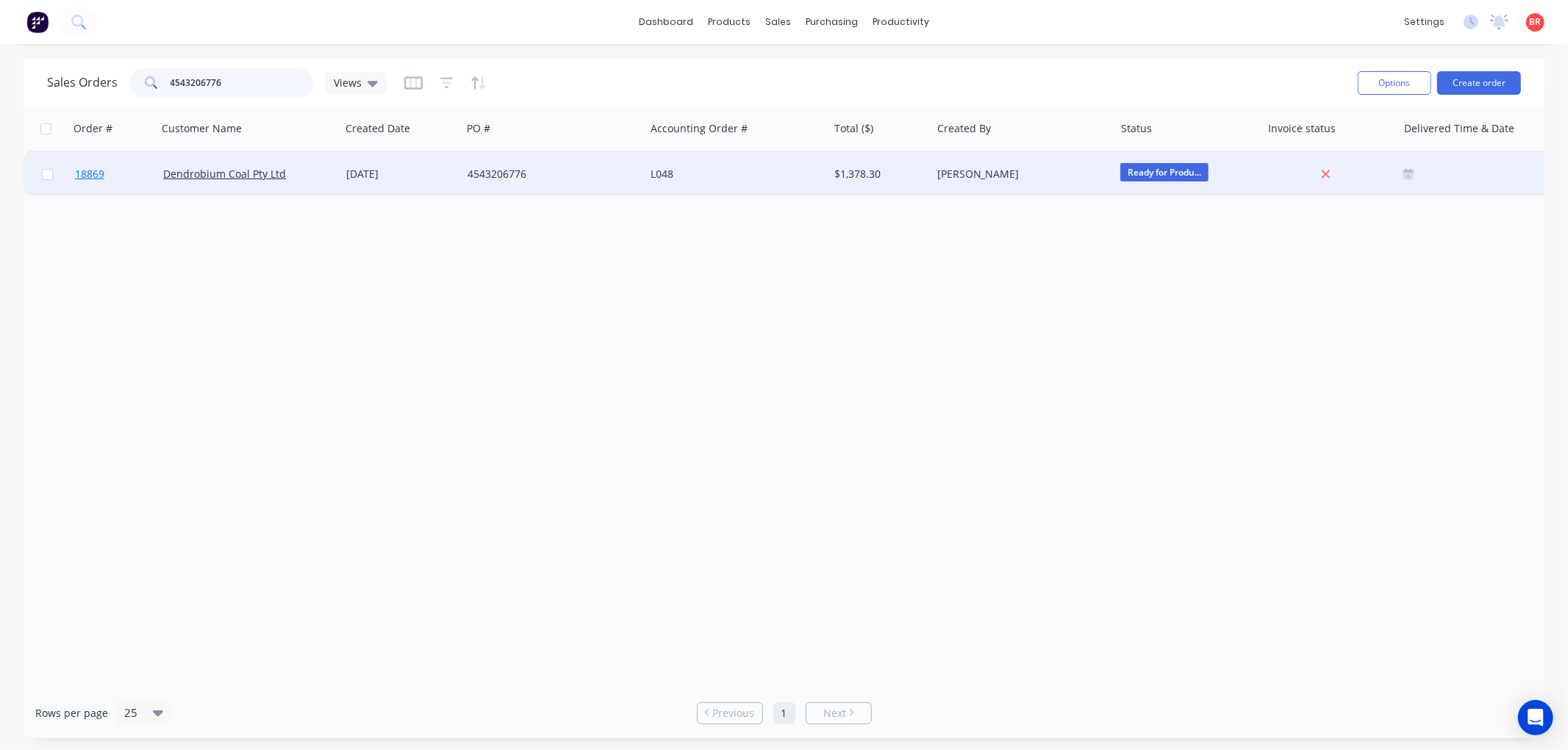
type input "4543206776"
click at [91, 168] on span "18869" at bounding box center [90, 174] width 30 height 15
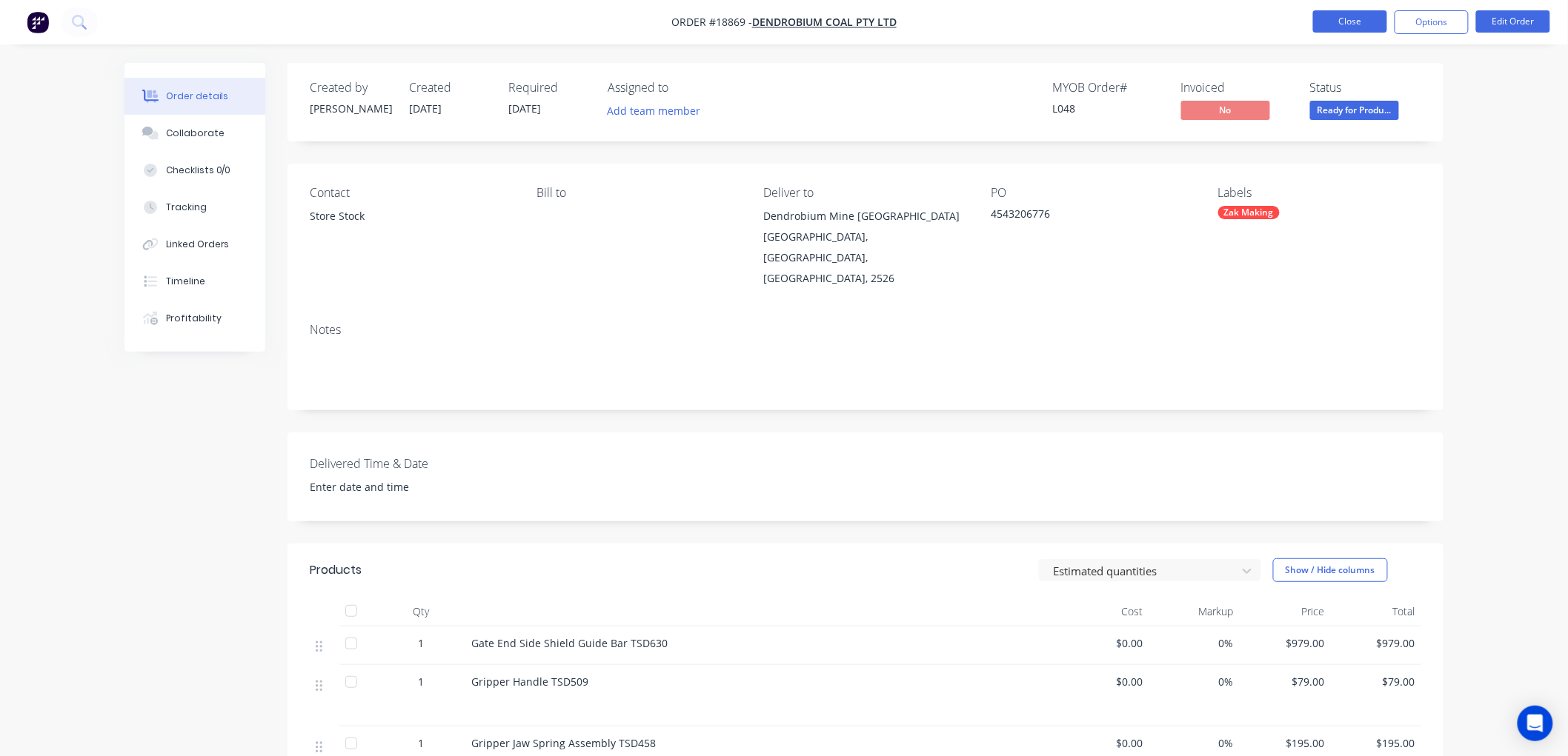
click at [1338, 26] on button "Close" at bounding box center [1349, 21] width 74 height 22
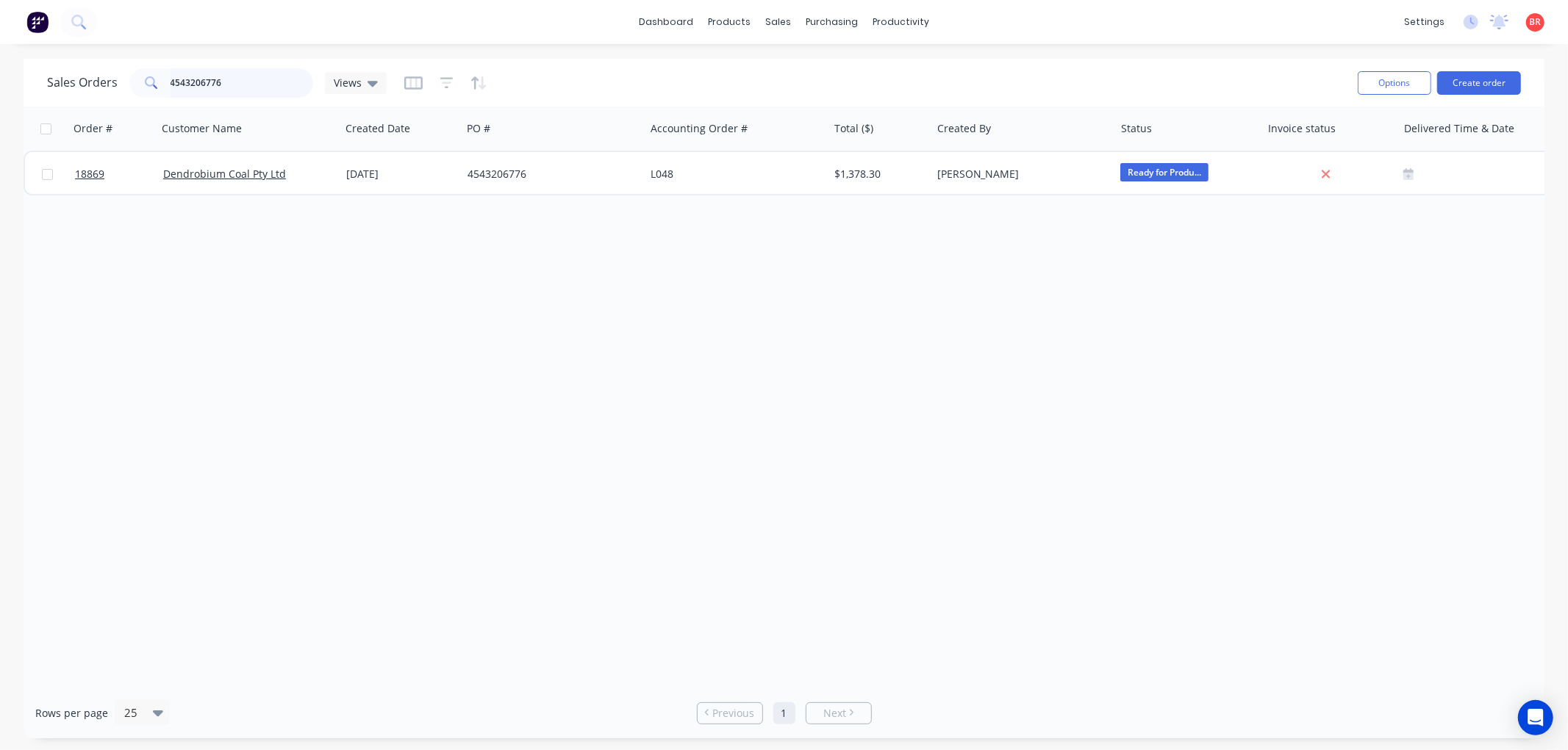
click at [239, 79] on input "4543206776" at bounding box center [242, 83] width 143 height 30
click at [236, 81] on input "4543206776" at bounding box center [242, 83] width 143 height 30
click at [235, 83] on input "4543206776" at bounding box center [242, 83] width 143 height 30
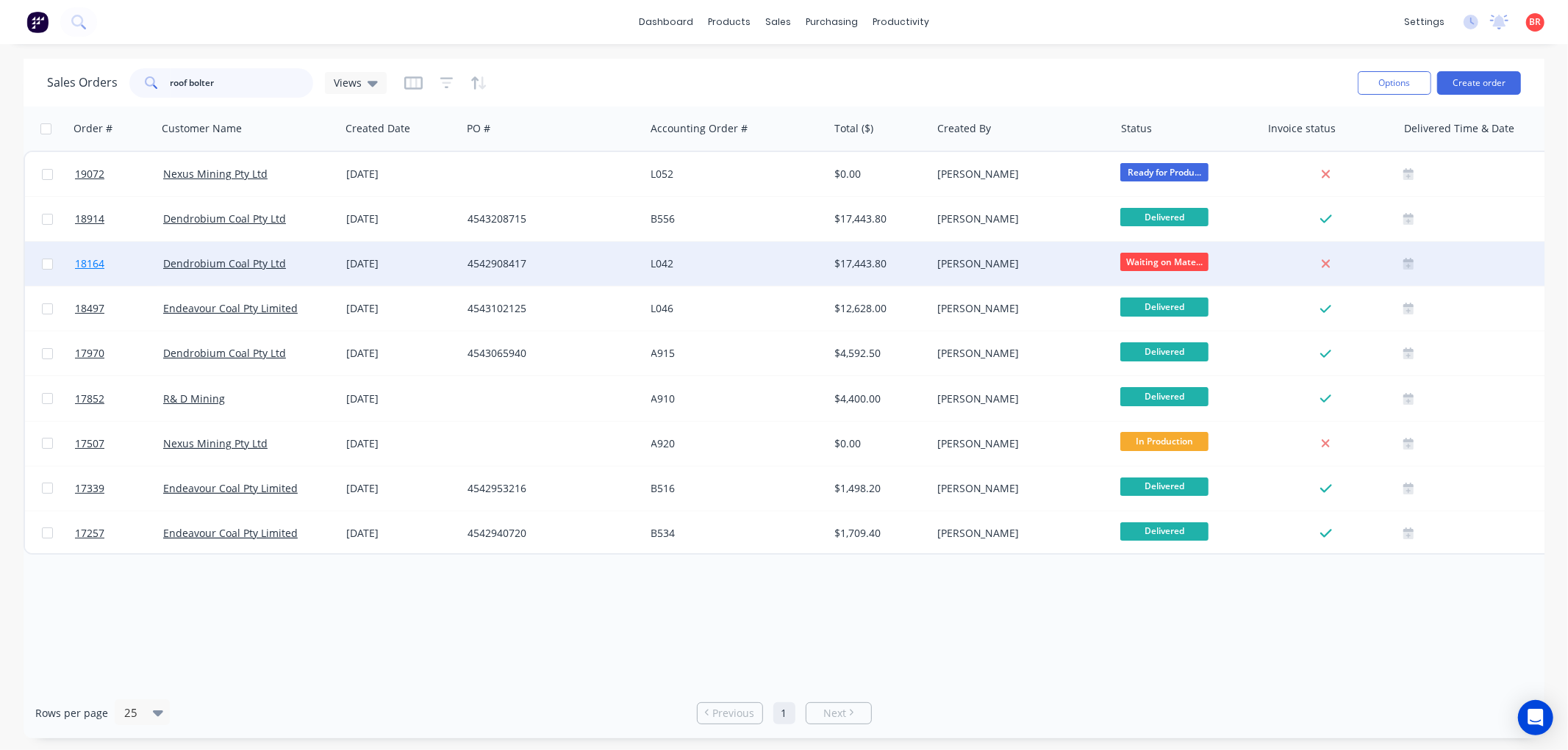
type input "roof bolter"
click at [100, 260] on span "18164" at bounding box center [90, 263] width 30 height 15
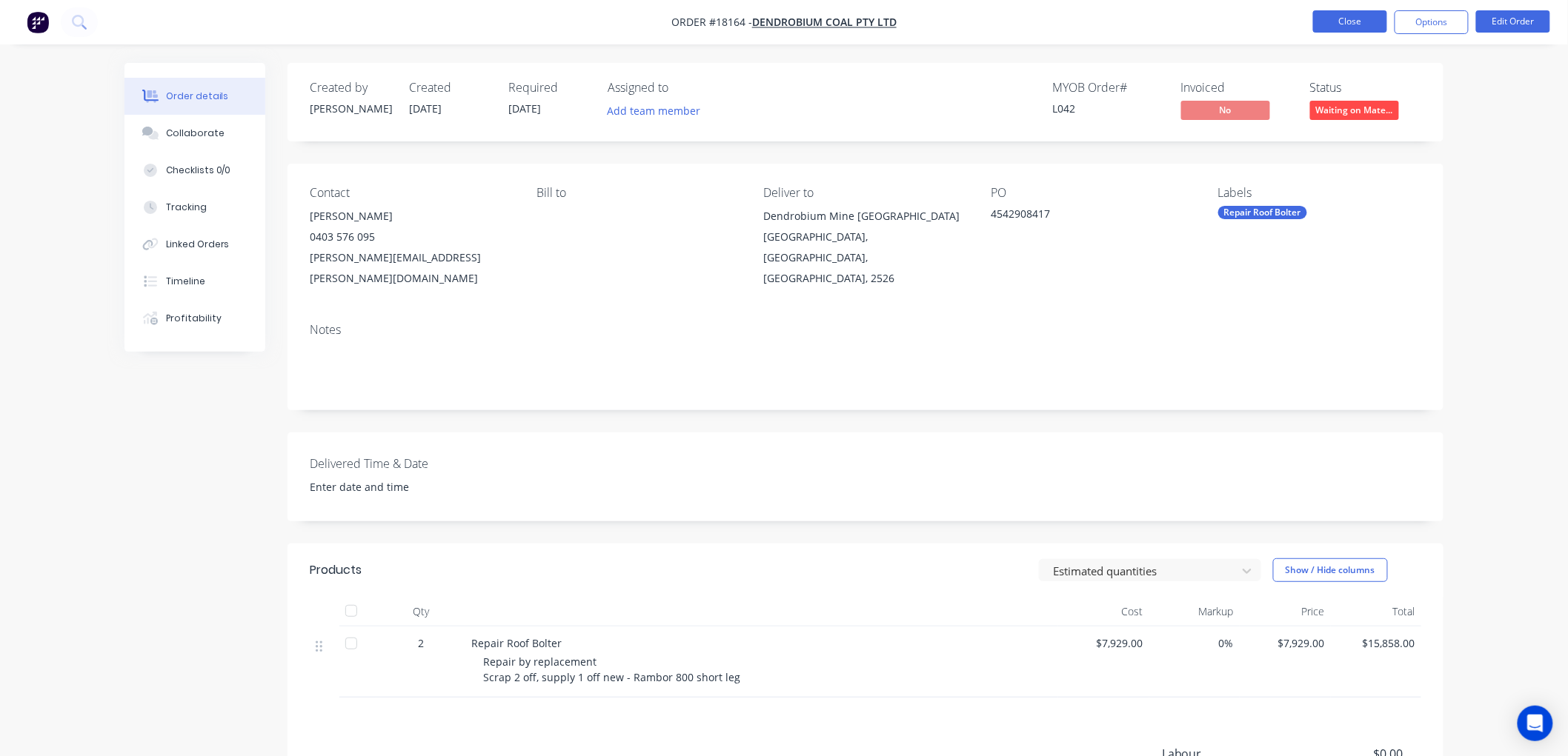
click at [1349, 30] on button "Close" at bounding box center [1349, 21] width 74 height 22
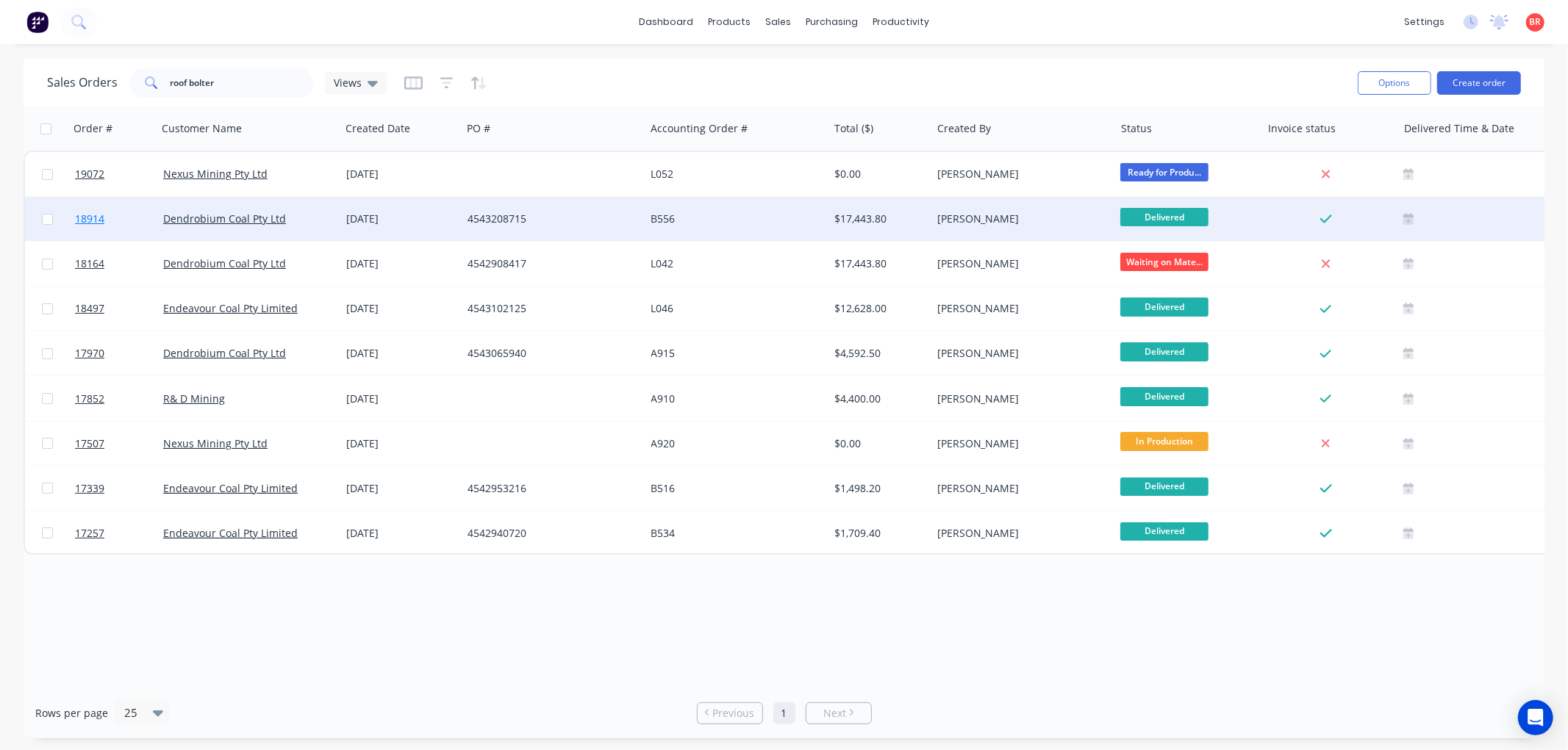
click at [90, 211] on span "18914" at bounding box center [90, 218] width 30 height 15
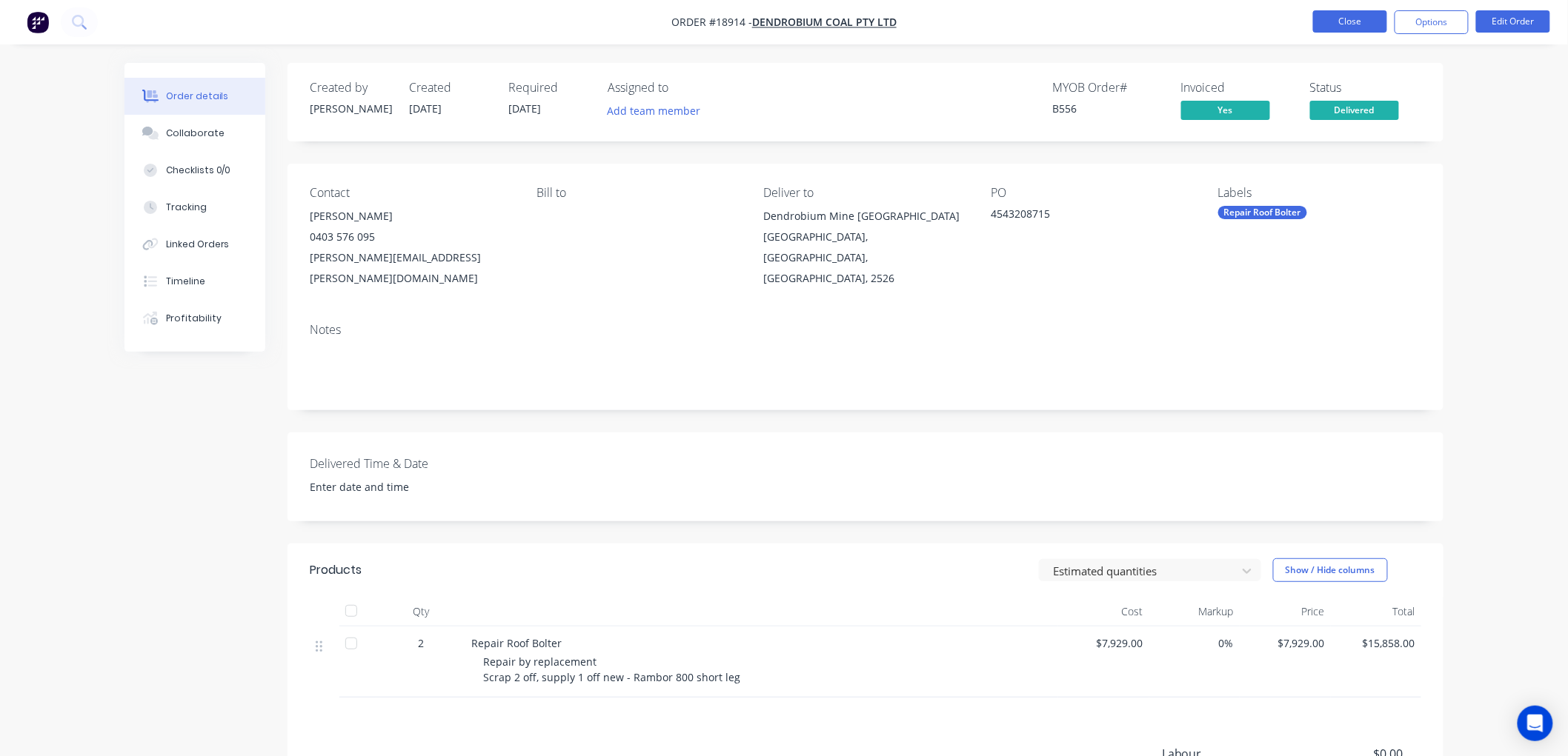
click at [1327, 25] on button "Close" at bounding box center [1349, 21] width 74 height 22
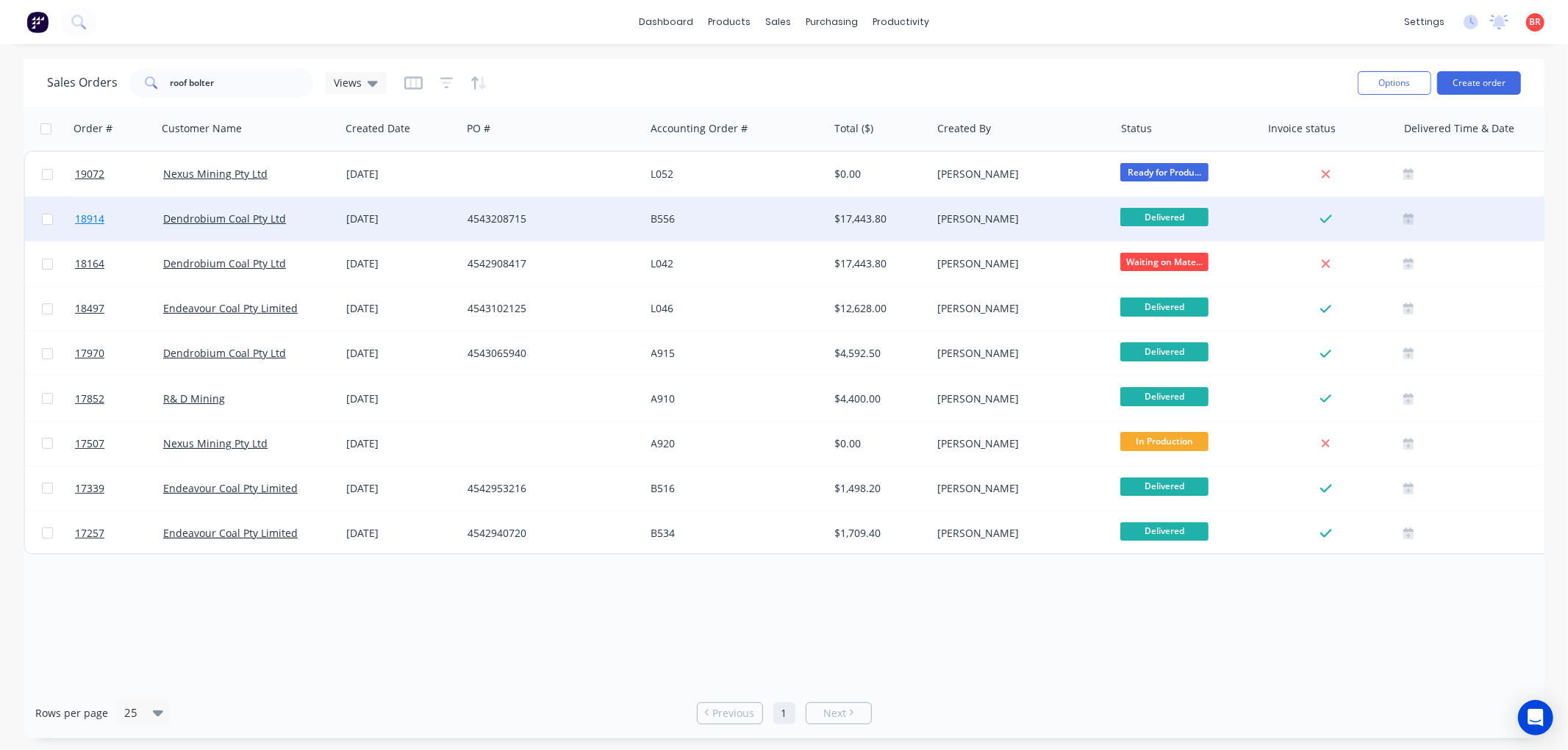
click at [89, 214] on span "18914" at bounding box center [90, 218] width 30 height 15
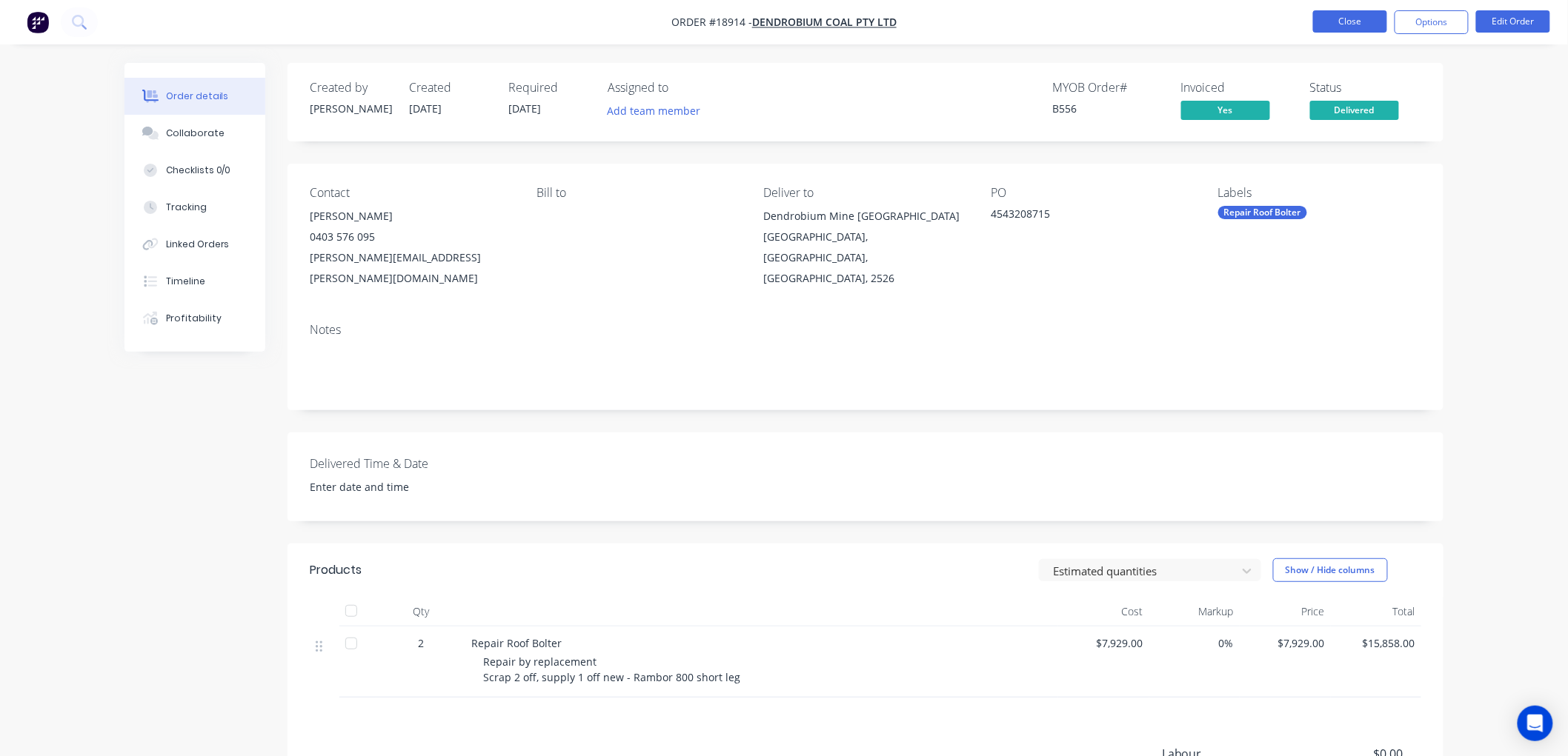
click at [1357, 22] on button "Close" at bounding box center [1349, 21] width 74 height 22
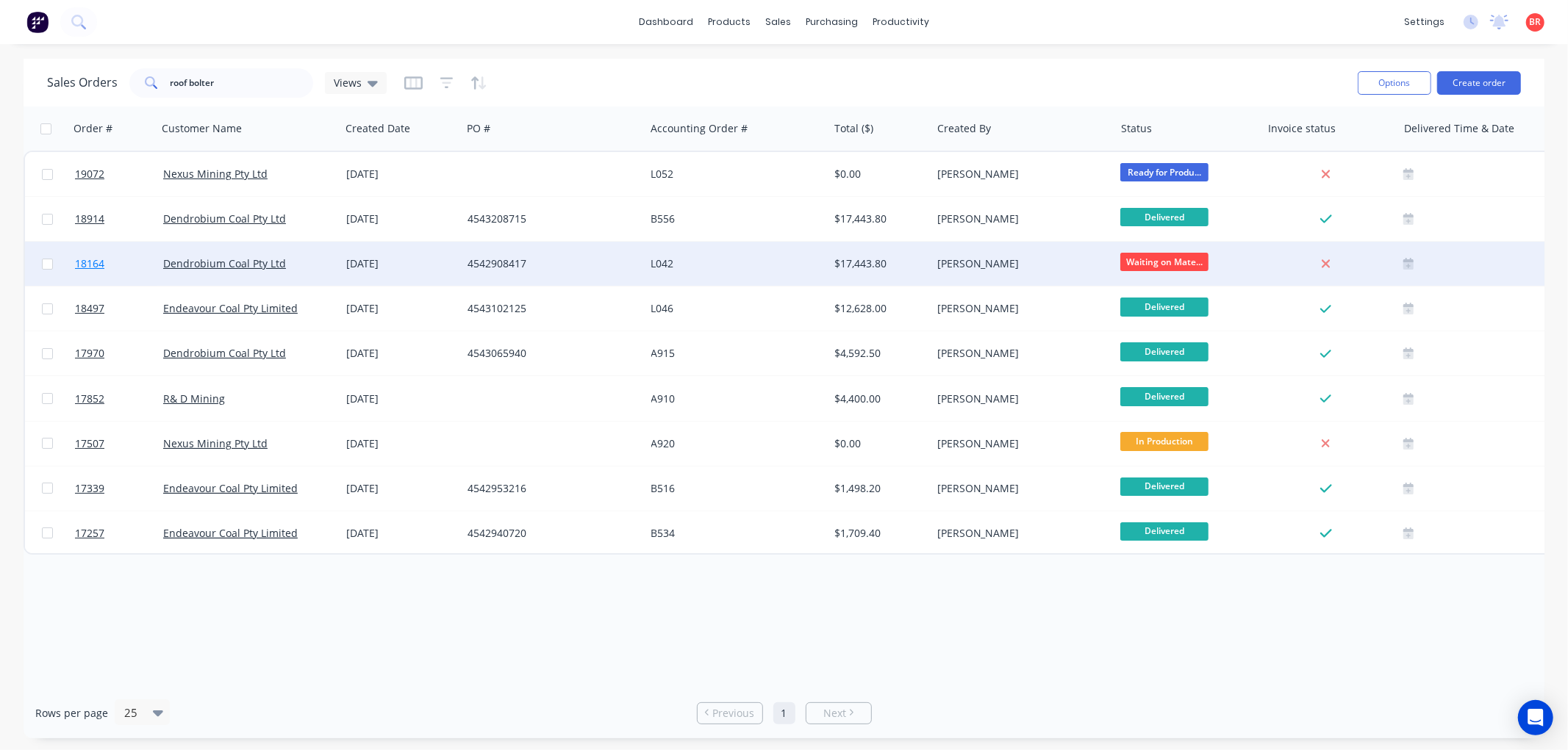
click at [90, 259] on span "18164" at bounding box center [90, 263] width 30 height 15
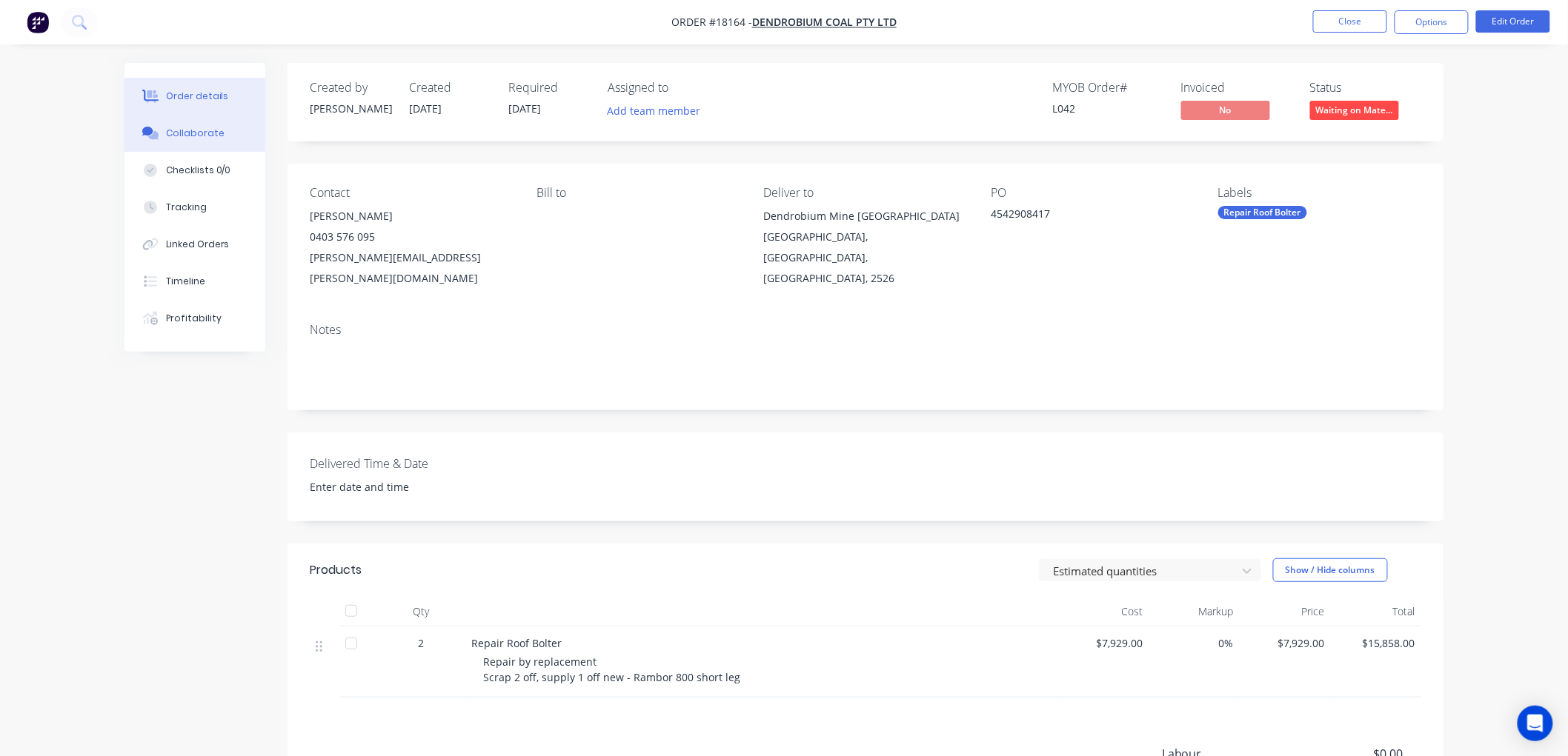
click at [189, 130] on div "Collaborate" at bounding box center [195, 132] width 59 height 13
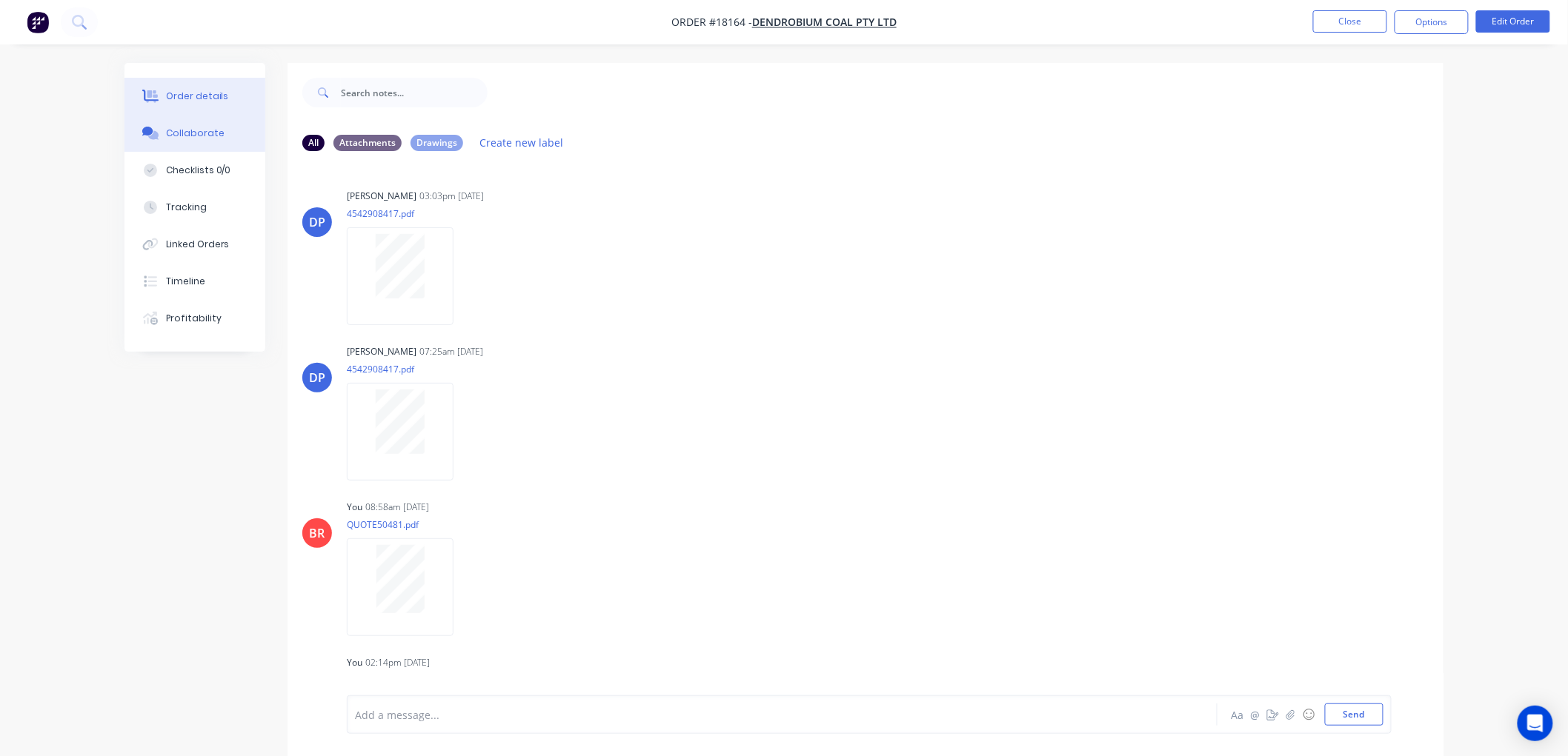
click at [197, 92] on div "Order details" at bounding box center [197, 95] width 63 height 13
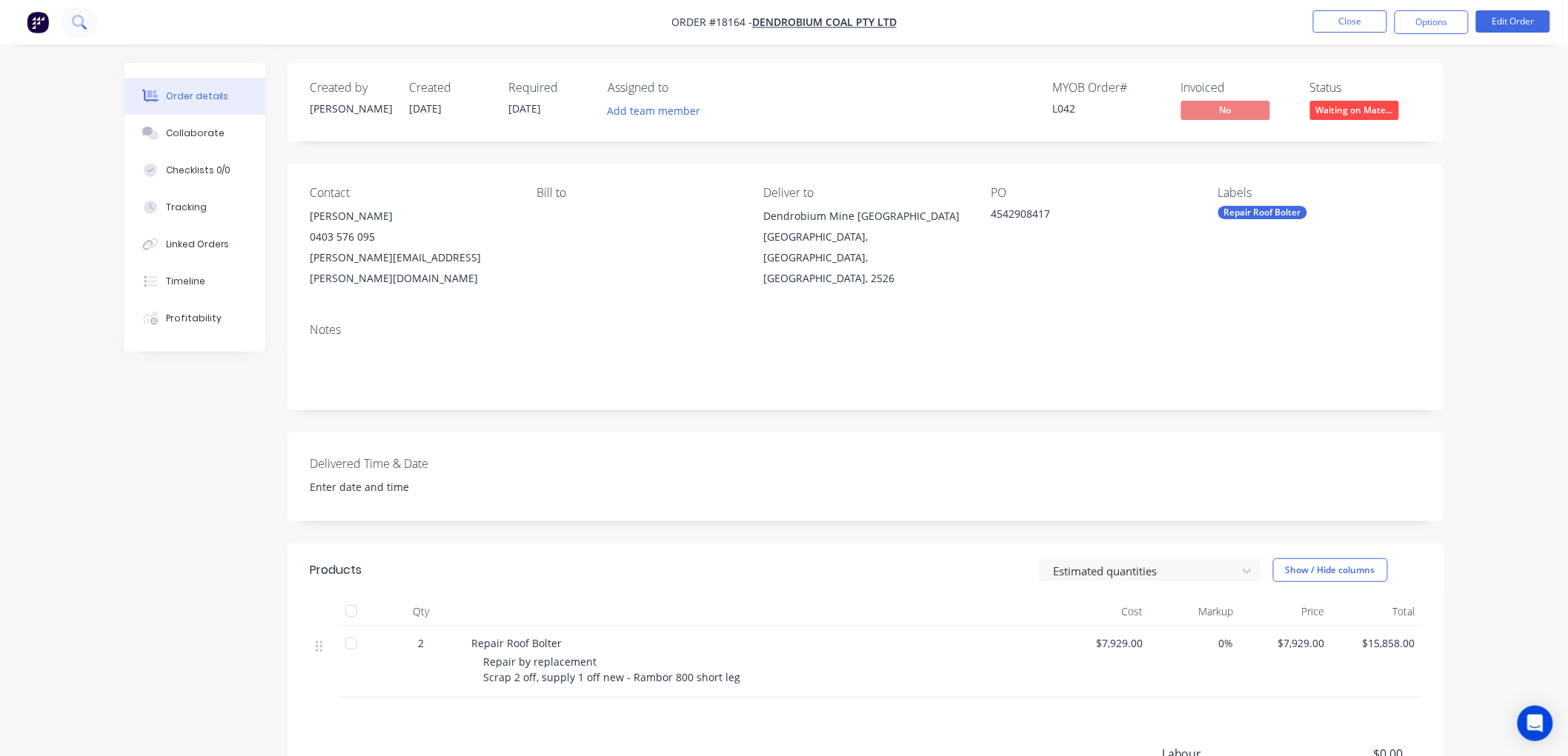
click at [78, 20] on icon at bounding box center [79, 22] width 14 height 14
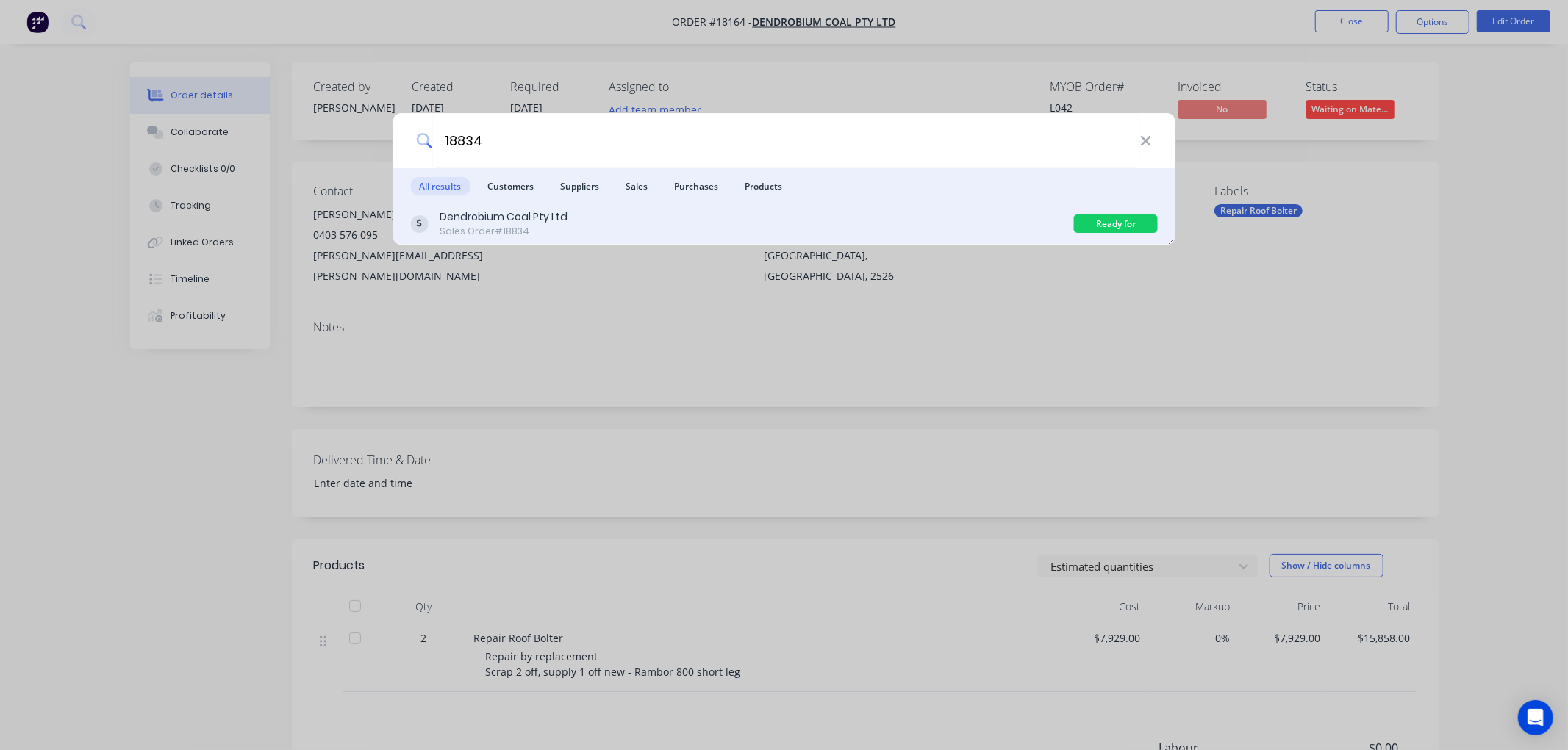
type input "18834"
click at [512, 215] on div "Dendrobium Coal Pty Ltd" at bounding box center [504, 217] width 128 height 16
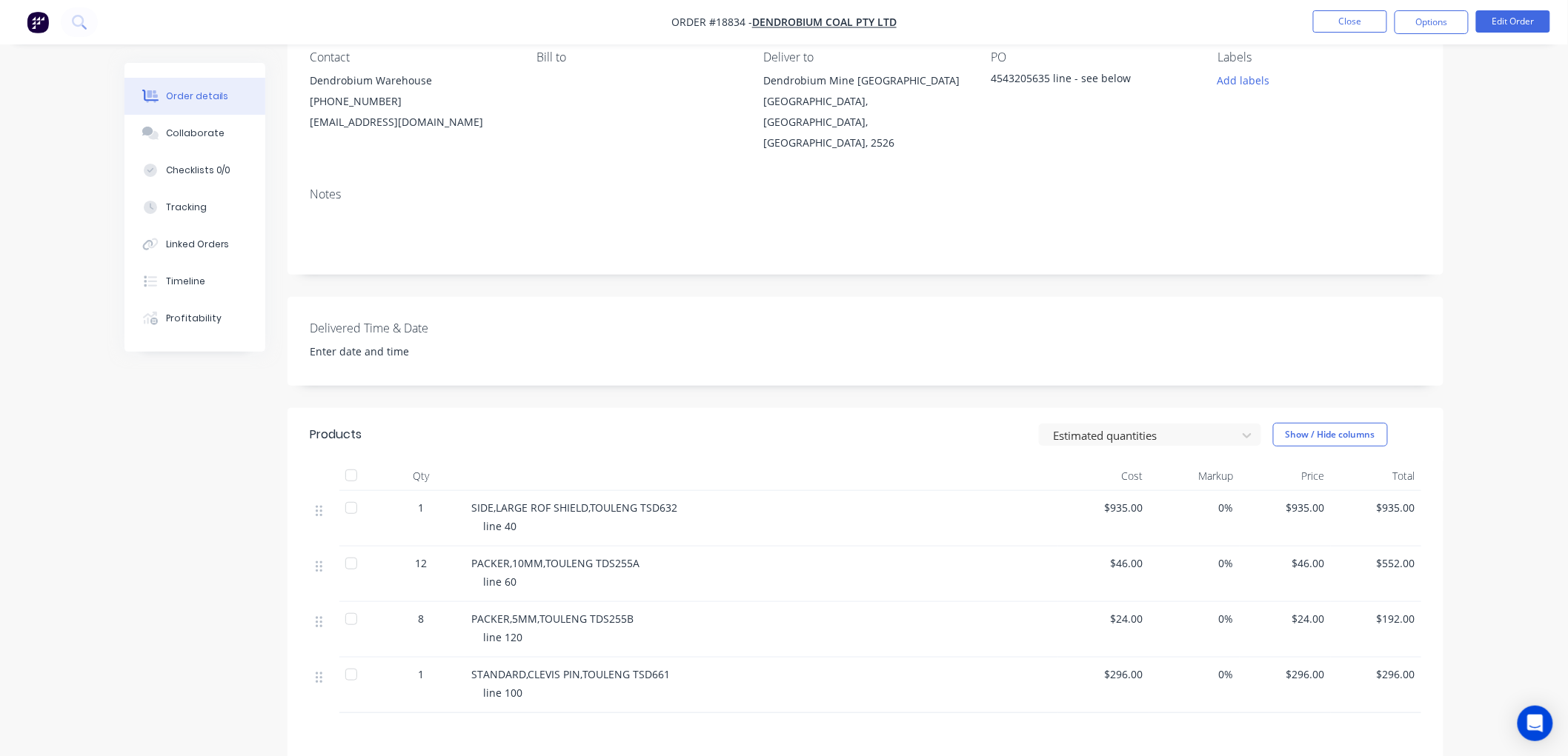
scroll to position [164, 0]
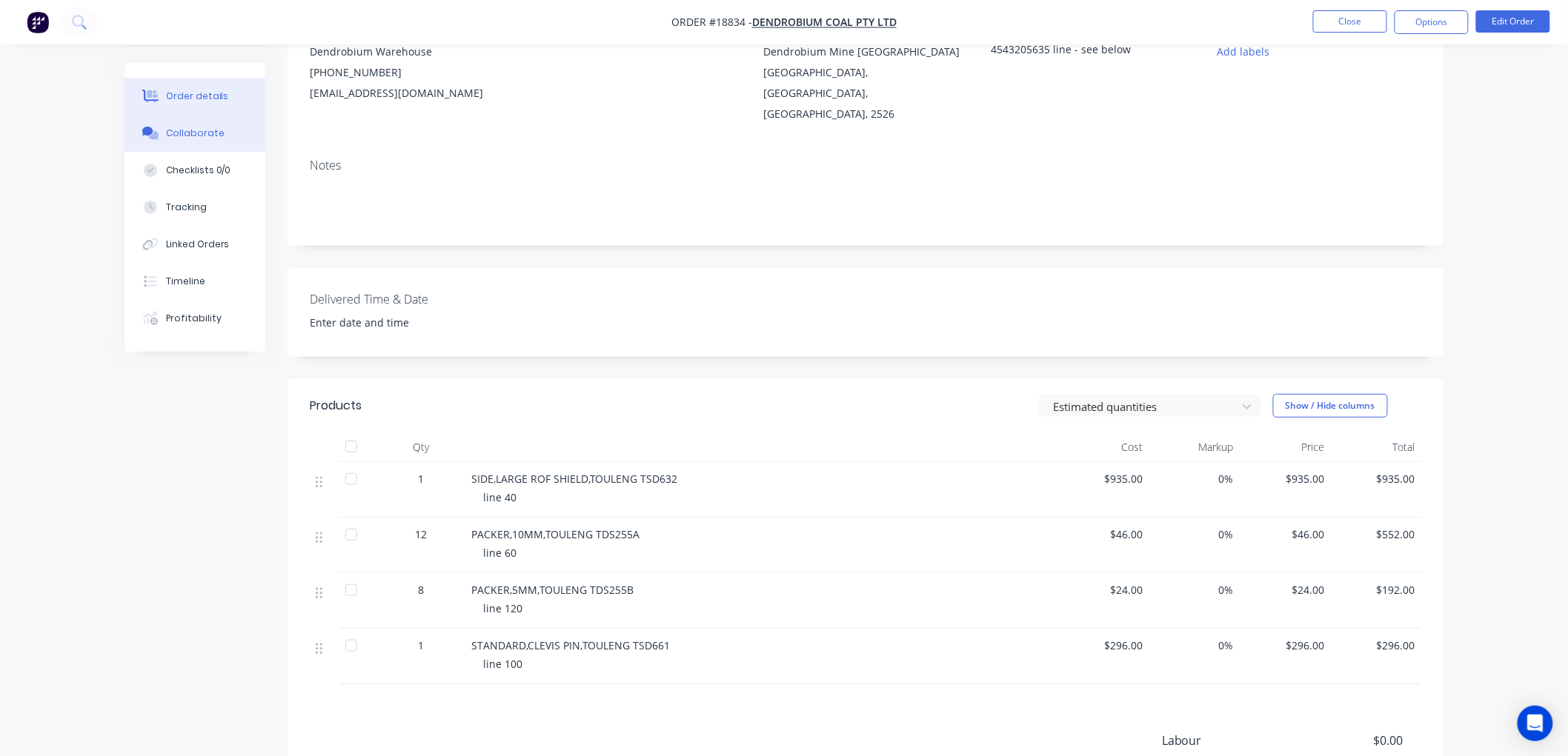
click at [190, 128] on div "Collaborate" at bounding box center [195, 132] width 59 height 13
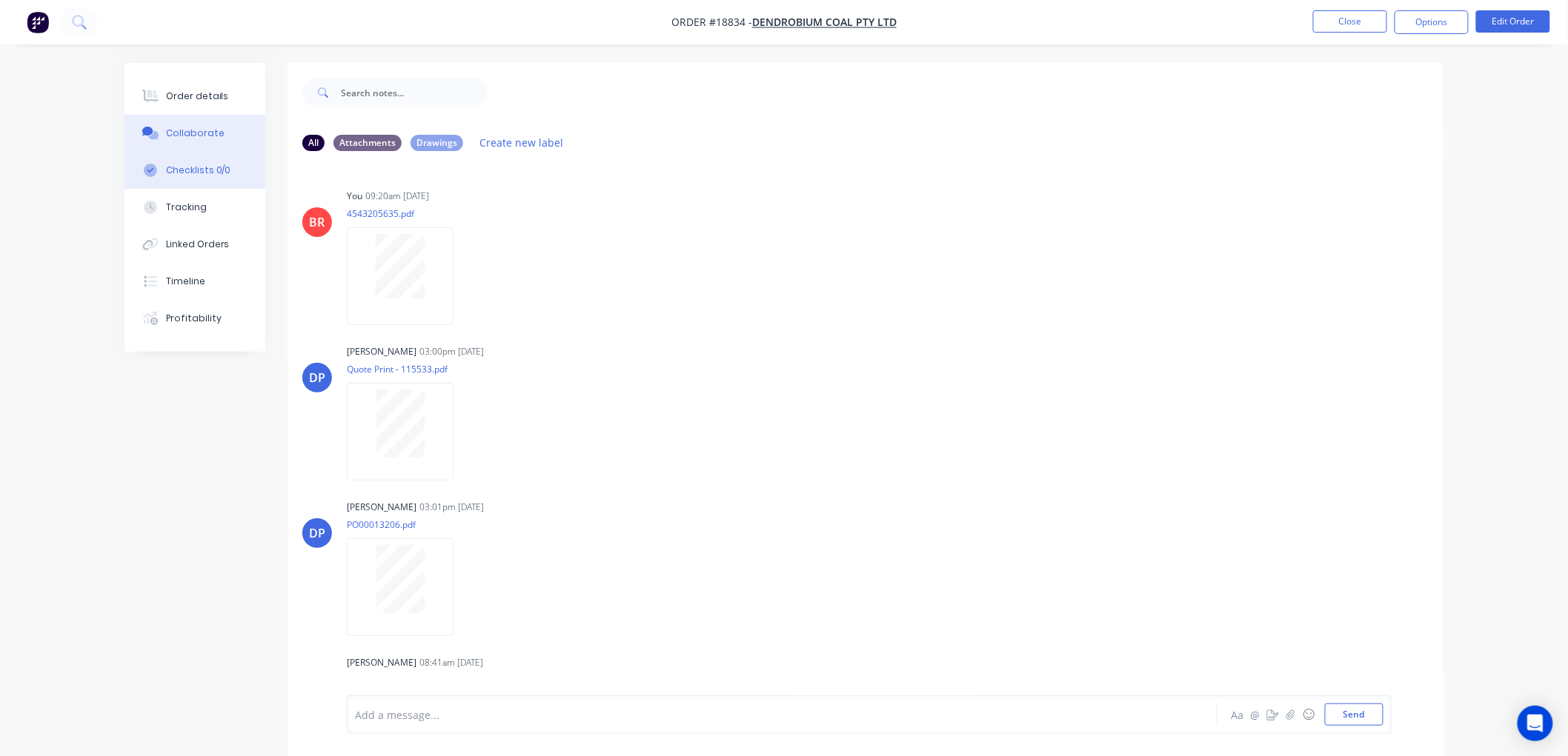
click at [181, 167] on div "Checklists 0/0" at bounding box center [199, 170] width 66 height 13
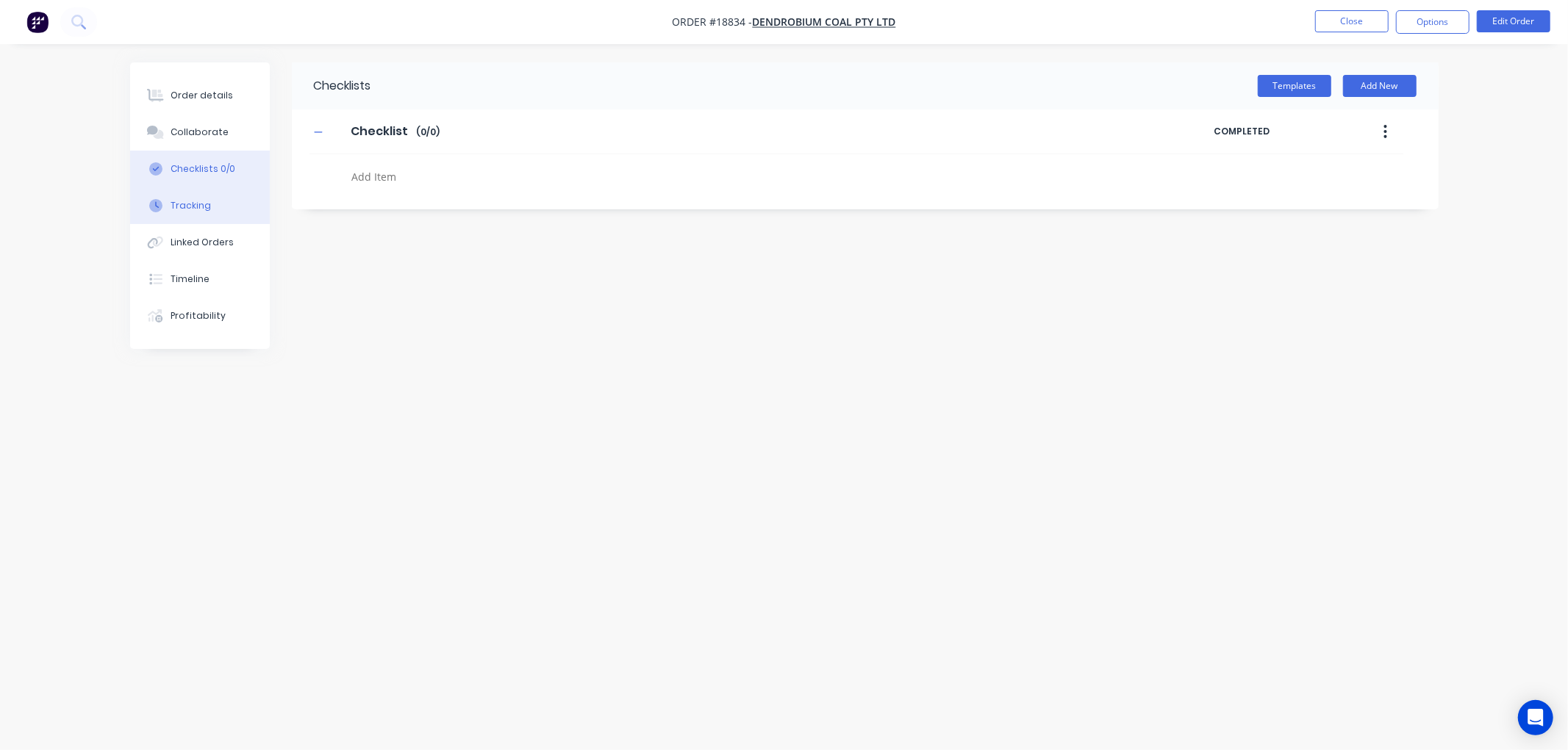
click at [189, 201] on div "Tracking" at bounding box center [191, 205] width 40 height 13
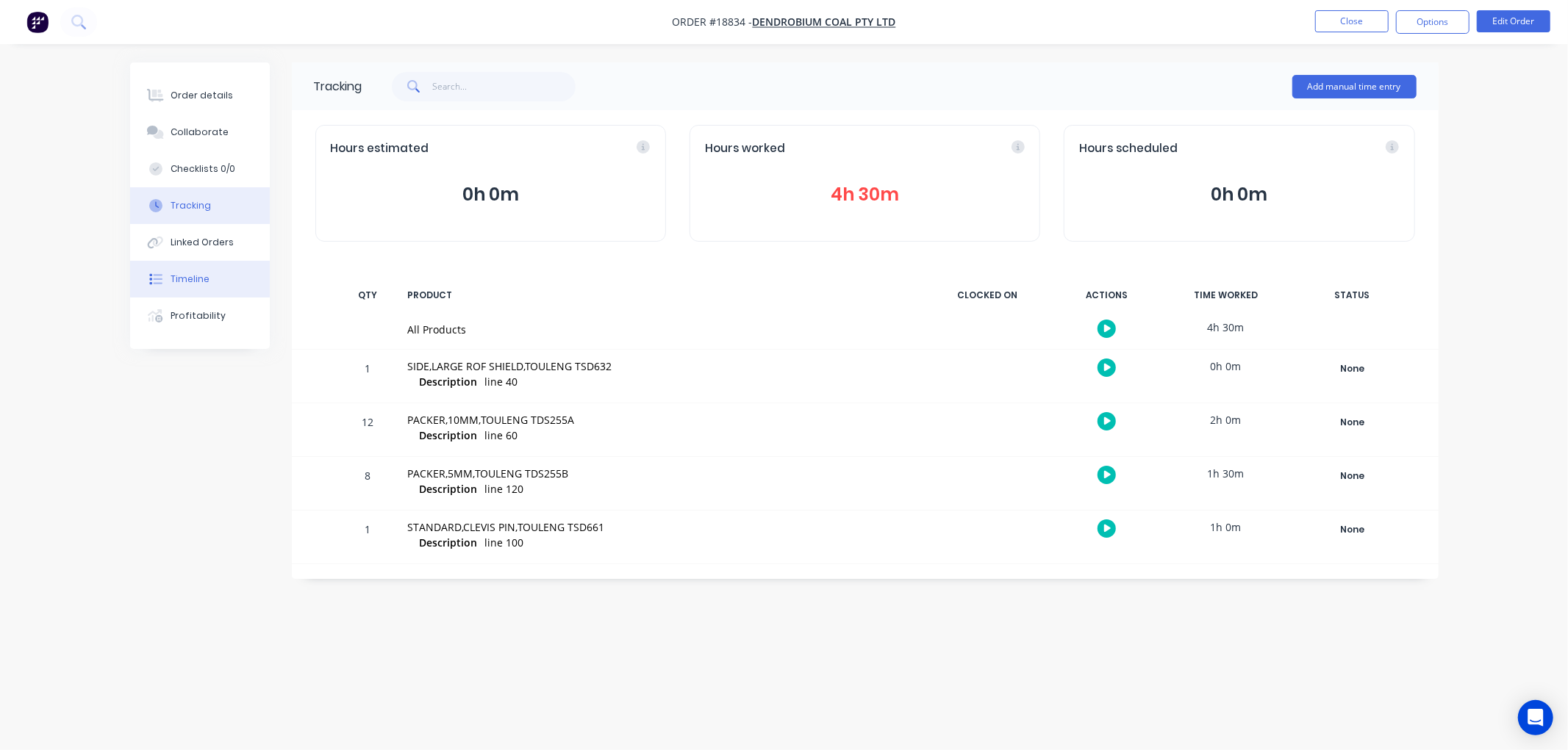
click at [196, 276] on div "Timeline" at bounding box center [190, 278] width 39 height 13
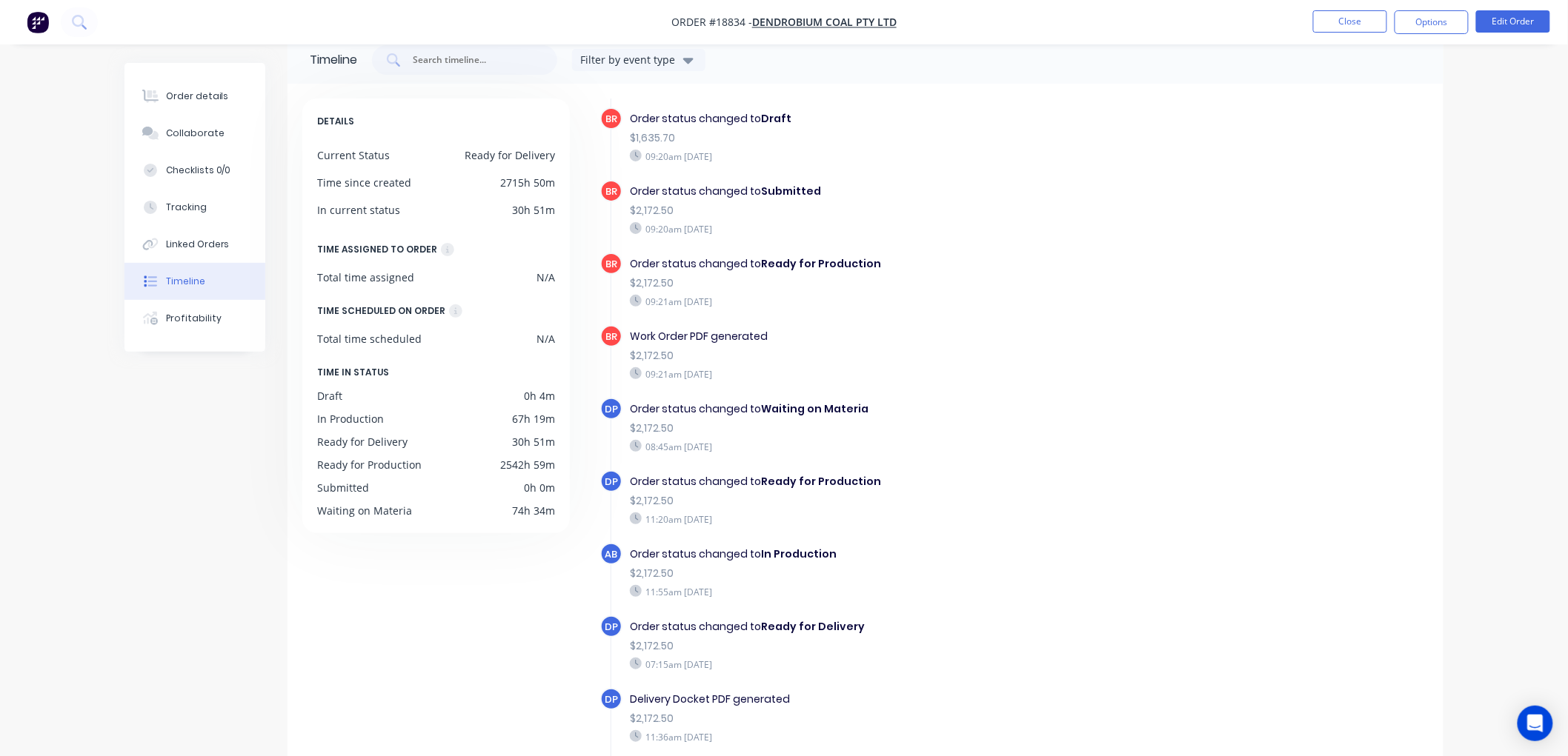
scroll to position [170, 0]
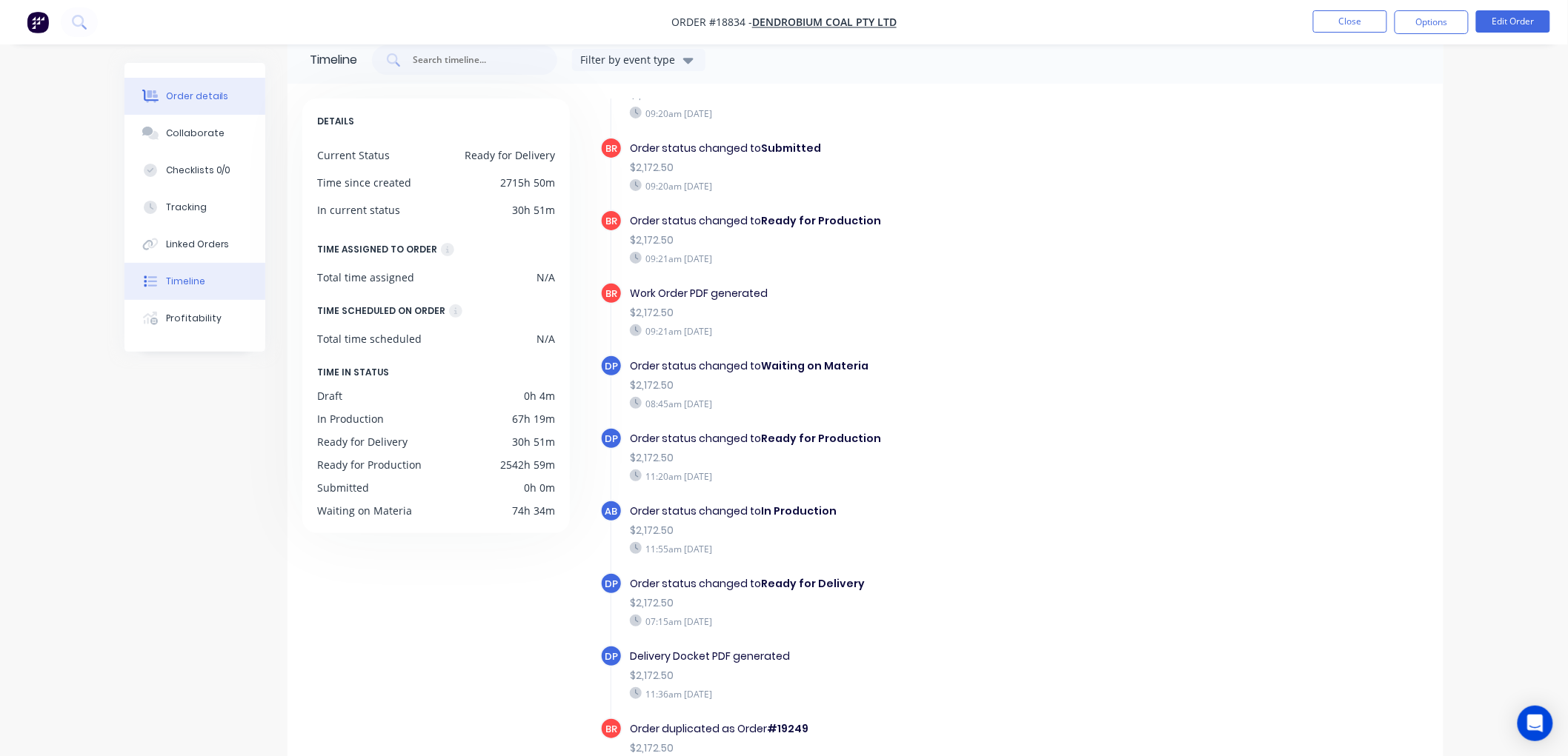
click at [187, 84] on button "Order details" at bounding box center [194, 95] width 140 height 37
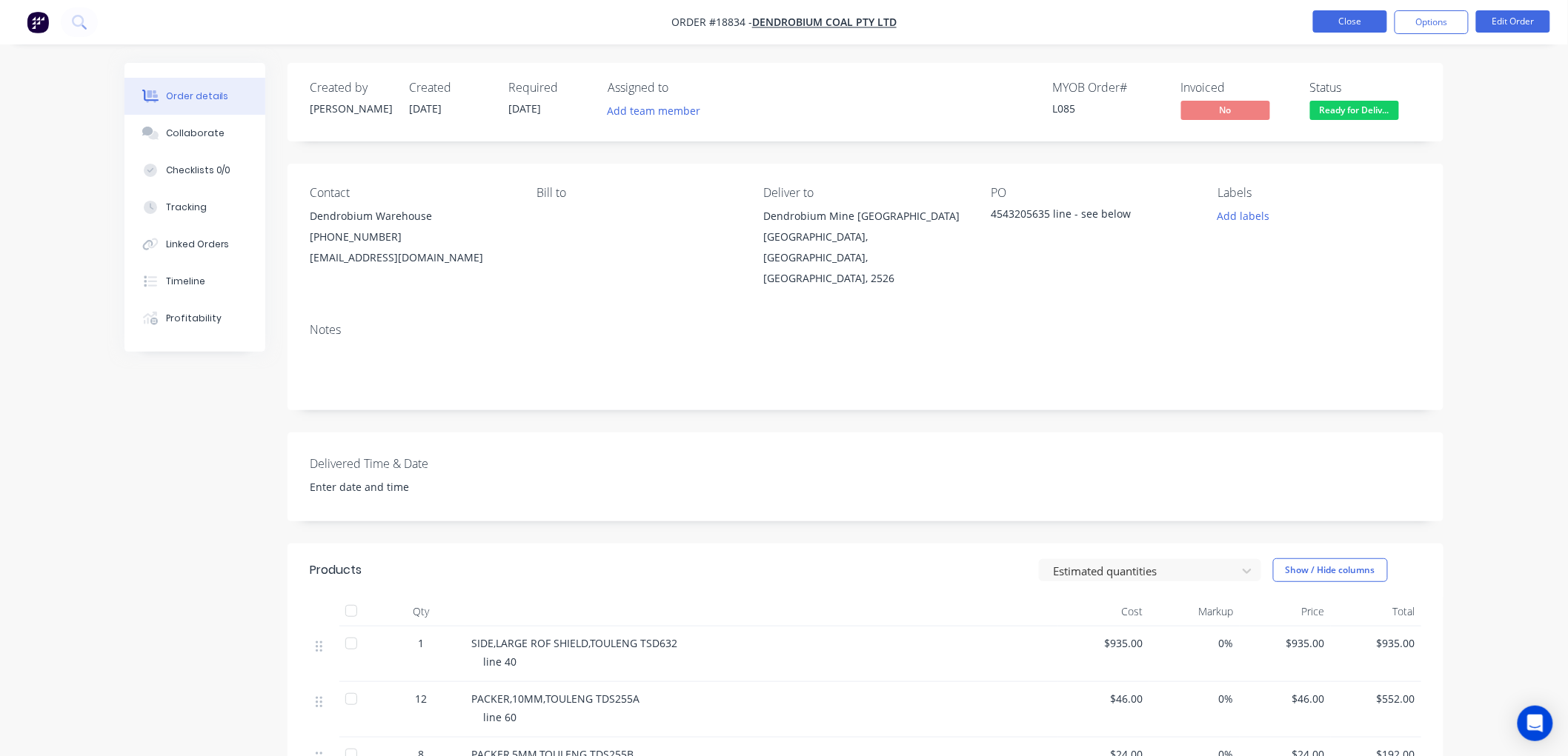
click at [1352, 20] on button "Close" at bounding box center [1349, 21] width 74 height 22
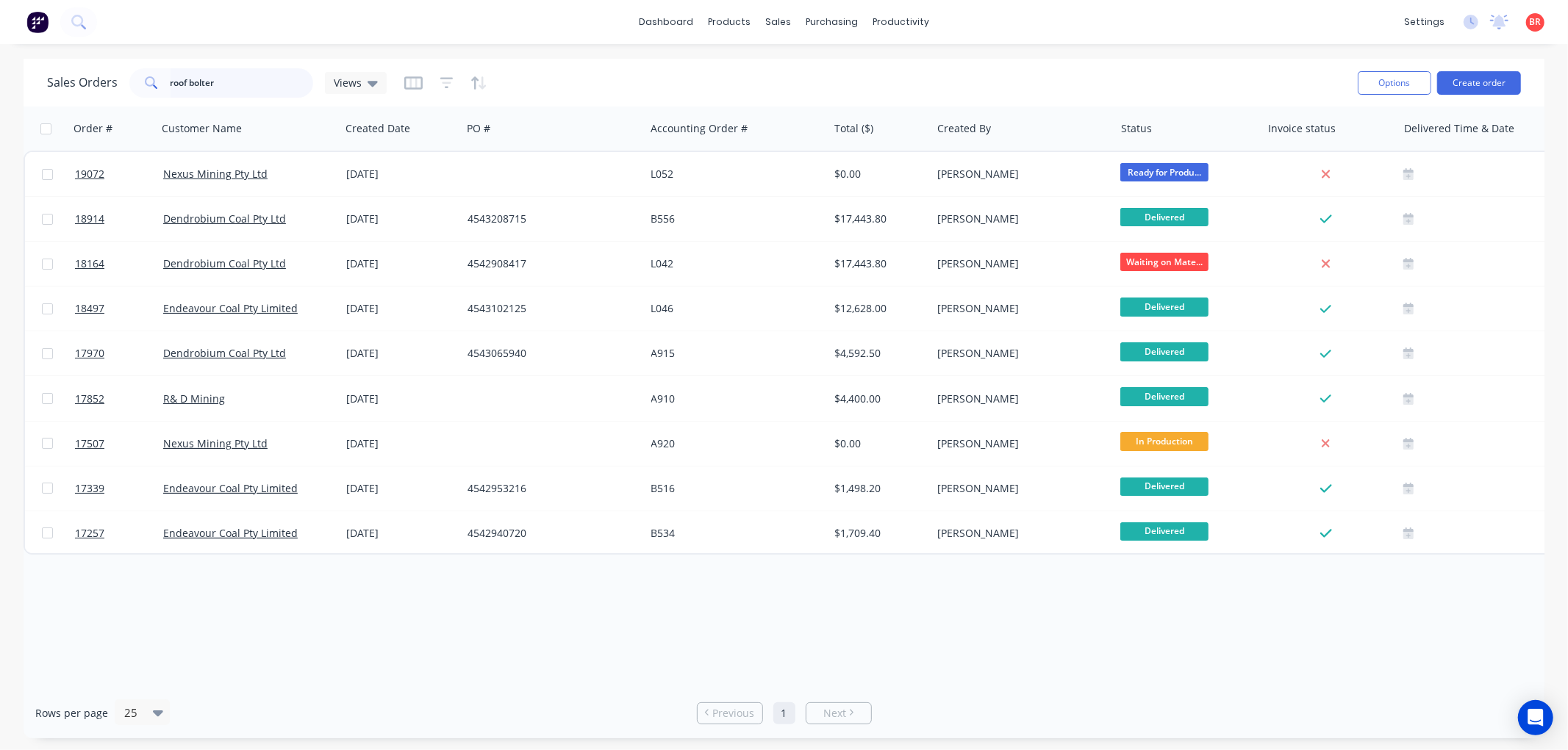
click at [223, 81] on input "roof bolter" at bounding box center [242, 83] width 143 height 30
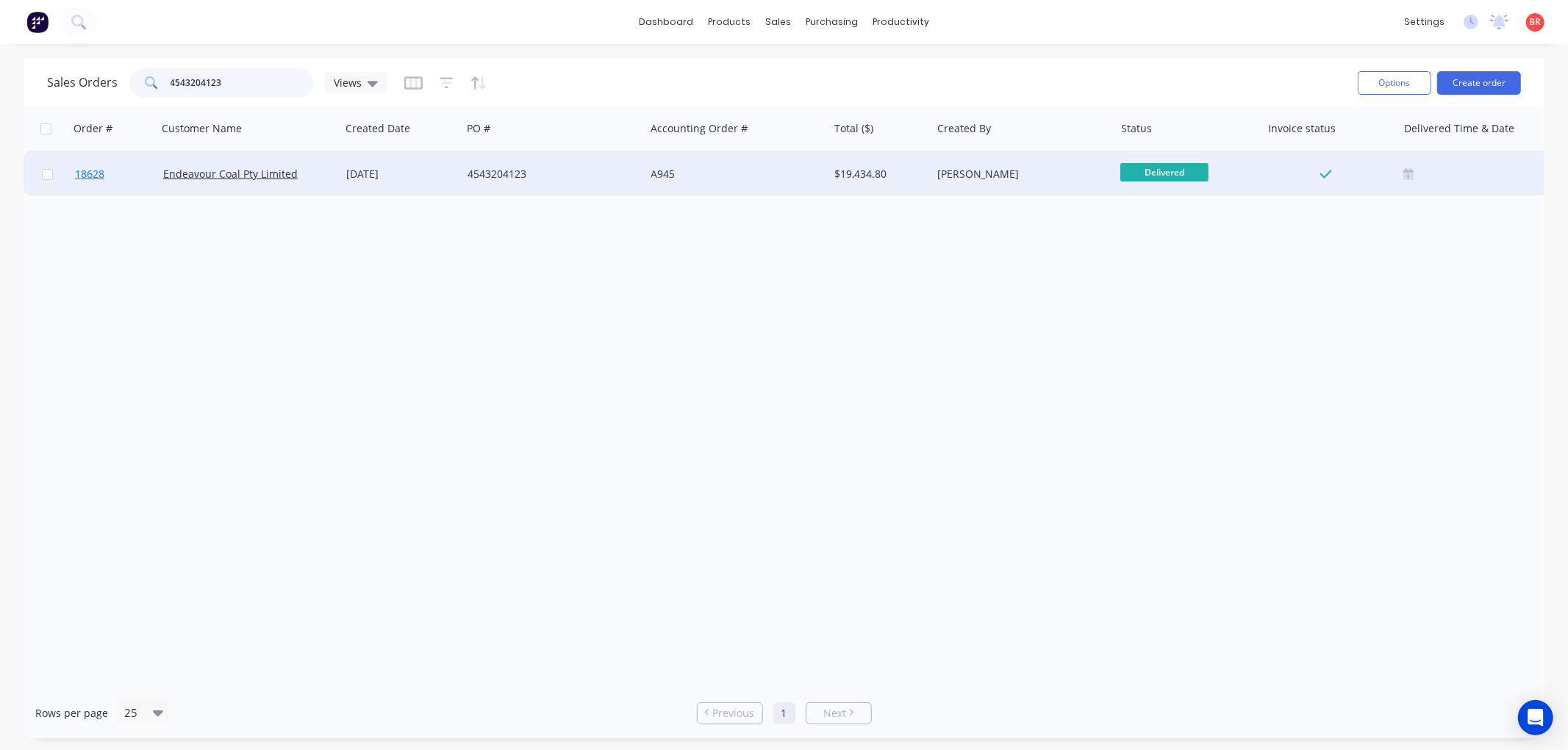
type input "4543204123"
click at [93, 171] on span "18628" at bounding box center [90, 174] width 30 height 15
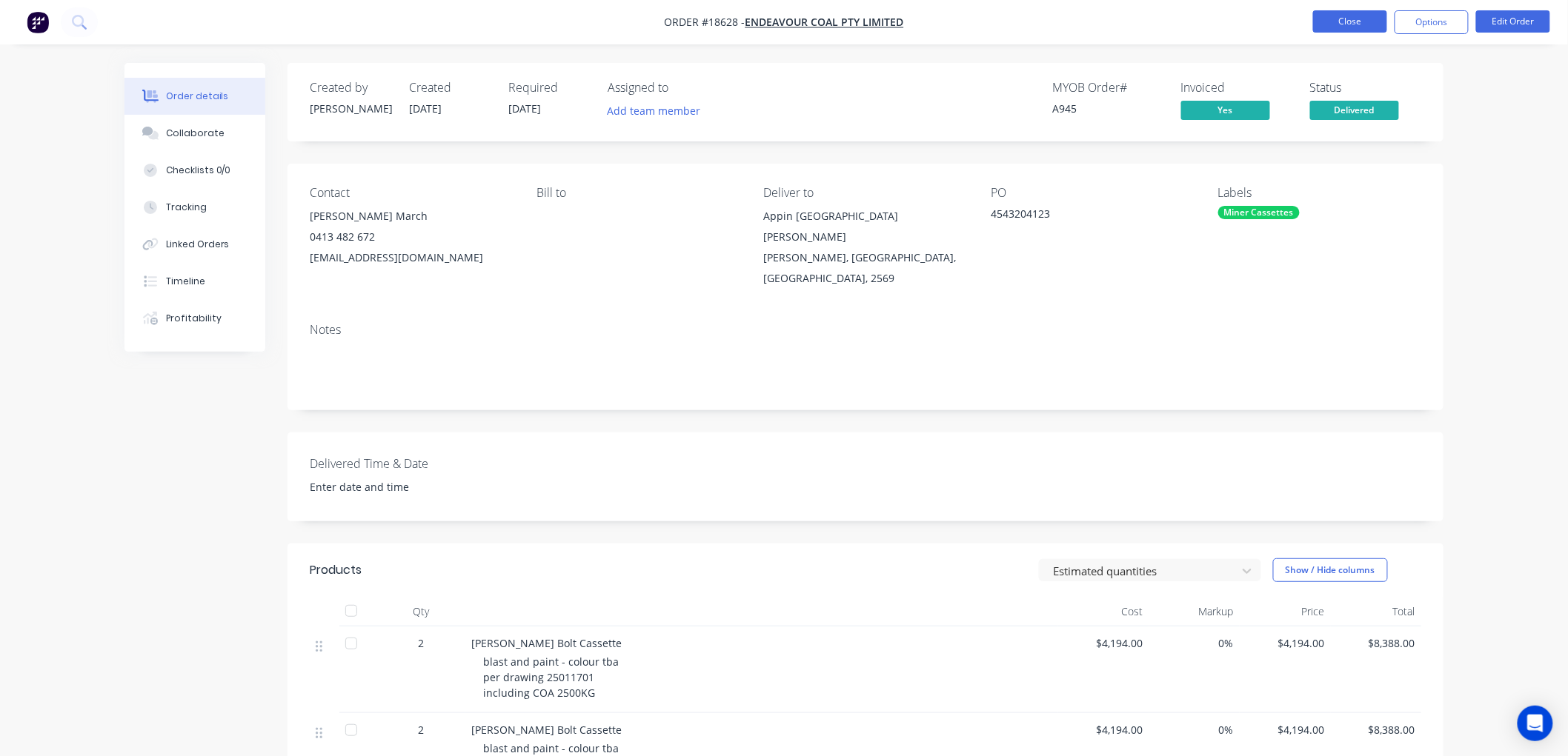
click at [1349, 22] on button "Close" at bounding box center [1349, 21] width 74 height 22
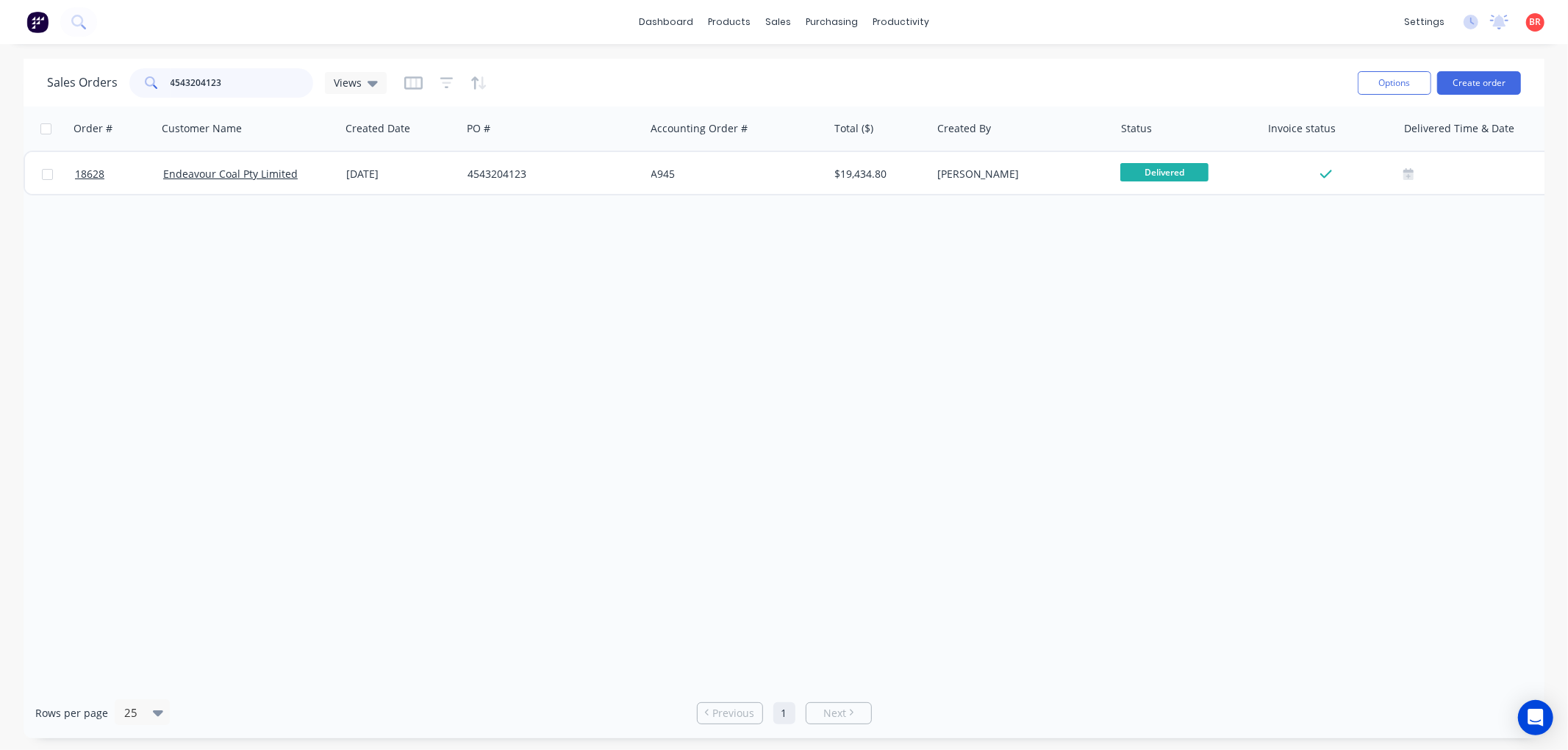
click at [233, 77] on input "4543204123" at bounding box center [242, 83] width 143 height 30
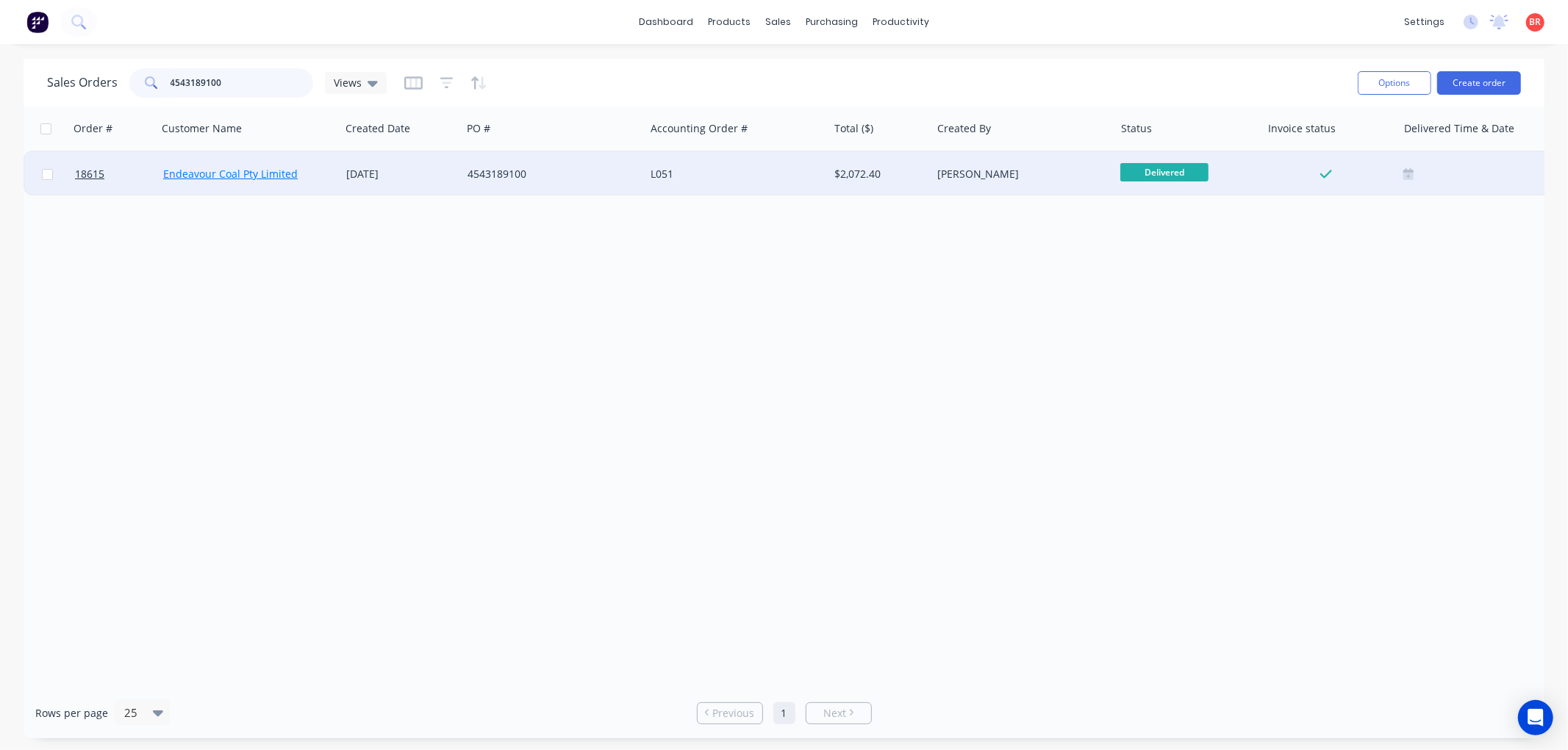
type input "4543189100"
click at [230, 175] on link "Endeavour Coal Pty Limited" at bounding box center [230, 174] width 134 height 14
click at [93, 171] on span "18615" at bounding box center [90, 174] width 30 height 15
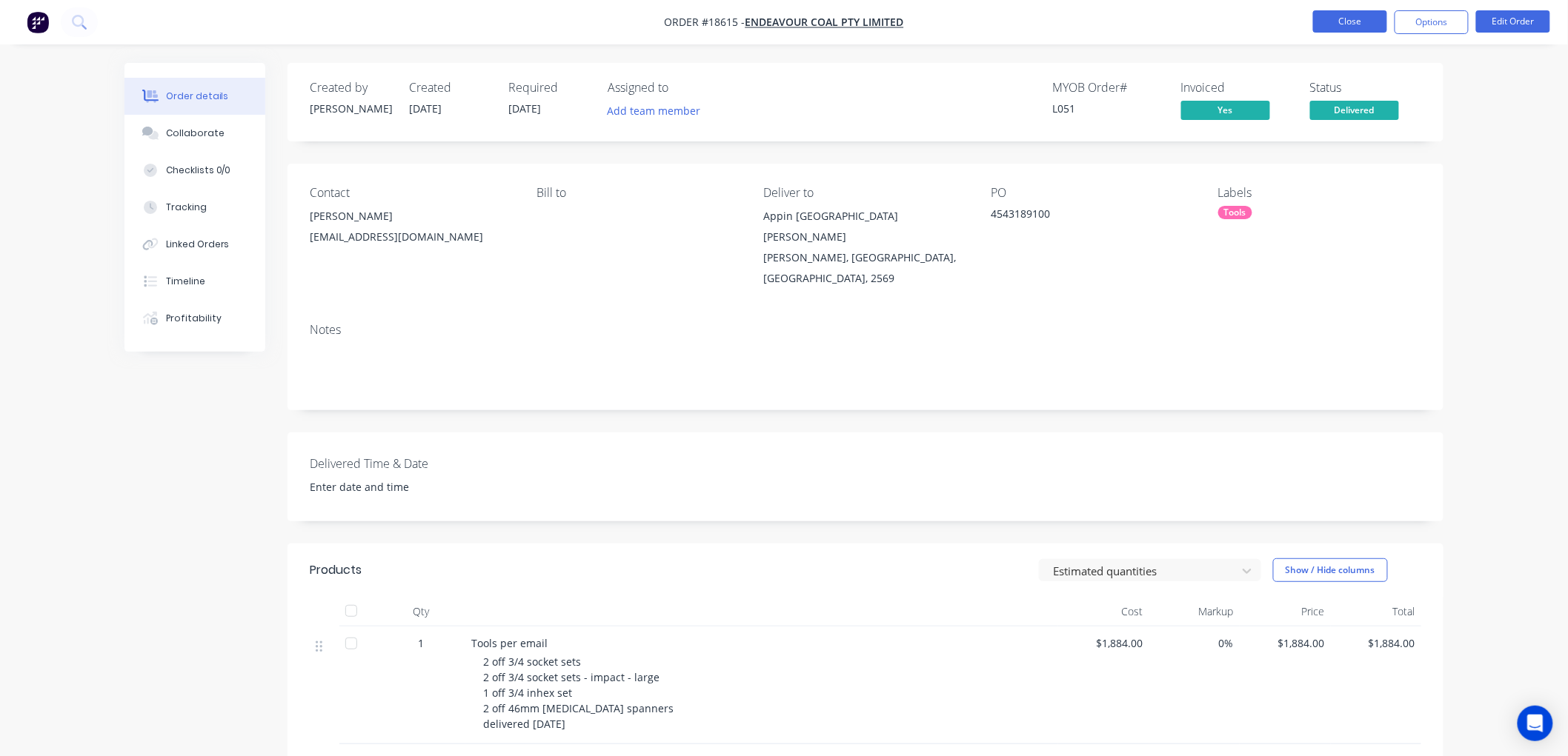
click at [1354, 25] on button "Close" at bounding box center [1349, 21] width 74 height 22
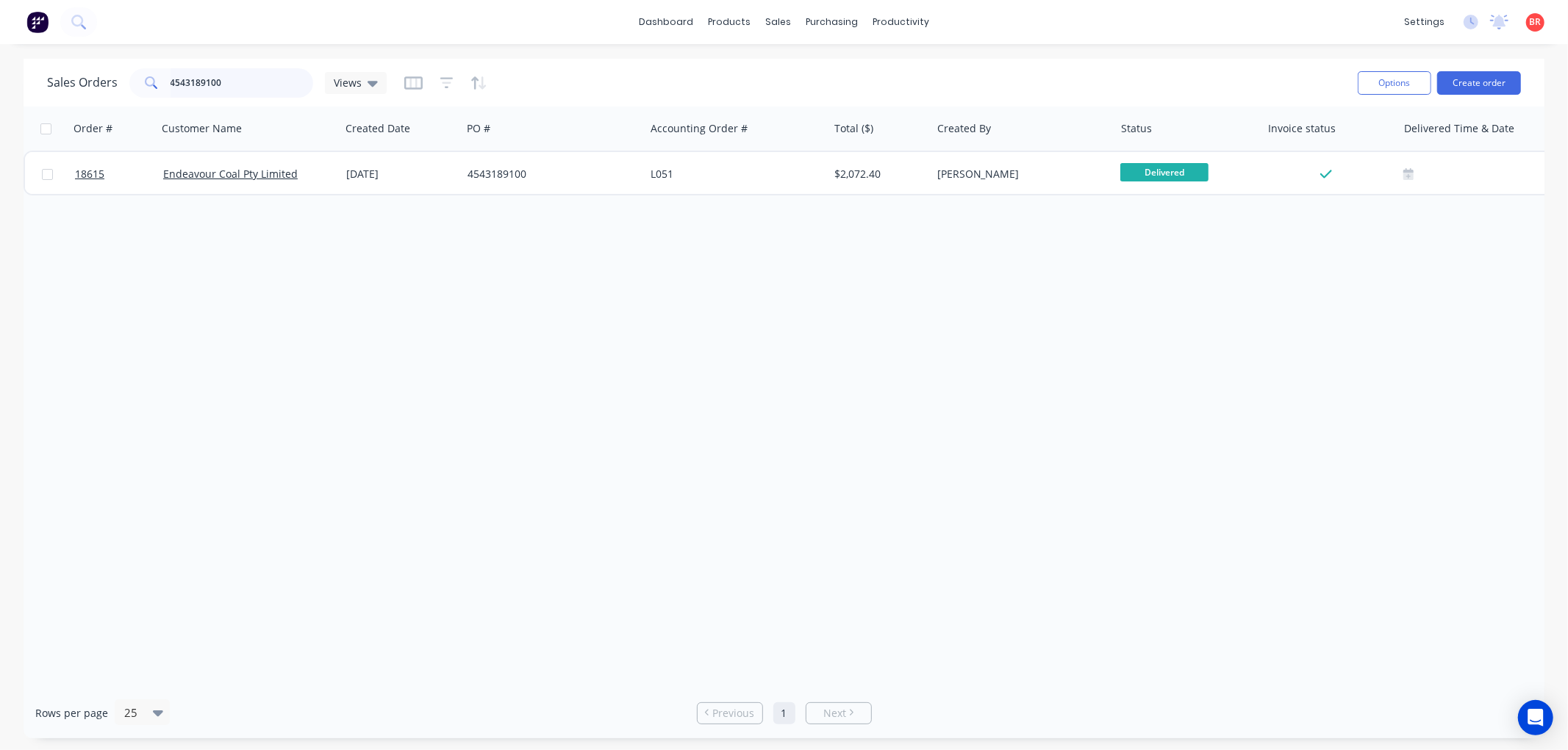
click at [231, 81] on input "4543189100" at bounding box center [242, 83] width 143 height 30
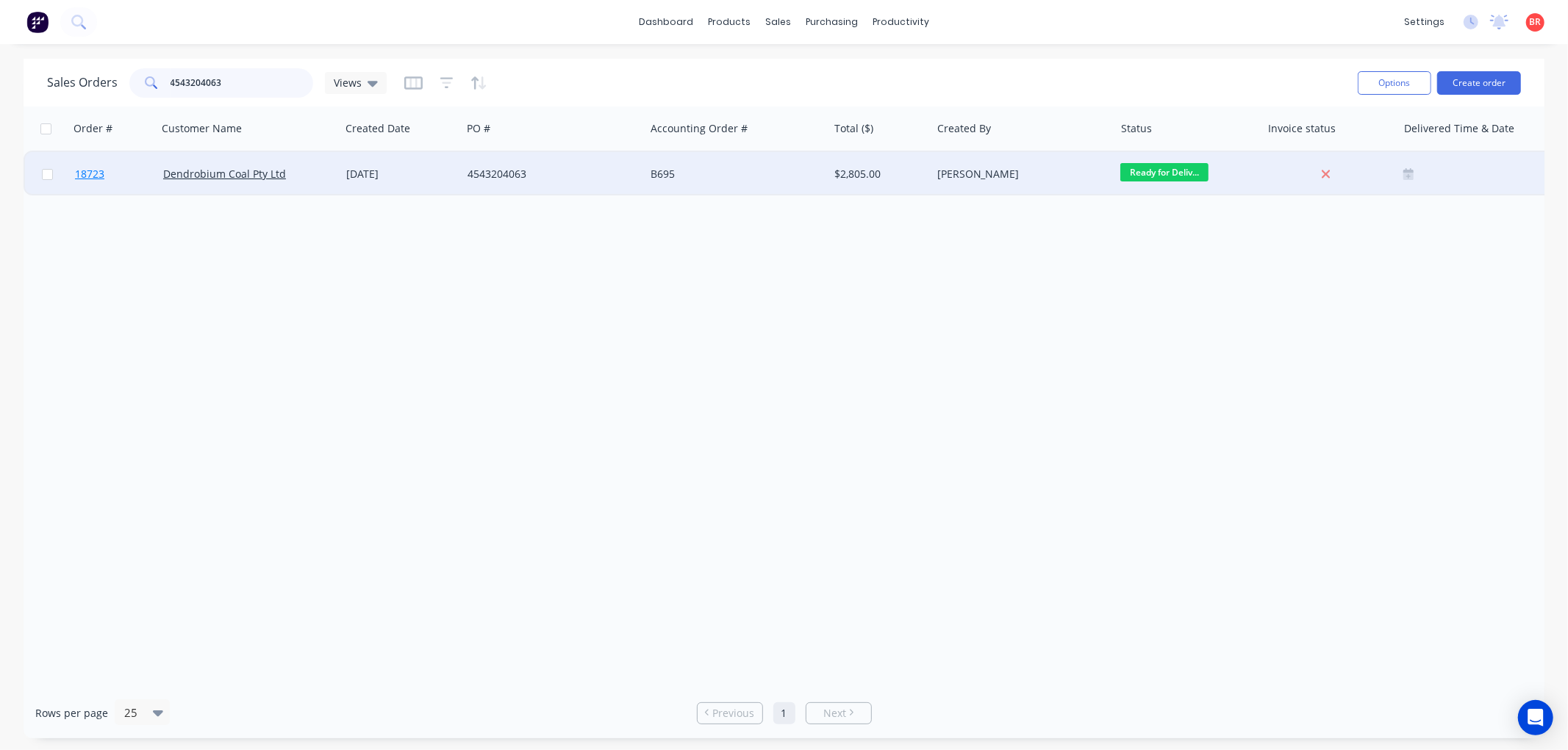
type input "4543204063"
click at [94, 168] on span "18723" at bounding box center [90, 174] width 30 height 15
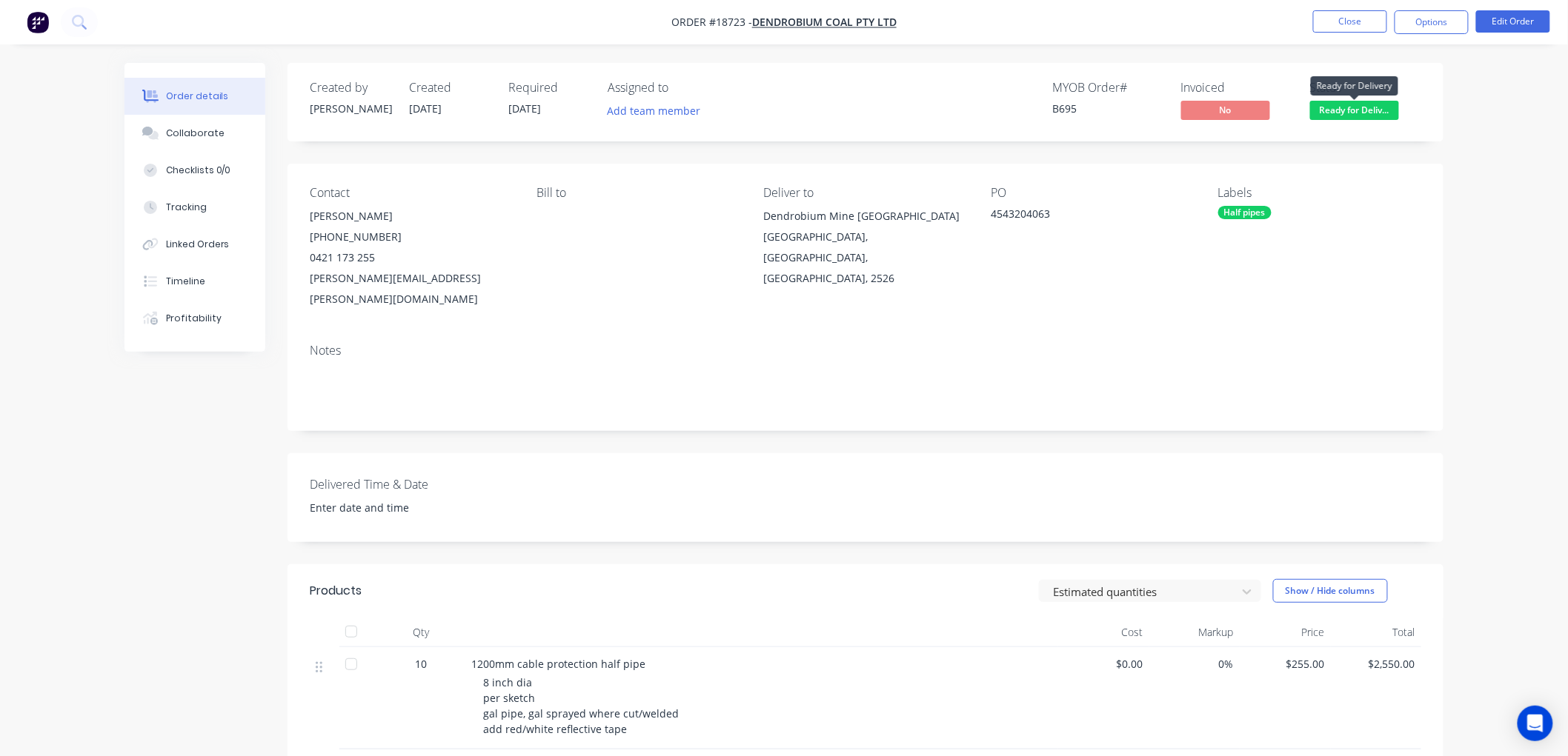
click at [1343, 112] on span "Ready for Deliv..." at bounding box center [1353, 109] width 89 height 19
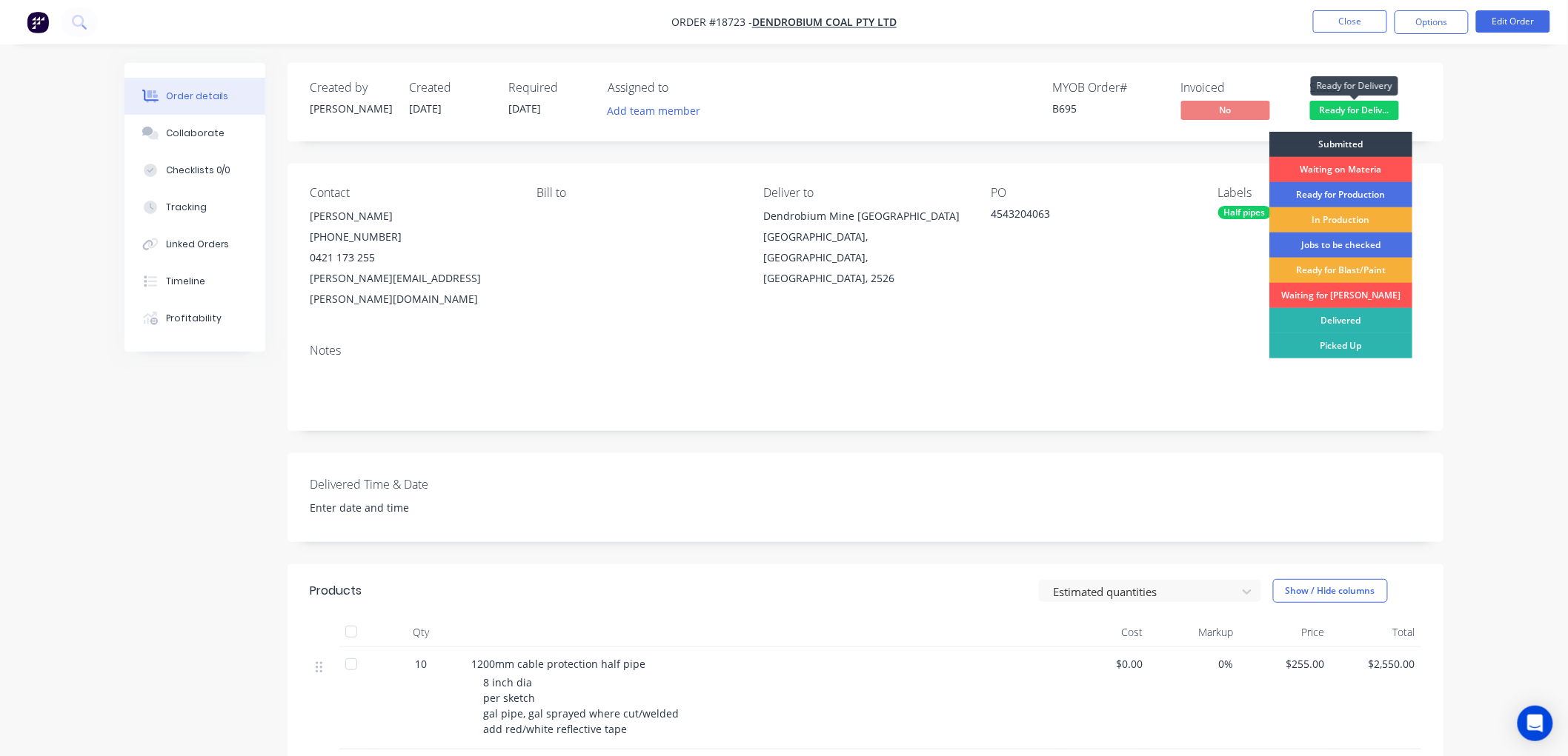
click at [1343, 112] on span "Ready for Deliv..." at bounding box center [1353, 109] width 89 height 19
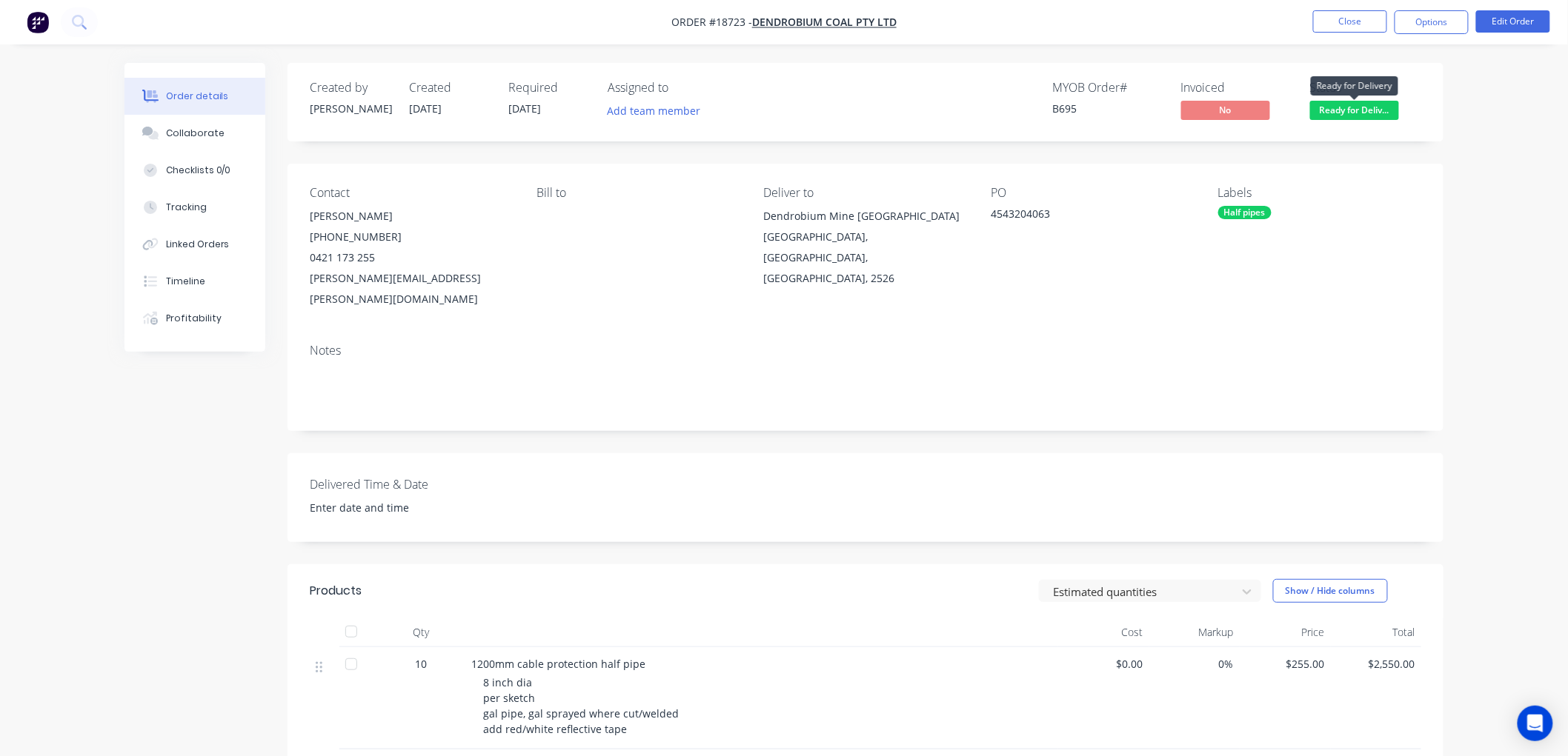
click at [1336, 114] on span "Ready for Deliv..." at bounding box center [1353, 109] width 89 height 19
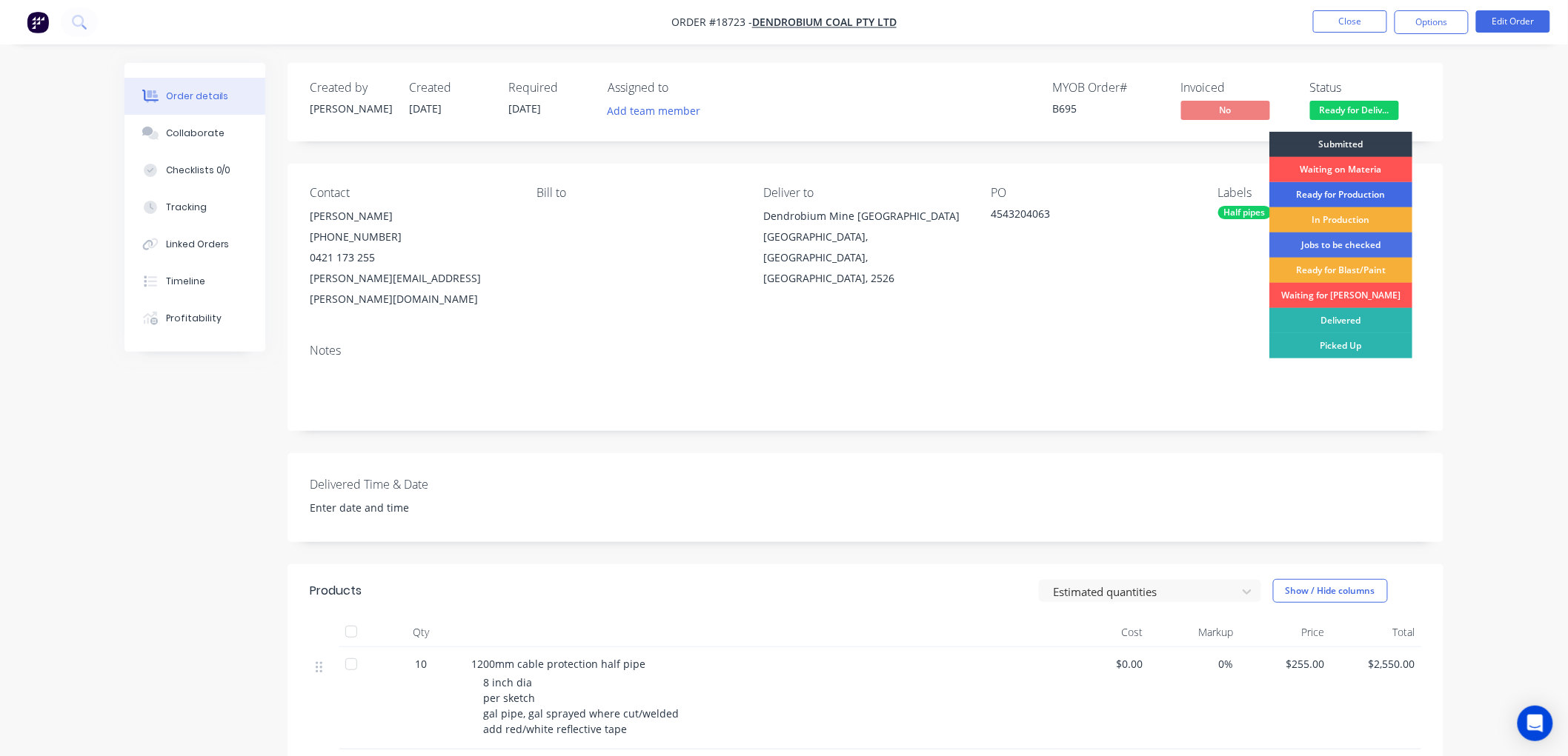
click at [1313, 193] on div "Ready for Production" at bounding box center [1341, 194] width 143 height 25
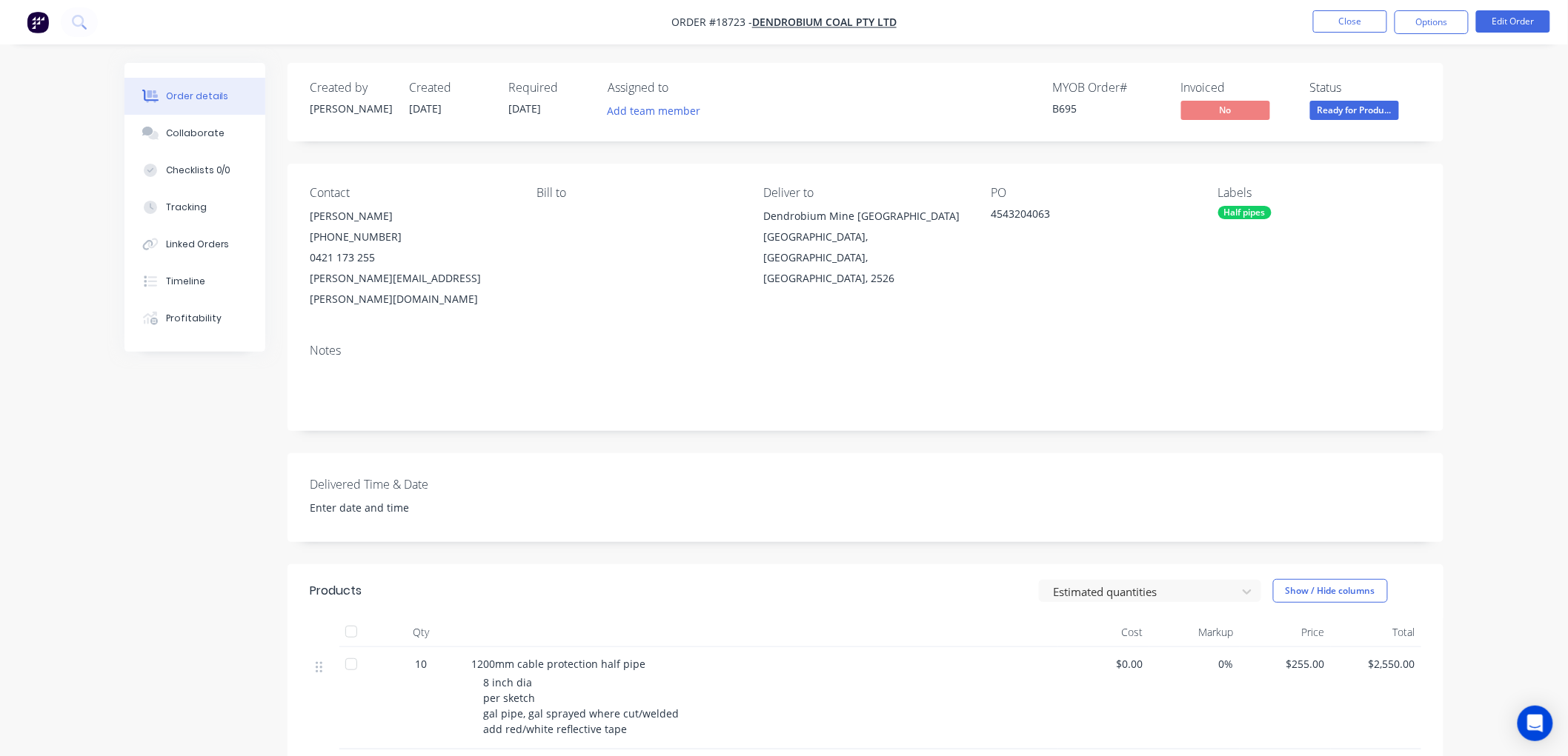
click at [1461, 163] on div "Order details Collaborate Checklists 0/0 Tracking Linked Orders Timeline Profit…" at bounding box center [784, 506] width 1568 height 1014
click at [1327, 19] on button "Close" at bounding box center [1349, 21] width 74 height 22
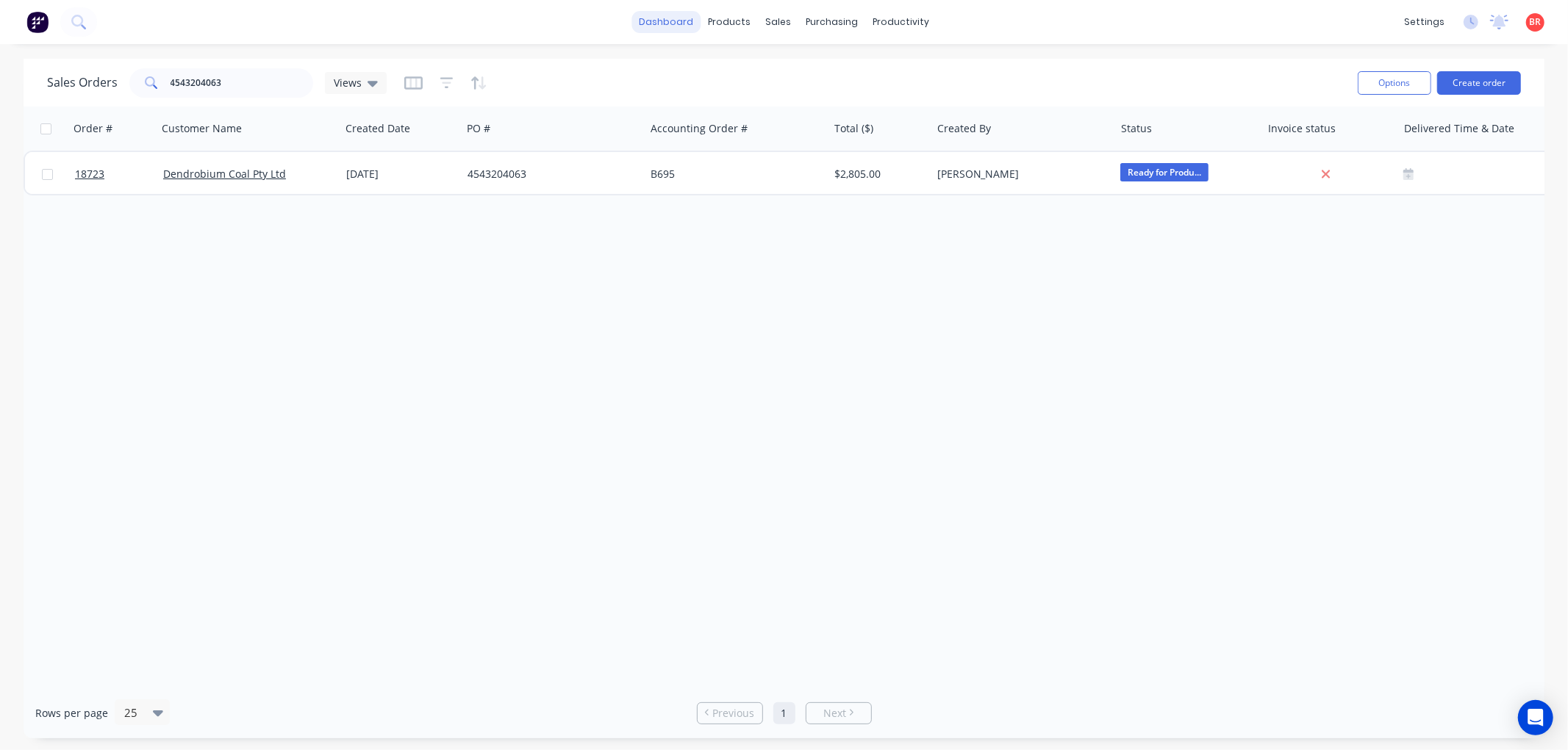
click at [664, 23] on link "dashboard" at bounding box center [666, 22] width 69 height 22
